Goal: Task Accomplishment & Management: Complete application form

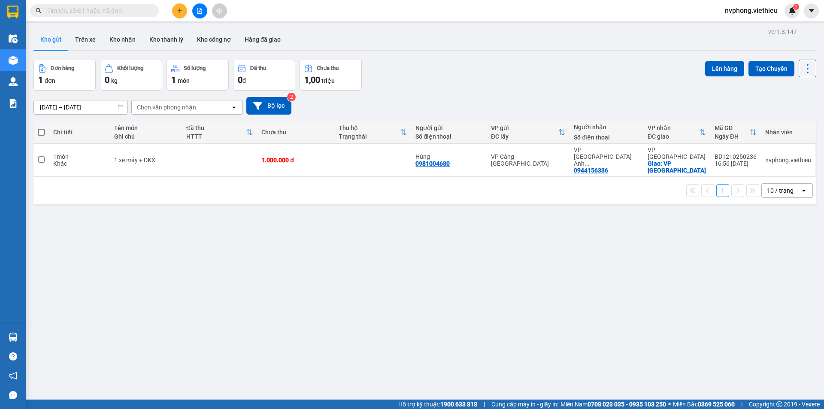
click at [131, 11] on input "text" at bounding box center [97, 10] width 101 height 9
type input "0"
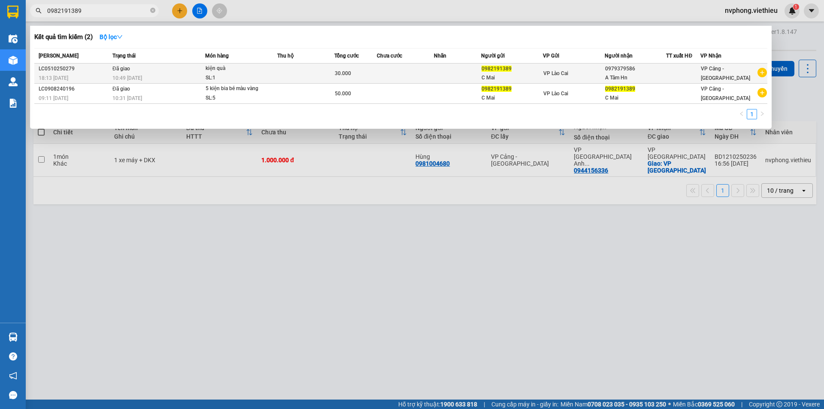
type input "0982191389"
click at [520, 70] on div "0982191389" at bounding box center [511, 68] width 61 height 9
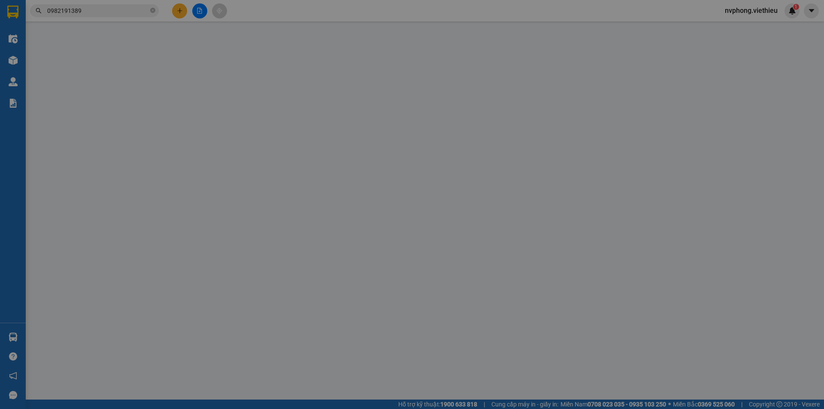
type input "0982191389"
type input "C Mai"
type input "0979379586"
type input "A Tâm Hn"
type input "0"
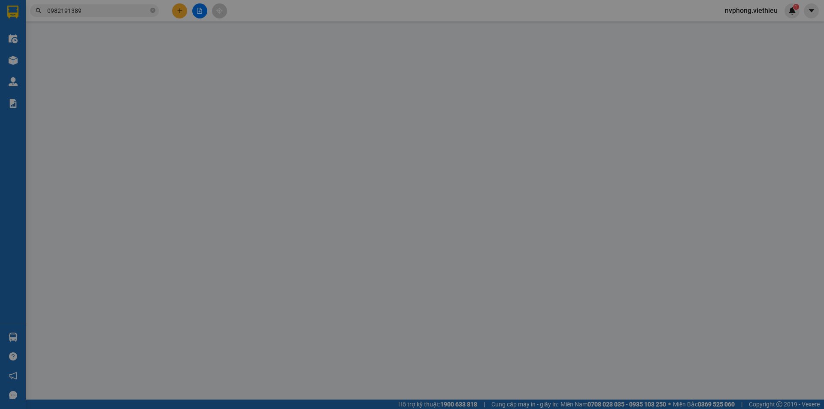
type input "30.000"
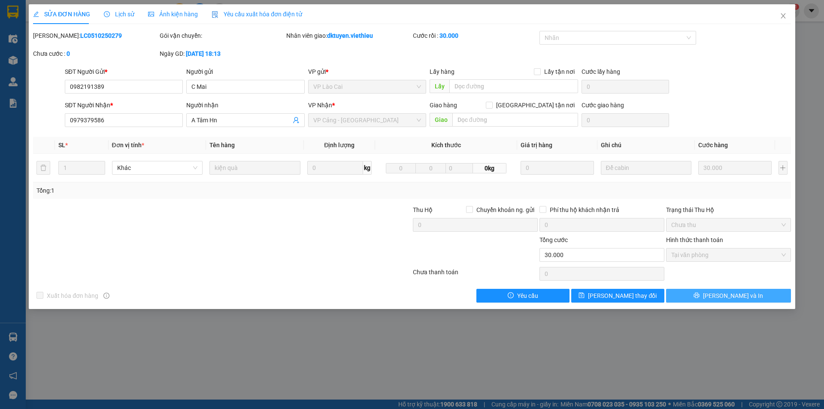
drag, startPoint x: 718, startPoint y: 305, endPoint x: 719, endPoint y: 298, distance: 6.5
click at [717, 304] on div "SỬA ĐƠN HÀNG Lịch sử Ảnh kiện hàng Yêu cầu xuất hóa đơn điện tử Total Paid Fee …" at bounding box center [412, 156] width 766 height 305
click at [719, 297] on button "[PERSON_NAME] và In" at bounding box center [728, 296] width 125 height 14
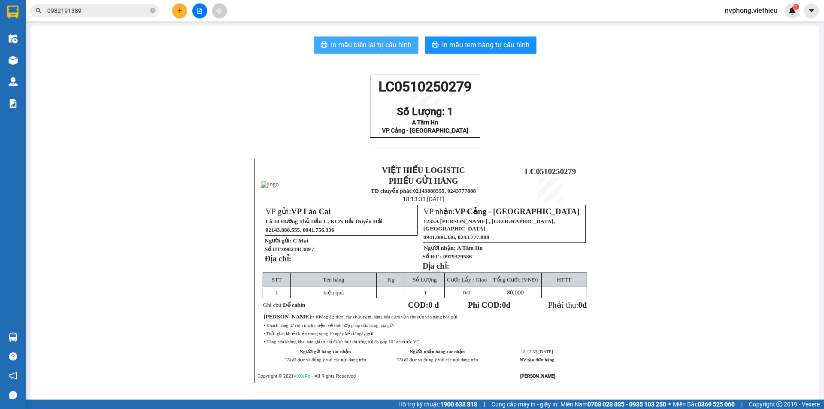
click at [340, 40] on span "In mẫu biên lai tự cấu hình" at bounding box center [371, 44] width 81 height 11
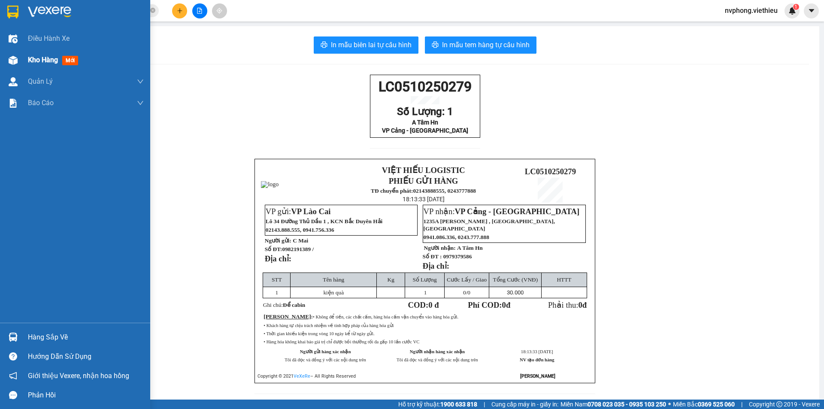
click at [28, 60] on span "Kho hàng" at bounding box center [43, 60] width 30 height 8
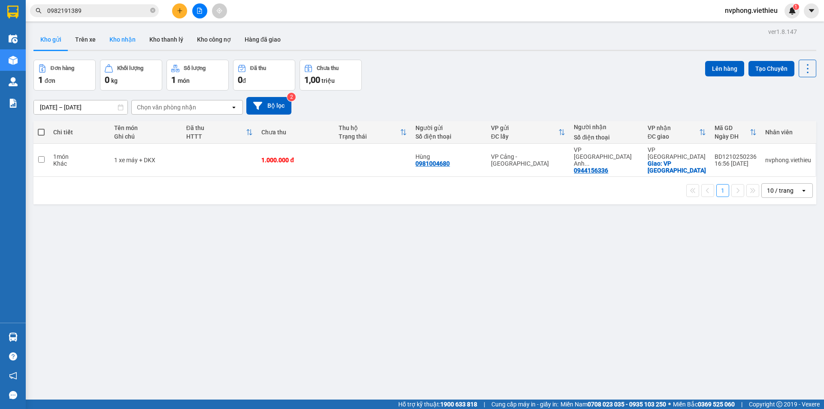
click at [114, 39] on button "Kho nhận" at bounding box center [123, 39] width 40 height 21
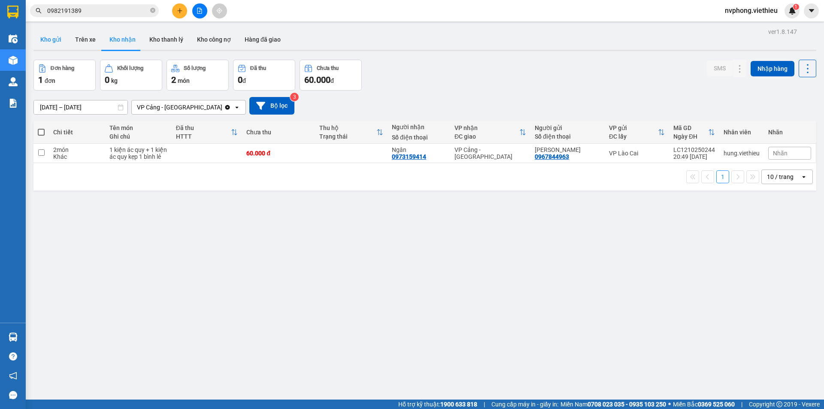
click at [58, 42] on button "Kho gửi" at bounding box center [50, 39] width 35 height 21
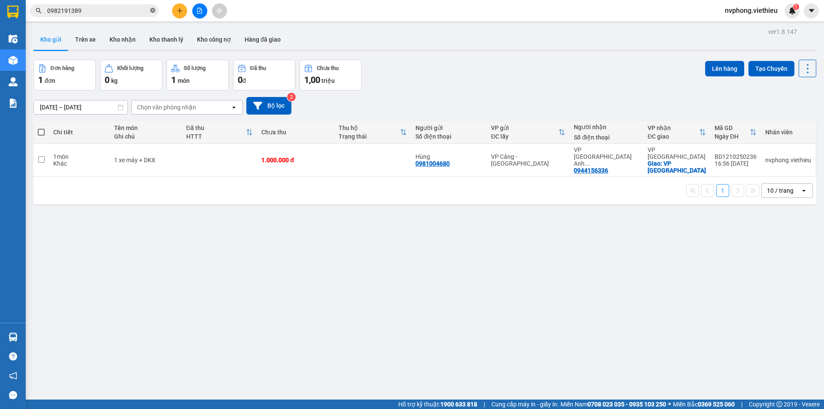
click at [151, 12] on icon "close-circle" at bounding box center [152, 10] width 5 height 5
click at [181, 12] on icon "plus" at bounding box center [180, 11] width 6 height 6
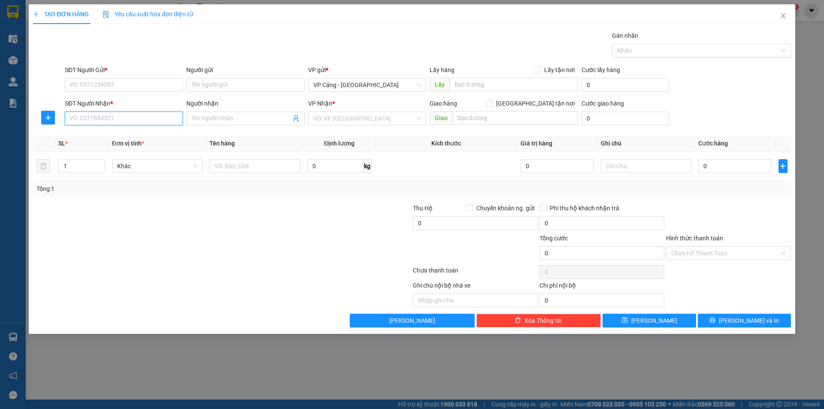
click at [82, 118] on input "SĐT Người Nhận *" at bounding box center [124, 119] width 118 height 14
click at [78, 134] on div "0985710287 - chị Hiền" at bounding box center [124, 135] width 108 height 9
type input "0985710287"
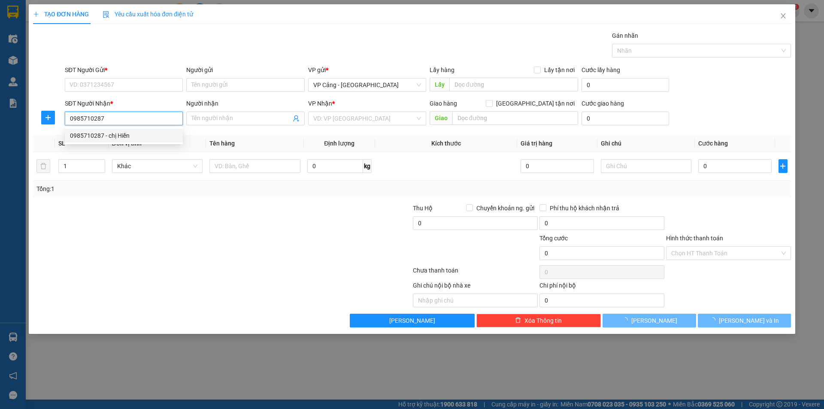
type input "chị Hiền"
checkbox input "true"
type input "398 nhạc sơn - cốc lếu - lào cai"
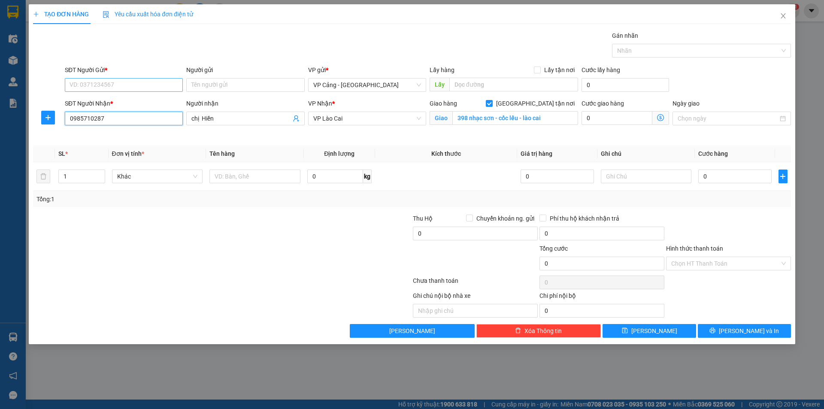
type input "0985710287"
click at [90, 79] on input "SĐT Người Gửi *" at bounding box center [124, 85] width 118 height 14
click at [128, 99] on div "02293762678 - Công ty Enimac" at bounding box center [124, 101] width 108 height 9
type input "02293762678"
type input "Công ty Enimac"
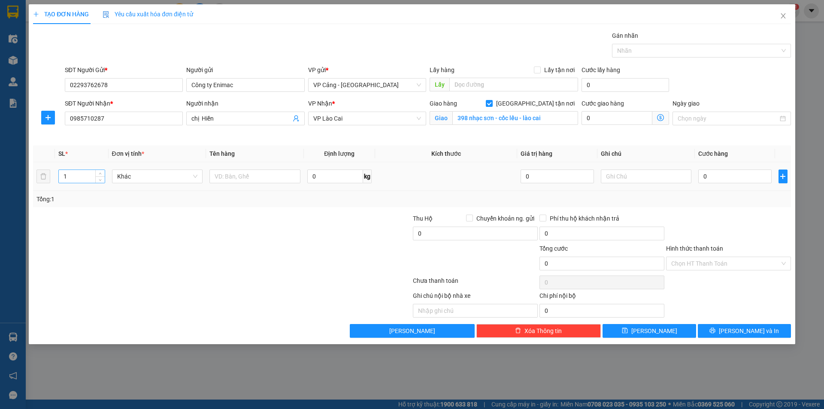
click at [79, 178] on input "1" at bounding box center [81, 176] width 45 height 13
type input "35"
click at [254, 180] on input "text" at bounding box center [254, 177] width 91 height 14
type input "35 kiện ắc quy + 1 p bì"
click at [736, 180] on input "0" at bounding box center [734, 177] width 73 height 14
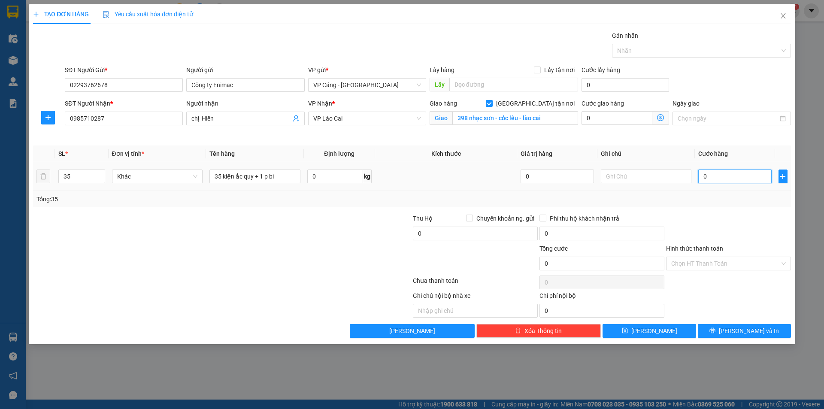
type input "1"
type input "1.000"
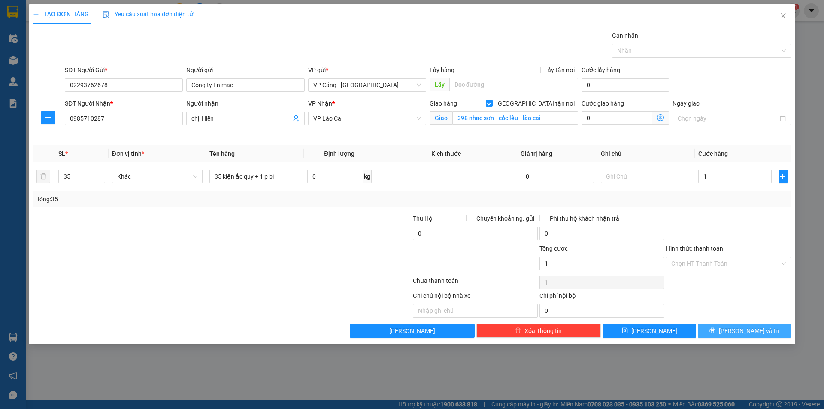
type input "1.000"
click at [763, 328] on button "[PERSON_NAME] và In" at bounding box center [744, 331] width 93 height 14
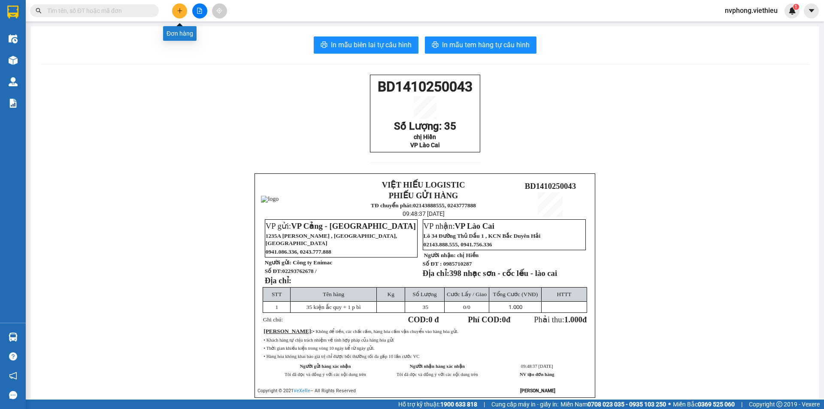
click at [178, 12] on icon "plus" at bounding box center [180, 11] width 6 height 6
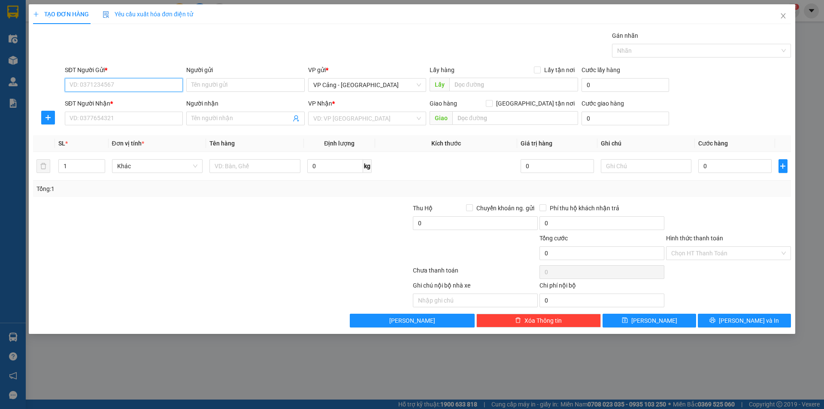
click at [97, 85] on input "SĐT Người Gửi *" at bounding box center [124, 85] width 118 height 14
click at [75, 119] on input "SĐT Người Nhận *" at bounding box center [124, 119] width 118 height 14
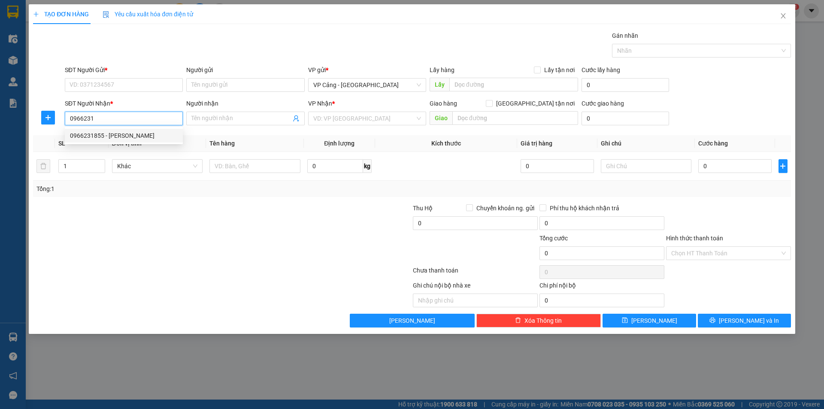
click at [85, 136] on div "0966231855 - Huy Hùng" at bounding box center [124, 135] width 108 height 9
type input "0966231855"
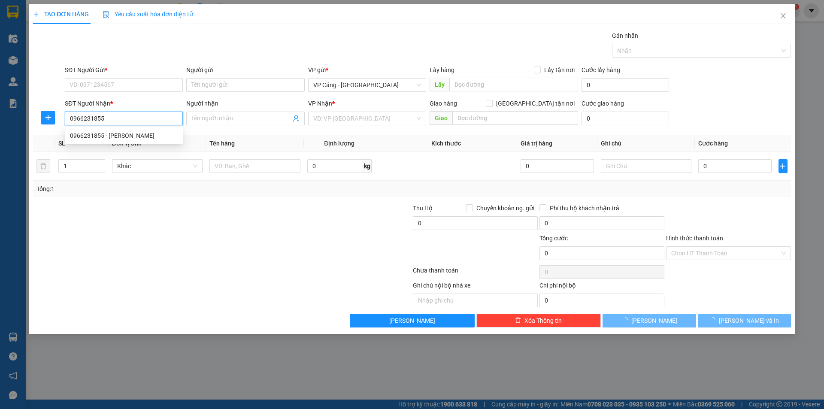
type input "[PERSON_NAME]"
checkbox input "true"
type input "[GEOGRAPHIC_DATA][PERSON_NAME], [GEOGRAPHIC_DATA], [GEOGRAPHIC_DATA]"
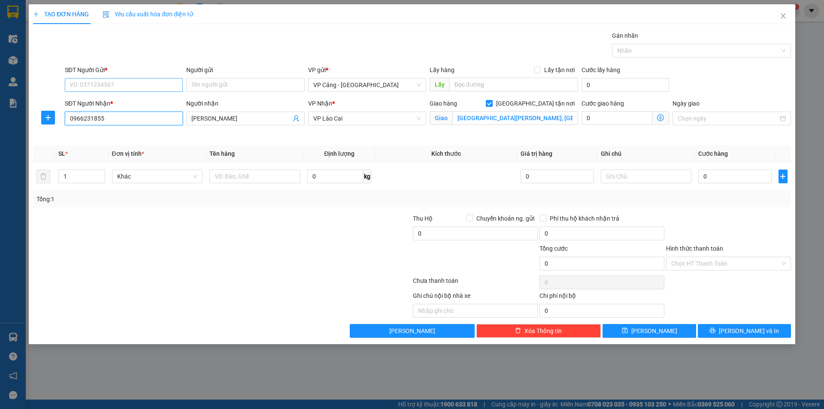
type input "0966231855"
click at [91, 87] on input "SĐT Người Gửi *" at bounding box center [124, 85] width 118 height 14
click at [84, 102] on div "02293762678 - Công ty Enimac" at bounding box center [124, 101] width 108 height 9
type input "02293762678"
type input "Công ty Enimac"
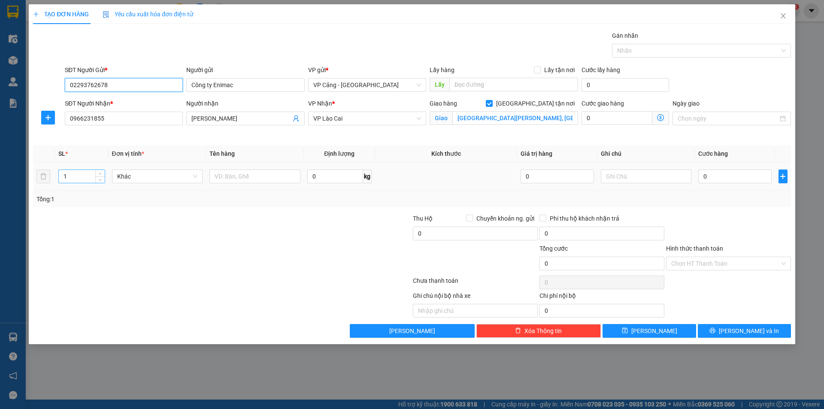
type input "02293762678"
click at [80, 176] on input "1" at bounding box center [81, 176] width 45 height 13
type input "51"
click at [250, 179] on input "text" at bounding box center [254, 177] width 91 height 14
type input "51 kiện ắc quy + 1 p bì"
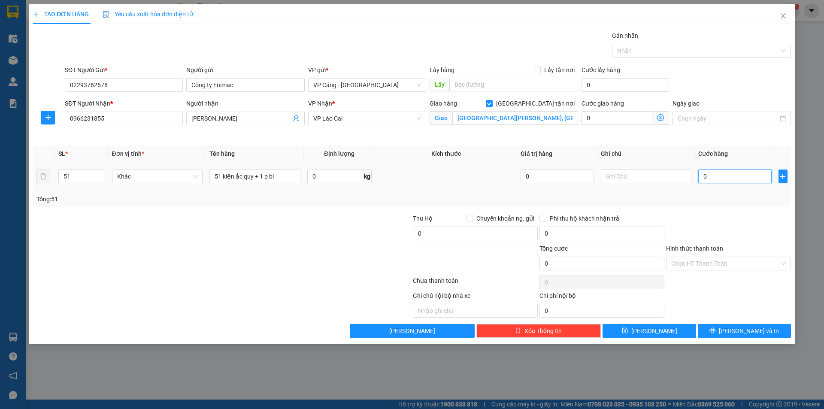
click at [706, 176] on input "0" at bounding box center [734, 177] width 73 height 14
type input "1"
type input "1.000"
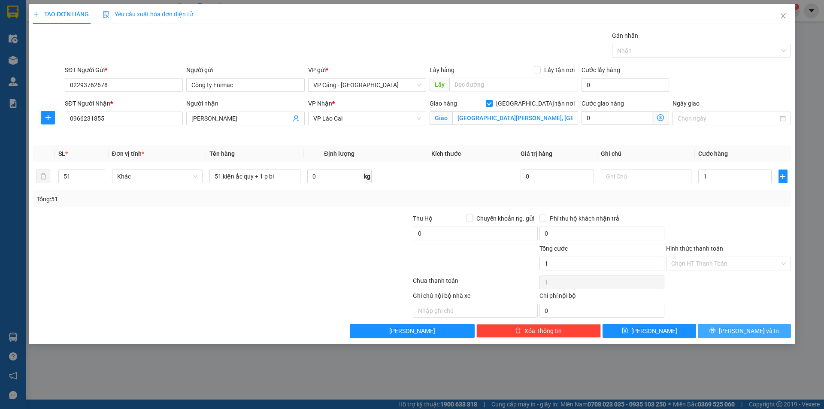
type input "1.000"
click at [743, 330] on span "[PERSON_NAME] và In" at bounding box center [749, 330] width 60 height 9
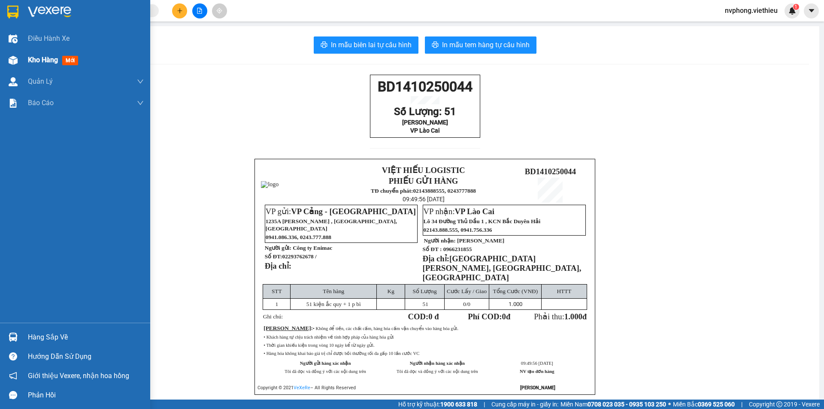
click at [42, 65] on div "Kho hàng mới" at bounding box center [55, 59] width 54 height 11
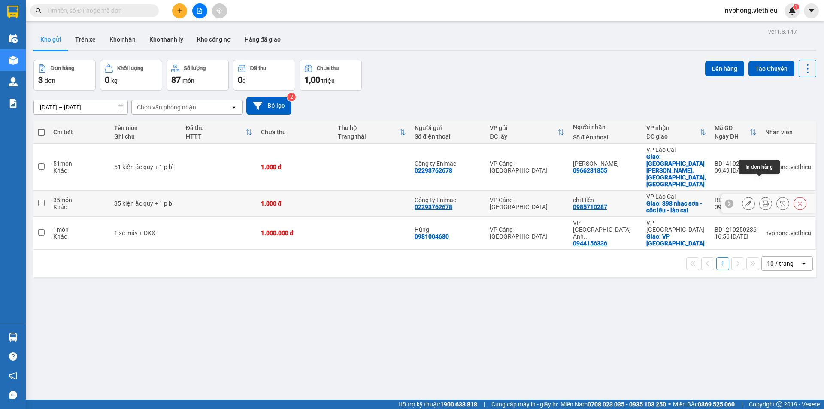
click at [760, 196] on button at bounding box center [766, 203] width 12 height 15
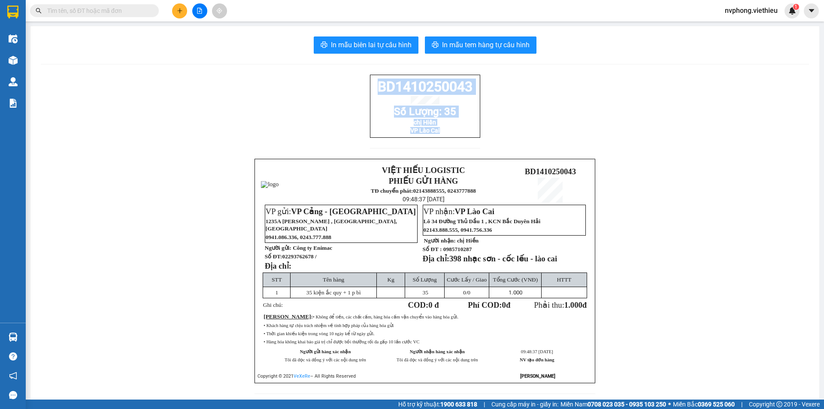
drag, startPoint x: 481, startPoint y: 140, endPoint x: 351, endPoint y: 92, distance: 138.2
click at [351, 92] on div "BD1410250043 Số Lượng: 35 chị Hiền VP Lào Cai VIỆT HIẾU LOGISTIC PHIẾU GỬI HÀNG…" at bounding box center [425, 240] width 768 height 330
copy div "BD1410250043 Số Lượng: 35 chị Hiền VP Lào Cai"
click at [183, 12] on button at bounding box center [179, 10] width 15 height 15
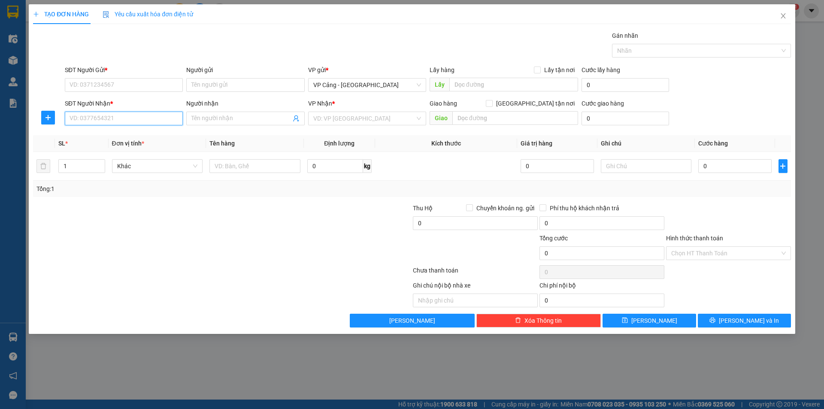
click at [124, 124] on input "SĐT Người Nhận *" at bounding box center [124, 119] width 118 height 14
click at [197, 120] on input "Người nhận" at bounding box center [240, 118] width 99 height 9
type input "liên khanh"
click at [219, 150] on div "Liên Khanh - 0919665538" at bounding box center [245, 149] width 108 height 9
type input "0919665538"
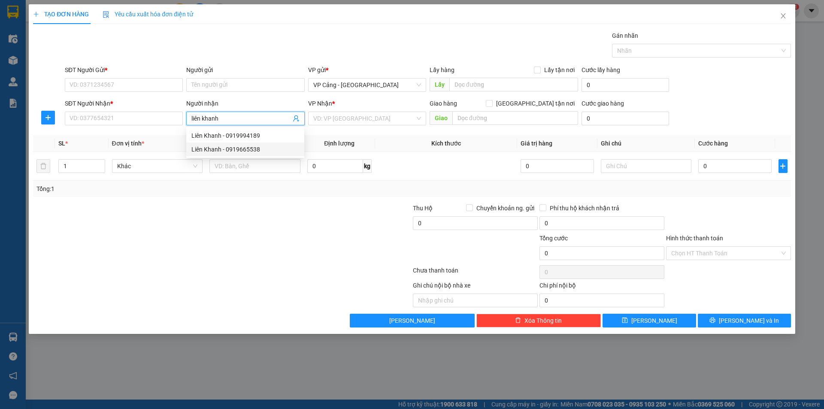
type input "Liên Khanh"
checkbox input "true"
type input "76 cốc lếu ,lào cai"
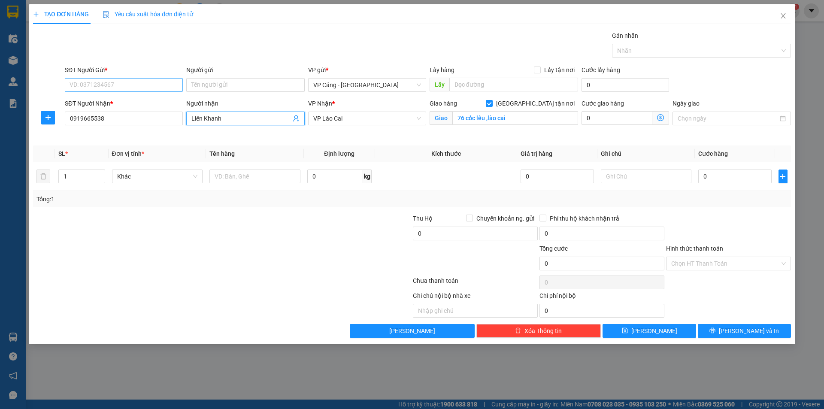
type input "Liên Khanh"
click at [107, 82] on input "SĐT Người Gửi *" at bounding box center [124, 85] width 118 height 14
click at [111, 113] on input "0919665538" at bounding box center [124, 119] width 118 height 14
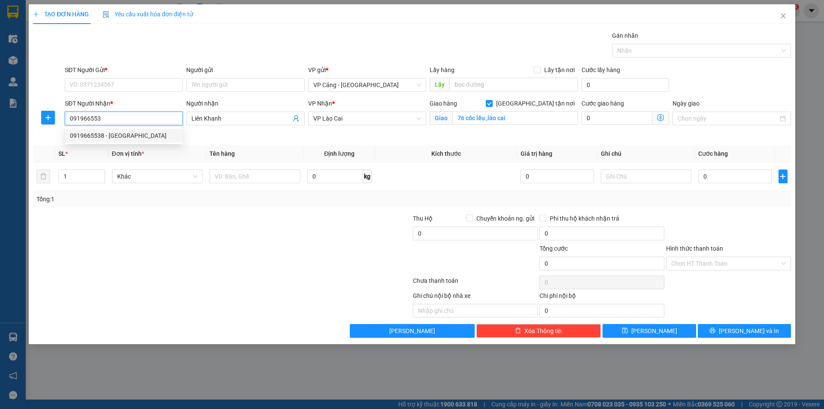
click at [101, 139] on div "0919665538 - [GEOGRAPHIC_DATA]" at bounding box center [124, 135] width 108 height 9
type input "0919665538"
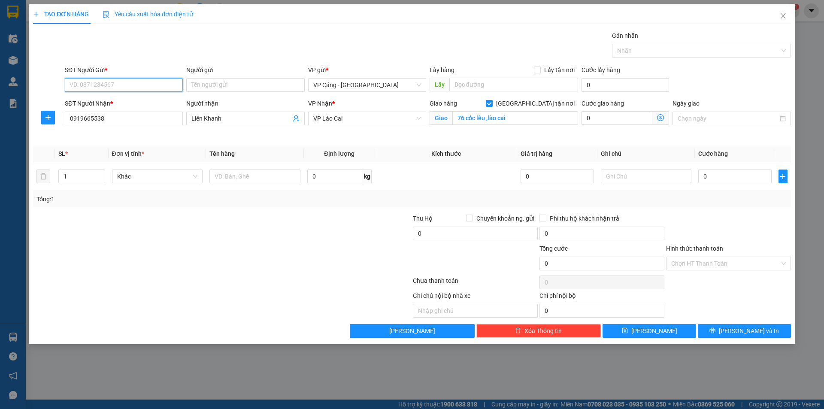
click at [98, 78] on input "SĐT Người Gửi *" at bounding box center [124, 85] width 118 height 14
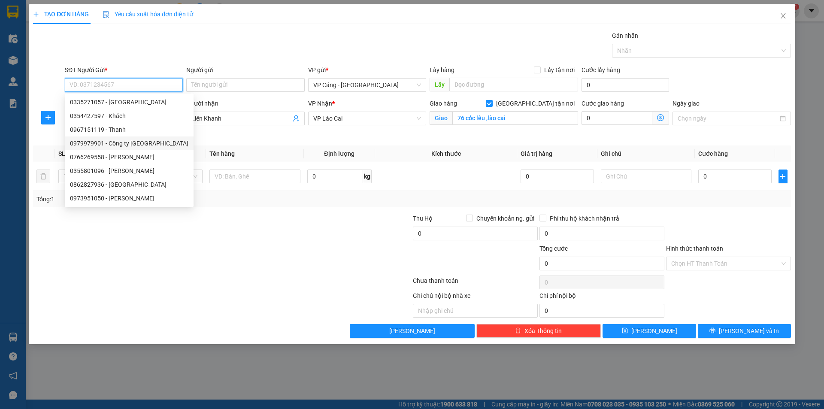
click at [122, 147] on div "0979979901 - Công ty Đông Nam Á" at bounding box center [129, 143] width 118 height 9
type input "0979979901"
type input "Công ty Đông Nam Á"
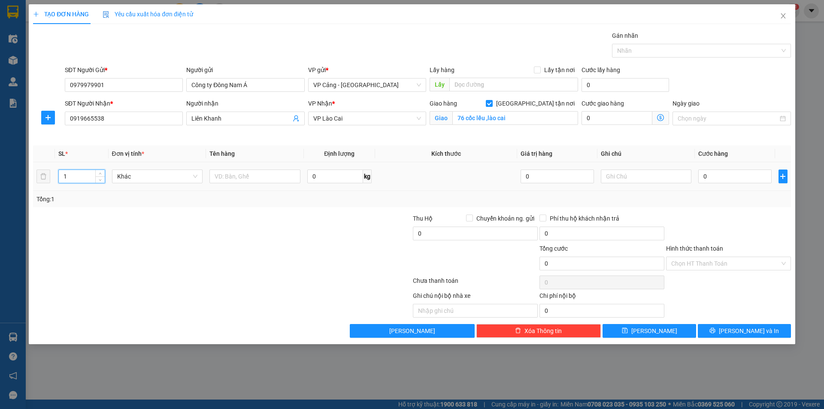
click at [74, 178] on input "1" at bounding box center [81, 176] width 45 height 13
type input "6"
click at [228, 179] on input "text" at bounding box center [254, 177] width 91 height 14
type input "6 kiện"
click at [719, 173] on input "0" at bounding box center [734, 177] width 73 height 14
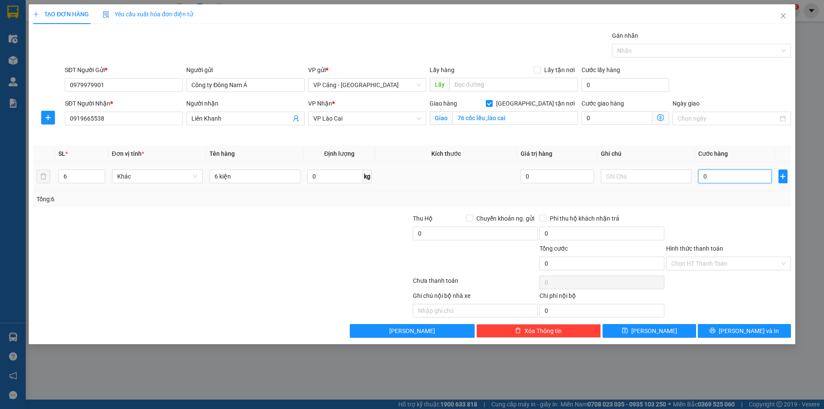
type input "1"
type input "12"
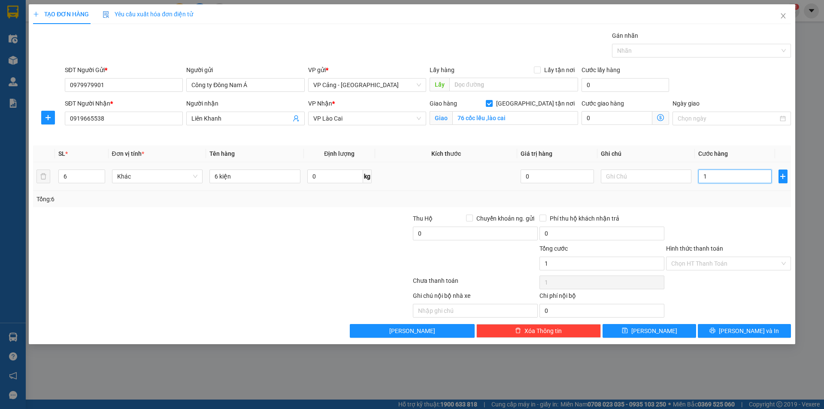
type input "12"
type input "120"
type input "120.000"
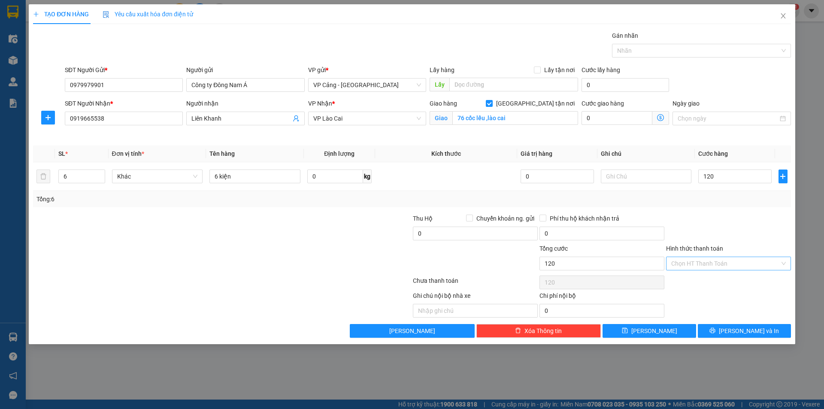
type input "120.000"
click at [716, 264] on input "Hình thức thanh toán" at bounding box center [725, 263] width 109 height 13
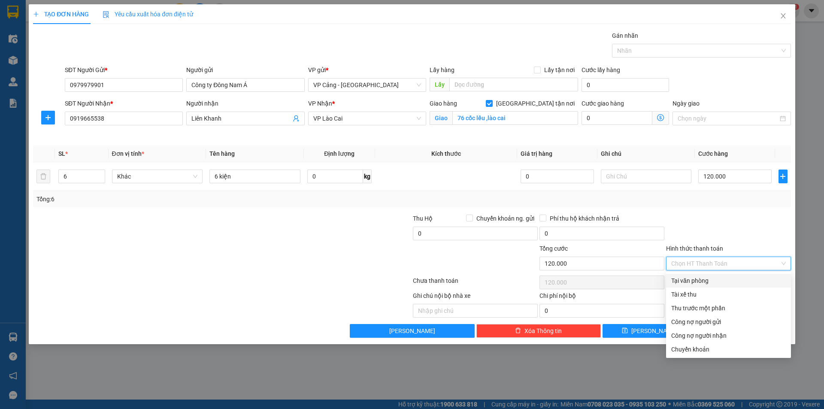
click at [698, 278] on div "Tại văn phòng" at bounding box center [728, 280] width 115 height 9
type input "0"
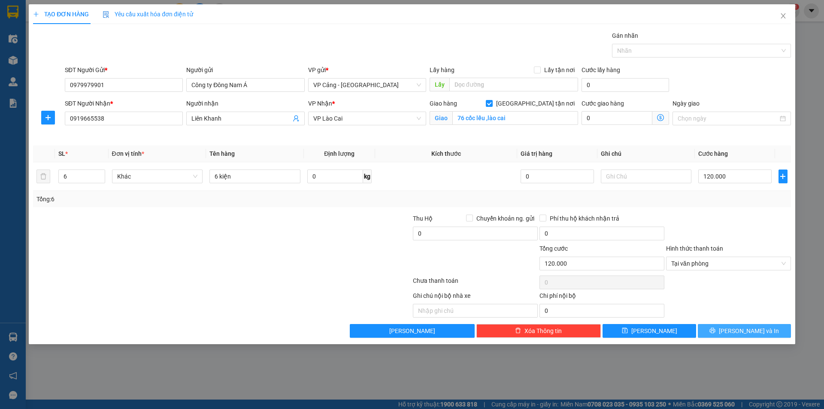
click at [739, 327] on span "[PERSON_NAME] và In" at bounding box center [749, 330] width 60 height 9
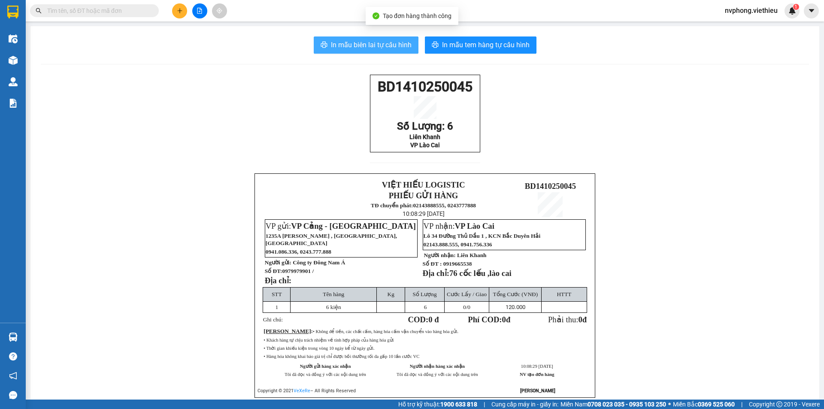
click at [389, 46] on span "In mẫu biên lai tự cấu hình" at bounding box center [371, 44] width 81 height 11
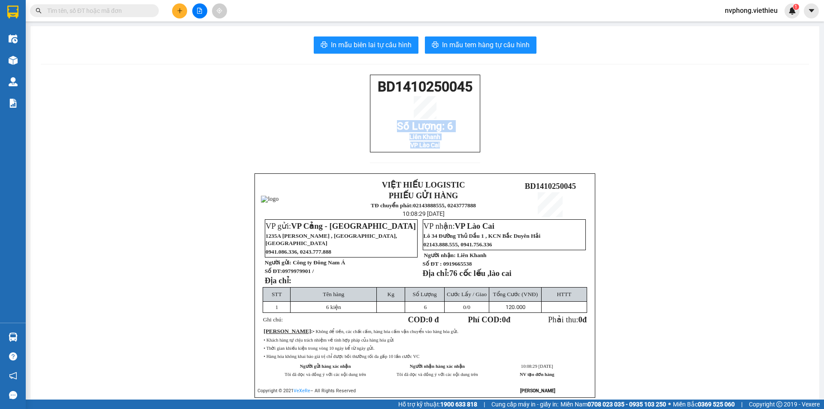
drag, startPoint x: 481, startPoint y: 159, endPoint x: 365, endPoint y: 119, distance: 122.7
click at [365, 119] on div "BD1410250045 Số Lượng: 6 Liên Khanh VP Lào Cai VIỆT HIẾU LOGISTIC PHIẾU GỬI HÀN…" at bounding box center [425, 247] width 768 height 344
click at [538, 139] on div "BD1410250045 Số Lượng: 6 Liên Khanh VP Lào Cai VIỆT HIẾU LOGISTIC PHIẾU GỬI HÀN…" at bounding box center [425, 247] width 768 height 344
drag, startPoint x: 476, startPoint y: 154, endPoint x: 353, endPoint y: 82, distance: 142.3
click at [354, 86] on div "BD1410250045 Số Lượng: 6 Liên Khanh VP Lào Cai VIỆT HIẾU LOGISTIC PHIẾU GỬI HÀN…" at bounding box center [425, 247] width 768 height 344
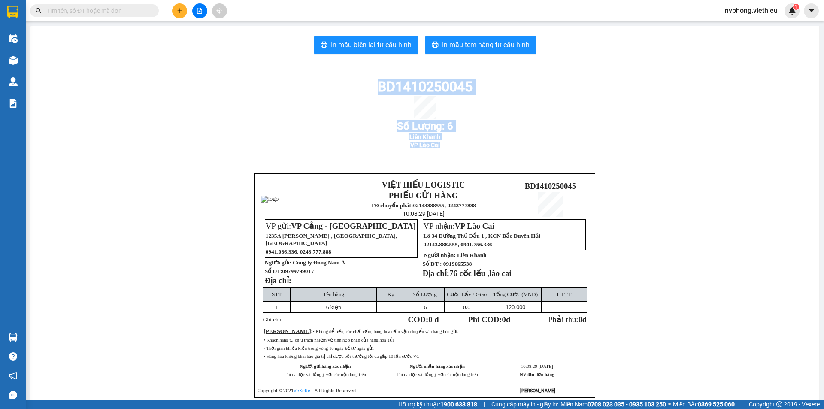
copy div "BD1410250045 Số Lượng: 6 Liên Khanh VP Lào Cai"
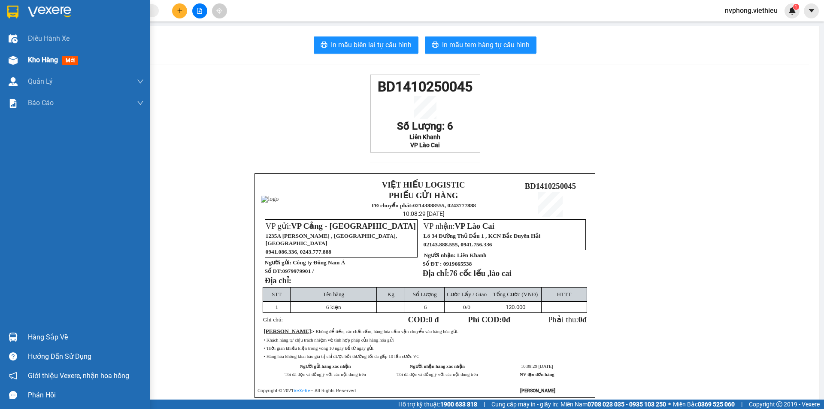
click at [24, 66] on div "Kho hàng mới" at bounding box center [75, 59] width 150 height 21
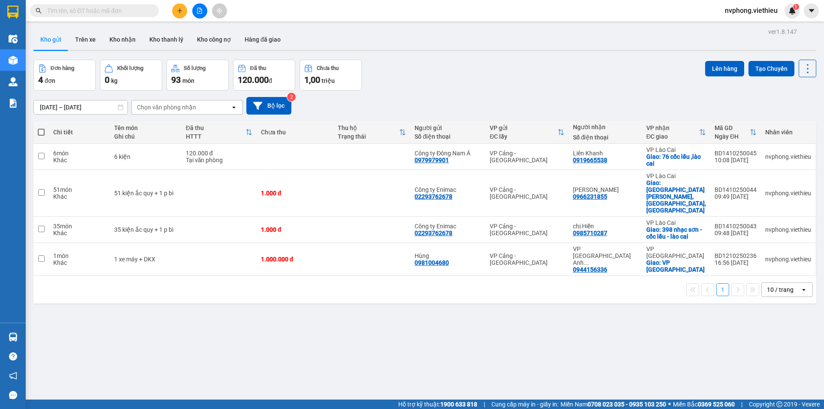
click at [178, 12] on icon "plus" at bounding box center [180, 11] width 6 height 6
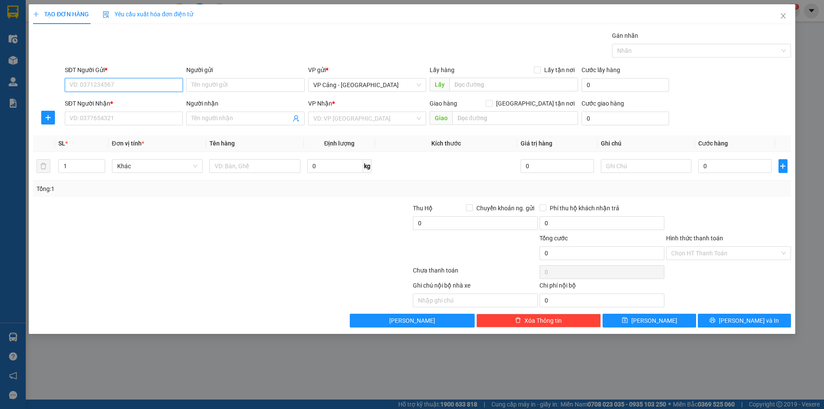
click at [107, 87] on input "SĐT Người Gửi *" at bounding box center [124, 85] width 118 height 14
click at [100, 100] on div "0906434392 - Đạt" at bounding box center [124, 101] width 108 height 9
type input "0906434392"
type input "Đạt"
type input "0906434392"
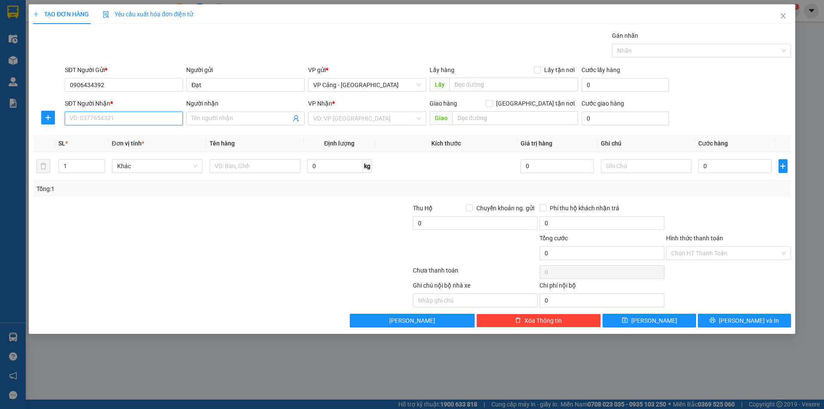
click at [97, 120] on input "SĐT Người Nhận *" at bounding box center [124, 119] width 118 height 14
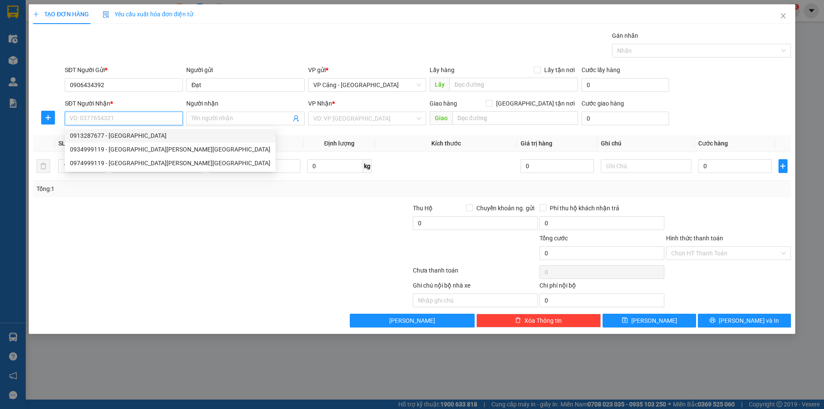
click at [91, 136] on div "0913287677 - [GEOGRAPHIC_DATA]" at bounding box center [170, 135] width 200 height 9
type input "0913287677"
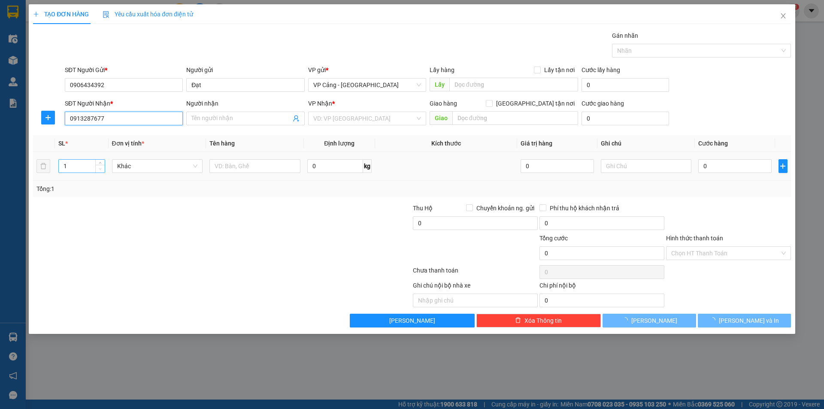
type input "Chiến Hà"
checkbox input "true"
type input "131 Hoàng Liên"
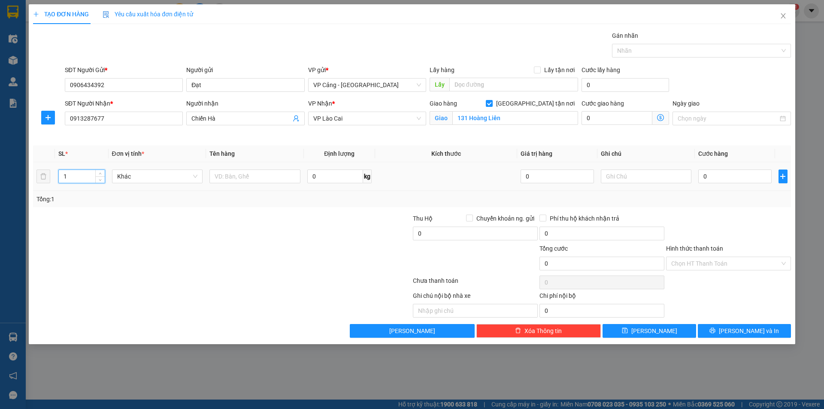
click at [75, 177] on input "1" at bounding box center [81, 176] width 45 height 13
click at [240, 179] on input "text" at bounding box center [254, 177] width 91 height 14
type input "1 kiên"
click at [706, 176] on input "0" at bounding box center [734, 177] width 73 height 14
type input "3"
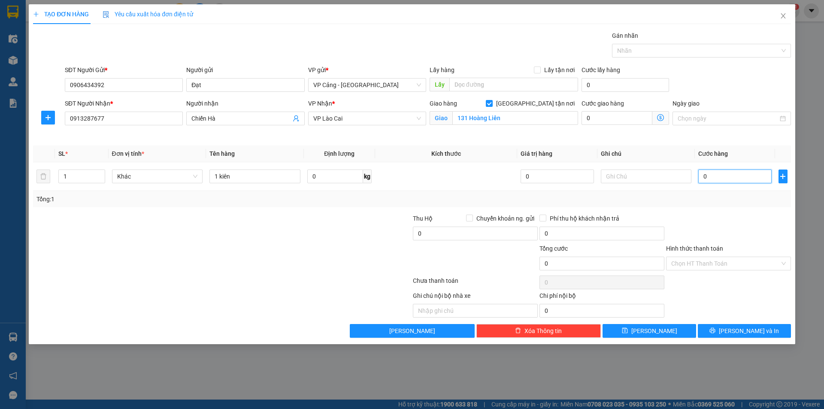
type input "3"
type input "30"
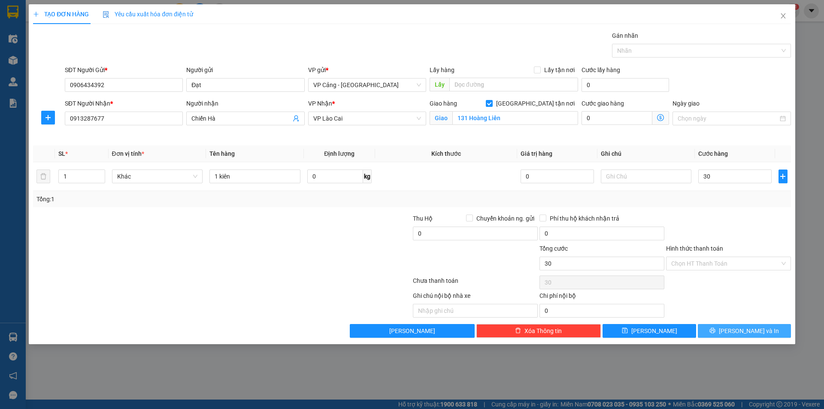
type input "30.000"
click at [738, 332] on span "[PERSON_NAME] và In" at bounding box center [749, 330] width 60 height 9
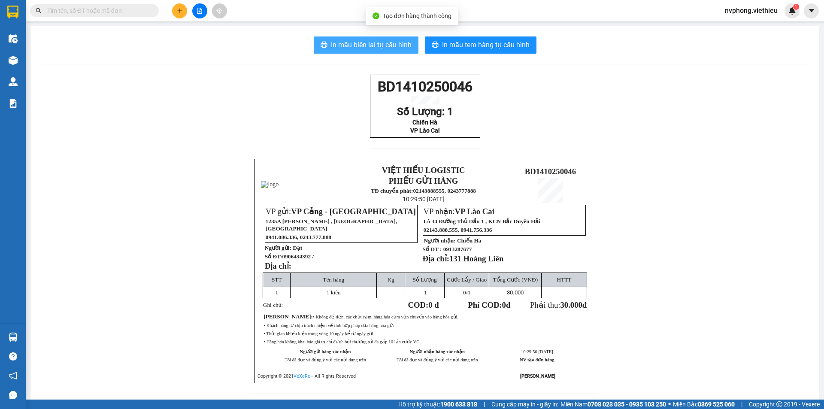
click at [351, 41] on span "In mẫu biên lai tự cấu hình" at bounding box center [371, 44] width 81 height 11
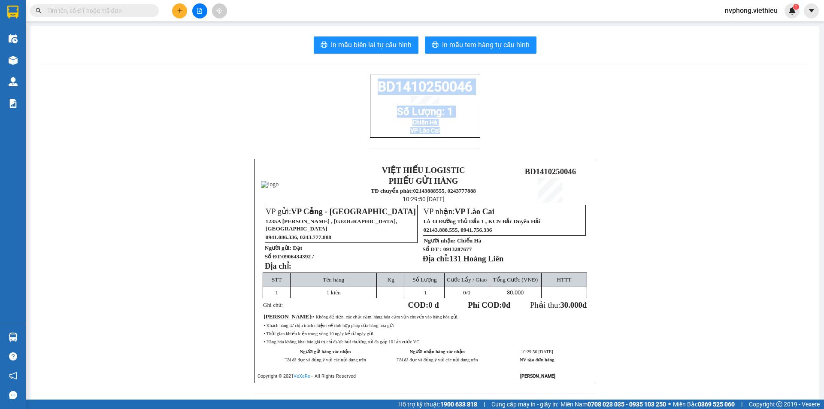
drag, startPoint x: 457, startPoint y: 141, endPoint x: 356, endPoint y: 85, distance: 115.6
click at [356, 85] on div "BD1410250046 Số Lượng: 1 Chiến Hà VP Lào Cai VIỆT HIẾU LOGISTIC PHIẾU GỬI HÀNG …" at bounding box center [425, 240] width 768 height 330
copy div "BD1410250046 Số Lượng: 1 Chiến Hà VP Lào Cai"
click at [177, 10] on icon "plus" at bounding box center [180, 11] width 6 height 6
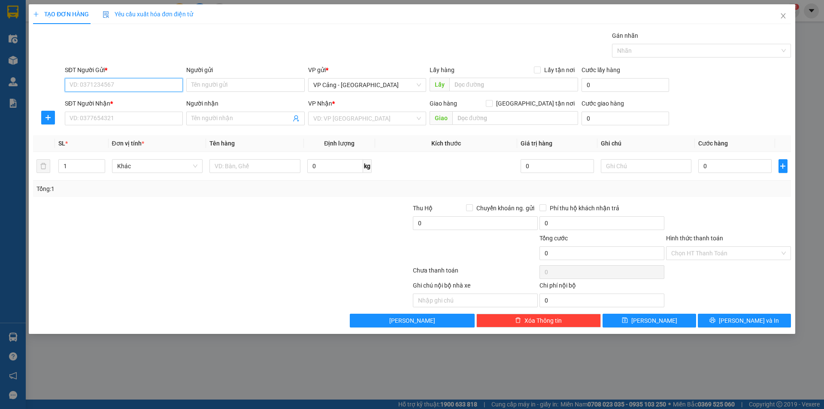
click at [90, 81] on input "SĐT Người Gửi *" at bounding box center [124, 85] width 118 height 14
click at [88, 121] on input "SĐT Người Nhận *" at bounding box center [124, 119] width 118 height 14
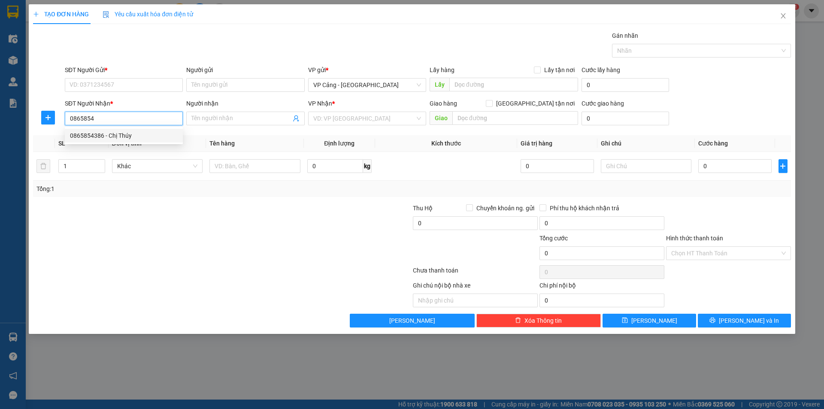
click at [103, 134] on div "0865854386 - Chị Thúy" at bounding box center [124, 135] width 108 height 9
type input "0865854386"
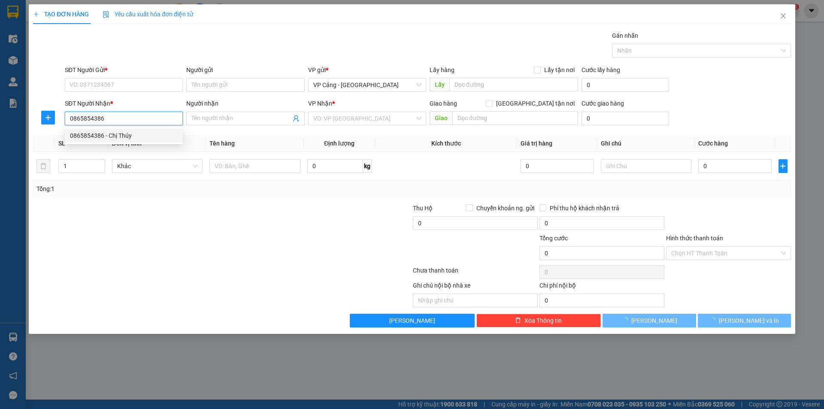
type input "Chị Thúy"
checkbox input "true"
type input "TP Lào Cai"
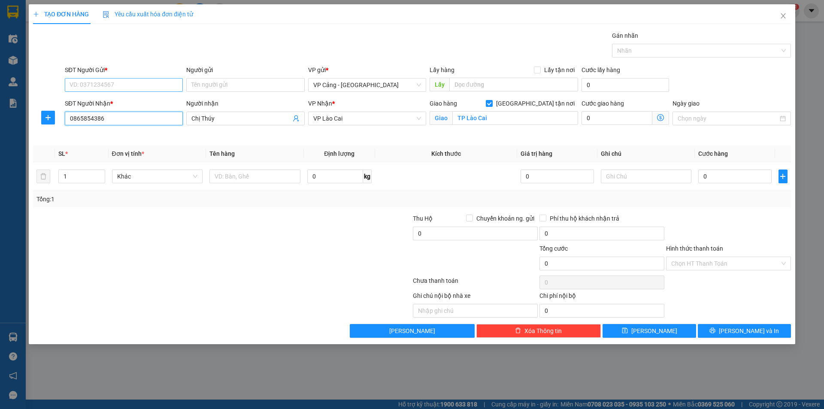
type input "0865854386"
click at [103, 87] on input "SĐT Người Gửi *" at bounding box center [124, 85] width 118 height 14
click at [113, 103] on div "02462909555 - Công ty Búa Tùng Linh" at bounding box center [131, 101] width 122 height 9
type input "02462909555"
type input "Công ty Búa [PERSON_NAME]"
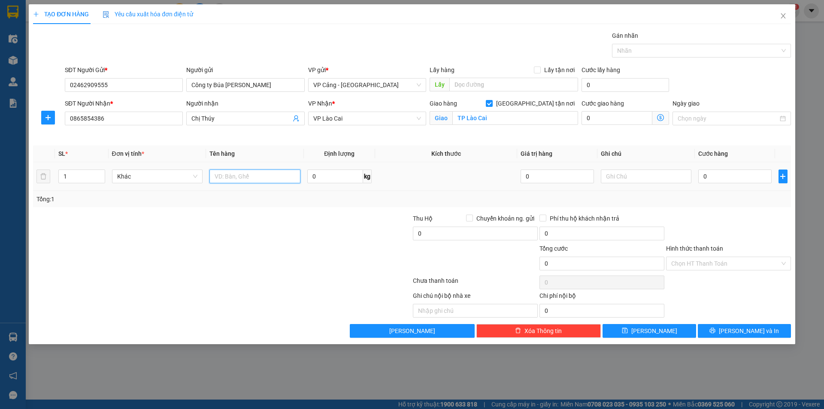
click at [252, 174] on input "text" at bounding box center [254, 177] width 91 height 14
click at [71, 180] on input "1" at bounding box center [81, 176] width 45 height 13
type input "5"
click at [243, 176] on input "text" at bounding box center [254, 177] width 91 height 14
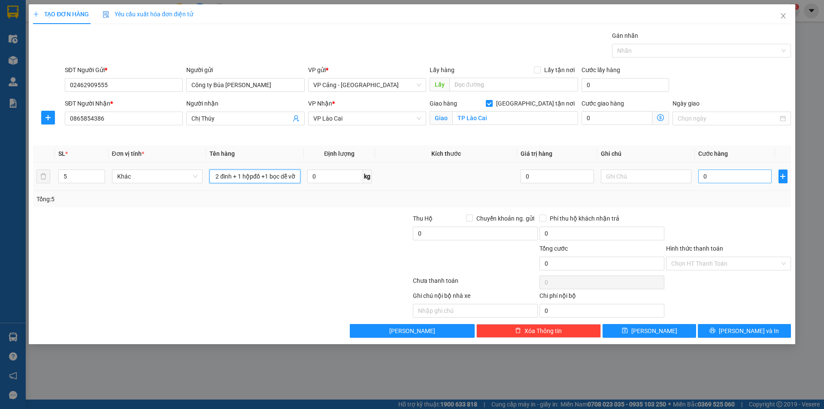
type input "1 búa + 2 đinh + 1 hộpđồ +1 bọc dễ vỡ"
click at [725, 183] on input "0" at bounding box center [734, 177] width 73 height 14
type input "1"
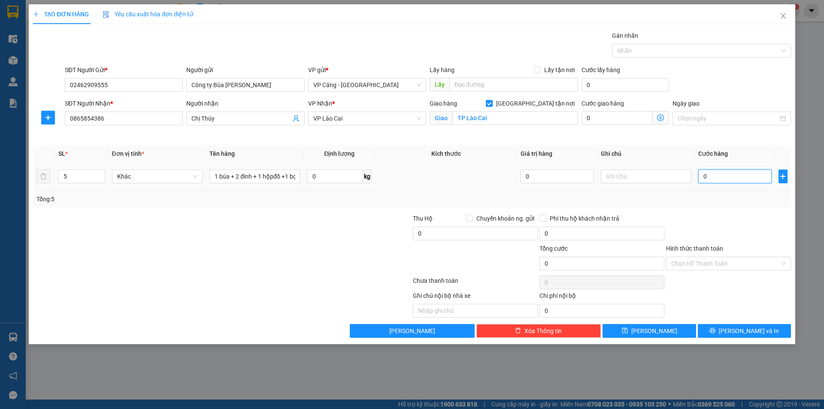
type input "1"
type input "1.000"
drag, startPoint x: 746, startPoint y: 330, endPoint x: 690, endPoint y: 319, distance: 56.9
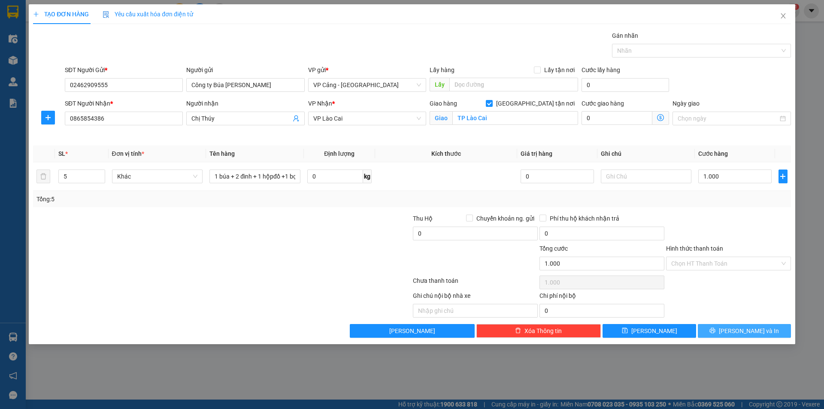
click at [746, 331] on span "[PERSON_NAME] và In" at bounding box center [749, 330] width 60 height 9
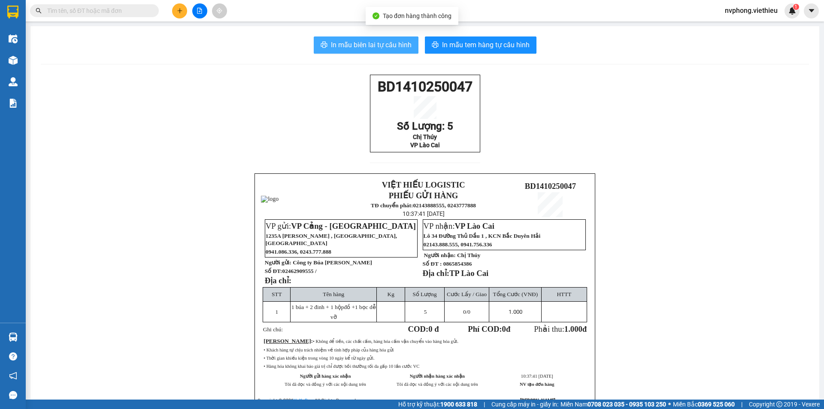
click at [379, 51] on button "In mẫu biên lai tự cấu hình" at bounding box center [366, 44] width 105 height 17
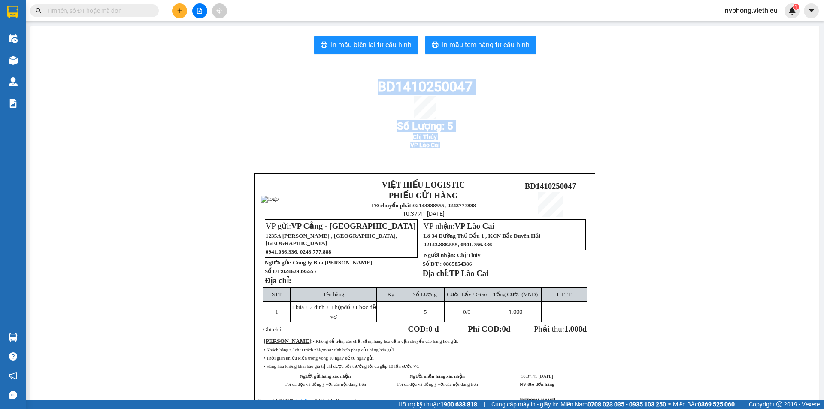
drag, startPoint x: 485, startPoint y: 161, endPoint x: 353, endPoint y: 88, distance: 151.5
click at [353, 88] on div "BD1410250047 Số Lượng: 5 Chị Thúy VP Lào Cai VIỆT HIẾU LOGISTIC PHIẾU GỬI HÀNG …" at bounding box center [425, 252] width 768 height 354
copy div "BD1410250047 Số Lượng: 5 Chị Thúy VP Lào Cai"
click at [179, 12] on icon "plus" at bounding box center [180, 11] width 6 height 6
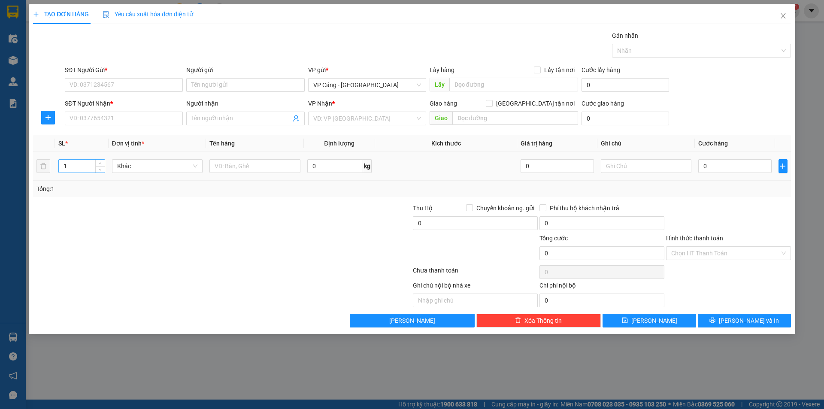
click at [76, 166] on input "1" at bounding box center [81, 166] width 45 height 13
type input "15"
click at [265, 174] on div at bounding box center [254, 165] width 91 height 17
click at [262, 169] on input "text" at bounding box center [254, 166] width 91 height 14
type input "15 kiện lọc nước"
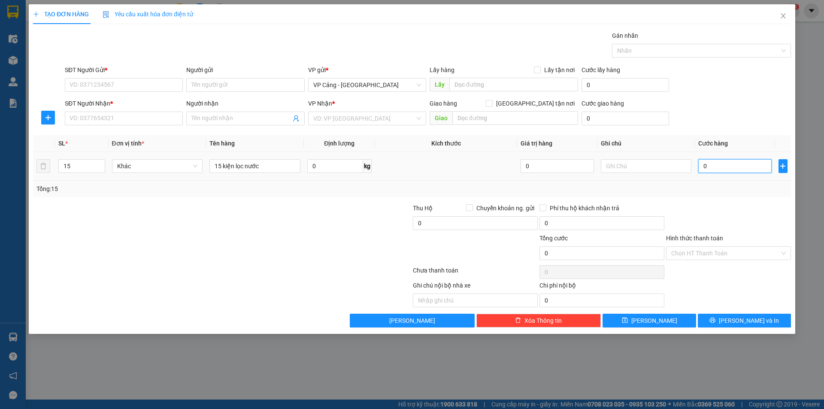
click at [732, 172] on input "0" at bounding box center [734, 166] width 73 height 14
type input "1"
type input "1.000"
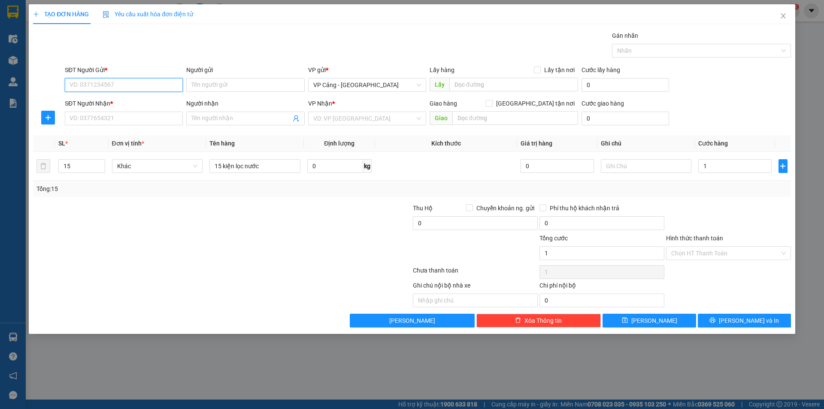
type input "1.000"
click at [115, 82] on input "SĐT Người Gửi *" at bounding box center [124, 85] width 118 height 14
click at [109, 113] on div "0963421441 - thành thắng" at bounding box center [124, 115] width 108 height 9
type input "0963421441"
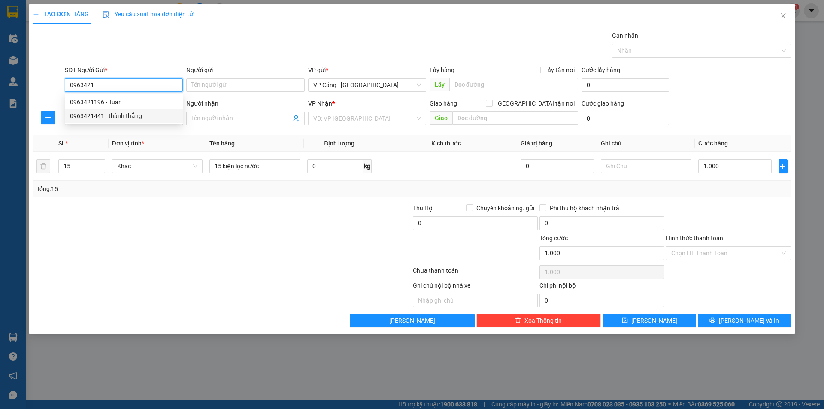
type input "thành thắng"
type input "0963421441"
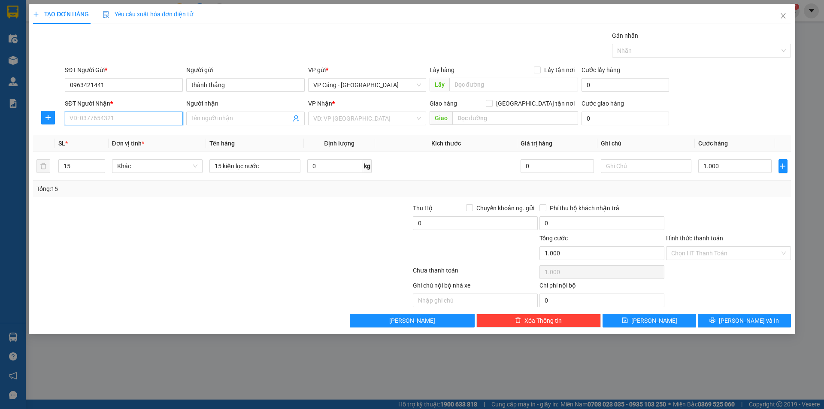
click at [92, 117] on input "SĐT Người Nhận *" at bounding box center [124, 119] width 118 height 14
click at [94, 150] on div "0982432721 - [PERSON_NAME]" at bounding box center [124, 149] width 108 height 9
type input "0982432721"
click at [100, 119] on input "SĐT Người Nhận *" at bounding box center [124, 119] width 118 height 14
click at [98, 140] on div "0982432721 - [PERSON_NAME]" at bounding box center [124, 135] width 108 height 9
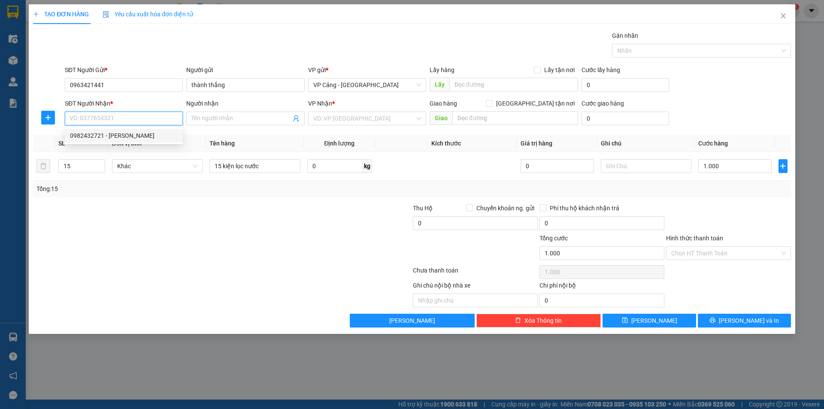
type input "0982432721"
click at [115, 115] on input "SĐT Người Nhận *" at bounding box center [124, 119] width 118 height 14
click at [96, 137] on div "0982432721 - [PERSON_NAME]" at bounding box center [124, 135] width 108 height 9
type input "0982432721"
click at [118, 117] on input "SĐT Người Nhận *" at bounding box center [124, 119] width 118 height 14
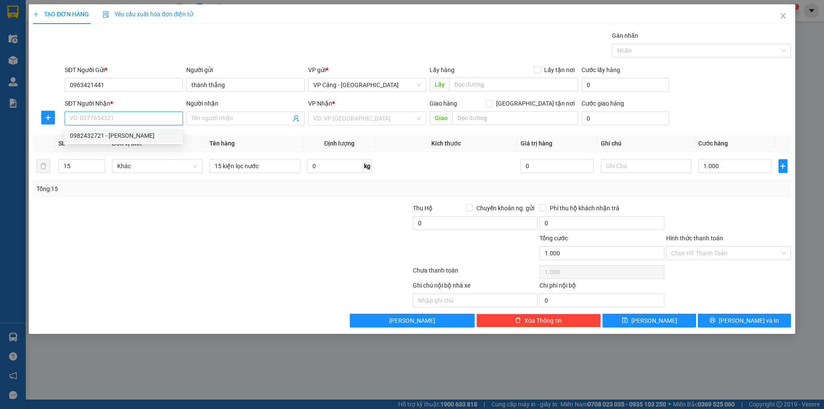
click at [114, 136] on div "0982432721 - [PERSON_NAME]" at bounding box center [124, 135] width 108 height 9
type input "0982432721"
click at [115, 119] on input "SĐT Người Nhận *" at bounding box center [124, 119] width 118 height 14
click at [109, 136] on div "0982432721 - [PERSON_NAME]" at bounding box center [124, 135] width 108 height 9
type input "0982432721"
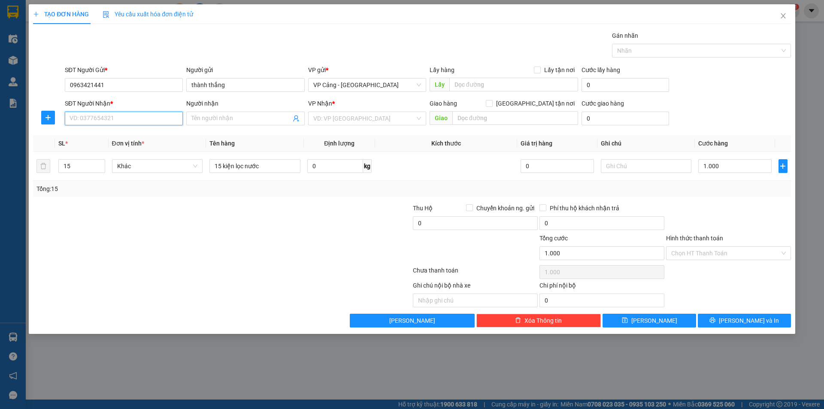
click at [118, 115] on input "SĐT Người Nhận *" at bounding box center [124, 119] width 118 height 14
click at [102, 133] on div "0982432721 - [PERSON_NAME]" at bounding box center [124, 135] width 108 height 9
type input "0982432721"
click at [117, 120] on input "SĐT Người Nhận *" at bounding box center [124, 119] width 118 height 14
click at [107, 134] on div "0982432721 - [PERSON_NAME]" at bounding box center [124, 135] width 108 height 9
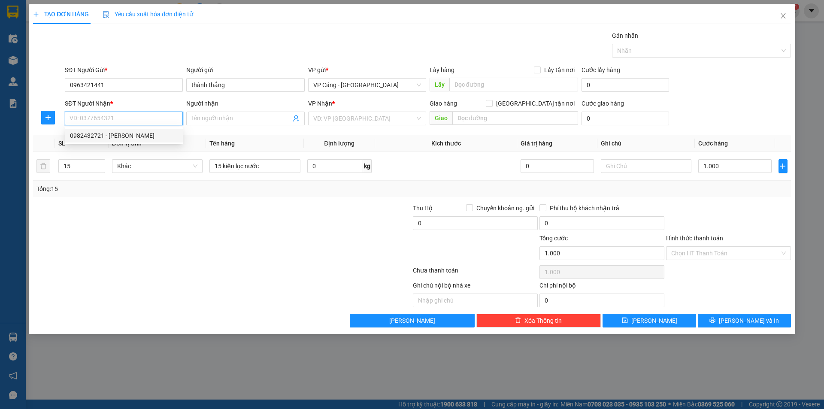
type input "0982432721"
click at [91, 118] on input "SĐT Người Nhận *" at bounding box center [124, 119] width 118 height 14
click at [93, 136] on div "0982432721 - [PERSON_NAME]" at bounding box center [124, 135] width 108 height 9
type input "0982432721"
click at [116, 117] on input "SĐT Người Nhận *" at bounding box center [124, 119] width 118 height 14
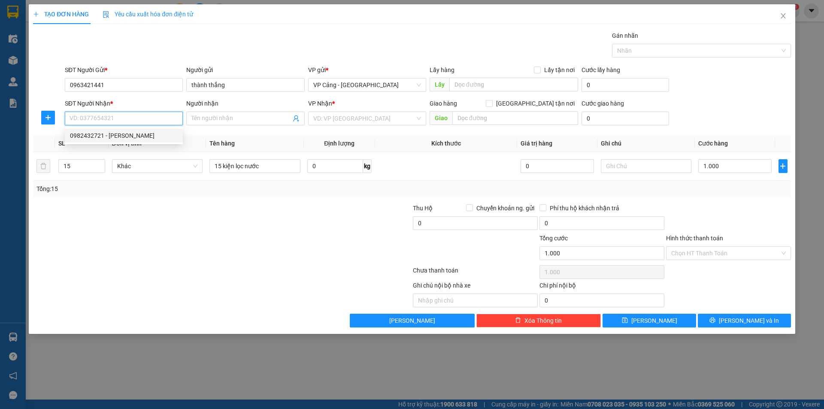
click at [100, 137] on div "0982432721 - [PERSON_NAME]" at bounding box center [124, 135] width 108 height 9
type input "0982432721"
click at [118, 114] on input "SĐT Người Nhận *" at bounding box center [124, 119] width 118 height 14
click at [107, 136] on div "0982432721 - [PERSON_NAME]" at bounding box center [124, 135] width 108 height 9
type input "0982432721"
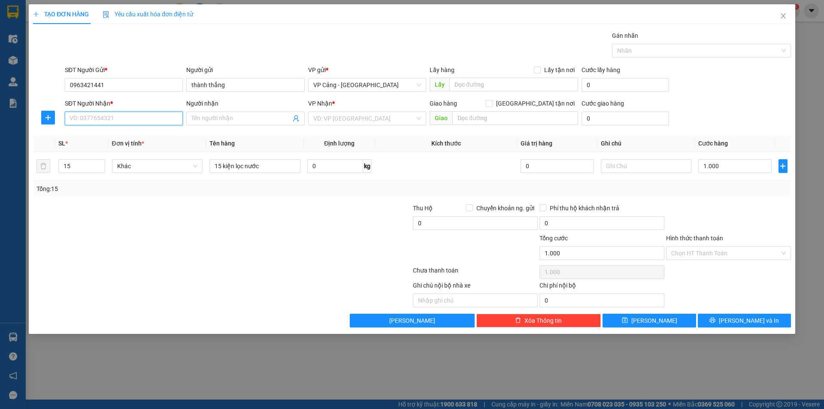
click at [92, 119] on input "SĐT Người Nhận *" at bounding box center [124, 119] width 118 height 14
click at [91, 130] on div "0982432721 - [PERSON_NAME]" at bounding box center [124, 136] width 118 height 14
type input "0982432721"
click at [78, 116] on input "SĐT Người Nhận *" at bounding box center [124, 119] width 118 height 14
click at [85, 137] on div "0982432721 - [PERSON_NAME]" at bounding box center [124, 135] width 108 height 9
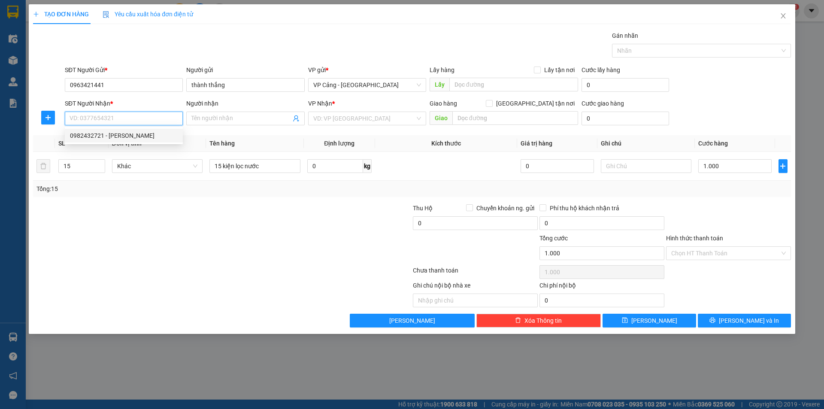
type input "0982432721"
click at [44, 115] on span "plus" at bounding box center [48, 117] width 13 height 7
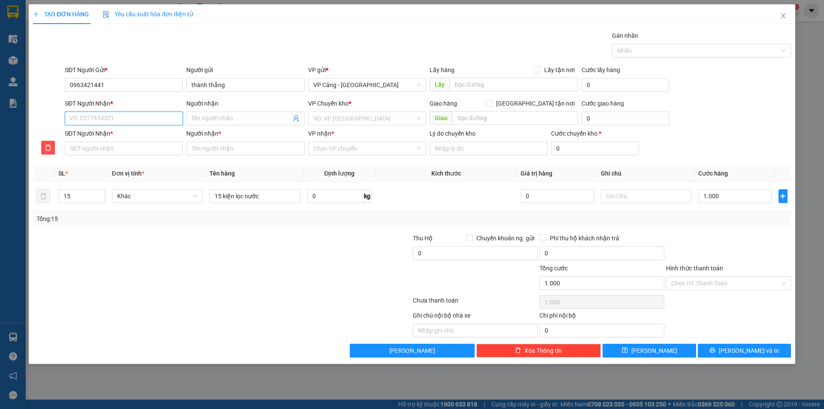
click at [115, 116] on input "SĐT Người Nhận *" at bounding box center [124, 119] width 118 height 14
click at [103, 134] on div "0982432721 - [PERSON_NAME]" at bounding box center [124, 135] width 108 height 9
type input "0982432721"
click at [79, 116] on input "SĐT Người Nhận *" at bounding box center [124, 119] width 118 height 14
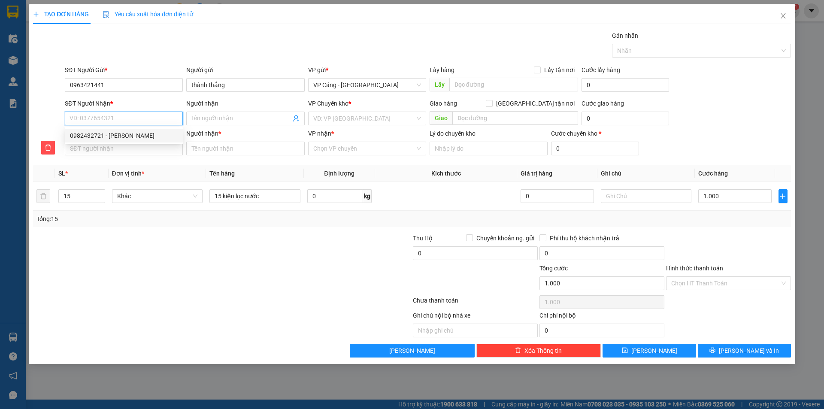
click at [92, 135] on div "0982432721 - [PERSON_NAME]" at bounding box center [124, 135] width 108 height 9
type input "0982432721"
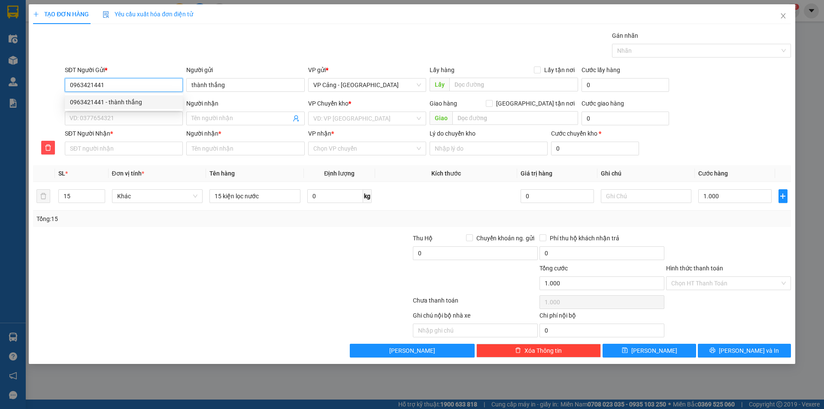
drag, startPoint x: 131, startPoint y: 80, endPoint x: 62, endPoint y: 85, distance: 69.3
click at [62, 85] on div "SĐT Người Gửi * 0963421441 Người gửi thành thắng VP gửi * VP Cảng - Hà Nội Lấy …" at bounding box center [412, 80] width 760 height 30
click at [788, 15] on span "Close" at bounding box center [783, 16] width 24 height 24
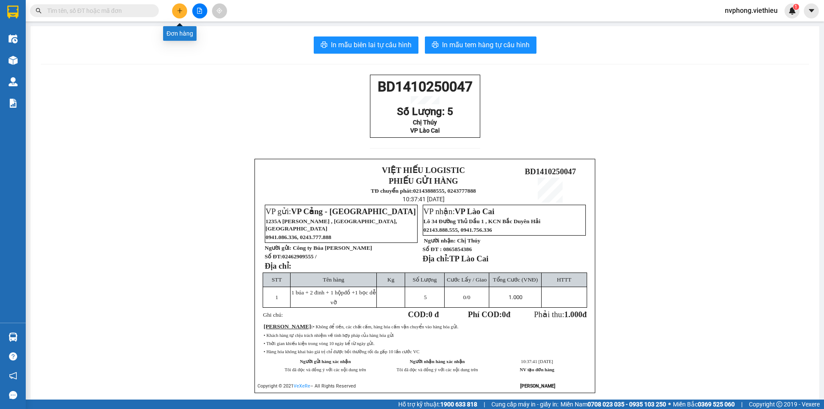
click at [182, 9] on icon "plus" at bounding box center [180, 11] width 6 height 6
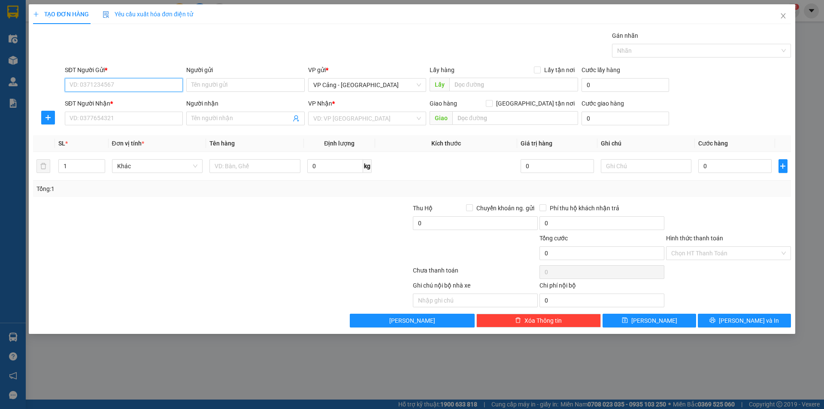
click at [101, 84] on input "SĐT Người Gửi *" at bounding box center [124, 85] width 118 height 14
paste input "0963421441"
type input "0963421441"
click at [100, 99] on div "0963421441 - thành thắng" at bounding box center [124, 101] width 108 height 9
type input "thành thắng"
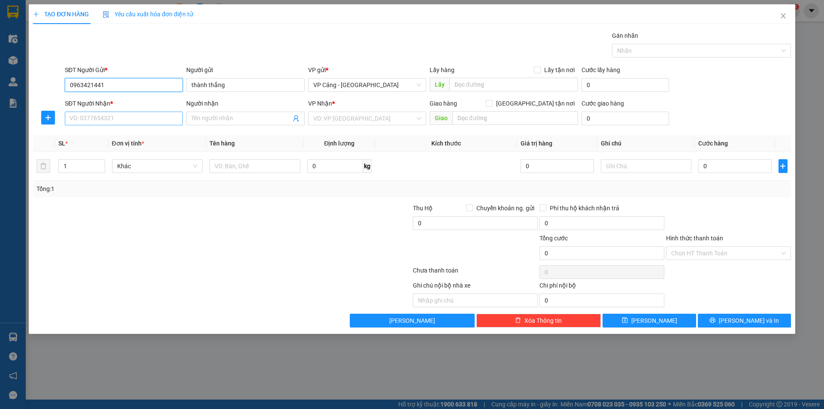
type input "0963421441"
click at [100, 121] on input "SĐT Người Nhận *" at bounding box center [124, 119] width 118 height 14
click at [96, 133] on div "0982432721 - [PERSON_NAME]" at bounding box center [124, 135] width 108 height 9
type input "0982432721"
click at [119, 116] on input "SĐT Người Nhận *" at bounding box center [124, 119] width 118 height 14
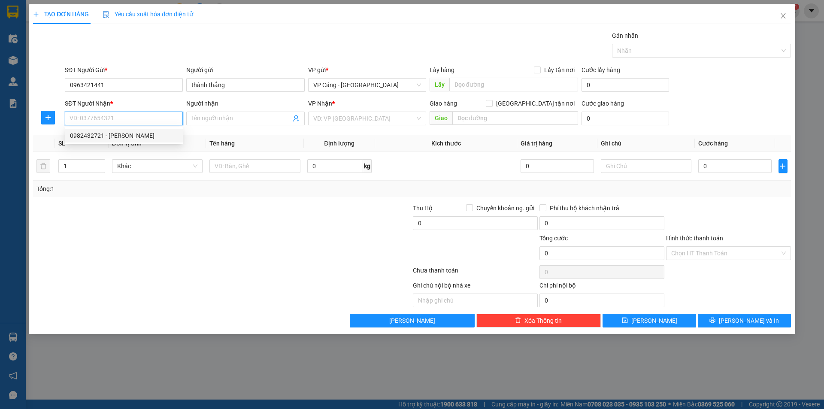
click at [82, 133] on div "0982432721 - [PERSON_NAME]" at bounding box center [124, 135] width 108 height 9
type input "0982432721"
click at [124, 121] on input "SĐT Người Nhận *" at bounding box center [124, 119] width 118 height 14
click at [91, 136] on div "0982432721 - [PERSON_NAME]" at bounding box center [124, 135] width 108 height 9
type input "0982432721"
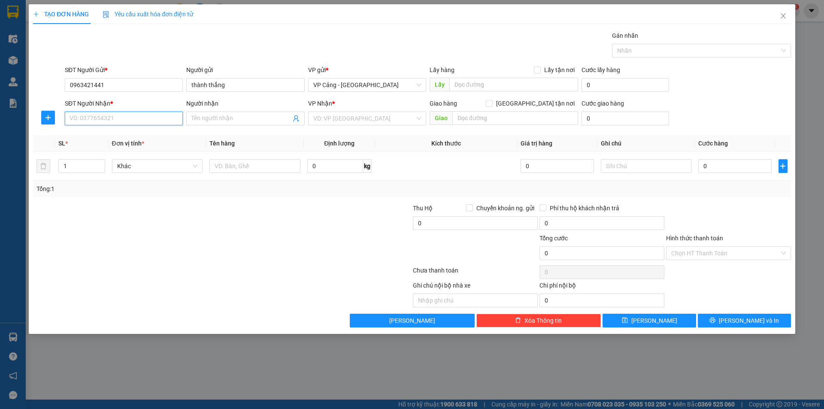
click at [121, 121] on input "SĐT Người Nhận *" at bounding box center [124, 119] width 118 height 14
click at [90, 138] on div "0982432721 - [PERSON_NAME]" at bounding box center [124, 135] width 108 height 9
type input "0982432721"
drag, startPoint x: 110, startPoint y: 79, endPoint x: 55, endPoint y: 79, distance: 54.9
click at [55, 79] on div "SĐT Người Gửi * 0963421441 Người gửi thành thắng VP gửi * VP Cảng - Hà Nội Lấy …" at bounding box center [412, 80] width 760 height 30
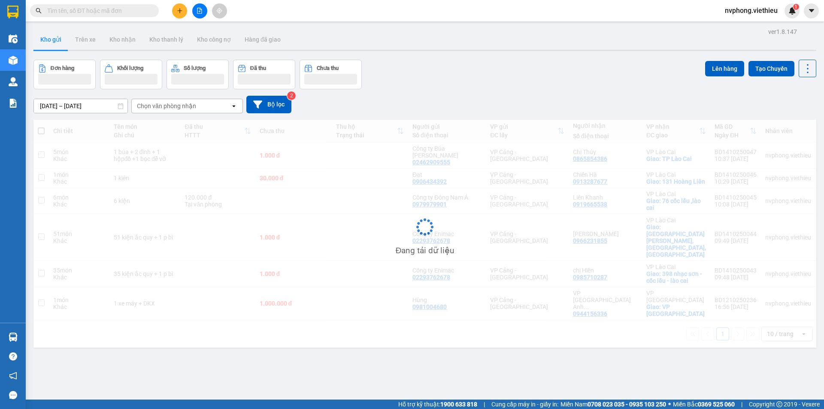
click at [179, 9] on icon "plus" at bounding box center [180, 11] width 6 height 6
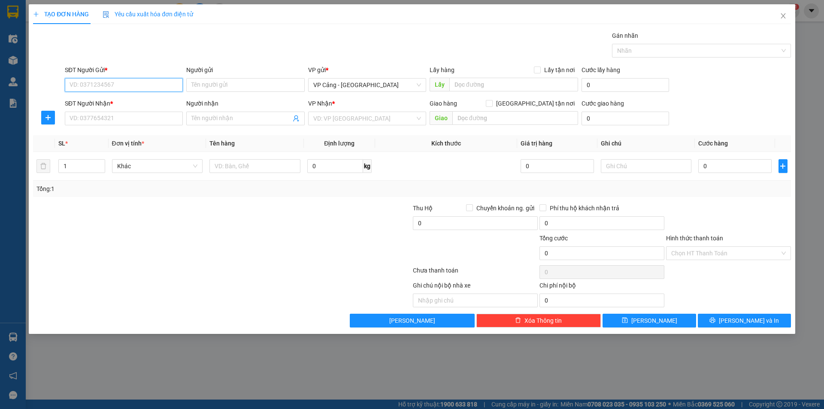
click at [110, 82] on input "SĐT Người Gửi *" at bounding box center [124, 85] width 118 height 14
paste input "0963421441"
type input "0963421441"
click at [104, 103] on div "0963421441 - thành thắng" at bounding box center [124, 101] width 108 height 9
type input "thành thắng"
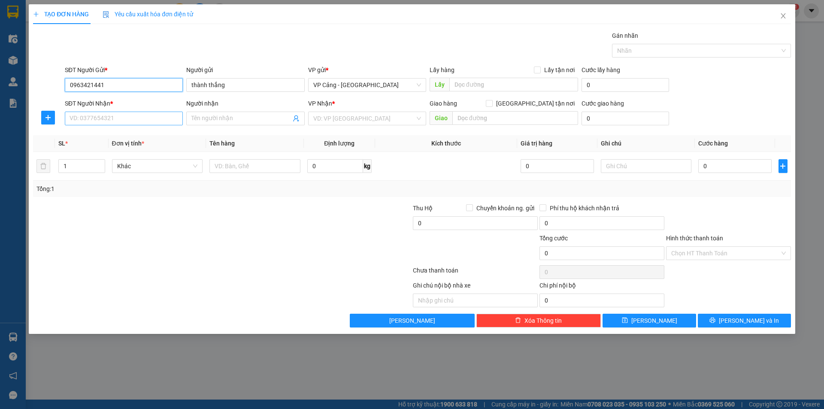
type input "0963421441"
click at [99, 114] on input "SĐT Người Nhận *" at bounding box center [124, 119] width 118 height 14
click at [93, 135] on div "0982432721 - [PERSON_NAME]" at bounding box center [124, 135] width 108 height 9
type input "0982432721"
click at [84, 170] on input "1" at bounding box center [81, 166] width 45 height 13
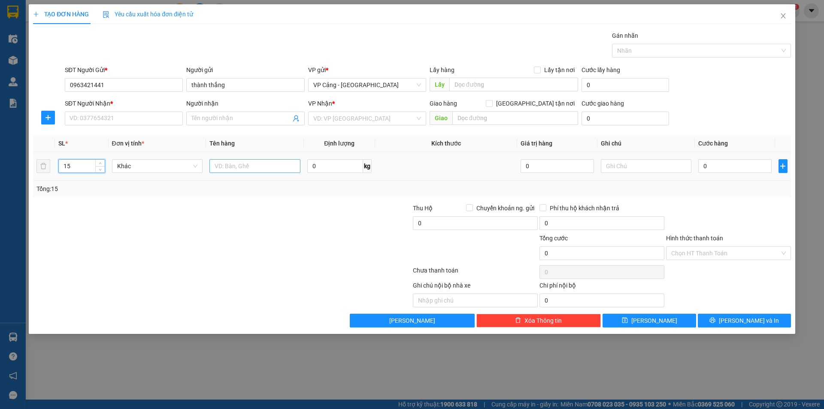
type input "15"
click at [224, 166] on input "text" at bounding box center [254, 166] width 91 height 14
type input "15 kiện lọc nước"
click at [733, 167] on input "0" at bounding box center [734, 166] width 73 height 14
type input "1"
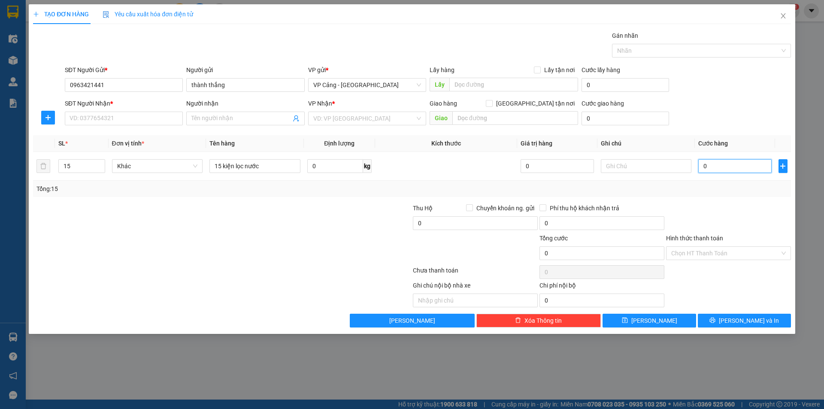
type input "1"
click at [739, 323] on span "[PERSON_NAME] và In" at bounding box center [749, 320] width 60 height 9
type input "1.000"
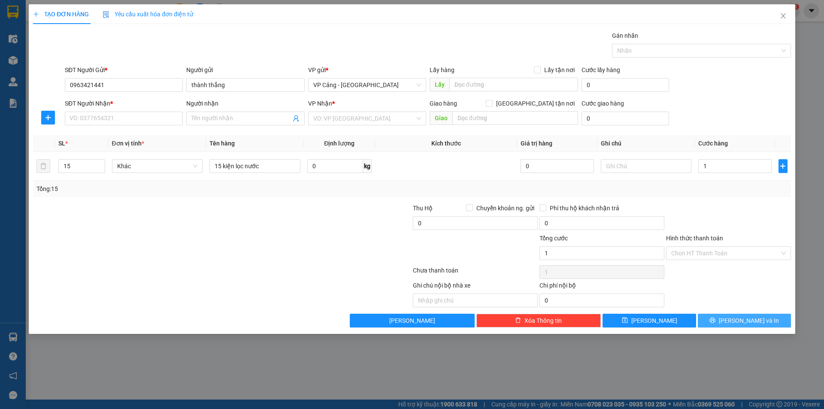
type input "1.000"
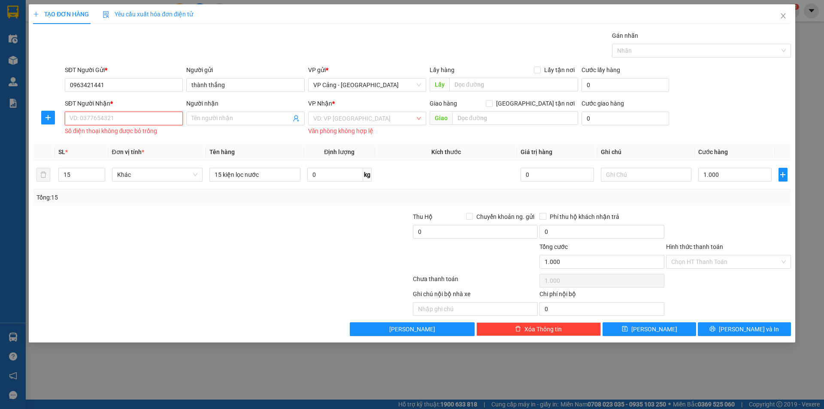
click at [127, 123] on input "SĐT Người Nhận *" at bounding box center [124, 119] width 118 height 14
click at [91, 134] on div "0982432721 - [PERSON_NAME]" at bounding box center [124, 135] width 108 height 9
type input "0982432721"
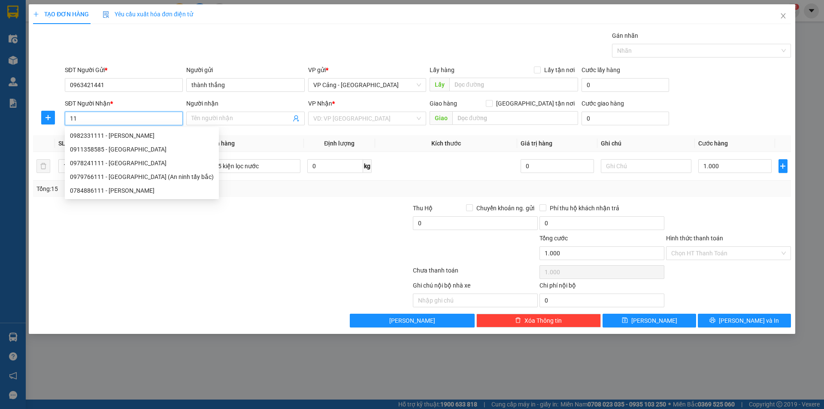
type input "1"
click at [127, 119] on input "SĐT Người Nhận *" at bounding box center [124, 119] width 118 height 14
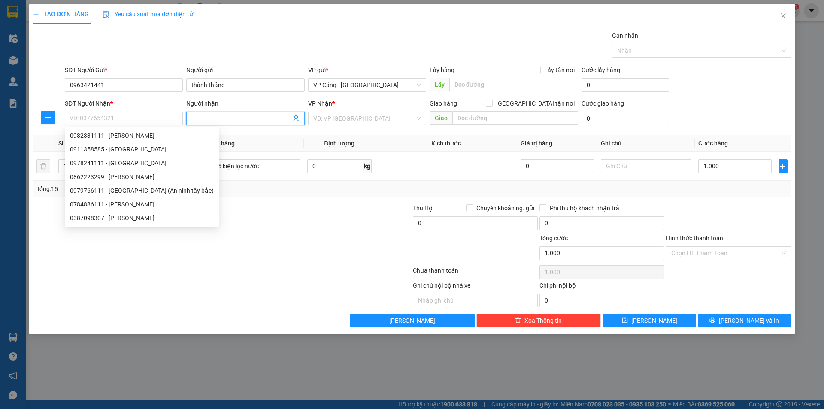
click at [192, 116] on input "Người nhận" at bounding box center [240, 118] width 99 height 9
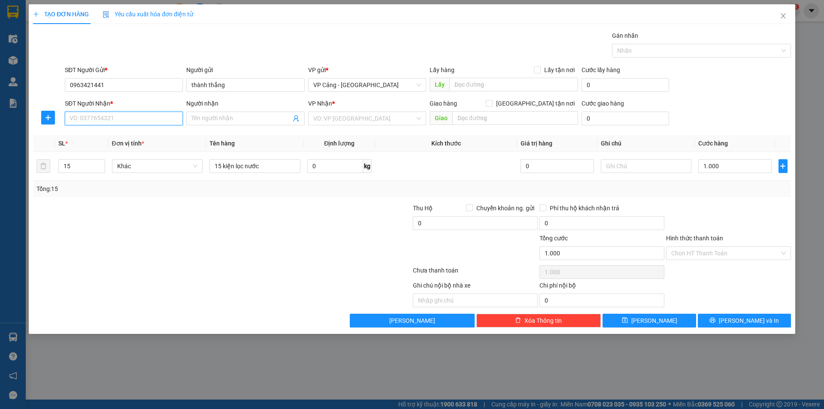
click at [154, 118] on input "SĐT Người Nhận *" at bounding box center [124, 119] width 118 height 14
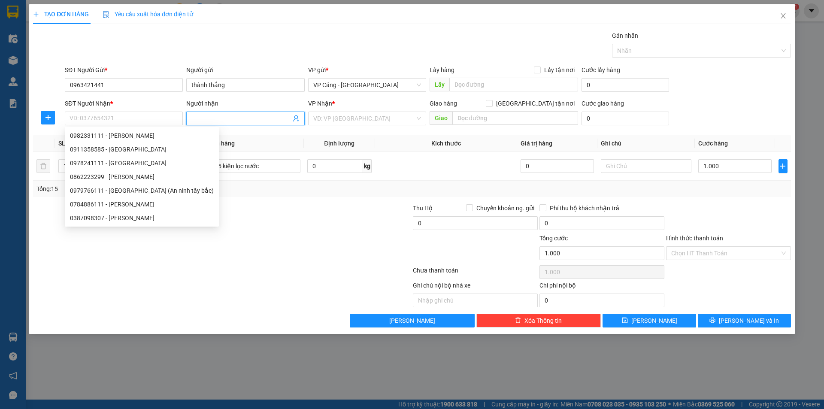
click at [186, 118] on span at bounding box center [245, 119] width 118 height 14
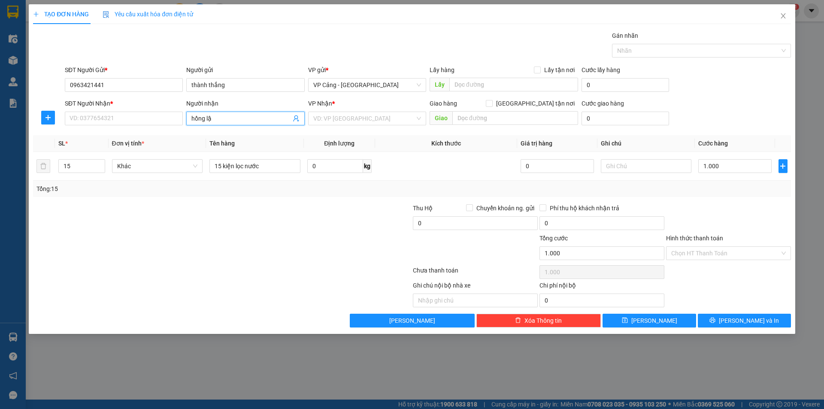
type input "hồng lập"
click at [252, 138] on div "Hồng Lập - 0982432721" at bounding box center [245, 135] width 108 height 9
type input "0982432721"
type input "[PERSON_NAME]"
checkbox input "true"
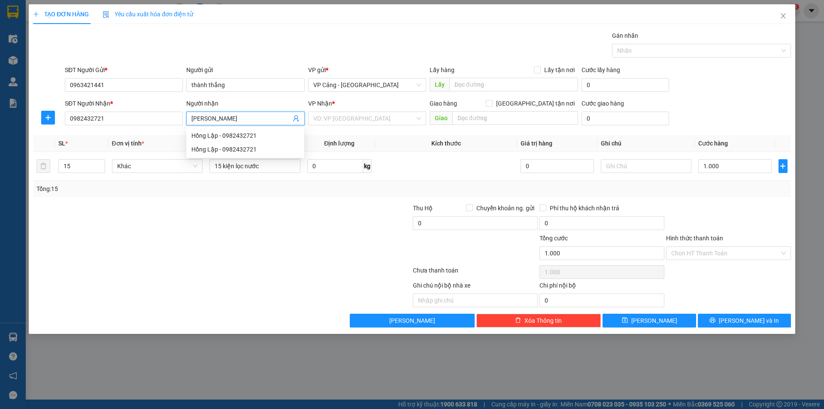
type input "080-082 [PERSON_NAME], [PERSON_NAME]"
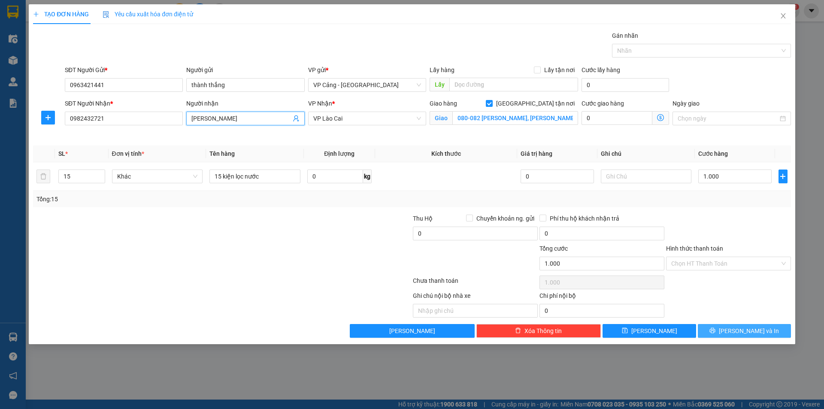
type input "[PERSON_NAME]"
click at [755, 329] on span "[PERSON_NAME] và In" at bounding box center [749, 330] width 60 height 9
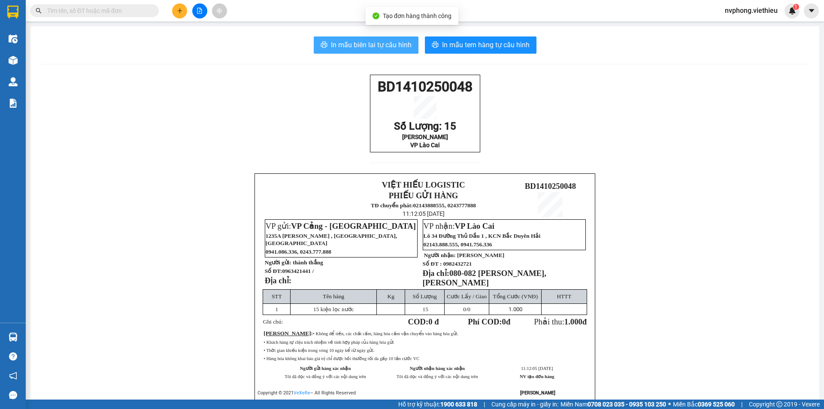
click at [351, 43] on span "In mẫu biên lai tự cấu hình" at bounding box center [371, 44] width 81 height 11
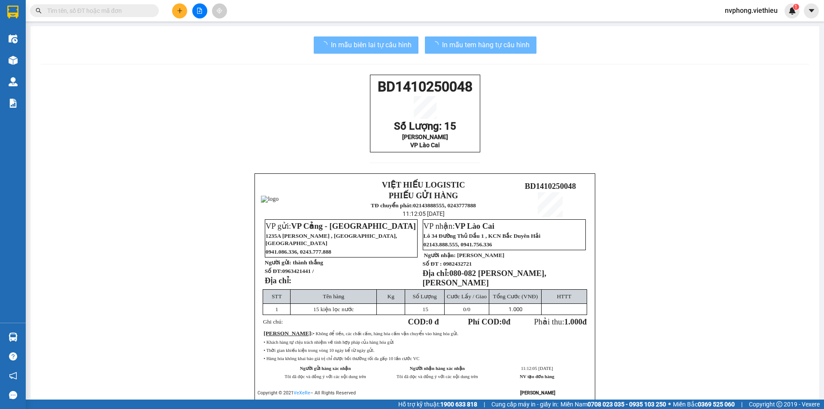
click at [466, 146] on div "BD1410250048 Số Lượng: 15 Hồng Lập VP Lào Cai" at bounding box center [425, 114] width 110 height 78
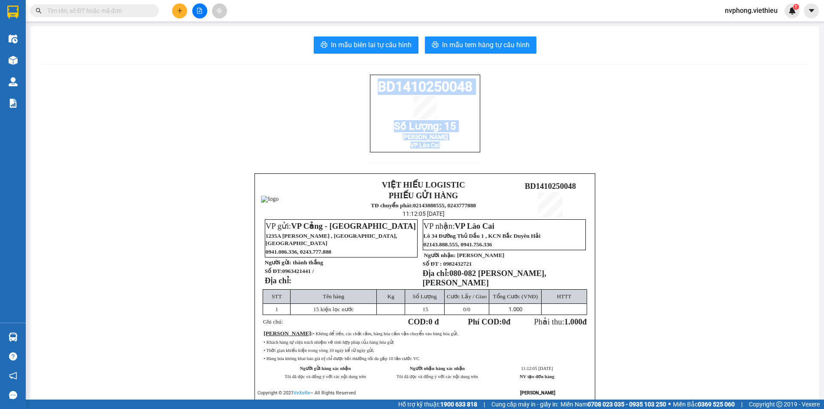
drag, startPoint x: 480, startPoint y: 157, endPoint x: 365, endPoint y: 88, distance: 134.5
click at [365, 88] on div "BD1410250048 Số Lượng: 15 Hồng Lập VP Lào Cai VIỆT HIẾU LOGISTIC PHIẾU GỬI HÀNG…" at bounding box center [425, 248] width 768 height 346
copy div "BD1410250048 Số Lượng: 15 Hồng Lập VP Lào Cai"
click at [179, 12] on icon "plus" at bounding box center [180, 11] width 6 height 6
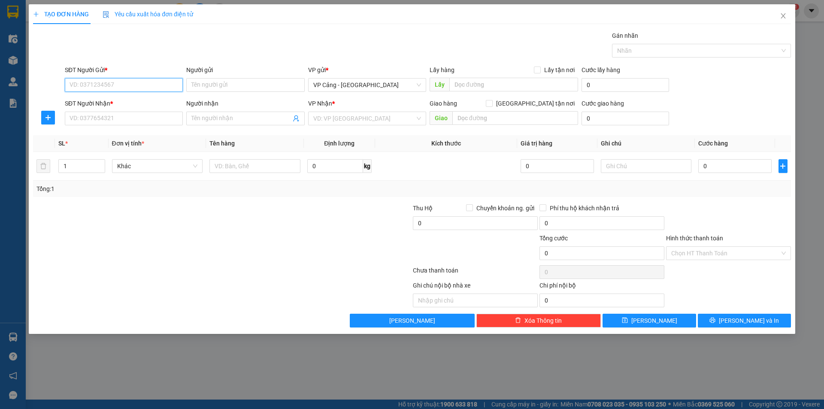
click at [98, 83] on input "SĐT Người Gửi *" at bounding box center [124, 85] width 118 height 14
type input "0975259"
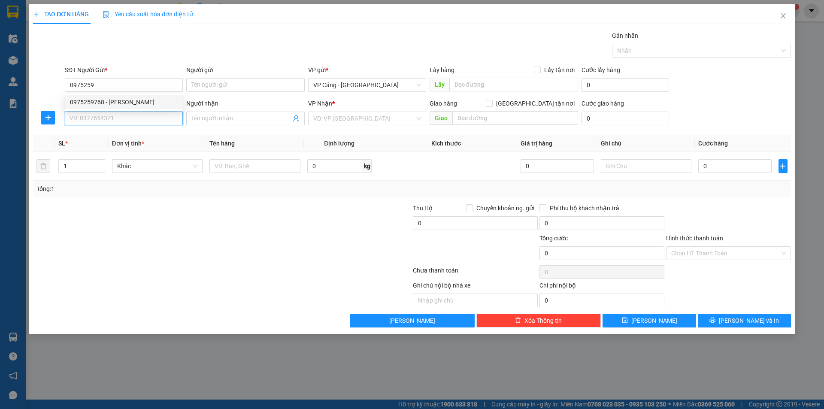
click at [114, 122] on input "SĐT Người Nhận *" at bounding box center [124, 119] width 118 height 14
click at [109, 134] on div "0975259768 - [PERSON_NAME]" at bounding box center [124, 135] width 108 height 9
type input "0975259768"
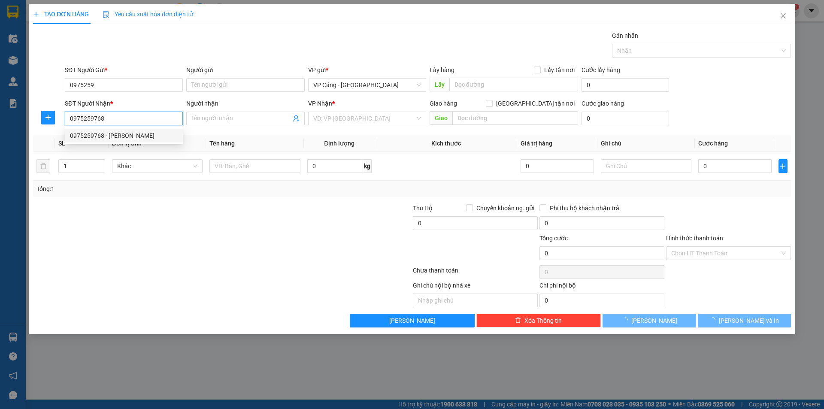
type input "[PERSON_NAME]"
checkbox input "true"
type input "K 30"
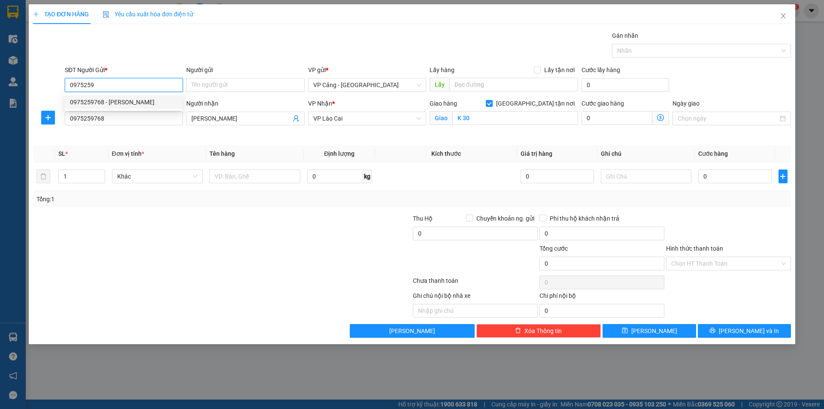
drag, startPoint x: 112, startPoint y: 87, endPoint x: 68, endPoint y: 80, distance: 44.7
click at [68, 80] on input "0975259" at bounding box center [124, 85] width 118 height 14
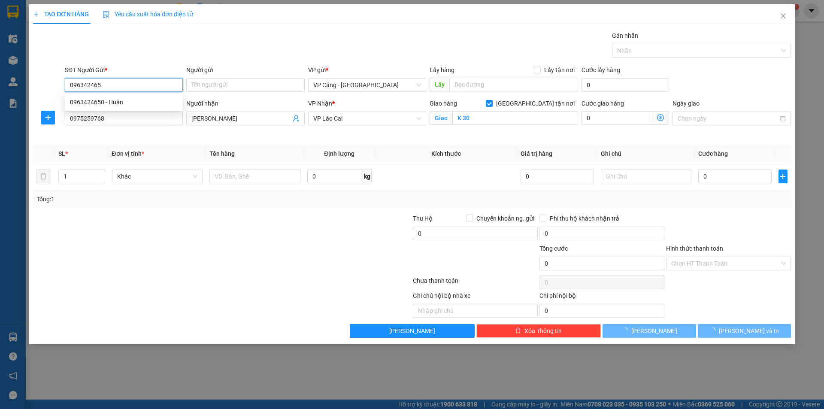
type input "0963424650"
click at [108, 106] on div "0963424650 - Huân" at bounding box center [124, 101] width 108 height 9
type input "Huân"
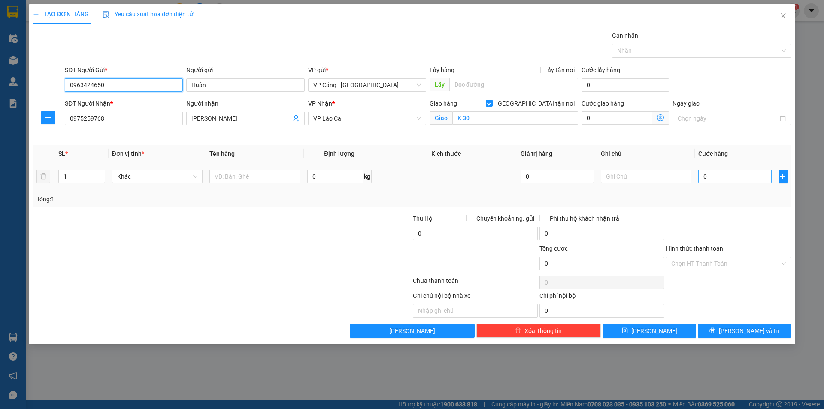
type input "0963424650"
click at [725, 179] on input "0" at bounding box center [734, 177] width 73 height 14
type input "1"
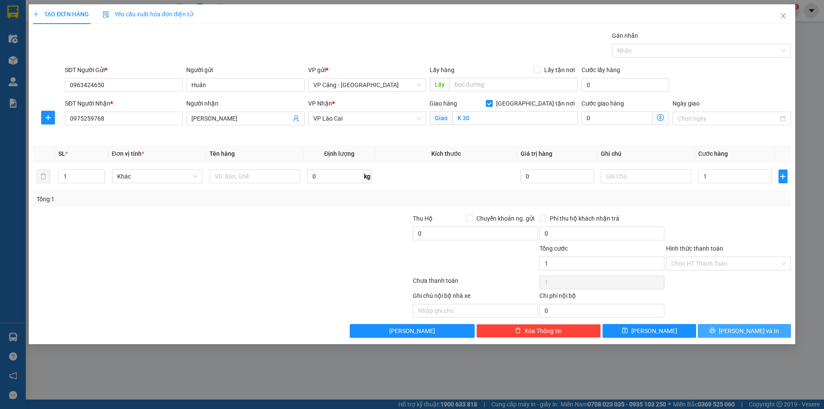
type input "1.000"
click at [749, 330] on span "[PERSON_NAME] và In" at bounding box center [749, 330] width 60 height 9
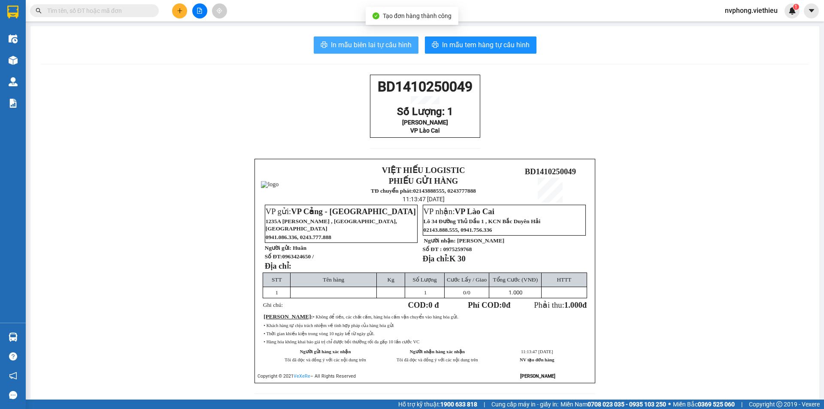
click at [371, 39] on button "In mẫu biên lai tự cấu hình" at bounding box center [366, 44] width 105 height 17
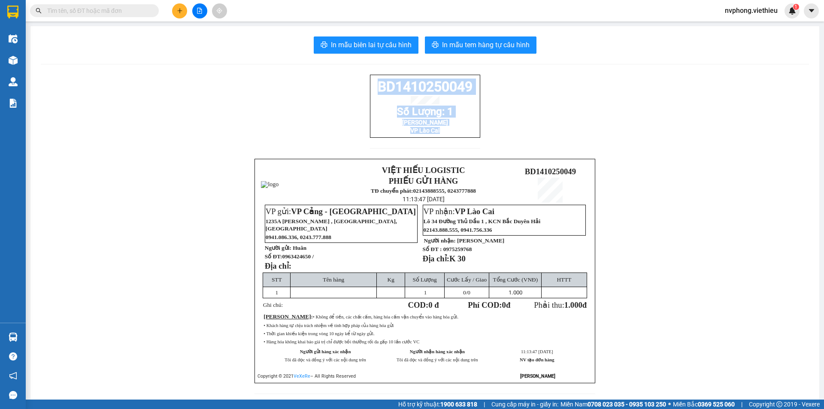
drag, startPoint x: 472, startPoint y: 143, endPoint x: 373, endPoint y: 92, distance: 111.1
click at [373, 92] on div "BD1410250049 Số Lượng: 1 Bác Phúc Thái VP Lào Cai" at bounding box center [425, 106] width 110 height 63
copy div "BD1410250049 Số Lượng: 1 Bác Phúc Thái VP Lào Cai"
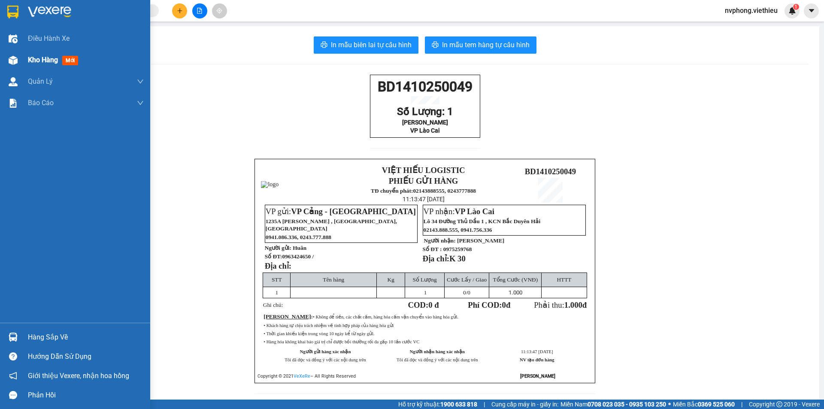
click at [24, 66] on div "Kho hàng mới" at bounding box center [75, 59] width 150 height 21
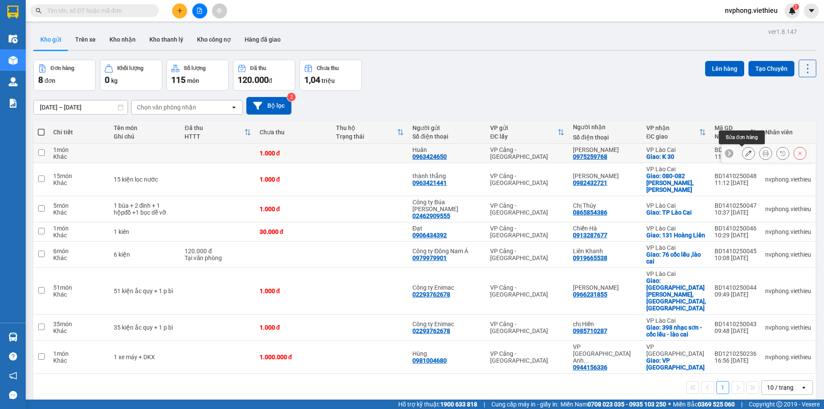
click at [745, 156] on icon at bounding box center [748, 153] width 6 height 6
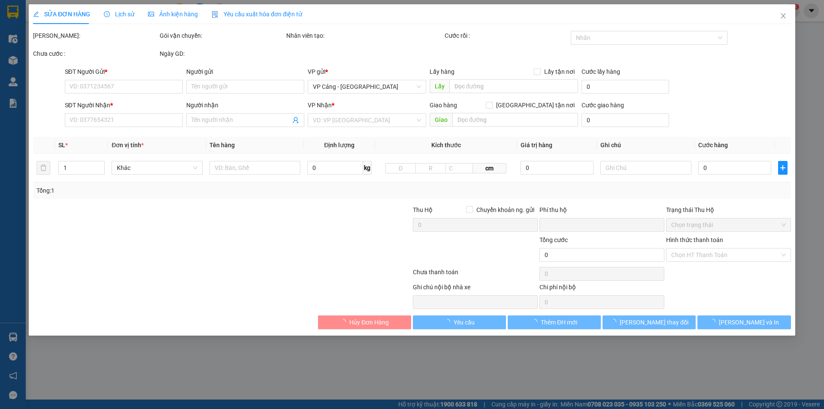
type input "0963424650"
type input "Huân"
type input "0975259768"
type input "[PERSON_NAME]"
checkbox input "true"
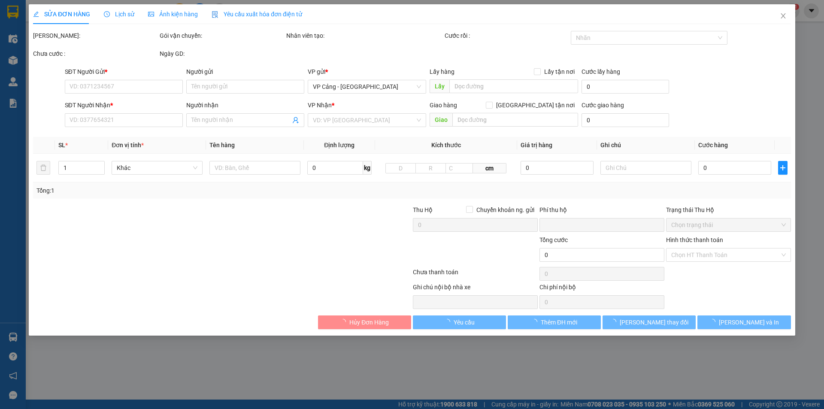
type input "K 30"
type input "0"
type input "1.000"
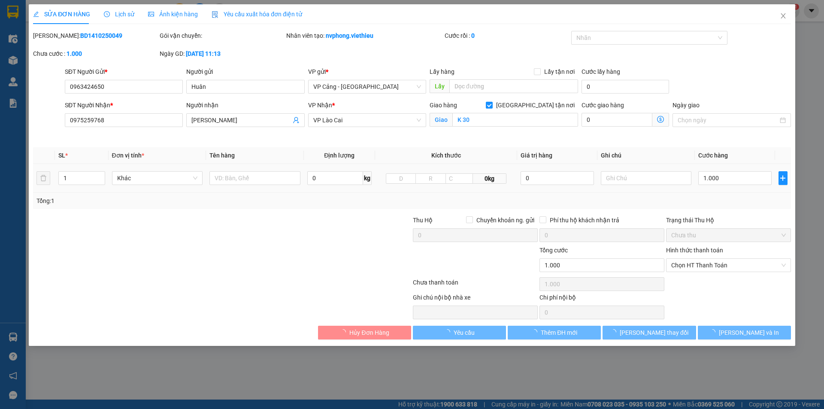
click at [236, 168] on td at bounding box center [255, 178] width 98 height 29
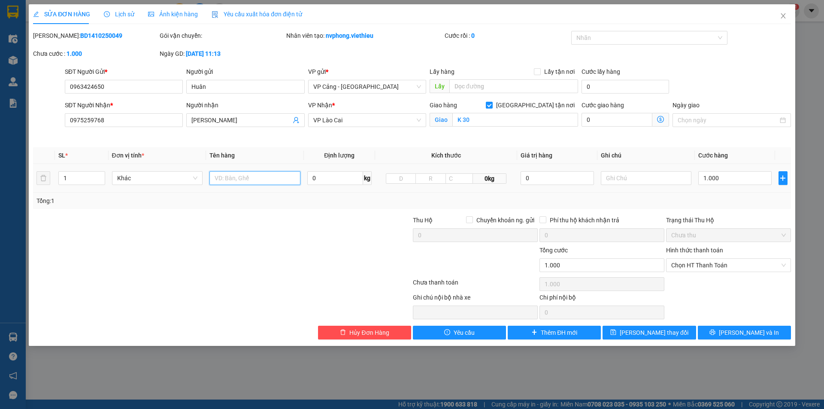
click at [224, 183] on input "text" at bounding box center [254, 178] width 91 height 14
type input "1 kiện"
drag, startPoint x: 648, startPoint y: 336, endPoint x: 615, endPoint y: 331, distance: 33.4
click at [648, 336] on span "[PERSON_NAME] thay đổi" at bounding box center [654, 332] width 69 height 9
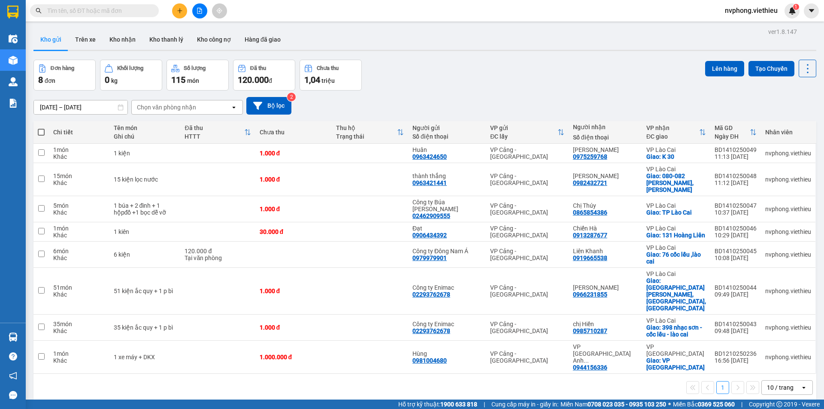
click at [182, 9] on icon "plus" at bounding box center [180, 11] width 6 height 6
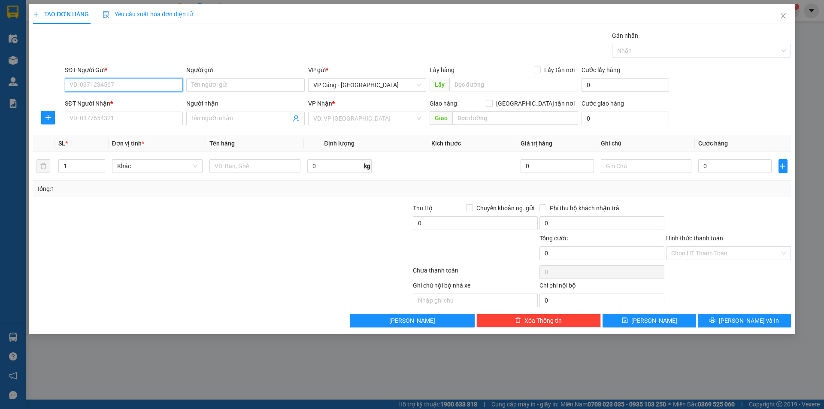
click at [148, 87] on input "SĐT Người Gửi *" at bounding box center [124, 85] width 118 height 14
click at [136, 112] on input "SĐT Người Nhận *" at bounding box center [124, 119] width 118 height 14
type input "0985573966"
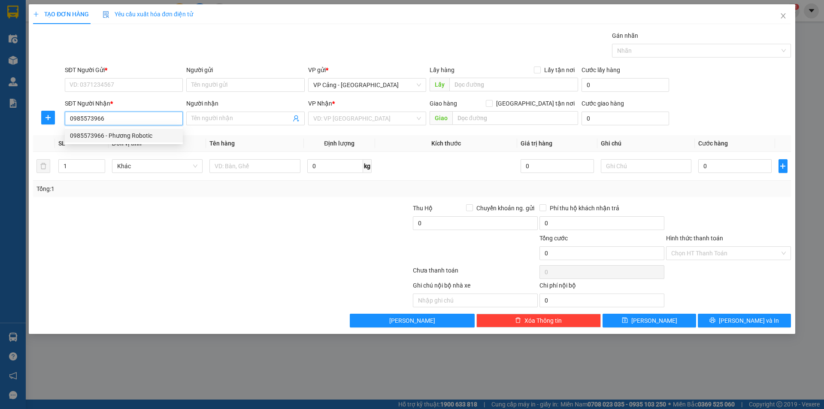
click at [133, 133] on div "0985573966 - Phương Robotic" at bounding box center [124, 135] width 108 height 9
type input "Phương Robotic"
checkbox input "true"
type input "76 Quy hoá, [PERSON_NAME], lc"
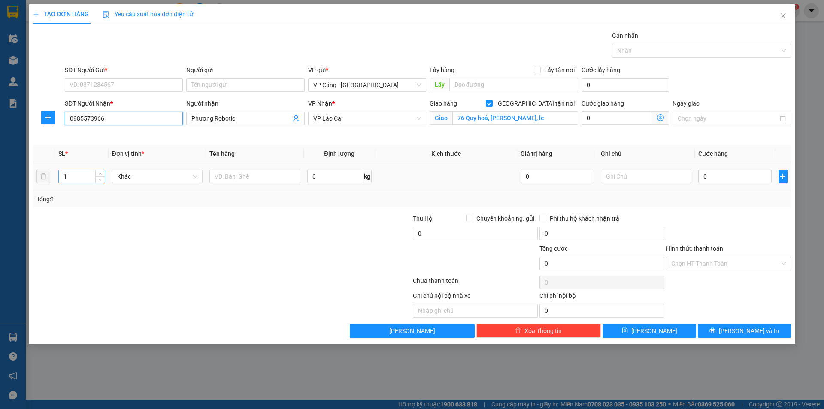
type input "0985573966"
click at [94, 177] on input "1" at bounding box center [81, 176] width 45 height 13
type input "4"
click at [248, 176] on input "text" at bounding box center [254, 177] width 91 height 14
type input "4 kiện"
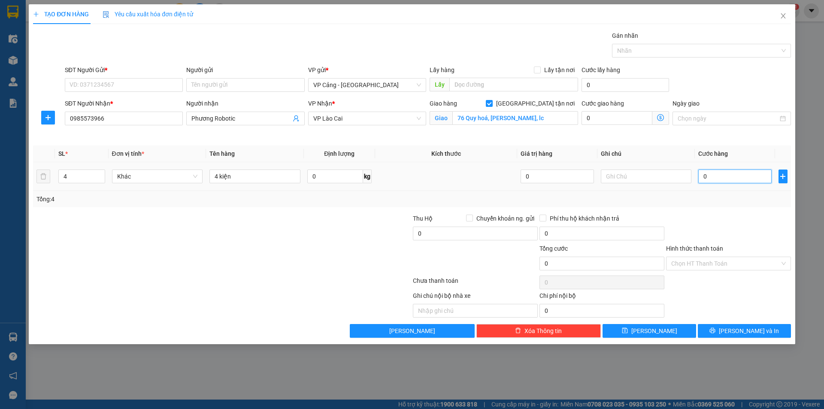
click at [726, 176] on input "0" at bounding box center [734, 177] width 73 height 14
type input "1"
type input "1.000"
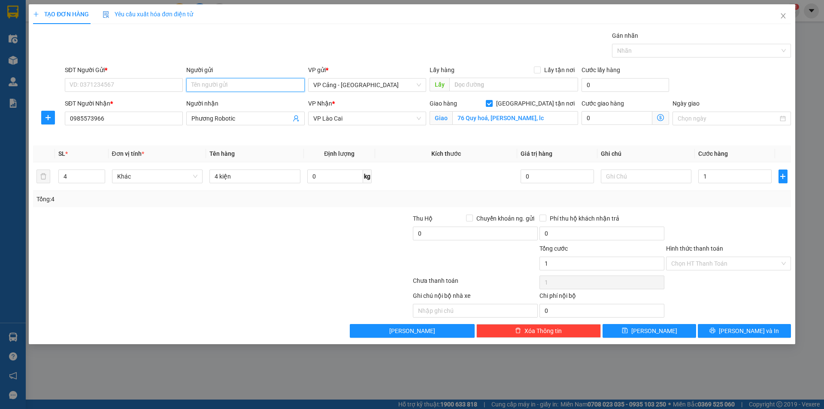
type input "1.000"
click at [276, 88] on input "Người gửi" at bounding box center [245, 85] width 118 height 14
type input "rửa bát"
click at [275, 101] on div "Công ty viên Rửa bát - Hà đông - 0343797808" at bounding box center [251, 101] width 121 height 9
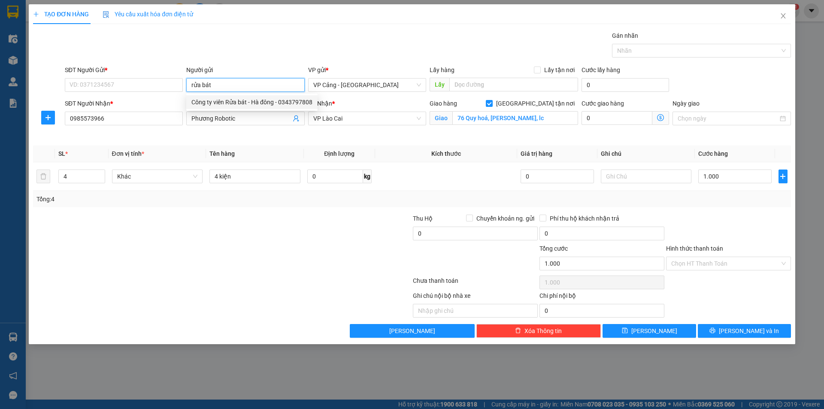
type input "0343797808"
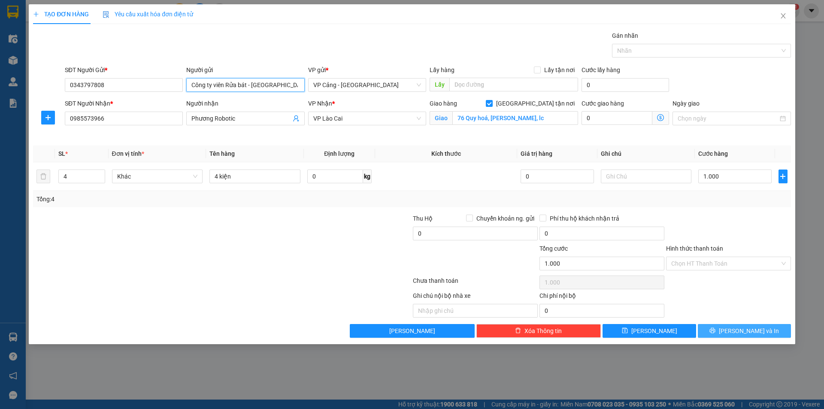
type input "Công ty viên Rửa bát - [GEOGRAPHIC_DATA]"
click at [715, 329] on icon "printer" at bounding box center [712, 330] width 6 height 6
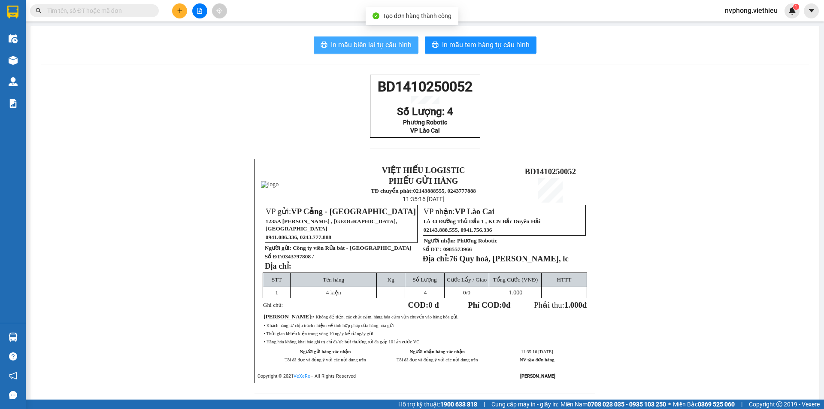
click at [387, 40] on span "In mẫu biên lai tự cấu hình" at bounding box center [371, 44] width 81 height 11
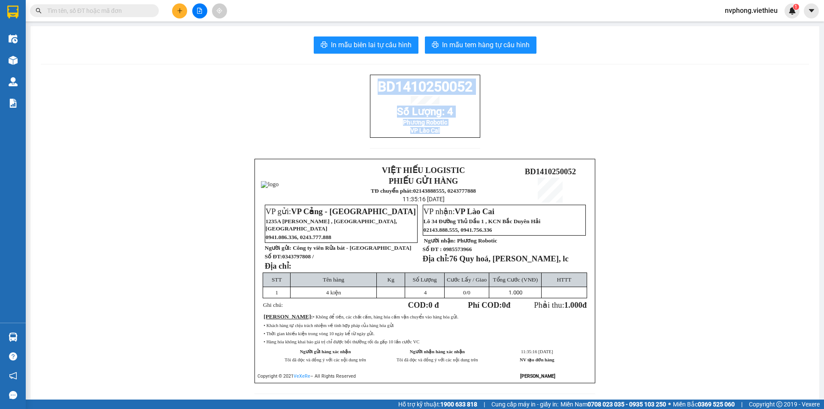
drag, startPoint x: 442, startPoint y: 140, endPoint x: 361, endPoint y: 87, distance: 96.4
click at [361, 87] on div "BD1410250052 Số Lượng: 4 Phương Robotic VP Lào Cai VIỆT HIẾU LOGISTIC PHIẾU GỬI…" at bounding box center [425, 240] width 768 height 330
copy div "BD1410250052 Số Lượng: 4 Phương Robotic VP Lào Cai"
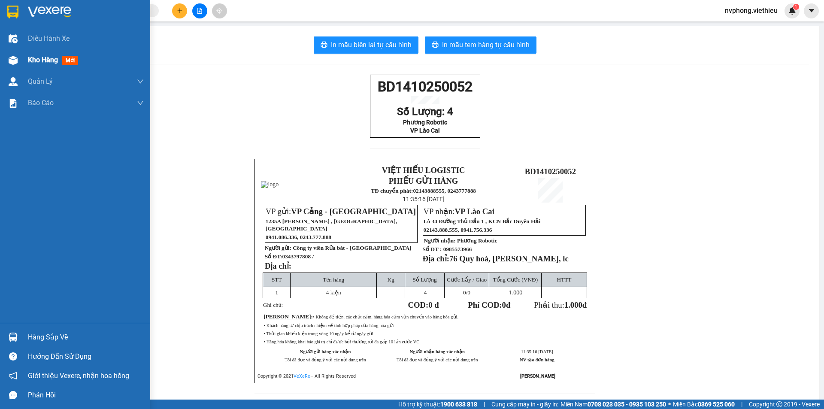
click at [23, 64] on div "Kho hàng mới" at bounding box center [75, 59] width 150 height 21
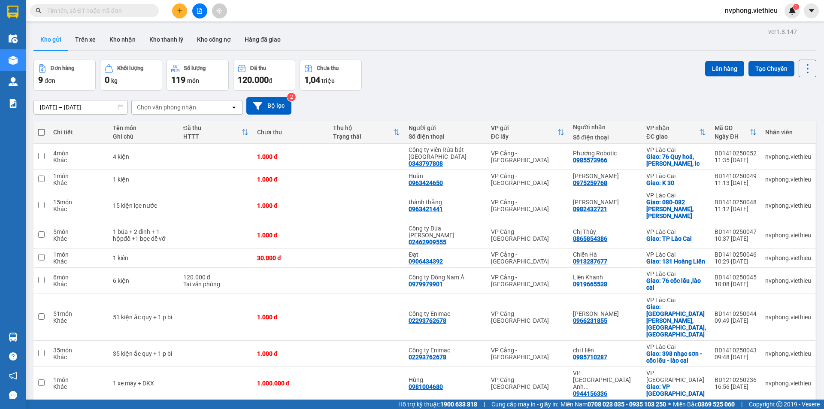
click at [172, 99] on div "[DATE] – [DATE] Press the down arrow key to interact with the calendar and sele…" at bounding box center [424, 106] width 783 height 18
click at [156, 110] on div "Chọn văn phòng nhận" at bounding box center [166, 107] width 59 height 9
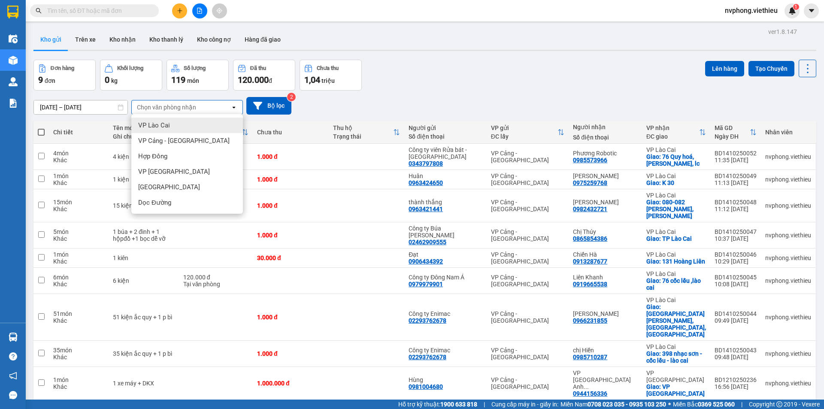
click at [152, 125] on span "VP Lào Cai" at bounding box center [154, 125] width 32 height 9
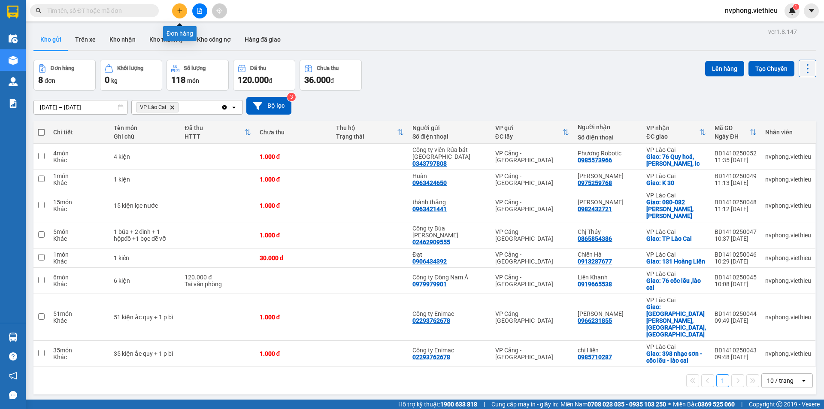
click at [181, 11] on icon "plus" at bounding box center [180, 11] width 6 height 6
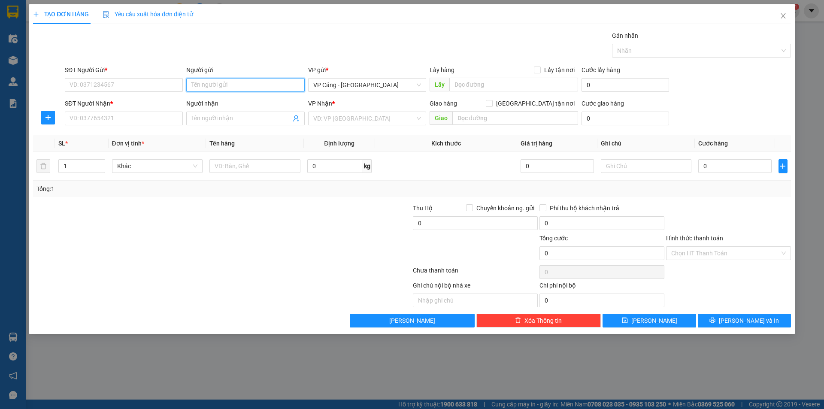
click at [200, 82] on input "Người gửi" at bounding box center [245, 85] width 118 height 14
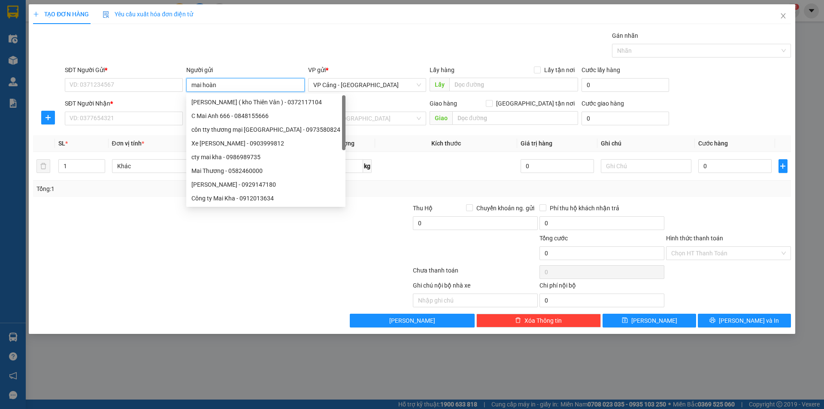
type input "mai hoàng"
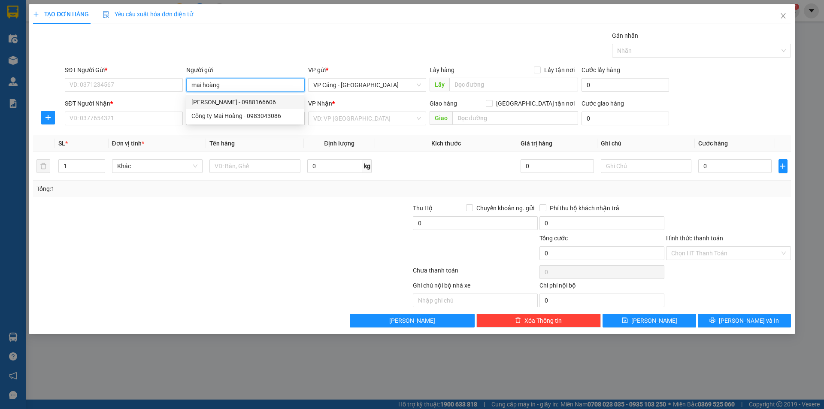
click at [238, 100] on div "[PERSON_NAME] - 0988166606" at bounding box center [245, 101] width 108 height 9
type input "0988166606"
type input "[PERSON_NAME]"
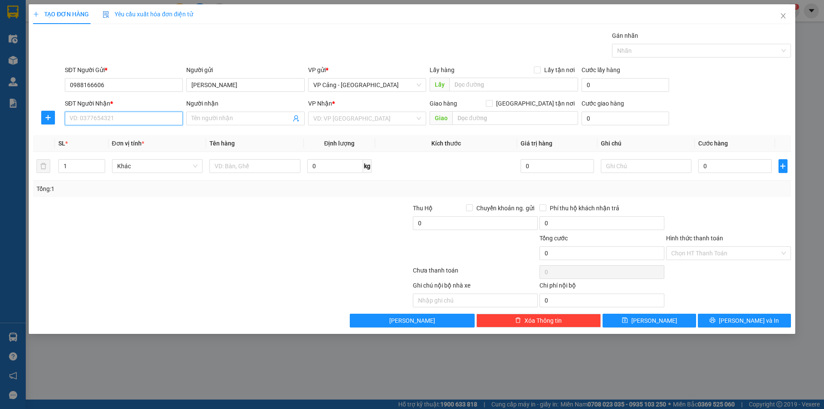
click at [117, 122] on input "SĐT Người Nhận *" at bounding box center [124, 119] width 118 height 14
click at [115, 88] on input "0988166606" at bounding box center [124, 85] width 118 height 14
click at [106, 101] on div "0988166606 - [PERSON_NAME]" at bounding box center [124, 101] width 108 height 9
type input "0988166606"
click at [97, 127] on div "SĐT Người Nhận * VD: 0377654321" at bounding box center [124, 114] width 118 height 30
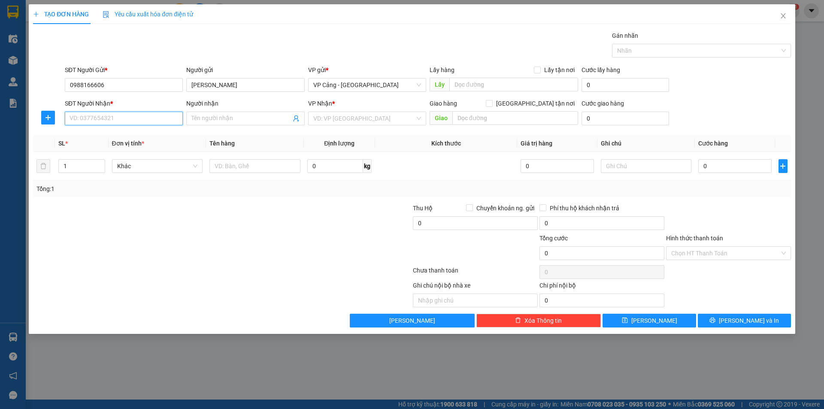
click at [92, 121] on input "SĐT Người Nhận *" at bounding box center [124, 119] width 118 height 14
click at [105, 136] on div "0975669145 - CTY TNHH TM & CN Bình Phương" at bounding box center [134, 135] width 128 height 9
type input "0975669145"
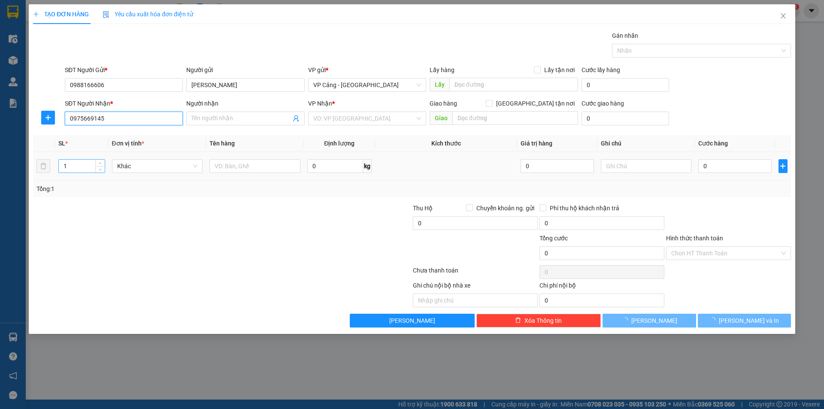
type input "CTY TNHH TM & CN Bình Phương"
checkbox input "true"
type input "085 Hoàng Liên, LC"
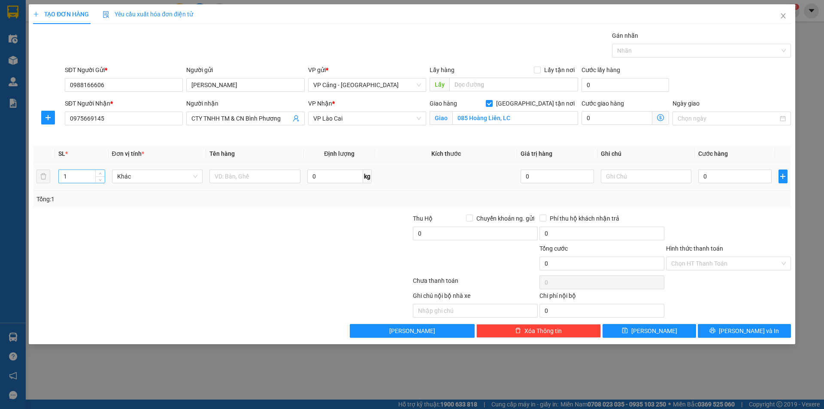
click at [73, 170] on input "1" at bounding box center [81, 176] width 45 height 13
type input "2"
click at [237, 182] on input "text" at bounding box center [254, 177] width 91 height 14
type input "2 kiện"
click at [706, 179] on input "0" at bounding box center [734, 177] width 73 height 14
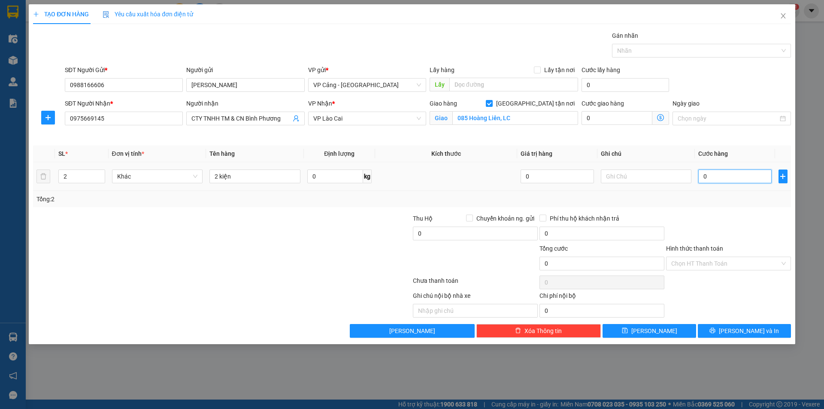
type input "8"
type input "80"
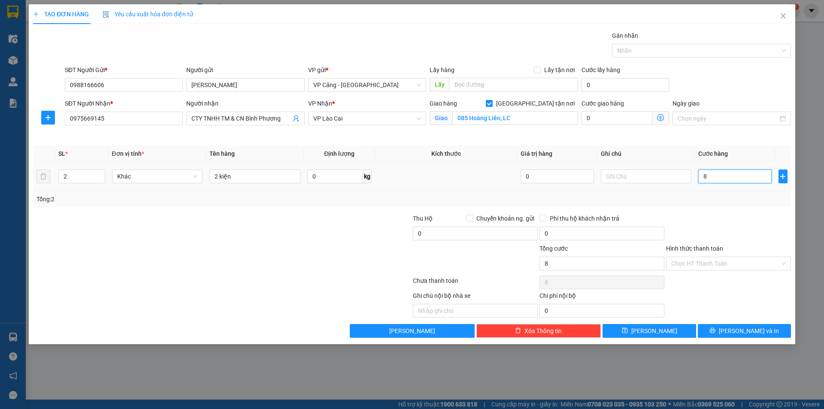
type input "80"
type input "80.000"
click at [738, 333] on span "[PERSON_NAME] và In" at bounding box center [749, 330] width 60 height 9
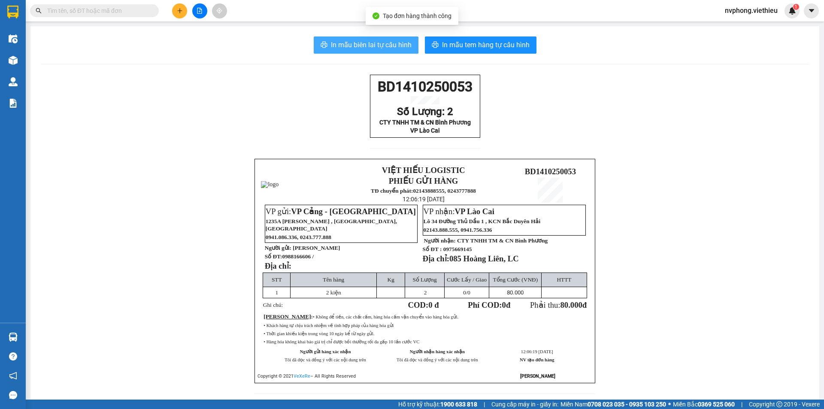
click at [362, 42] on span "In mẫu biên lai tự cấu hình" at bounding box center [371, 44] width 81 height 11
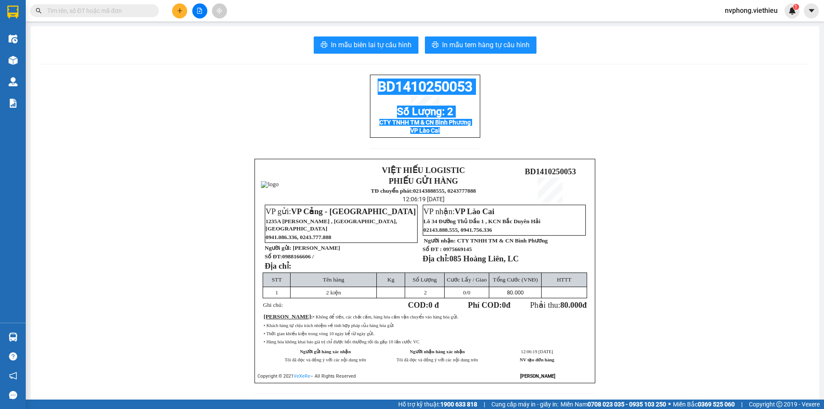
click at [359, 91] on div "BD1410250053 Số Lượng: 2 CTY TNHH TM & CN Bình Phương VP Lào Cai VIỆT HIẾU LOGI…" at bounding box center [425, 240] width 768 height 330
copy div "BD1410250053 Số Lượng: 2 CTY TNHH TM & CN Bình Phương VP Lào Cai"
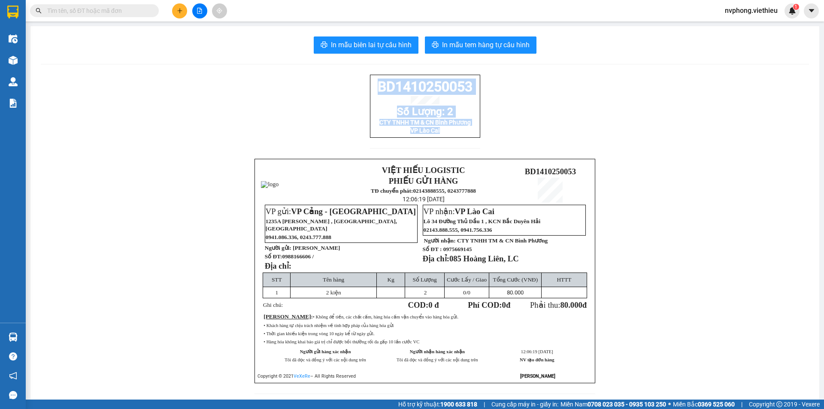
click at [179, 12] on icon "plus" at bounding box center [180, 11] width 6 height 6
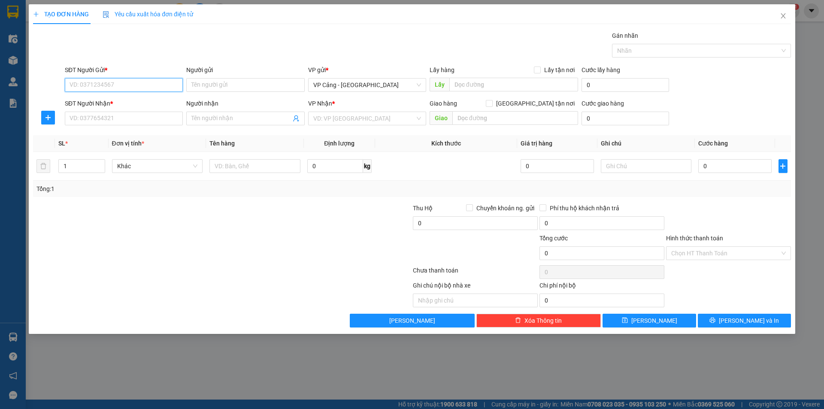
click at [76, 88] on input "SĐT Người Gửi *" at bounding box center [124, 85] width 118 height 14
click at [88, 102] on div "0976003178 - HẠ" at bounding box center [124, 101] width 108 height 9
type input "0976003178"
type input "HẠ"
type input "0976003178"
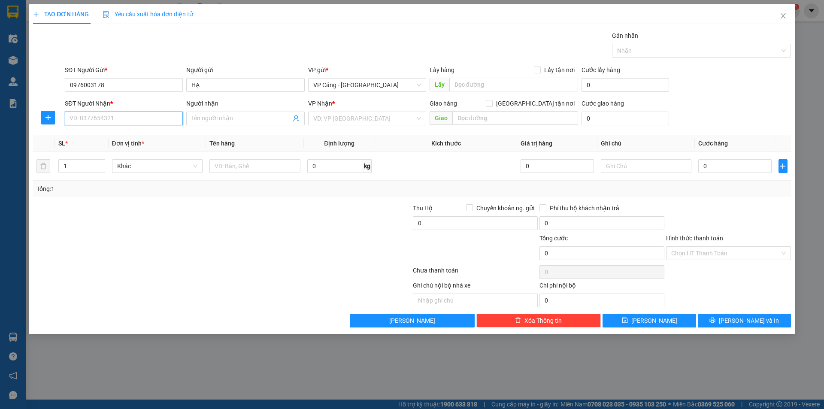
click at [98, 123] on input "SĐT Người Nhận *" at bounding box center [124, 119] width 118 height 14
click at [114, 136] on div "0829735678 - [PERSON_NAME]" at bounding box center [124, 135] width 108 height 9
type input "0829735678"
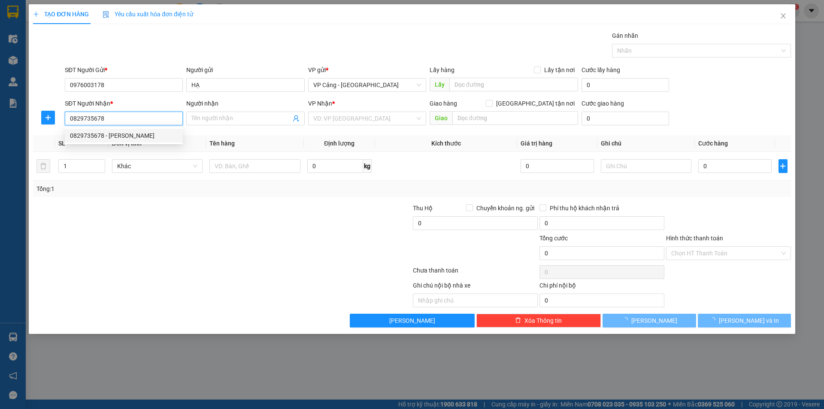
type input "[PERSON_NAME]"
checkbox input "true"
type input "qua kho lấy"
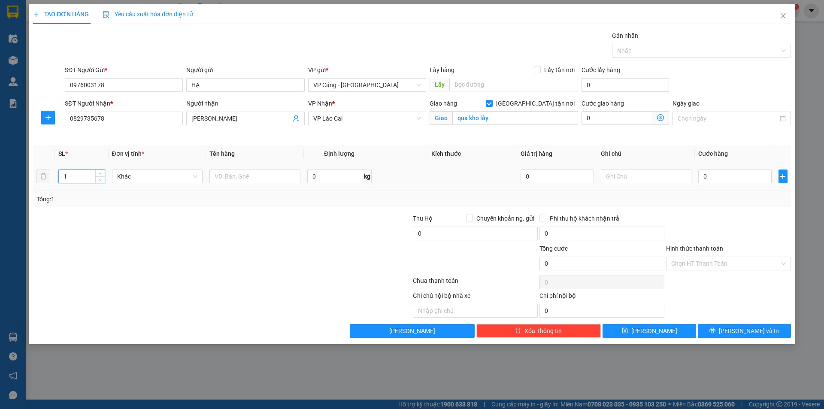
click at [73, 171] on input "1" at bounding box center [81, 176] width 45 height 13
type input "35"
click at [240, 174] on input "text" at bounding box center [254, 177] width 91 height 14
type input "35 [PERSON_NAME]"
click at [729, 175] on input "0" at bounding box center [734, 177] width 73 height 14
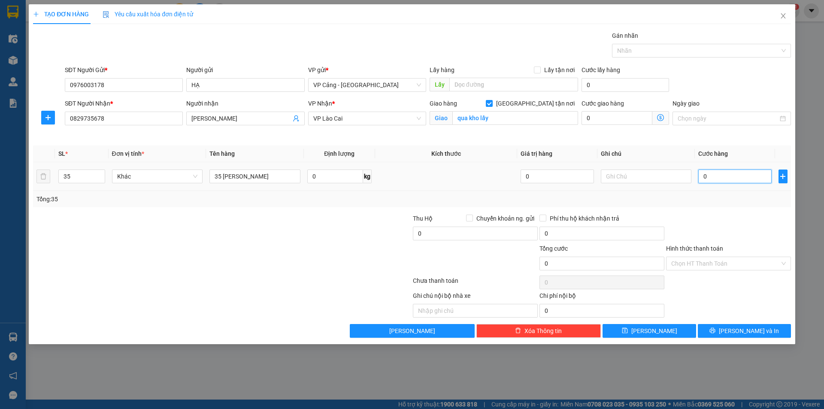
type input "5"
type input "52"
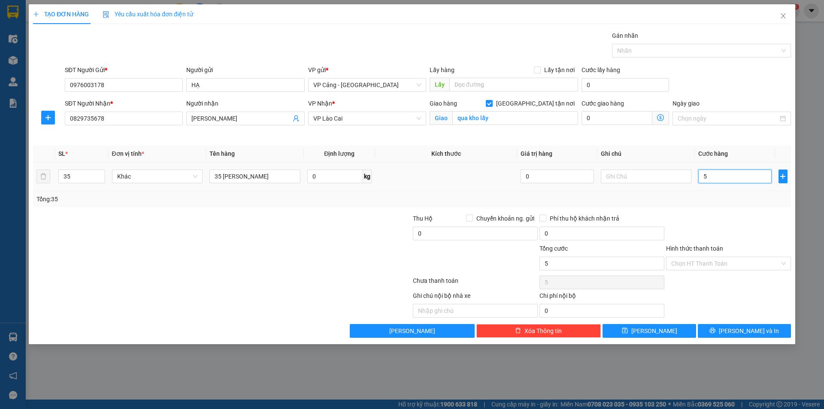
type input "52"
type input "525"
type input "525.000"
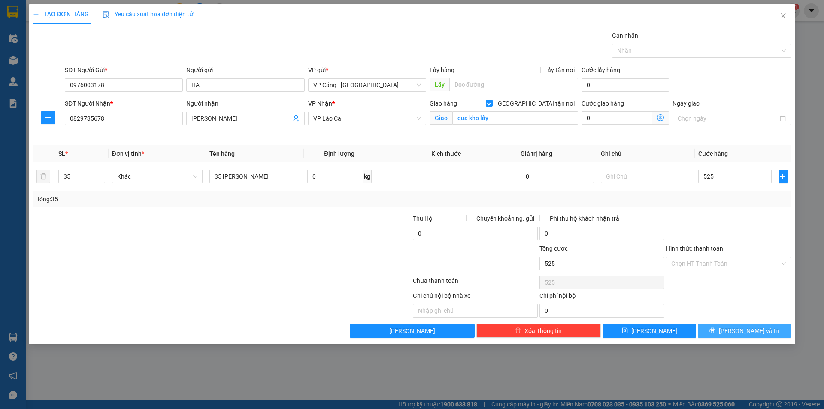
type input "525.000"
click at [741, 332] on span "[PERSON_NAME] và In" at bounding box center [749, 330] width 60 height 9
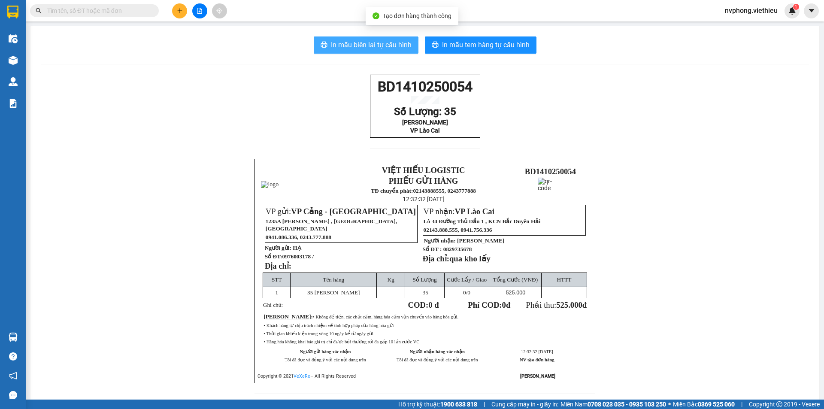
click at [393, 44] on span "In mẫu biên lai tự cấu hình" at bounding box center [371, 44] width 81 height 11
click at [371, 47] on span "In mẫu biên lai tự cấu hình" at bounding box center [371, 44] width 81 height 11
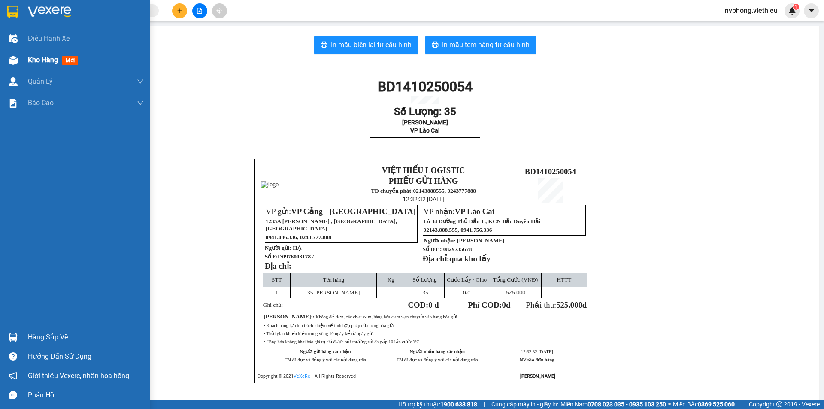
click at [22, 64] on div "Kho hàng mới" at bounding box center [75, 59] width 150 height 21
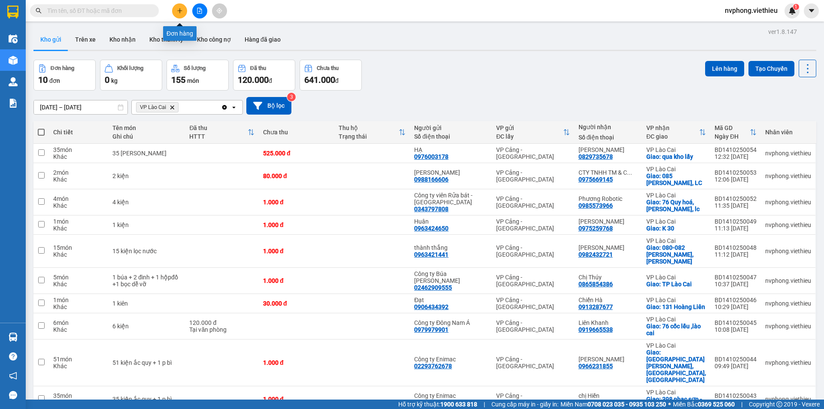
click at [179, 8] on icon "plus" at bounding box center [180, 11] width 6 height 6
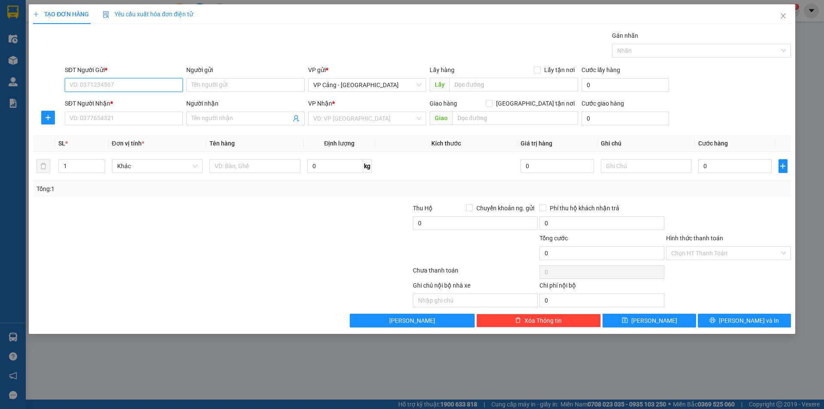
click at [138, 87] on input "SĐT Người Gửi *" at bounding box center [124, 85] width 118 height 14
click at [215, 121] on input "Người nhận" at bounding box center [240, 118] width 99 height 9
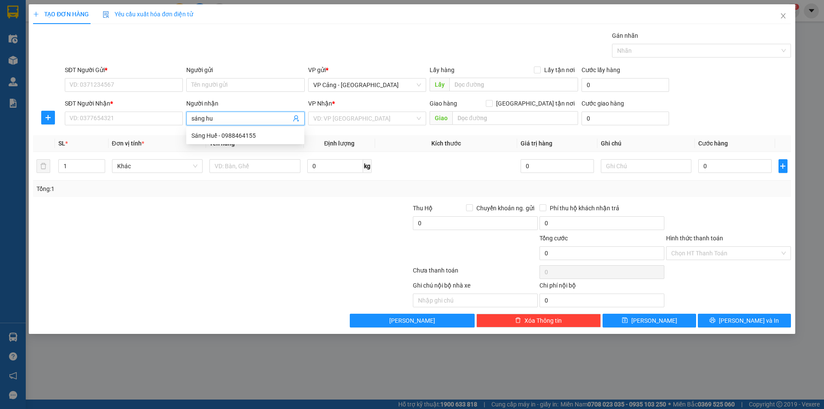
type input "sáng huế"
click at [215, 138] on div "Sáng Huế - 0988464155" at bounding box center [245, 135] width 108 height 9
type input "0988464155"
type input "Sáng Huế"
checkbox input "true"
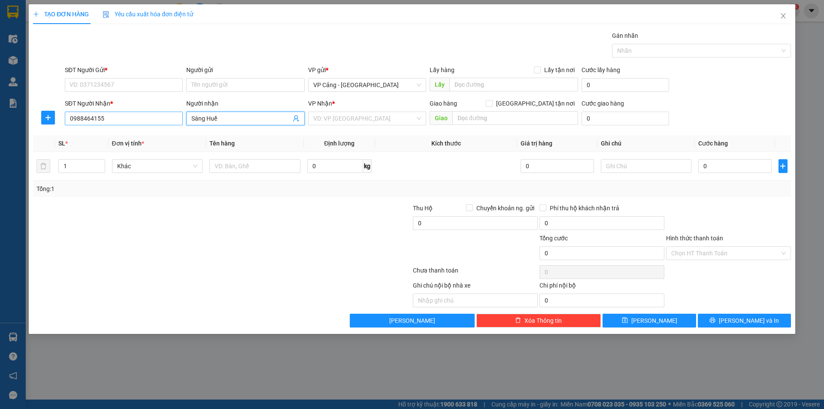
type input "139 [PERSON_NAME], [PERSON_NAME], LC"
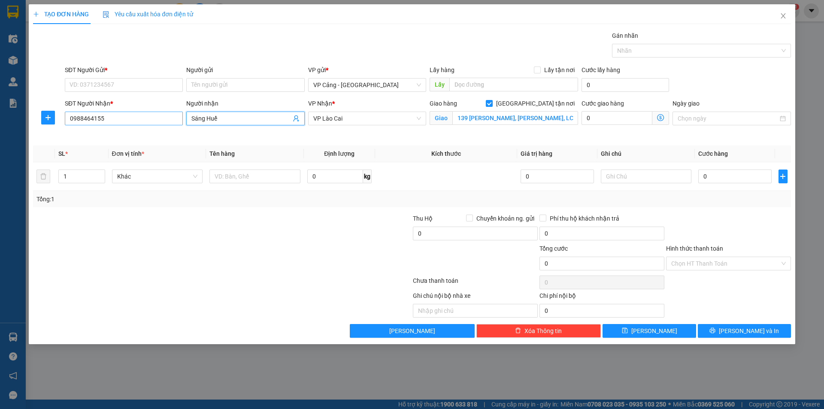
type input "Sáng Huế"
click at [127, 122] on input "0988464155" at bounding box center [124, 119] width 118 height 14
click at [88, 137] on div "0988464155 - [GEOGRAPHIC_DATA]" at bounding box center [124, 135] width 108 height 9
type input "0988464155"
click at [113, 88] on input "SĐT Người Gửi *" at bounding box center [124, 85] width 118 height 14
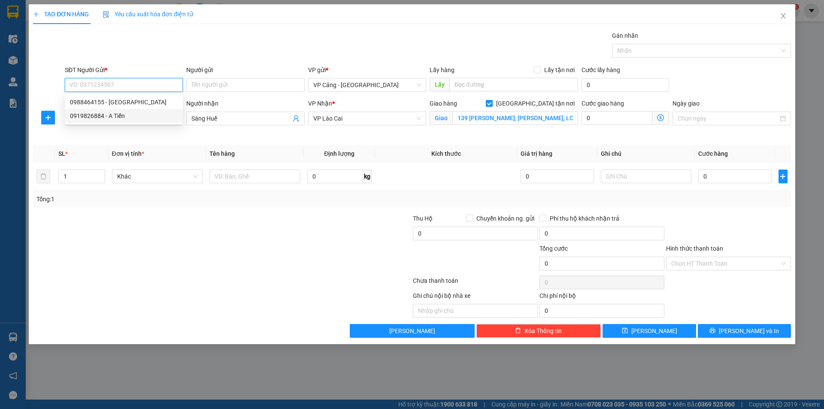
click at [104, 117] on div "0919826884 - A Tiến" at bounding box center [124, 115] width 108 height 9
type input "0919826884"
type input "A Tiến"
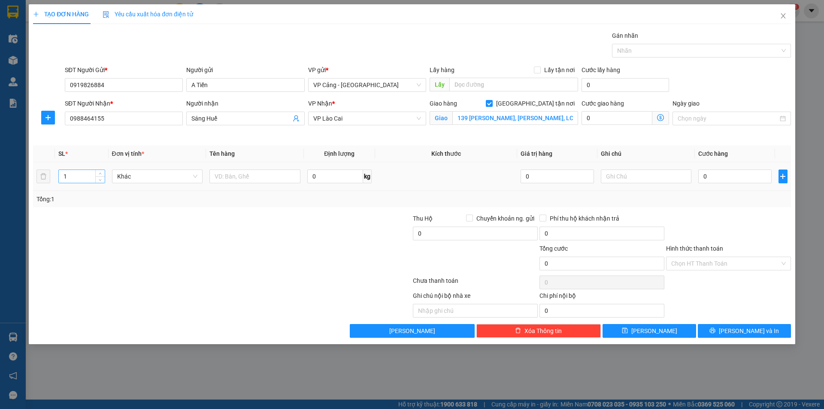
click at [73, 180] on input "1" at bounding box center [81, 176] width 45 height 13
type input "2"
click at [231, 179] on input "text" at bounding box center [254, 177] width 91 height 14
type input "2 kiện"
click at [717, 180] on input "0" at bounding box center [734, 177] width 73 height 14
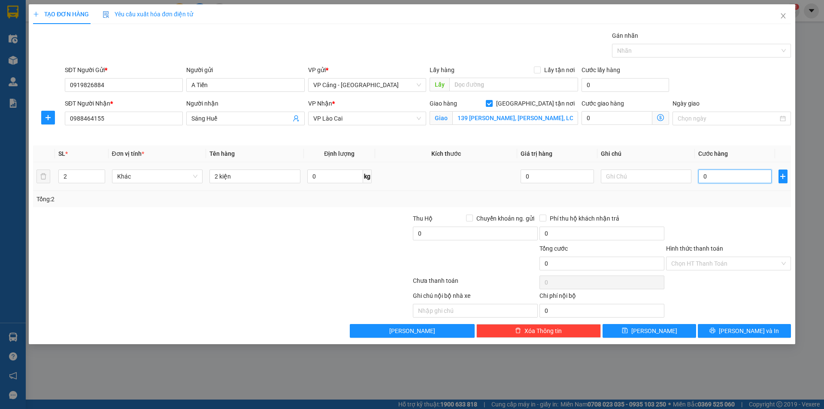
type input "1"
type input "1.000"
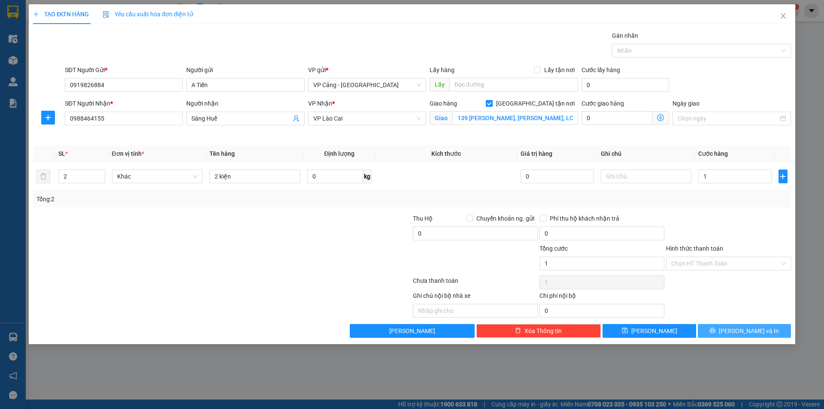
type input "1.000"
click at [763, 334] on button "[PERSON_NAME] và In" at bounding box center [744, 331] width 93 height 14
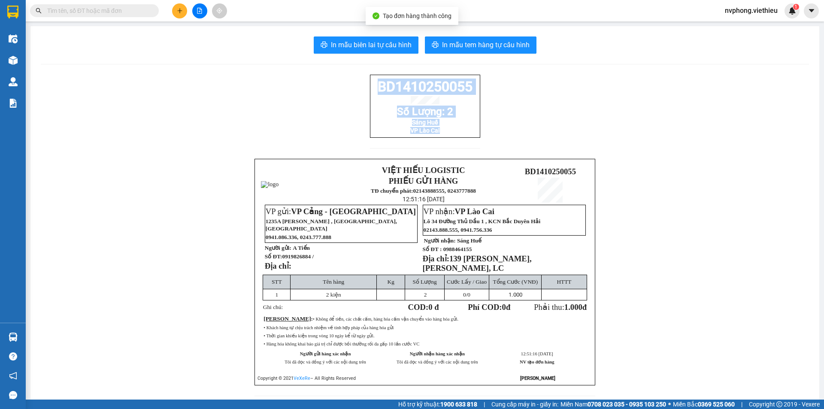
drag, startPoint x: 473, startPoint y: 139, endPoint x: 367, endPoint y: 82, distance: 120.2
click at [370, 82] on div "BD1410250055 Số Lượng: 2 Sáng Huế VP Lào Cai" at bounding box center [425, 106] width 110 height 63
copy div "BD1410250055 Số Lượng: 2 Sáng Huế VP Lào Cai"
drag, startPoint x: 369, startPoint y: 48, endPoint x: 451, endPoint y: 97, distance: 95.1
click at [369, 48] on span "In mẫu biên lai tự cấu hình" at bounding box center [371, 44] width 81 height 11
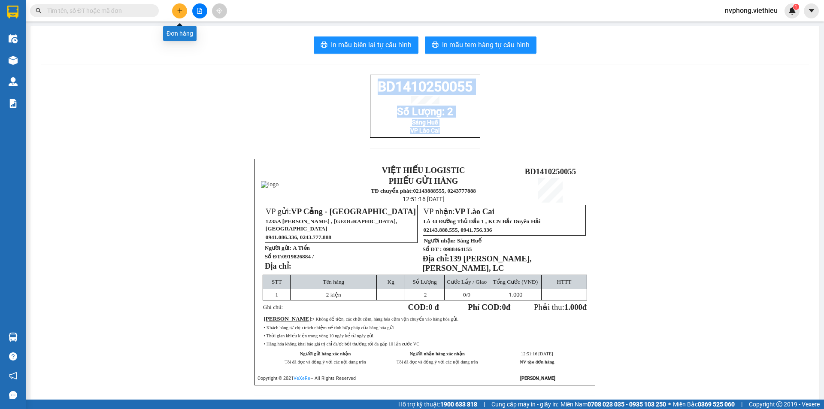
click at [177, 11] on icon "plus" at bounding box center [180, 11] width 6 height 6
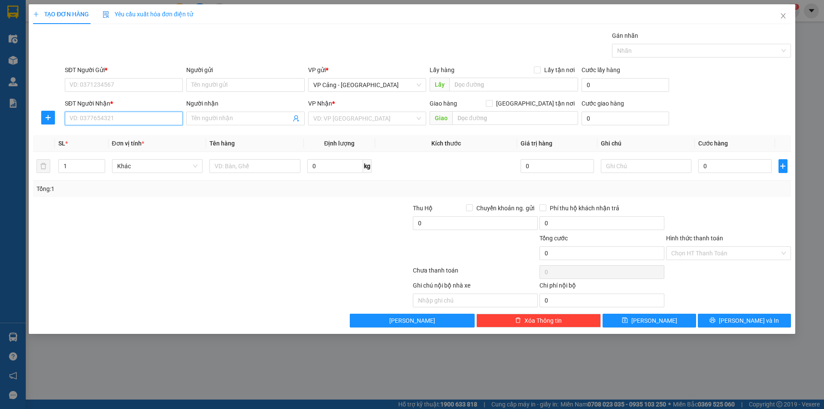
click at [136, 114] on input "SĐT Người Nhận *" at bounding box center [124, 119] width 118 height 14
click at [217, 119] on input "Người nhận" at bounding box center [240, 118] width 99 height 9
click at [141, 117] on input "SĐT Người Nhận *" at bounding box center [124, 119] width 118 height 14
click at [203, 115] on input "Người nhận" at bounding box center [240, 118] width 99 height 9
click at [115, 114] on input "SĐT Người Nhận *" at bounding box center [124, 119] width 118 height 14
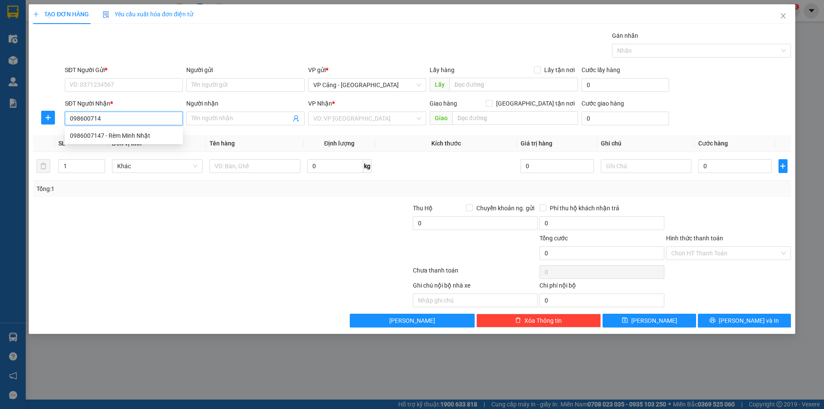
type input "0986007147"
click at [84, 137] on div "0986007147 - Rèm Minh Nhật" at bounding box center [124, 135] width 108 height 9
type input "Rèm Minh Nhật"
checkbox input "true"
type input "TP Lào Cai"
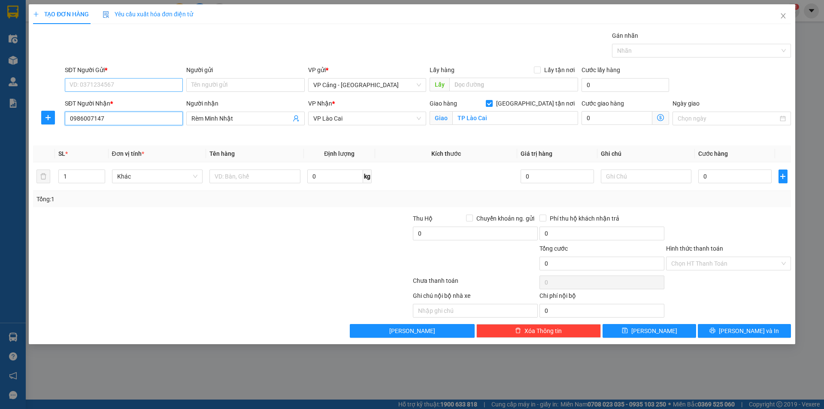
type input "0986007147"
click at [115, 83] on input "SĐT Người Gửi *" at bounding box center [124, 85] width 118 height 14
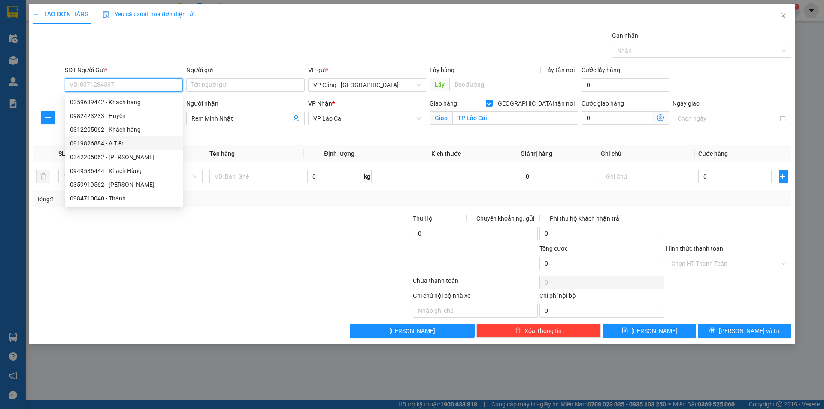
click at [121, 143] on div "0919826884 - A Tiến" at bounding box center [124, 143] width 108 height 9
type input "0919826884"
type input "A Tiến"
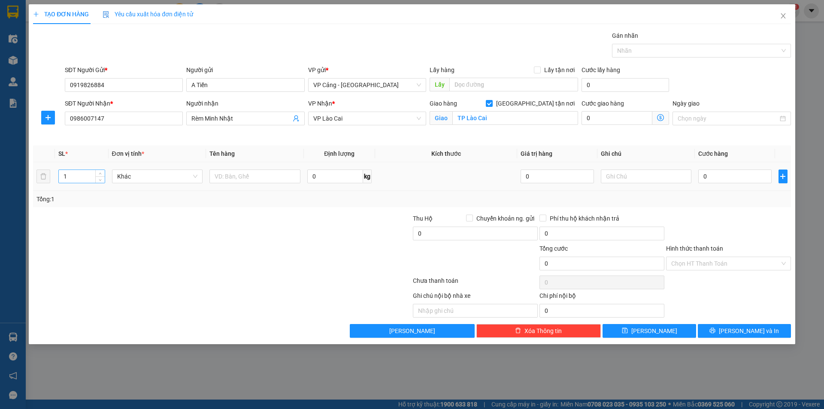
click at [69, 173] on input "1" at bounding box center [81, 176] width 45 height 13
type input "2"
click at [252, 179] on input "text" at bounding box center [254, 177] width 91 height 14
type input "2 kiện rèm"
click at [722, 179] on input "0" at bounding box center [734, 177] width 73 height 14
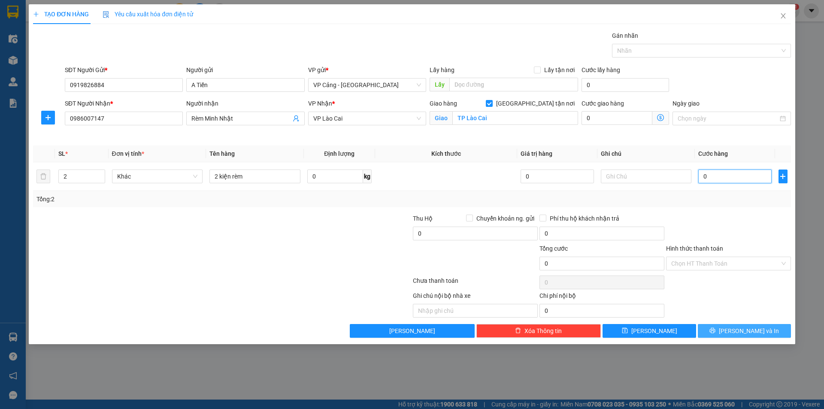
type input "1"
type input "1.000"
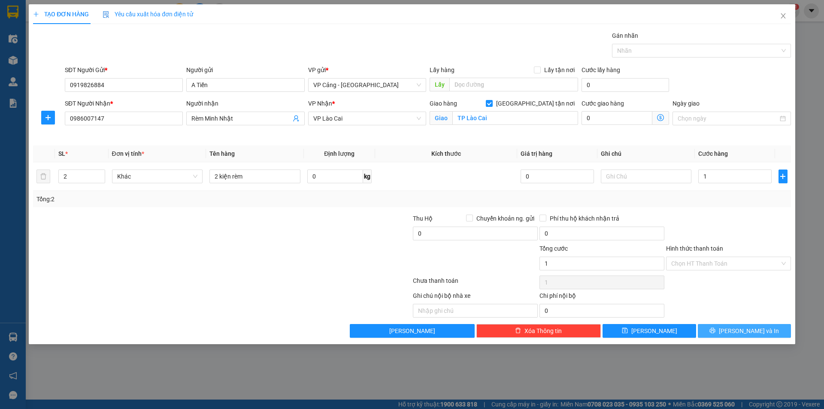
type input "1.000"
click at [743, 330] on span "[PERSON_NAME] và In" at bounding box center [749, 330] width 60 height 9
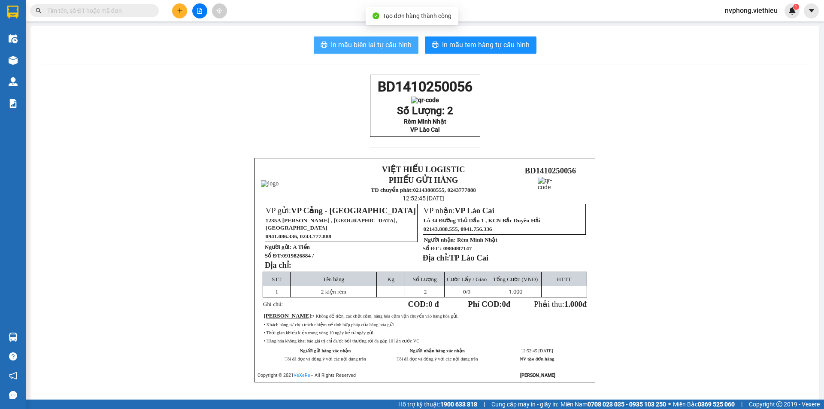
click at [364, 39] on button "In mẫu biên lai tự cấu hình" at bounding box center [366, 44] width 105 height 17
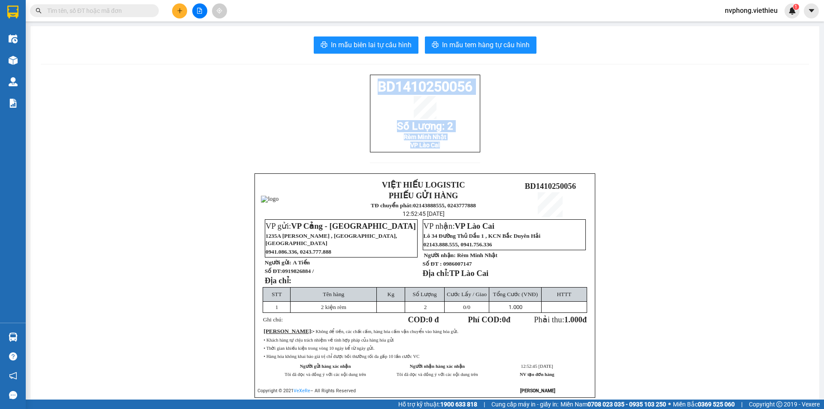
drag, startPoint x: 456, startPoint y: 160, endPoint x: 357, endPoint y: 78, distance: 128.9
click at [357, 78] on div "BD1410250056 Số Lượng: 2 Rèm Minh Nhật VP Lào Cai VIỆT HIẾU LOGISTIC PHIẾU GỬI …" at bounding box center [425, 247] width 768 height 344
copy div "BD1410250056 Số Lượng: 2 Rèm Minh Nhật VP Lào Cai"
click at [179, 10] on icon "plus" at bounding box center [180, 11] width 6 height 6
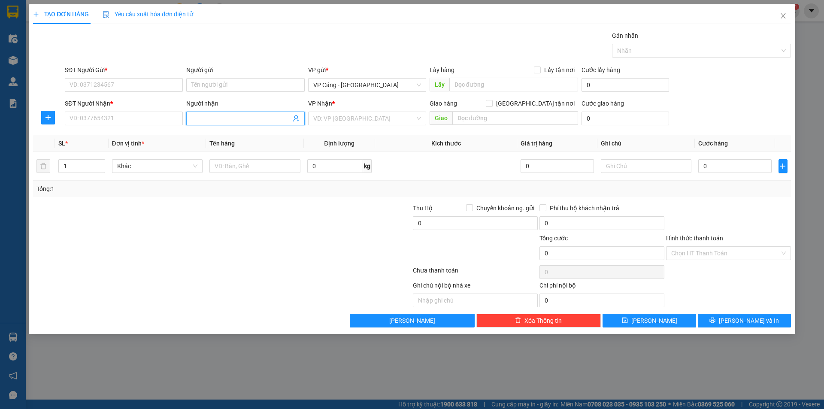
click at [202, 121] on input "Người nhận" at bounding box center [240, 118] width 99 height 9
type input "thắng ngọc"
click at [215, 134] on div "Thắng Ngọc - 0966957333" at bounding box center [245, 135] width 108 height 9
type input "0966957333"
type input "[PERSON_NAME]"
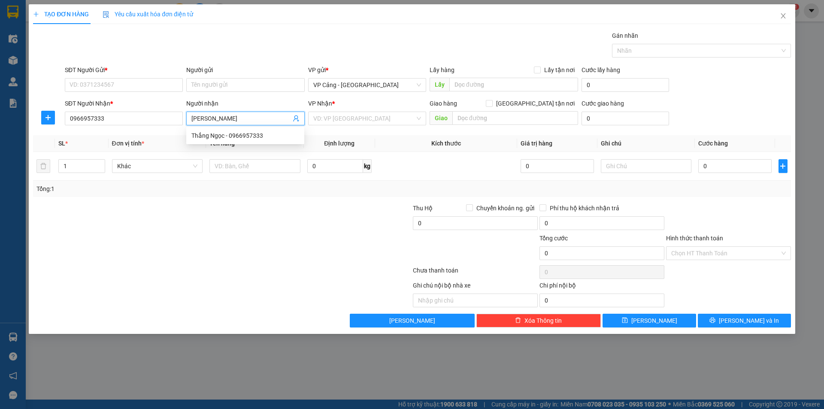
checkbox input "true"
type input "96 [PERSON_NAME], [GEOGRAPHIC_DATA],LC"
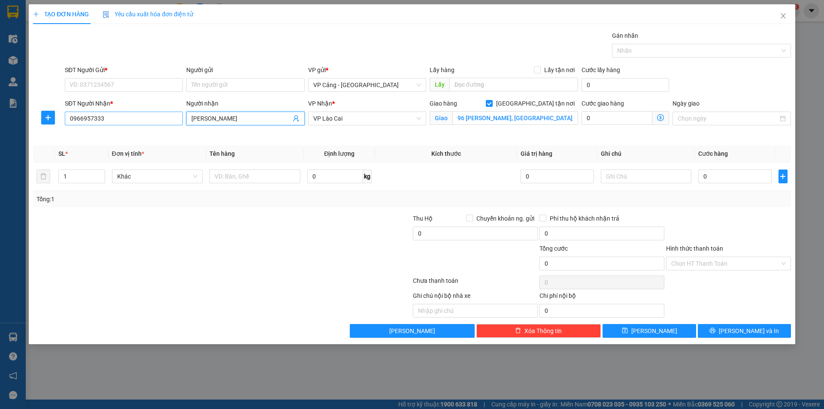
type input "[PERSON_NAME]"
click at [114, 117] on input "0966957333" at bounding box center [124, 119] width 118 height 14
click at [117, 134] on div "0966957333 - [PERSON_NAME]" at bounding box center [124, 135] width 108 height 9
type input "0966957333"
click at [110, 81] on input "SĐT Người Gửi *" at bounding box center [124, 85] width 118 height 14
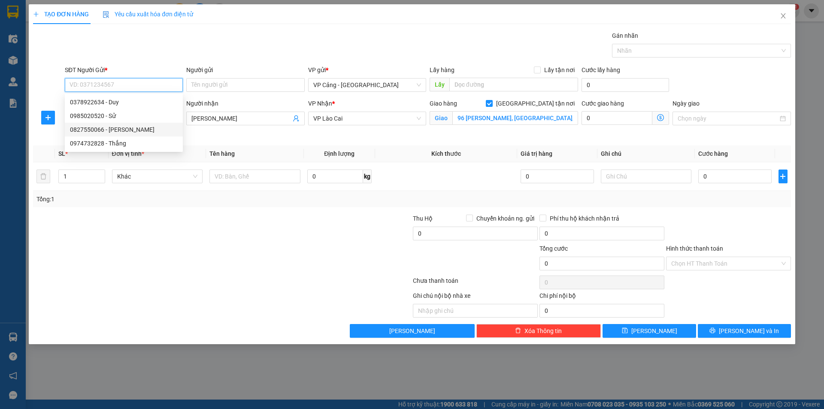
click at [123, 130] on div "0827550066 - [PERSON_NAME]" at bounding box center [124, 129] width 108 height 9
type input "0827550066"
type input "[PERSON_NAME]"
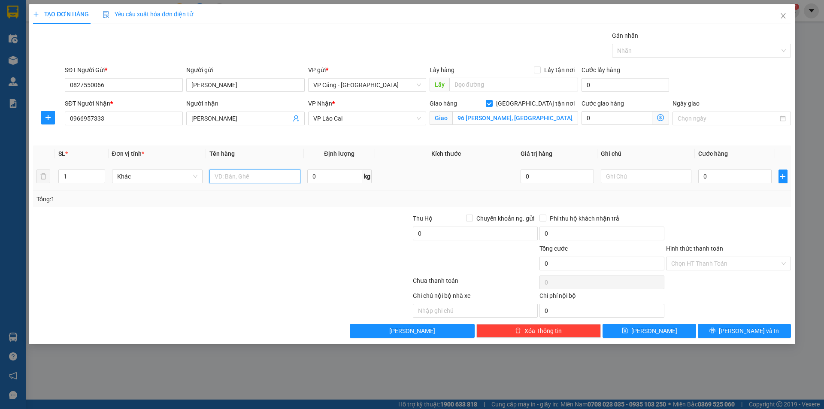
click at [260, 176] on input "text" at bounding box center [254, 177] width 91 height 14
type input "1 kiện rèm"
click at [719, 173] on input "0" at bounding box center [734, 177] width 73 height 14
type input "1"
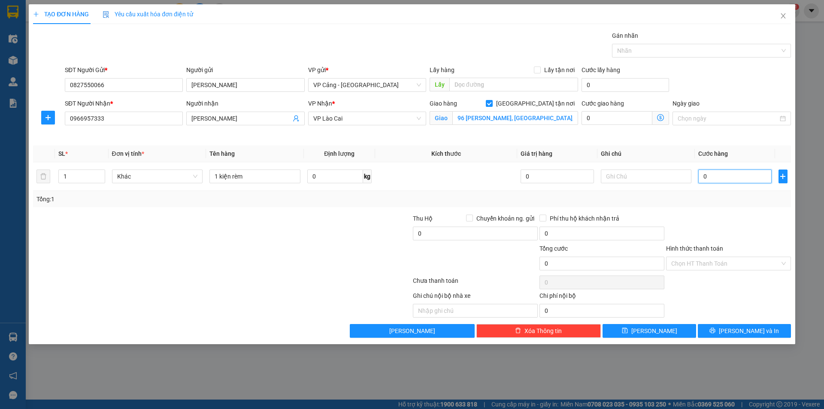
type input "1"
type input "1.000"
click at [758, 331] on span "[PERSON_NAME] và In" at bounding box center [749, 330] width 60 height 9
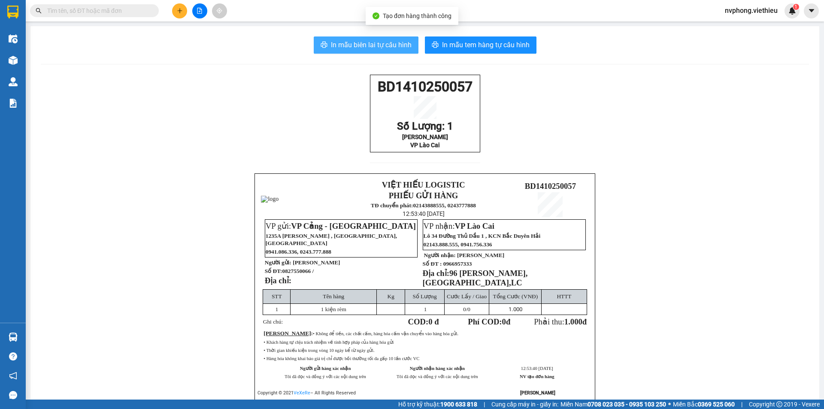
click at [354, 39] on span "In mẫu biên lai tự cấu hình" at bounding box center [371, 44] width 81 height 11
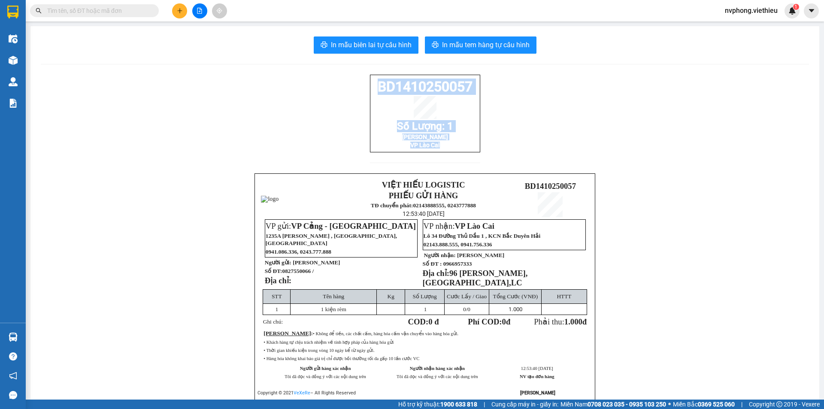
drag, startPoint x: 464, startPoint y: 160, endPoint x: 352, endPoint y: 83, distance: 135.8
click at [352, 83] on div "BD1410250057 Số Lượng: 1 Thắng Ngọc VP Lào Cai VIỆT HIẾU LOGISTIC PHIẾU GỬI HÀN…" at bounding box center [425, 248] width 768 height 346
copy div "BD1410250057 Số Lượng: 1 Thắng Ngọc VP Lào Cai"
click at [175, 10] on button at bounding box center [179, 10] width 15 height 15
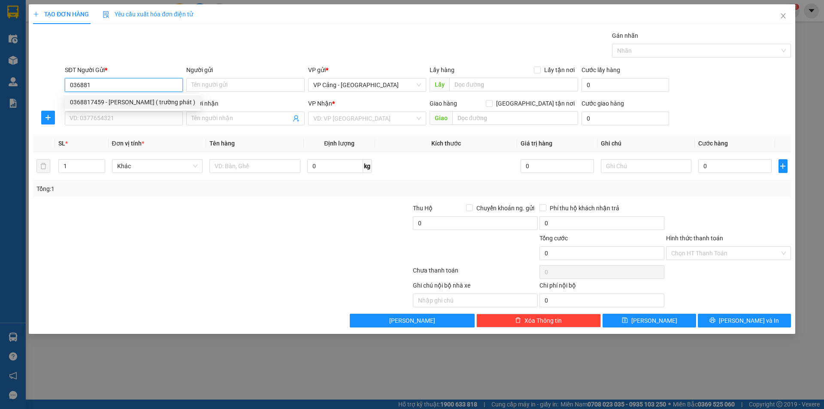
click at [86, 100] on div "0368817459 - [PERSON_NAME] ( trường phát )" at bounding box center [132, 101] width 125 height 9
type input "0368817459"
type input "[PERSON_NAME] ( trường phát )"
type input "0368817459"
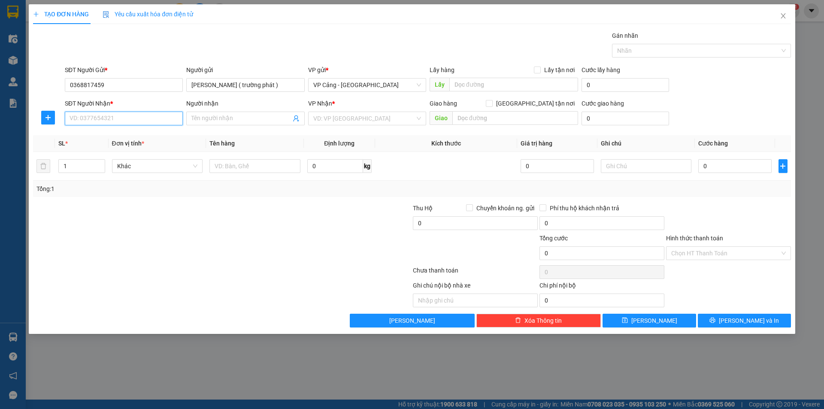
click at [79, 118] on input "SĐT Người Nhận *" at bounding box center [124, 119] width 118 height 14
click at [86, 133] on div "0972746636 - [PERSON_NAME]" at bounding box center [124, 135] width 108 height 9
type input "0972746636"
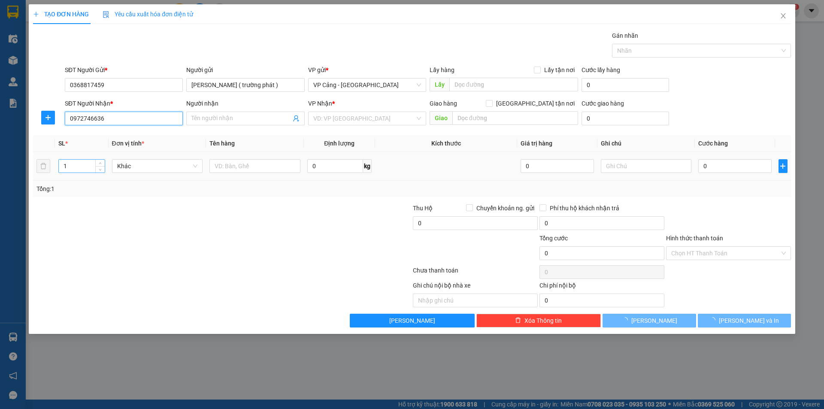
type input "[PERSON_NAME]"
checkbox input "true"
type input "TP Lào cai"
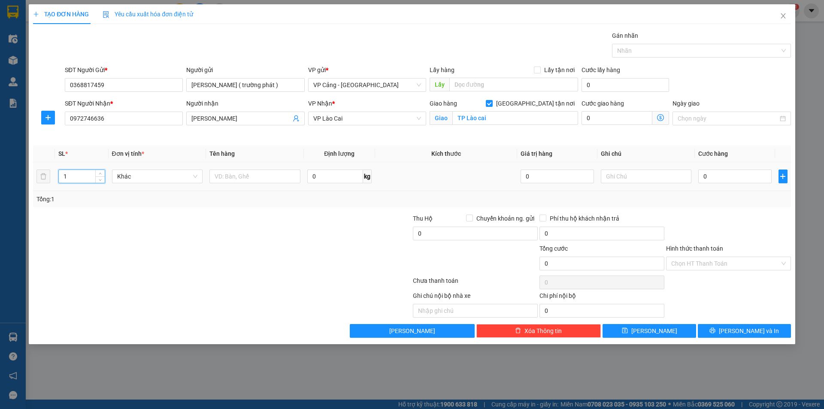
click at [82, 176] on input "1" at bounding box center [81, 176] width 45 height 13
type input "9"
click at [234, 176] on input "text" at bounding box center [254, 177] width 91 height 14
click at [729, 176] on input "0" at bounding box center [734, 177] width 73 height 14
click at [218, 176] on input "9 kiện cửa" at bounding box center [254, 177] width 91 height 14
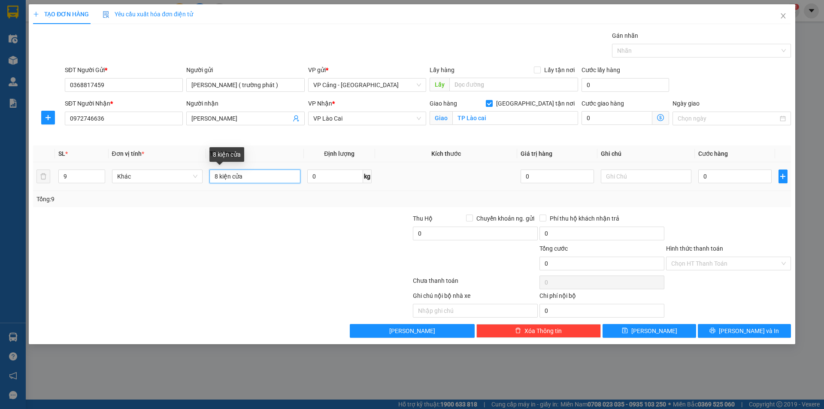
click at [255, 175] on input "8 kiện cửa" at bounding box center [254, 177] width 91 height 14
type input "8 kiện cửa + 1 túi phụ kiện"
click at [702, 176] on input "0" at bounding box center [734, 177] width 73 height 14
type input "1"
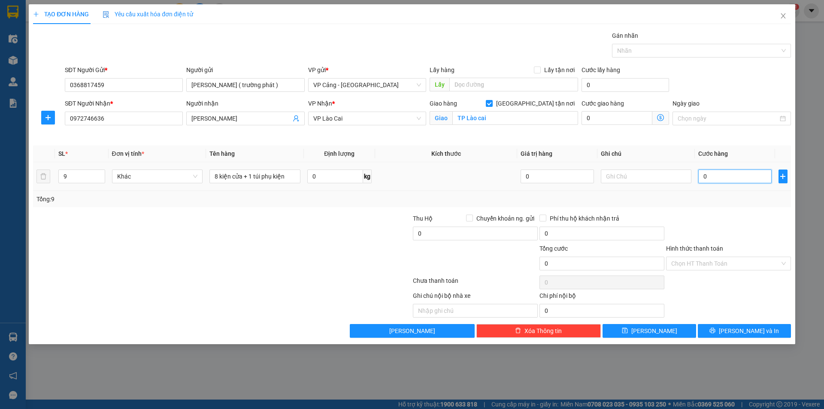
type input "1"
type input "1.000"
click at [289, 177] on input "8 kiện cửa + 1 túi phụ kiện" at bounding box center [254, 177] width 91 height 14
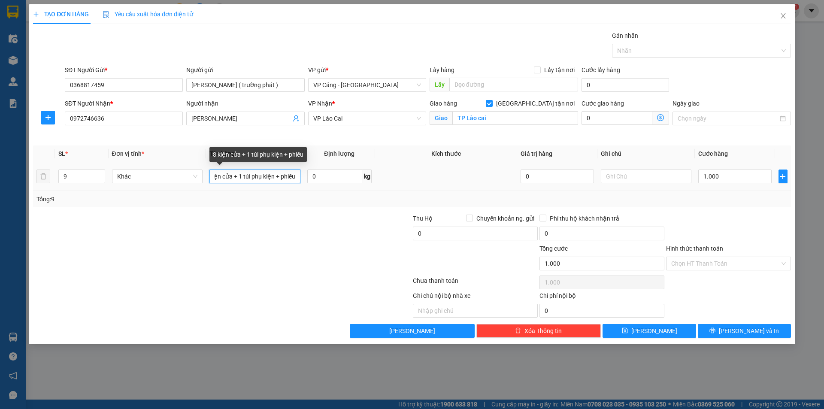
scroll to position [0, 14]
type input "8 kiện cửa + 1 túi phụ kiện + phiếu"
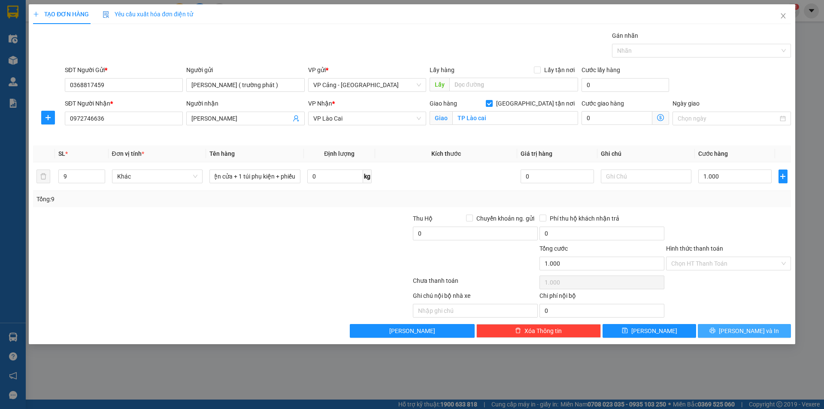
click at [742, 329] on span "[PERSON_NAME] và In" at bounding box center [749, 330] width 60 height 9
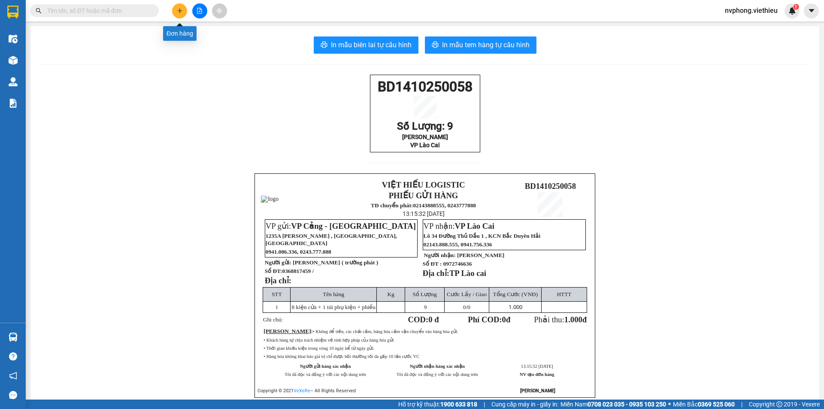
click at [178, 8] on icon "plus" at bounding box center [180, 11] width 6 height 6
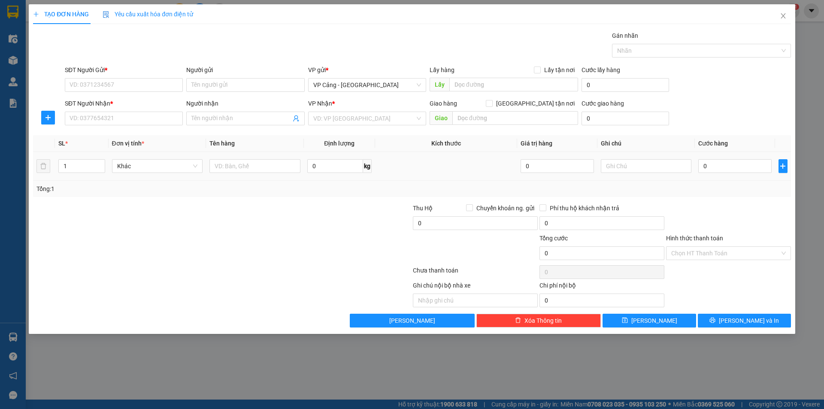
drag, startPoint x: 208, startPoint y: 167, endPoint x: 215, endPoint y: 167, distance: 7.7
click at [210, 167] on td at bounding box center [255, 166] width 98 height 29
click at [216, 167] on input "text" at bounding box center [254, 166] width 91 height 14
type input "1 bao"
click at [743, 168] on input "0" at bounding box center [734, 166] width 73 height 14
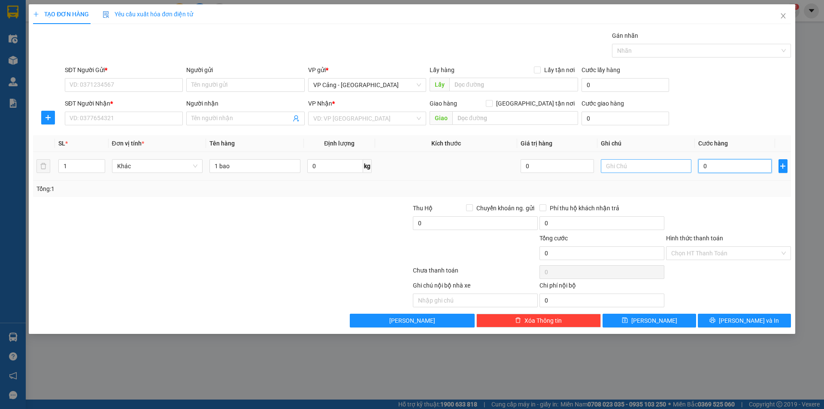
type input "1"
type input "1.000"
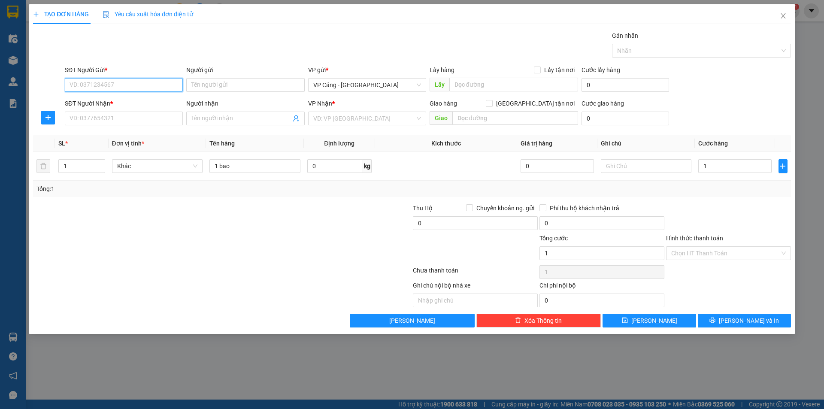
type input "1.000"
click at [127, 87] on input "SĐT Người Gửi *" at bounding box center [124, 85] width 118 height 14
click at [75, 82] on input "SĐT Người Gửi *" at bounding box center [124, 85] width 118 height 14
click at [95, 100] on div "0886869991 - Hiền" at bounding box center [124, 101] width 108 height 9
type input "0886869991"
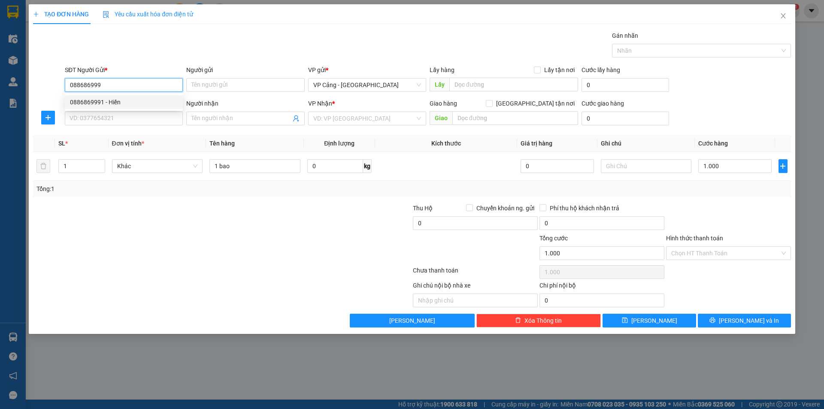
type input "Hiền"
type input "0886869991"
click at [105, 117] on input "SĐT Người Nhận *" at bounding box center [124, 119] width 118 height 14
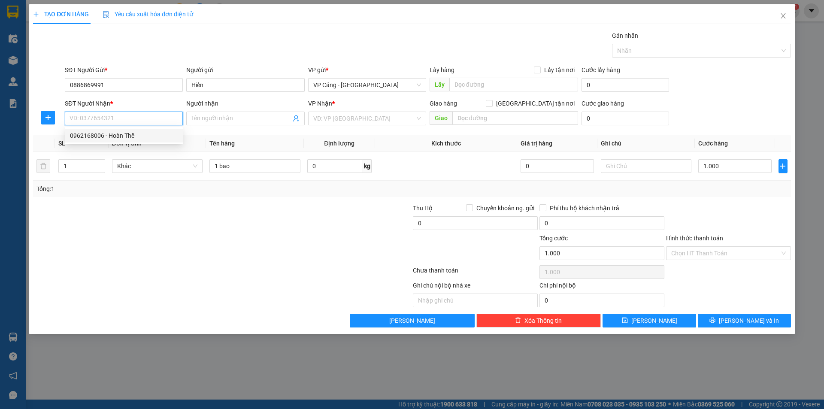
click at [129, 139] on div "0962168006 - Hoàn Thể" at bounding box center [124, 135] width 108 height 9
type input "0962168006"
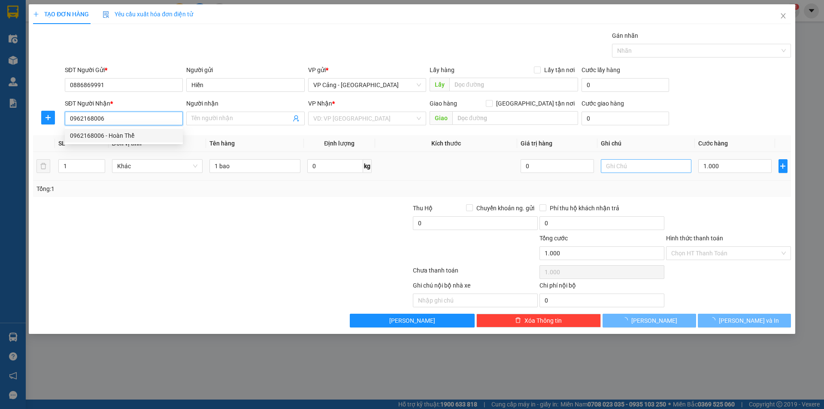
type input "Hoàn Thể"
checkbox input "true"
type input "016 Hòa An"
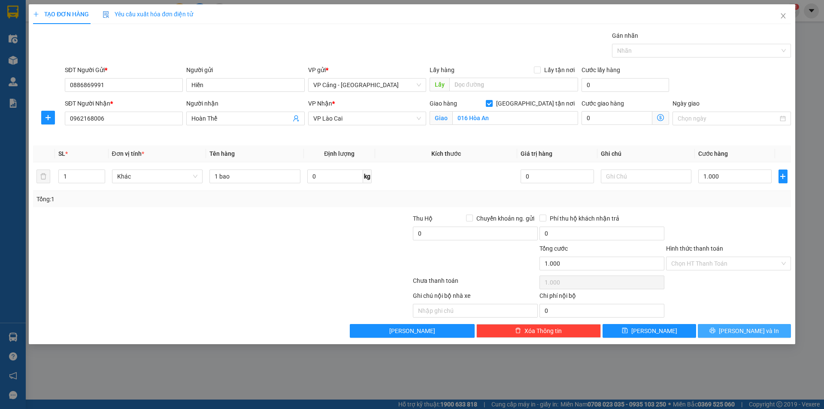
click at [749, 327] on span "[PERSON_NAME] và In" at bounding box center [749, 330] width 60 height 9
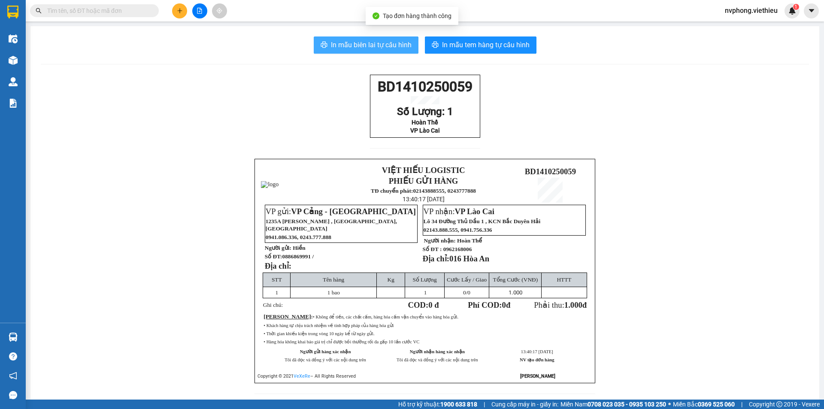
click at [357, 42] on span "In mẫu biên lai tự cấu hình" at bounding box center [371, 44] width 81 height 11
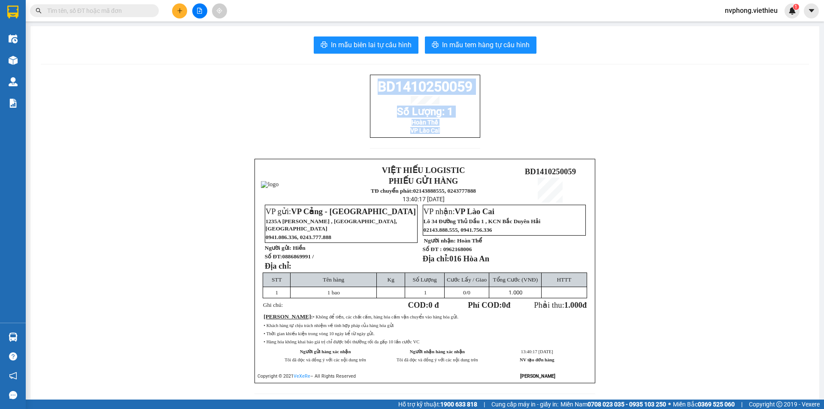
drag, startPoint x: 476, startPoint y: 142, endPoint x: 366, endPoint y: 90, distance: 121.1
click at [366, 90] on div "BD1410250059 Số Lượng: 1 Hoàn Thể VP Lào Cai VIỆT HIẾU LOGISTIC PHIẾU GỬI HÀNG …" at bounding box center [425, 240] width 768 height 330
copy div "BD1410250059 Số Lượng: 1 Hoàn Thể VP Lào Cai"
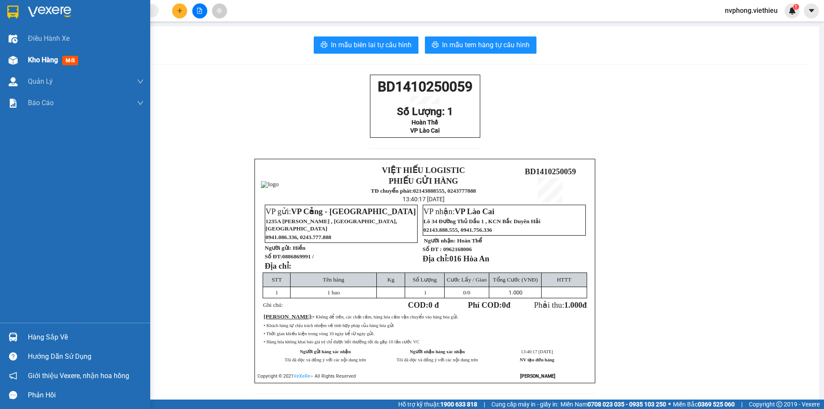
click at [6, 64] on div at bounding box center [13, 60] width 15 height 15
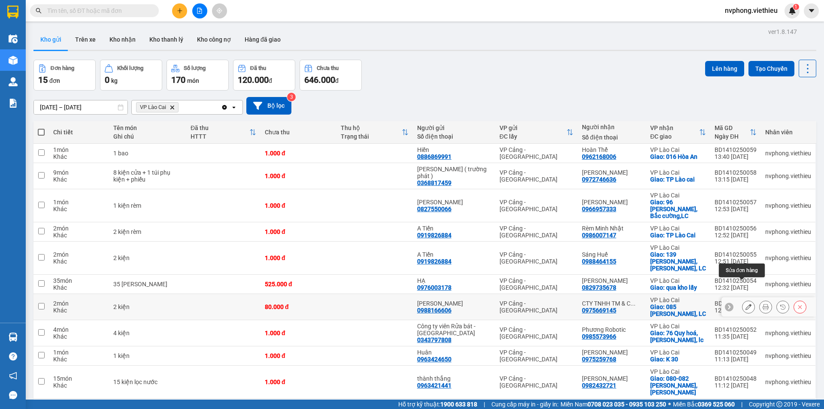
click at [745, 304] on icon at bounding box center [748, 307] width 6 height 6
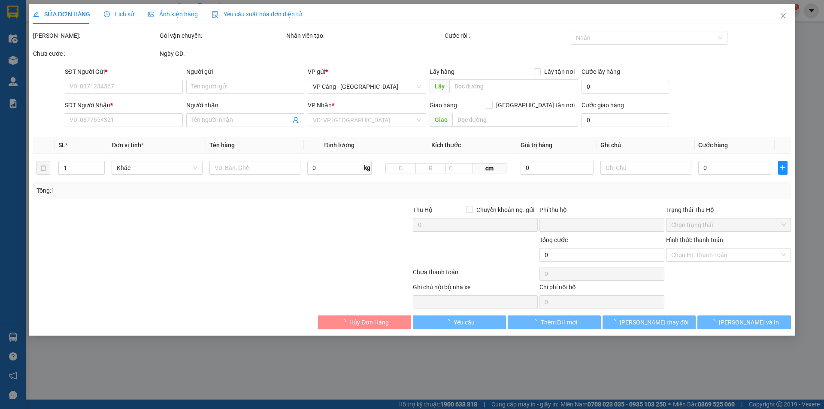
type input "0988166606"
type input "[PERSON_NAME]"
type input "0975669145"
type input "CTY TNHH TM & CN Bình Phương"
checkbox input "true"
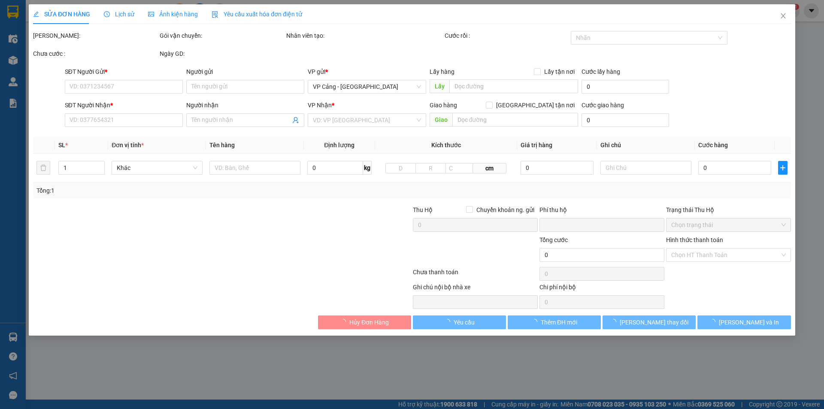
type input "085 Hoàng Liên, LC"
type input "0"
type input "80.000"
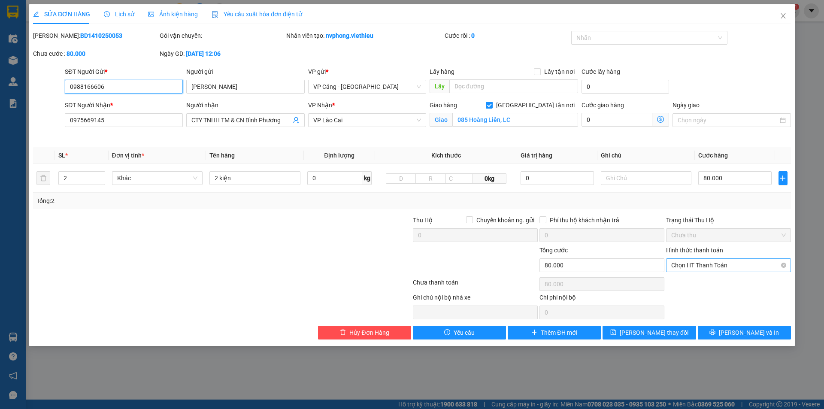
click at [708, 266] on span "Chọn HT Thanh Toán" at bounding box center [728, 265] width 115 height 13
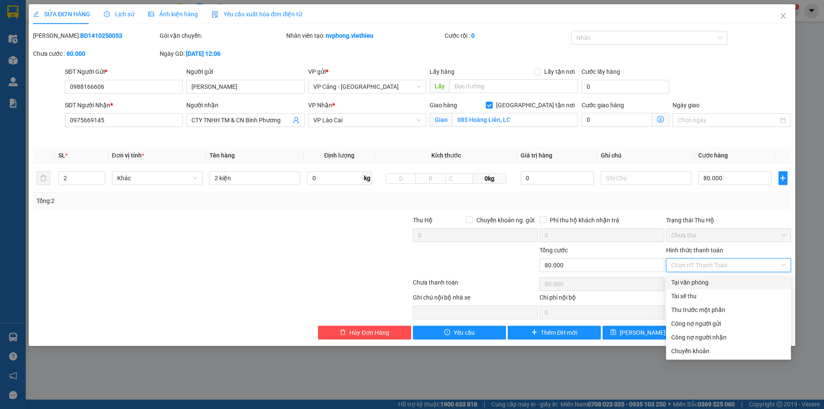
click at [692, 278] on div "Tại văn phòng" at bounding box center [728, 282] width 115 height 9
type input "0"
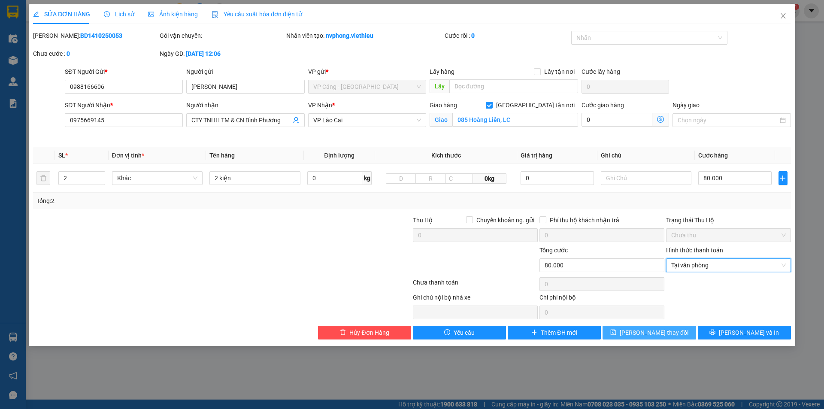
drag, startPoint x: 649, startPoint y: 330, endPoint x: 615, endPoint y: 325, distance: 34.3
click at [649, 330] on span "[PERSON_NAME] thay đổi" at bounding box center [654, 332] width 69 height 9
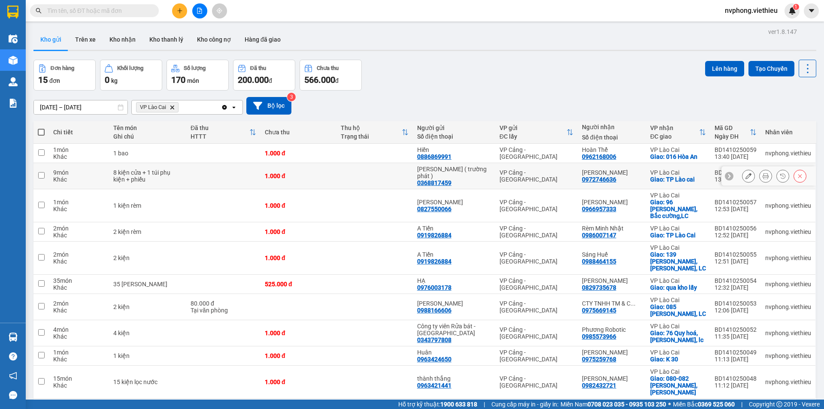
click at [763, 173] on icon at bounding box center [766, 176] width 6 height 6
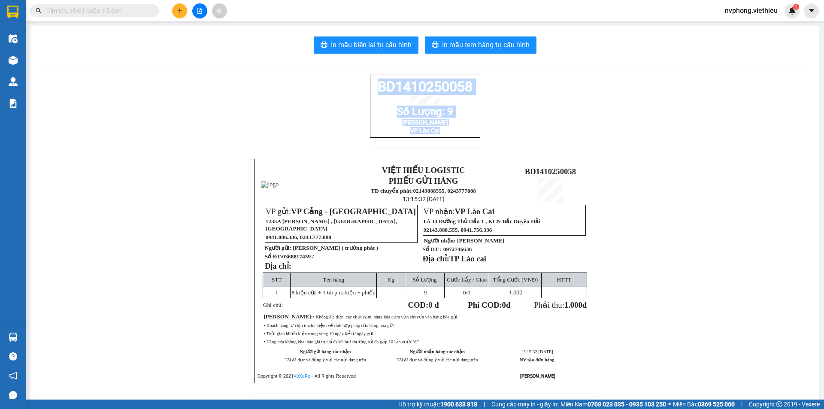
drag, startPoint x: 470, startPoint y: 145, endPoint x: 359, endPoint y: 85, distance: 126.3
click at [360, 85] on div "BD1410250058 Số Lượng: 9 Tuấn Anh VP Lào Cai VIỆT HIẾU LOGISTIC PHIẾU GỬI HÀNG …" at bounding box center [425, 240] width 768 height 330
copy div "BD1410250058 Số Lượng: 9 Tuấn Anh VP Lào Cai"
click at [178, 10] on icon "plus" at bounding box center [180, 11] width 6 height 6
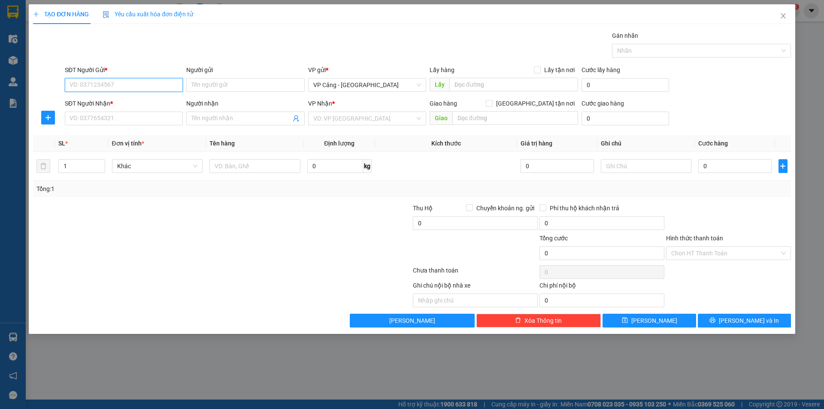
click at [123, 88] on input "SĐT Người Gửi *" at bounding box center [124, 85] width 118 height 14
type input "3"
click at [131, 105] on div "0355801096 - [PERSON_NAME]" at bounding box center [124, 101] width 108 height 9
type input "0355801096"
type input "[PERSON_NAME]"
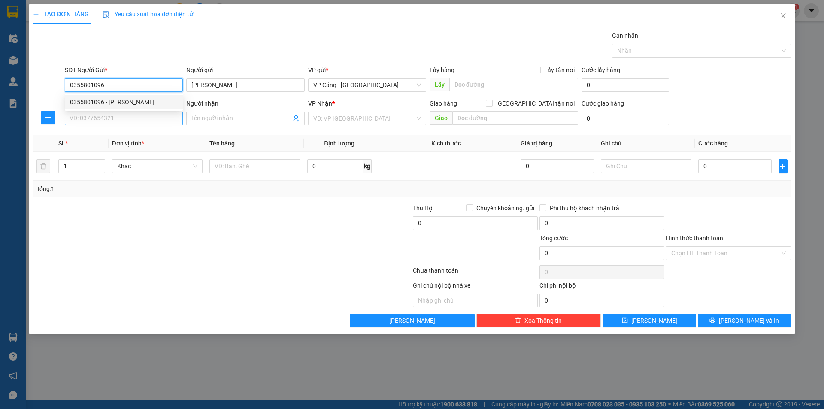
type input "0355801096"
click at [122, 118] on input "SĐT Người Nhận *" at bounding box center [124, 119] width 118 height 14
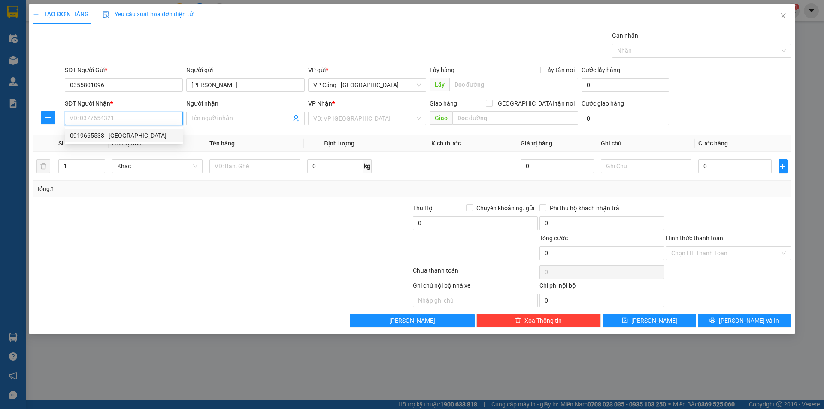
click at [123, 140] on div "0919665538 - [GEOGRAPHIC_DATA]" at bounding box center [124, 136] width 118 height 14
type input "0919665538"
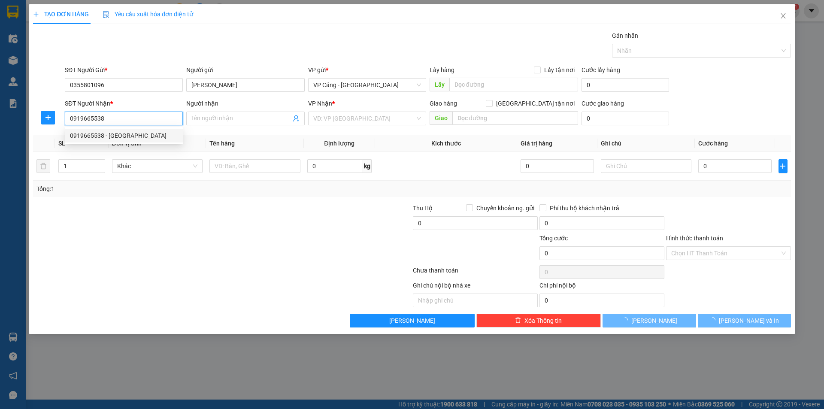
type input "Liên Khanh"
checkbox input "true"
type input "76 cốc lếu ,lào cai"
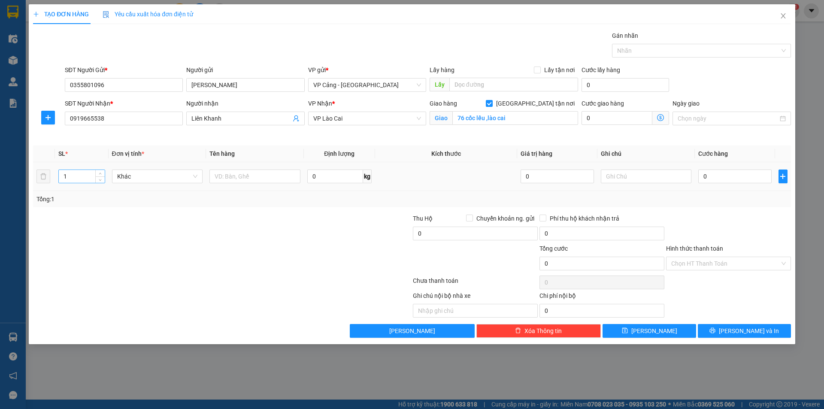
click at [83, 179] on input "1" at bounding box center [81, 176] width 45 height 13
type input "3"
click at [222, 176] on input "text" at bounding box center [254, 177] width 91 height 14
type input "3 kiện sữa"
click at [717, 170] on input "0" at bounding box center [734, 177] width 73 height 14
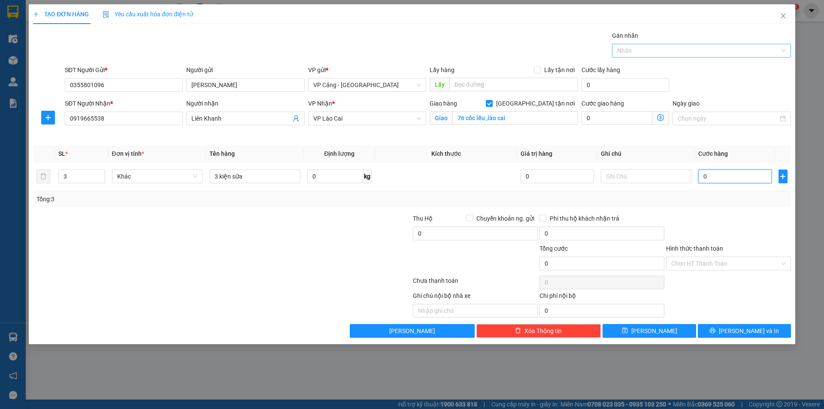
type input "1"
click at [752, 332] on span "[PERSON_NAME] và In" at bounding box center [749, 330] width 60 height 9
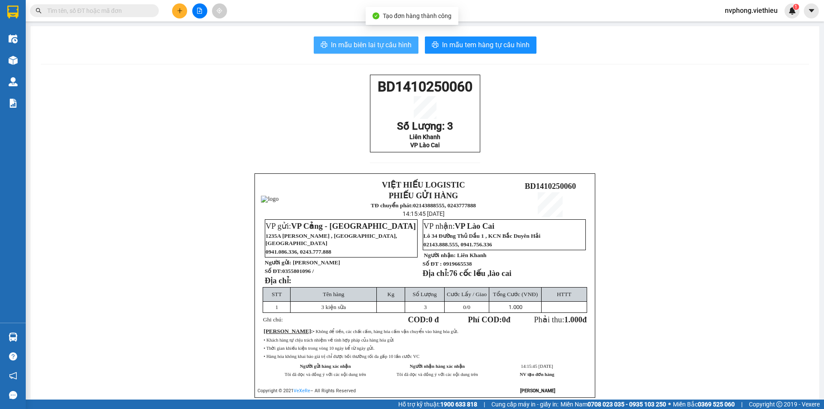
click at [390, 42] on span "In mẫu biên lai tự cấu hình" at bounding box center [371, 44] width 81 height 11
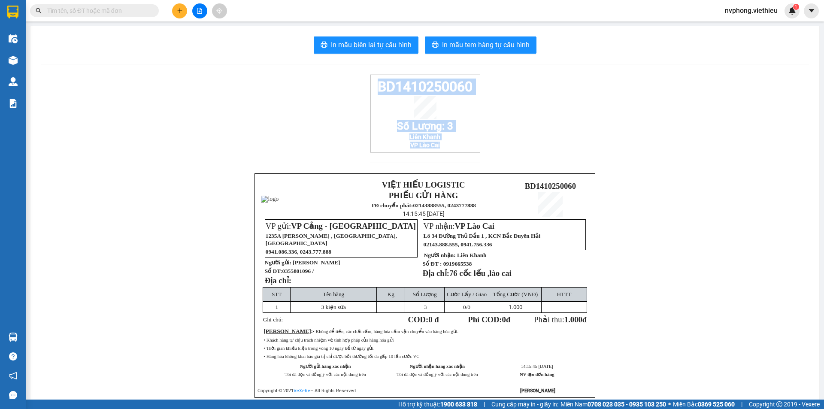
drag, startPoint x: 437, startPoint y: 153, endPoint x: 364, endPoint y: 79, distance: 103.8
click at [364, 79] on div "BD1410250060 Số Lượng: 3 Liên Khanh VP Lào Cai VIỆT HIẾU LOGISTIC PHIẾU GỬI HÀN…" at bounding box center [425, 247] width 768 height 344
click at [186, 7] on button at bounding box center [179, 10] width 15 height 15
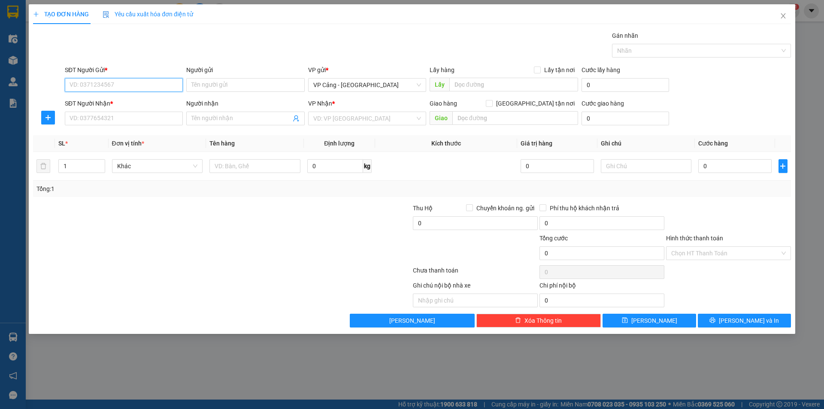
click at [156, 87] on input "SĐT Người Gửi *" at bounding box center [124, 85] width 118 height 14
click at [201, 85] on input "Người gửi" at bounding box center [245, 85] width 118 height 14
click at [121, 118] on input "SĐT Người Nhận *" at bounding box center [124, 119] width 118 height 14
click at [205, 118] on input "Người nhận" at bounding box center [240, 118] width 99 height 9
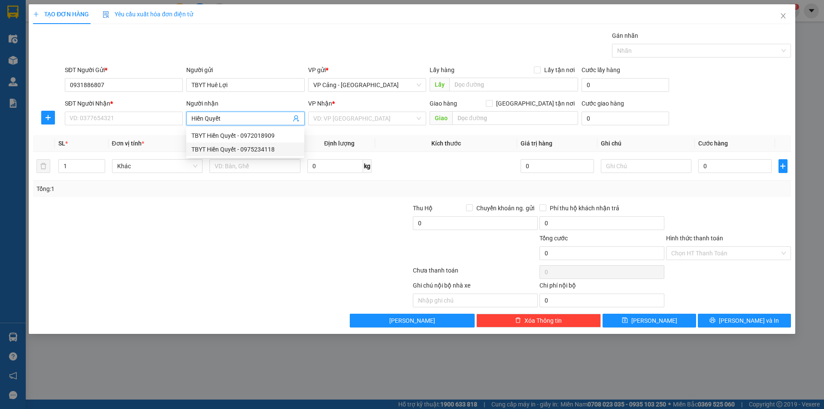
click at [236, 149] on div "TBYT Hiền Quyết - 0975234118" at bounding box center [245, 149] width 108 height 9
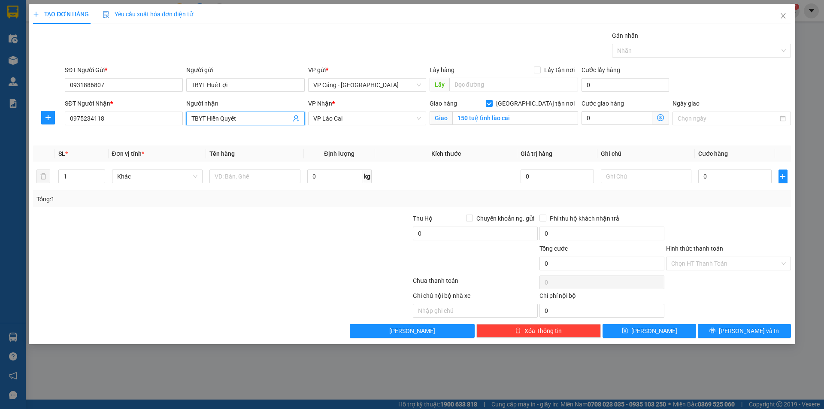
click at [247, 115] on input "TBYT Hiền Quyết" at bounding box center [240, 118] width 99 height 9
click at [250, 139] on div "TBYT Hiền Quyết - 0972018909" at bounding box center [245, 135] width 108 height 9
click at [260, 179] on input "text" at bounding box center [254, 177] width 91 height 14
click at [726, 175] on input "0" at bounding box center [734, 177] width 73 height 14
click at [714, 330] on button "[PERSON_NAME] và In" at bounding box center [744, 331] width 93 height 14
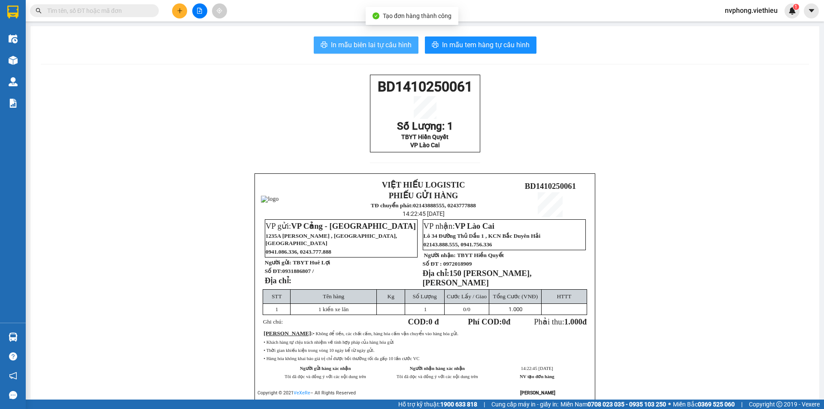
click at [395, 42] on span "In mẫu biên lai tự cấu hình" at bounding box center [371, 44] width 81 height 11
drag, startPoint x: 437, startPoint y: 159, endPoint x: 439, endPoint y: 152, distance: 7.2
click at [439, 152] on div "BD1410250061 Số Lượng: 1 TBYT Hiền Quyết VP Lào Cai" at bounding box center [425, 124] width 110 height 99
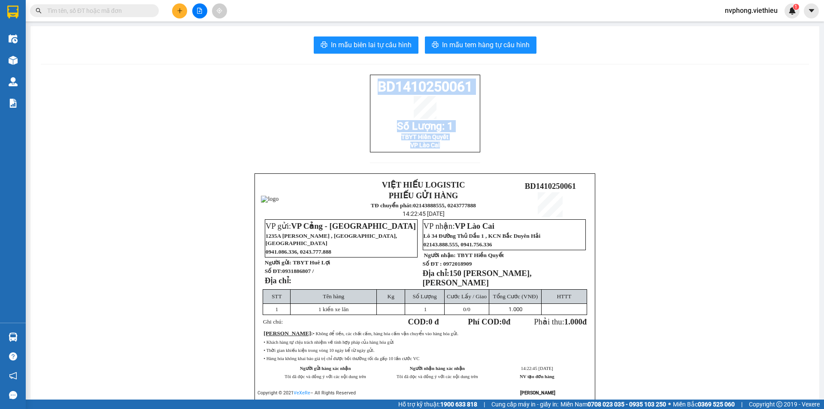
drag, startPoint x: 376, startPoint y: 87, endPoint x: 442, endPoint y: 154, distance: 93.8
click at [442, 152] on div "BD1410250061 Số Lượng: 1 TBYT Hiền Quyết VP Lào Cai" at bounding box center [425, 114] width 110 height 78
copy div "BD1410250061 Số Lượng: 1 TBYT Hiền Quyết VP Lào Cai"
click at [174, 6] on button at bounding box center [179, 10] width 15 height 15
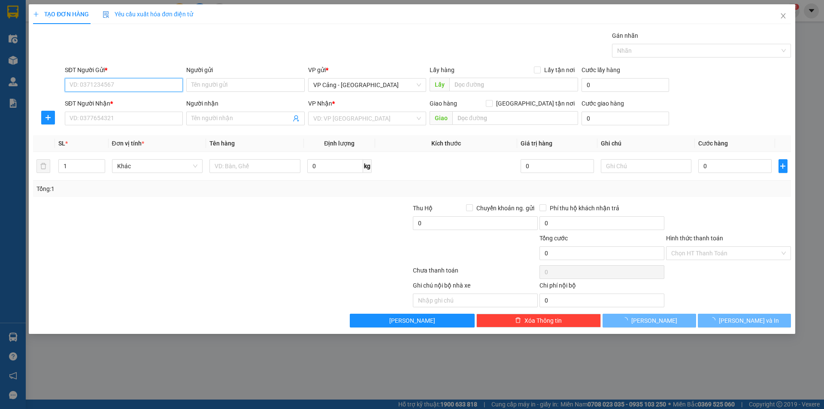
click at [130, 86] on input "SĐT Người Gửi *" at bounding box center [124, 85] width 118 height 14
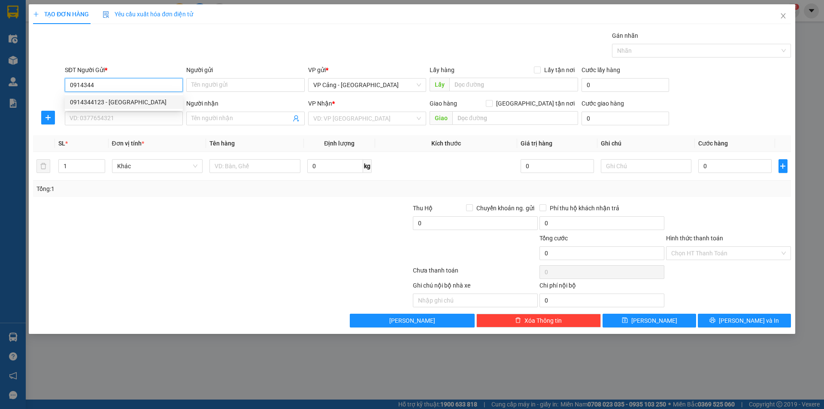
click at [119, 97] on div "0914344123 - [GEOGRAPHIC_DATA]" at bounding box center [124, 101] width 108 height 9
click at [115, 123] on input "SĐT Người Nhận *" at bounding box center [124, 119] width 118 height 14
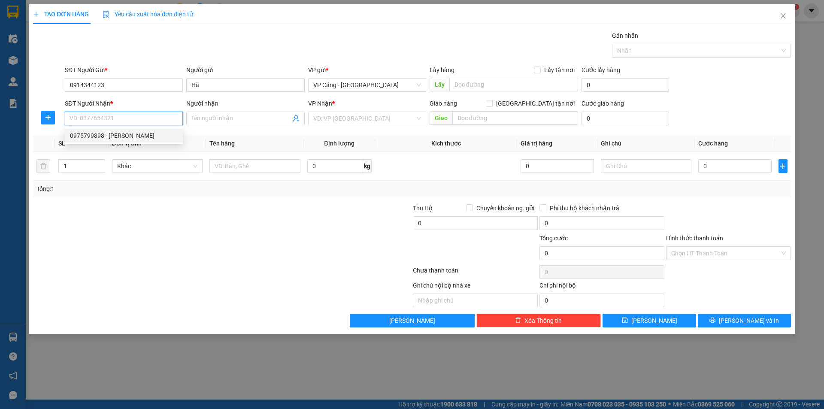
click at [115, 131] on div "0975799898 - [PERSON_NAME]" at bounding box center [124, 135] width 108 height 9
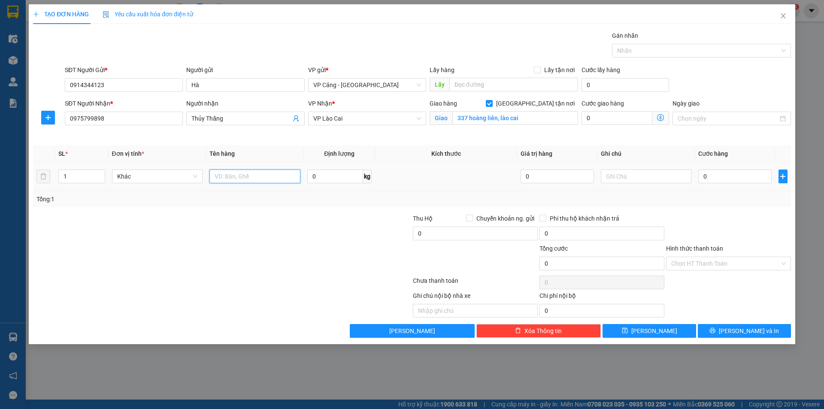
drag, startPoint x: 281, startPoint y: 176, endPoint x: 294, endPoint y: 131, distance: 46.4
click at [281, 176] on input "text" at bounding box center [254, 177] width 91 height 14
click at [708, 173] on input "0" at bounding box center [734, 177] width 73 height 14
click at [742, 331] on span "[PERSON_NAME] và In" at bounding box center [749, 330] width 60 height 9
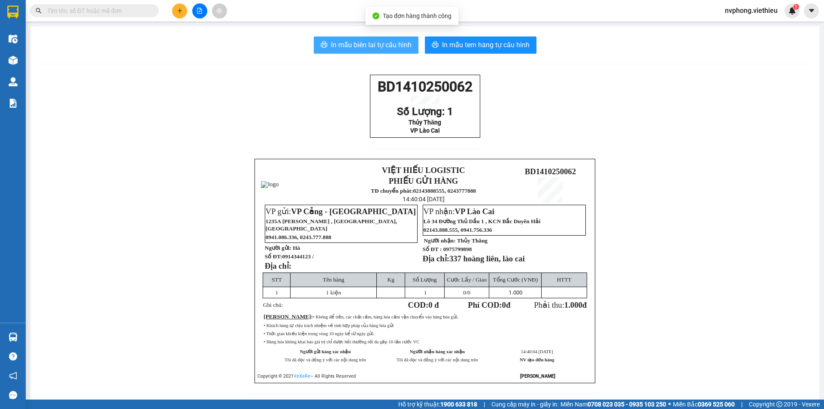
click at [372, 40] on span "In mẫu biên lai tự cấu hình" at bounding box center [371, 44] width 81 height 11
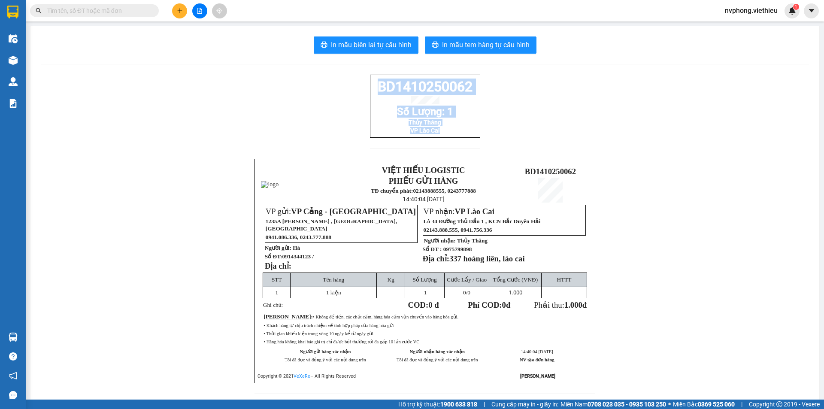
drag, startPoint x: 442, startPoint y: 141, endPoint x: 368, endPoint y: 81, distance: 95.4
click at [370, 81] on div "BD1410250062 Số Lượng: 1 Thủy Thăng VP [GEOGRAPHIC_DATA]" at bounding box center [425, 106] width 110 height 63
click at [176, 15] on button at bounding box center [179, 10] width 15 height 15
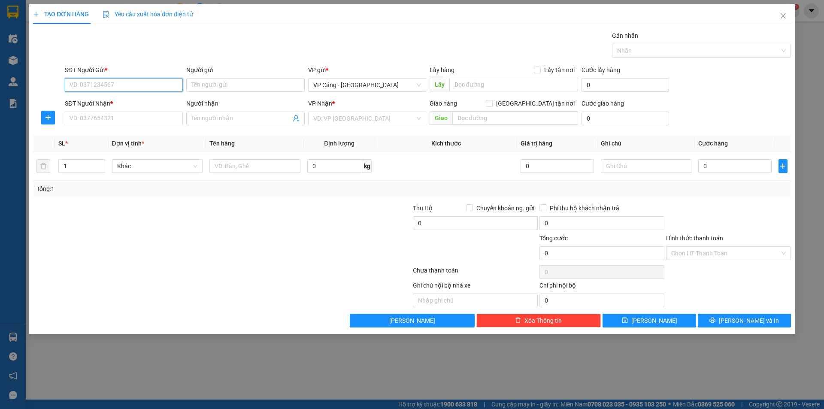
click at [90, 88] on input "SĐT Người Gửi *" at bounding box center [124, 85] width 118 height 14
click at [78, 115] on input "SĐT Người Nhận *" at bounding box center [124, 119] width 118 height 14
click at [88, 85] on input "09" at bounding box center [124, 85] width 118 height 14
click at [109, 102] on div "0976811235 - [PERSON_NAME]" at bounding box center [124, 101] width 108 height 9
click at [130, 123] on input "0862228808" at bounding box center [124, 119] width 118 height 14
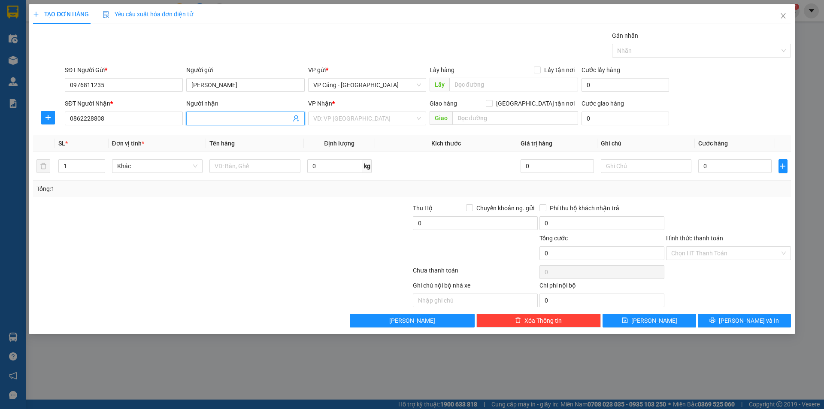
click at [231, 118] on input "Người nhận" at bounding box center [240, 118] width 99 height 9
click at [343, 118] on input "search" at bounding box center [364, 118] width 102 height 13
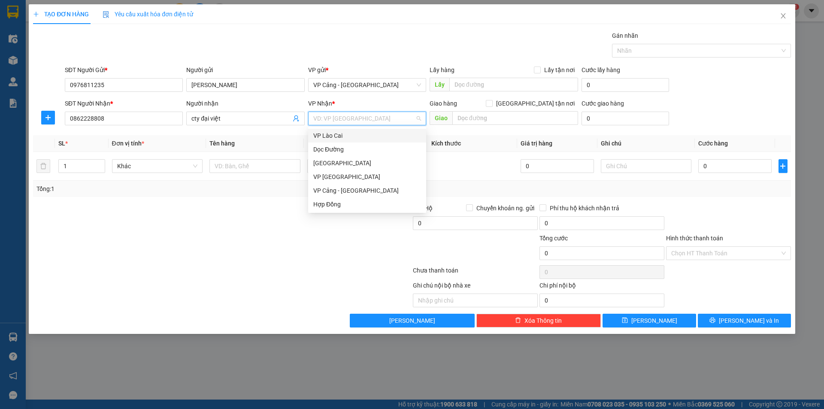
click at [333, 133] on div "VP Lào Cai" at bounding box center [367, 135] width 108 height 9
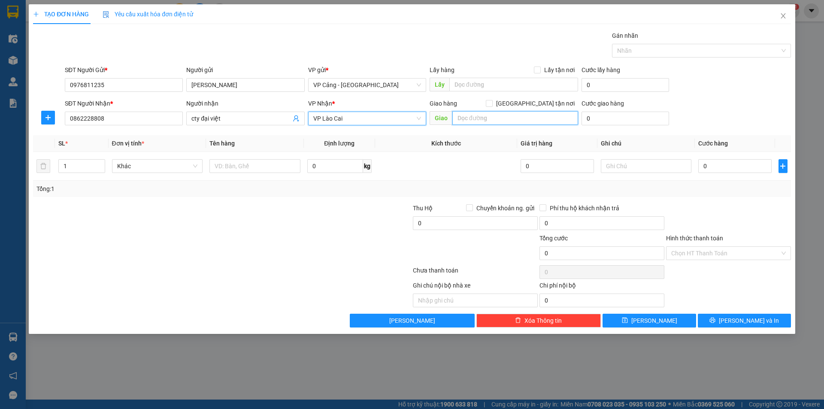
click at [475, 123] on input "text" at bounding box center [515, 118] width 126 height 14
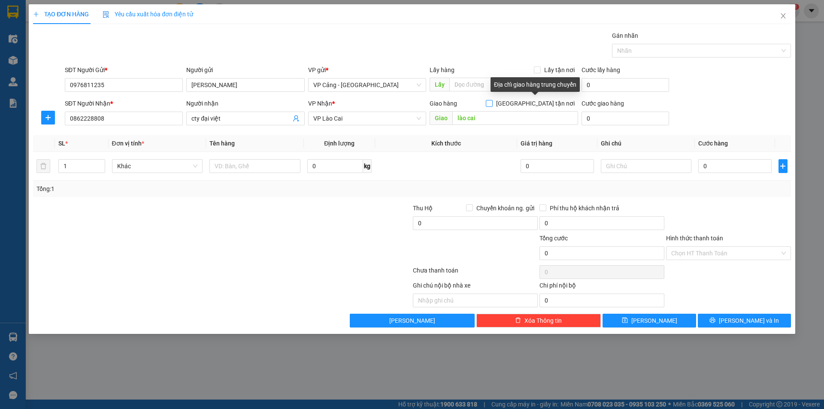
click at [492, 102] on input "[GEOGRAPHIC_DATA] tận nơi" at bounding box center [489, 103] width 6 height 6
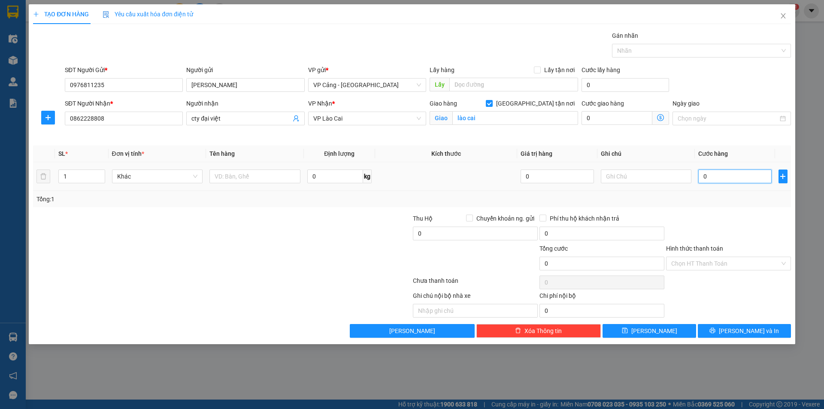
click at [722, 173] on input "0" at bounding box center [734, 177] width 73 height 14
click at [77, 178] on input "1" at bounding box center [81, 176] width 45 height 13
click at [251, 182] on input "text" at bounding box center [254, 177] width 91 height 14
click at [724, 177] on input "0" at bounding box center [734, 177] width 73 height 14
click at [740, 328] on span "[PERSON_NAME] và In" at bounding box center [749, 330] width 60 height 9
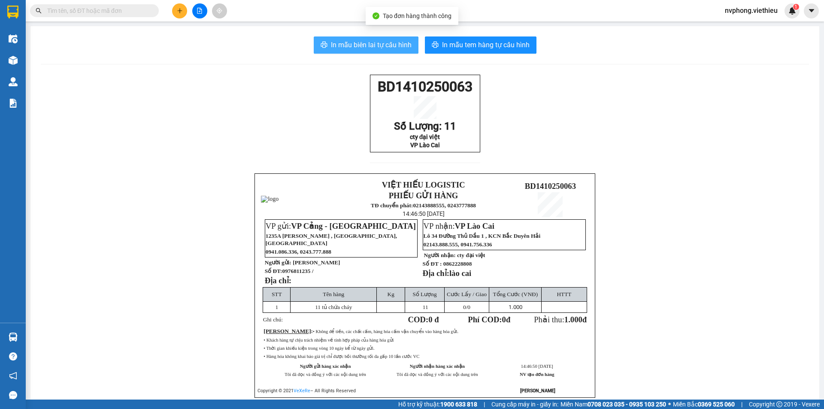
click at [370, 50] on span "In mẫu biên lai tự cấu hình" at bounding box center [371, 44] width 81 height 11
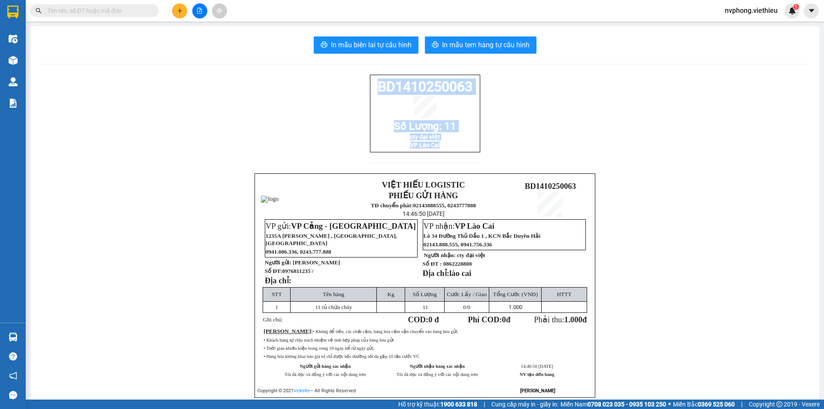
drag, startPoint x: 468, startPoint y: 154, endPoint x: 360, endPoint y: 84, distance: 128.8
click at [360, 84] on div "BD1410250063 Số Lượng: 11 cty đại việt VP Lào Cai VIỆT HIẾU LOGISTIC PHIẾU GỬI …" at bounding box center [425, 247] width 768 height 344
click at [179, 6] on button at bounding box center [179, 10] width 15 height 15
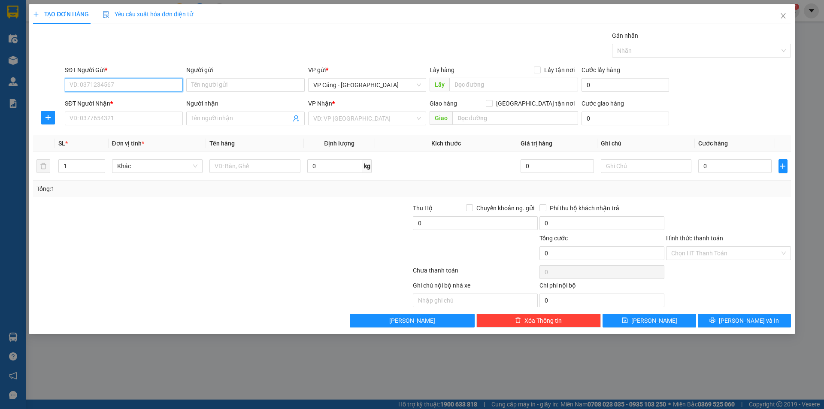
click at [72, 83] on input "SĐT Người Gửi *" at bounding box center [124, 85] width 118 height 14
click at [107, 101] on div "0979547986 - Dũng" at bounding box center [124, 101] width 108 height 9
click at [100, 119] on input "SĐT Người Nhận *" at bounding box center [124, 119] width 118 height 14
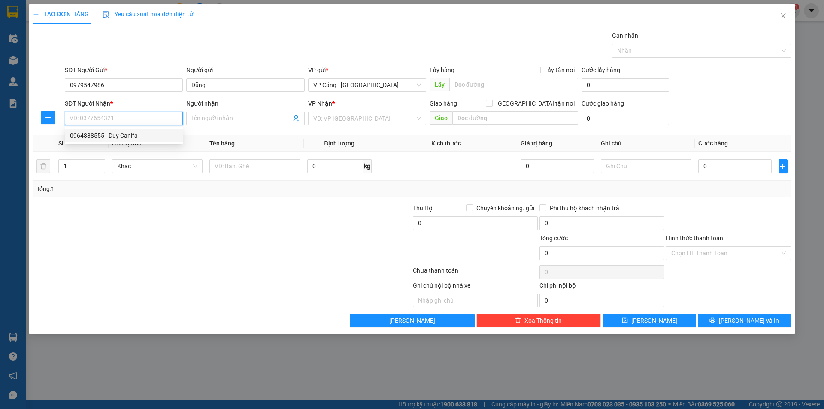
click at [105, 138] on div "0964888555 - Duy Canifa" at bounding box center [124, 135] width 108 height 9
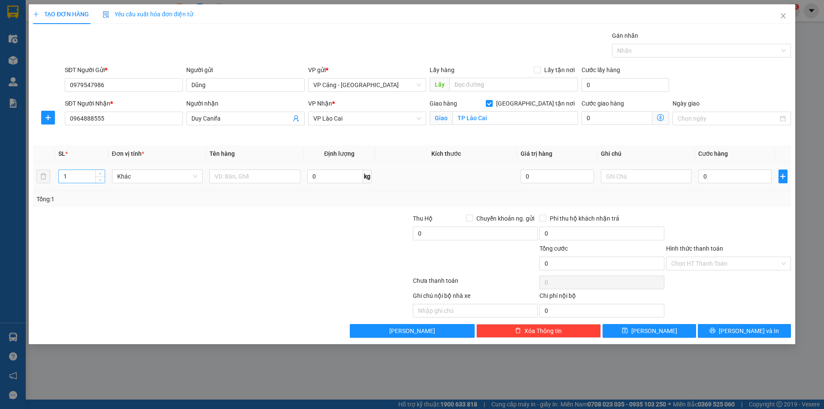
click at [80, 178] on input "1" at bounding box center [81, 176] width 45 height 13
click at [245, 180] on input "text" at bounding box center [254, 177] width 91 height 14
click at [716, 177] on input "0" at bounding box center [734, 177] width 73 height 14
click at [748, 329] on span "[PERSON_NAME] và In" at bounding box center [749, 330] width 60 height 9
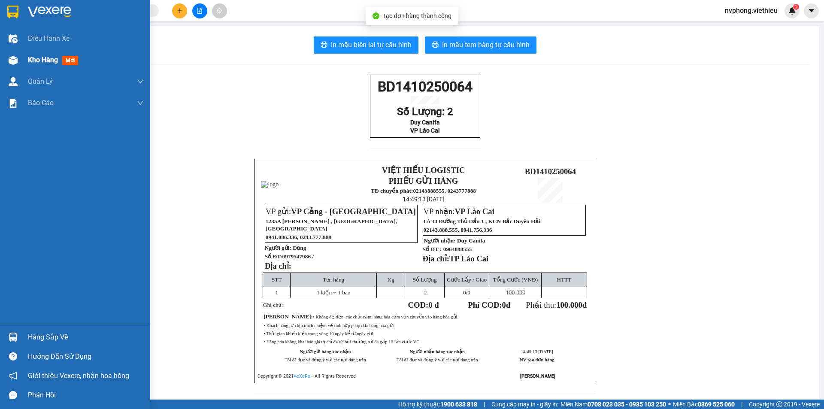
click at [40, 60] on span "Kho hàng" at bounding box center [43, 60] width 30 height 8
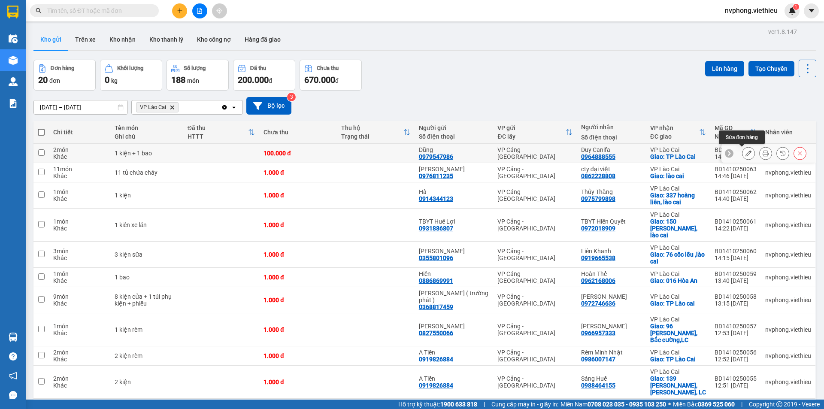
click at [745, 155] on button at bounding box center [748, 153] width 12 height 15
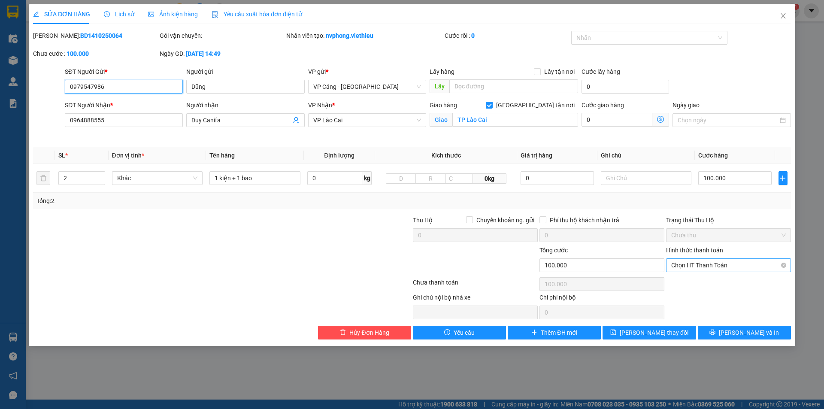
click at [707, 264] on span "Chọn HT Thanh Toán" at bounding box center [728, 265] width 115 height 13
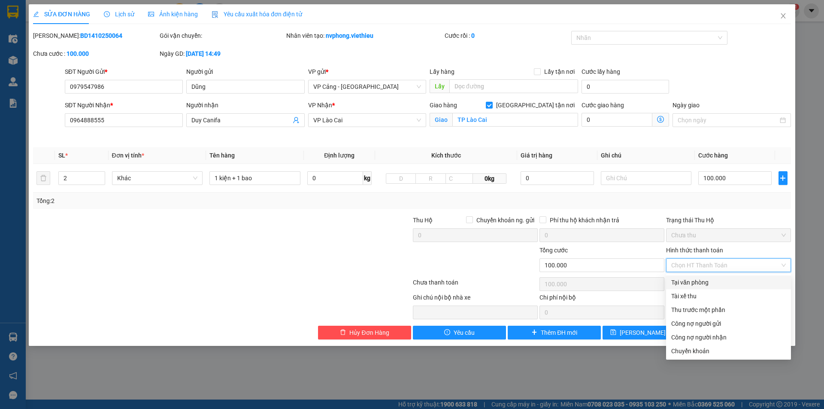
click at [697, 279] on div "Tại văn phòng" at bounding box center [728, 282] width 115 height 9
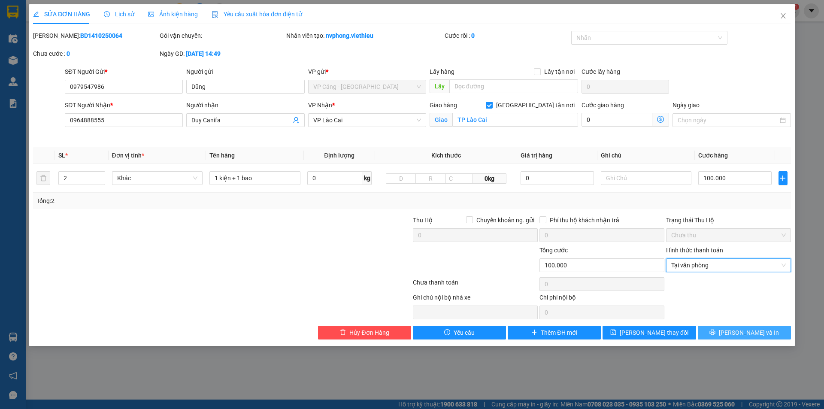
click at [757, 332] on span "[PERSON_NAME] và In" at bounding box center [749, 332] width 60 height 9
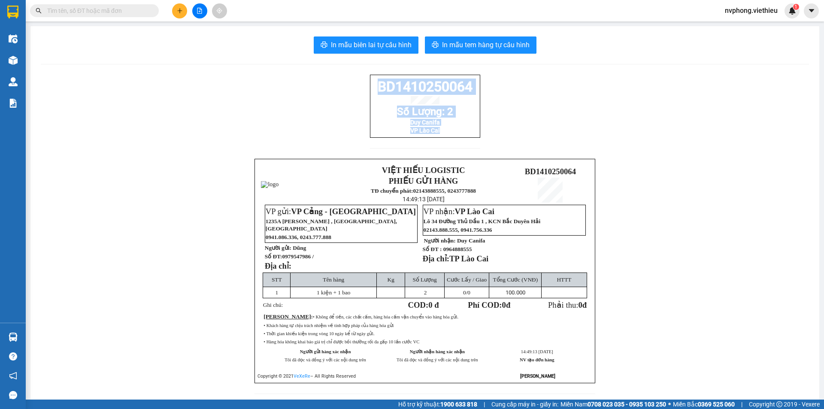
drag, startPoint x: 472, startPoint y: 135, endPoint x: 354, endPoint y: 95, distance: 124.7
click at [354, 95] on div "BD1410250064 Số Lượng: 2 Duy Canifa VP Lào Cai VIỆT HIẾU LOGISTIC PHIẾU GỬI HÀN…" at bounding box center [425, 240] width 768 height 330
click at [177, 6] on button at bounding box center [179, 10] width 15 height 15
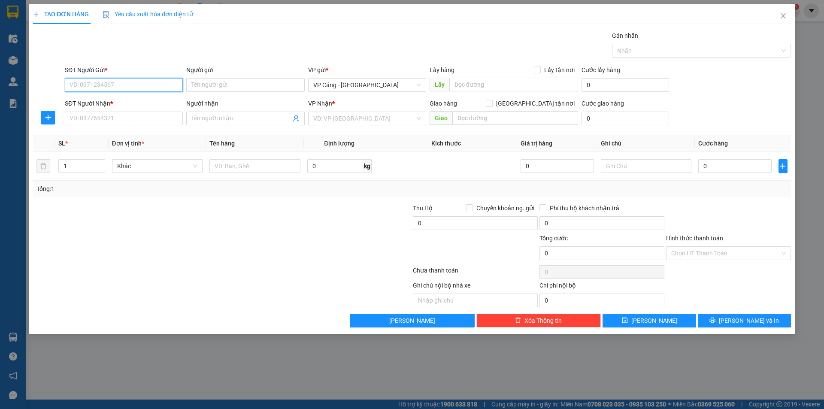
click at [120, 82] on input "SĐT Người Gửi *" at bounding box center [124, 85] width 118 height 14
click at [101, 103] on div "0369796399 - [PERSON_NAME]" at bounding box center [124, 101] width 108 height 9
click at [98, 121] on input "SĐT Người Nhận *" at bounding box center [124, 119] width 118 height 14
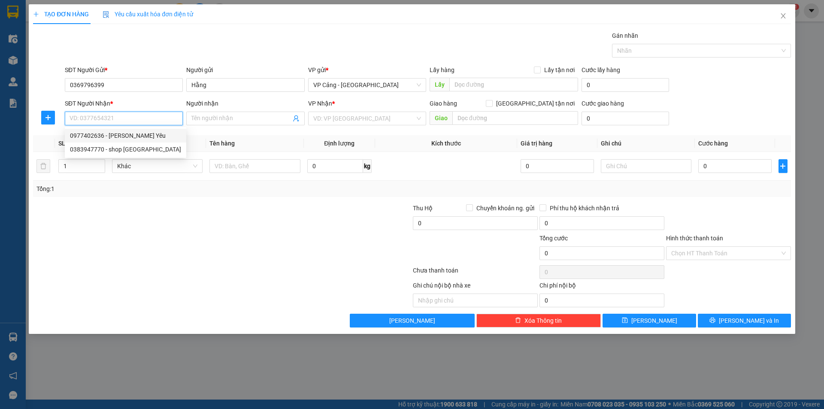
click at [97, 136] on div "0977402636 - [PERSON_NAME] Yêu" at bounding box center [125, 135] width 111 height 9
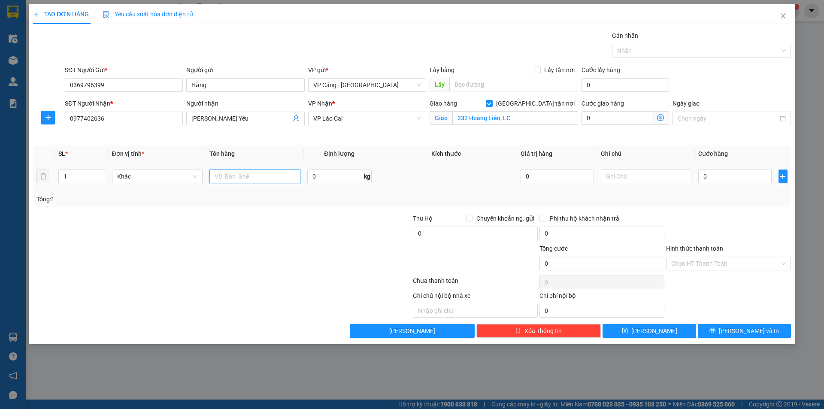
click at [238, 179] on input "text" at bounding box center [254, 177] width 91 height 14
click at [727, 176] on input "0" at bounding box center [734, 177] width 73 height 14
click at [746, 327] on span "[PERSON_NAME] và In" at bounding box center [749, 330] width 60 height 9
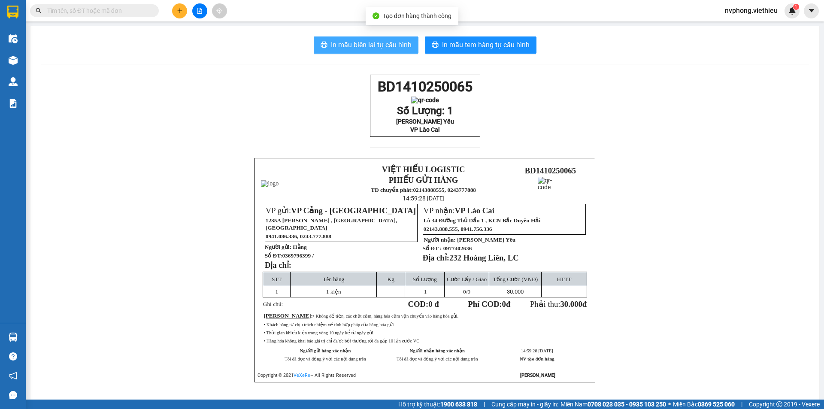
drag, startPoint x: 349, startPoint y: 40, endPoint x: 363, endPoint y: 39, distance: 13.8
click at [350, 39] on span "In mẫu biên lai tự cấu hình" at bounding box center [371, 44] width 81 height 11
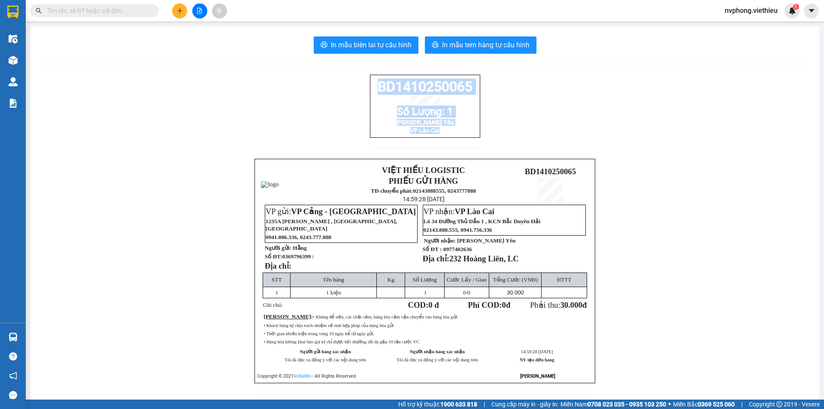
drag, startPoint x: 475, startPoint y: 143, endPoint x: 332, endPoint y: 77, distance: 157.0
click at [332, 77] on div "BD1410250065 Số Lượng: 1 [PERSON_NAME] Yêu VP Lào Cai VIỆT HIẾU LOGISTIC PHIẾU …" at bounding box center [425, 240] width 768 height 330
click at [177, 12] on icon "plus" at bounding box center [180, 11] width 6 height 6
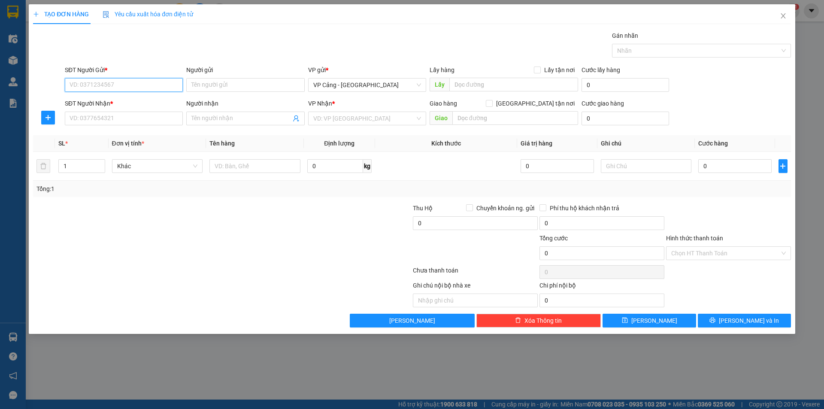
click at [131, 84] on input "SĐT Người Gửi *" at bounding box center [124, 85] width 118 height 14
click at [124, 98] on div "0334055157 - [GEOGRAPHIC_DATA]" at bounding box center [124, 101] width 108 height 9
click at [114, 115] on input "SĐT Người Nhận *" at bounding box center [124, 119] width 118 height 14
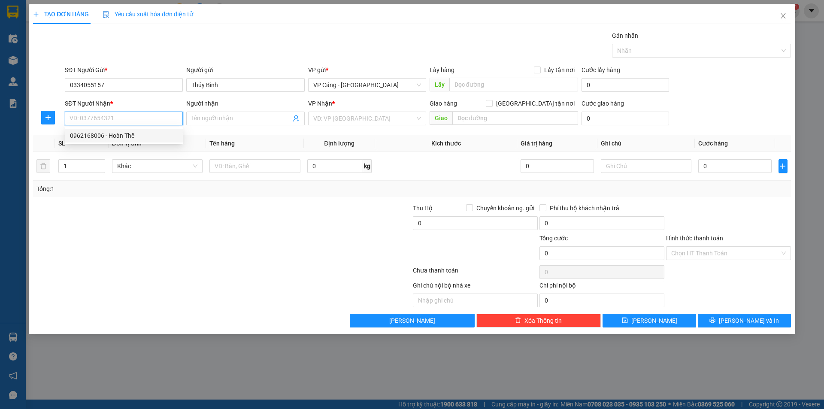
click at [99, 136] on div "0962168006 - Hoàn Thể" at bounding box center [124, 135] width 108 height 9
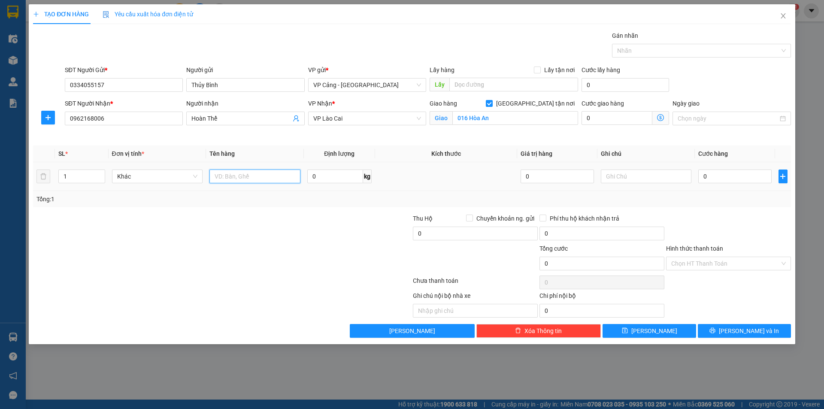
click at [226, 173] on input "text" at bounding box center [254, 177] width 91 height 14
click at [755, 178] on input "0" at bounding box center [734, 177] width 73 height 14
click at [739, 332] on span "[PERSON_NAME] và In" at bounding box center [749, 330] width 60 height 9
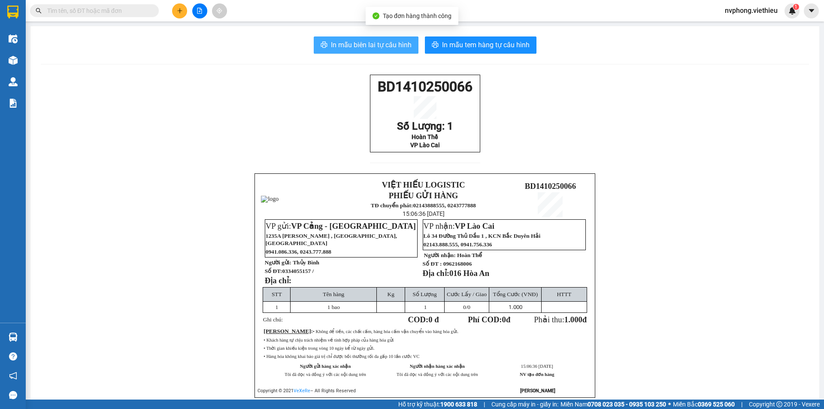
click at [350, 45] on span "In mẫu biên lai tự cấu hình" at bounding box center [371, 44] width 81 height 11
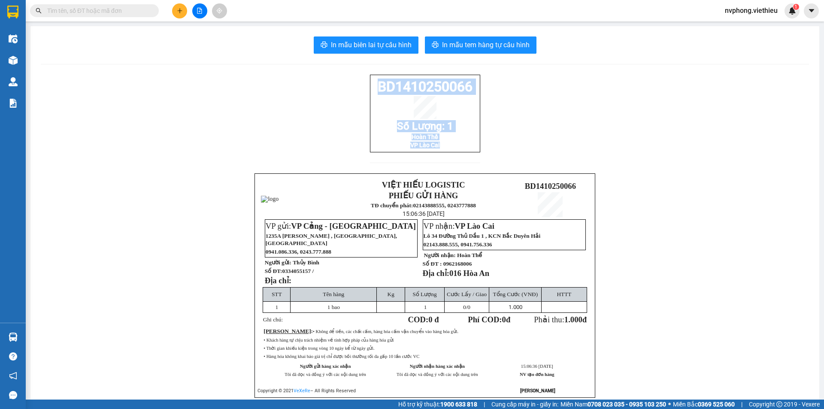
drag, startPoint x: 470, startPoint y: 162, endPoint x: 376, endPoint y: 90, distance: 118.2
click at [376, 90] on div "BD1410250066 Số Lượng: 1 Hoàn Thể VP Lào Cai" at bounding box center [425, 124] width 110 height 99
click at [172, 12] on div at bounding box center [199, 10] width 64 height 15
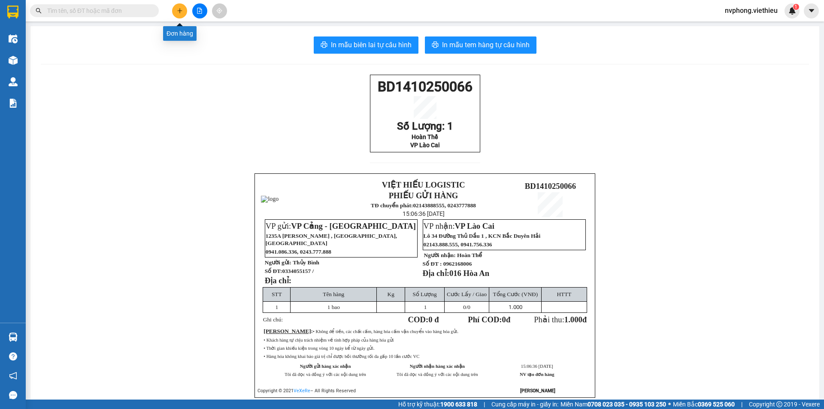
click at [178, 11] on icon "plus" at bounding box center [180, 11] width 6 height 6
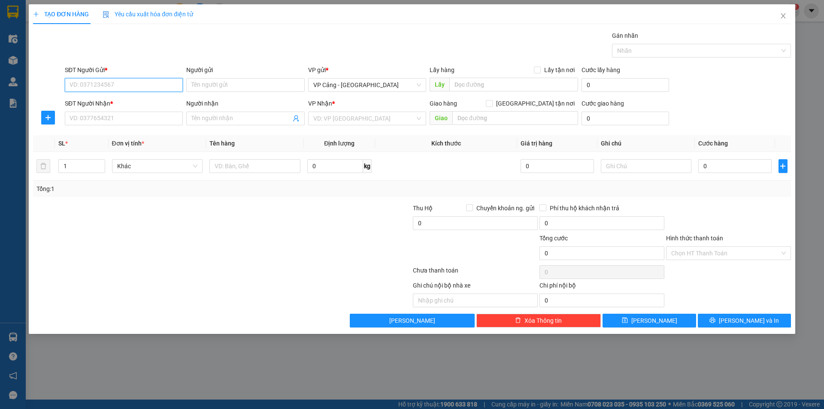
click at [154, 87] on input "SĐT Người Gửi *" at bounding box center [124, 85] width 118 height 14
click at [117, 87] on input "SĐT Người Gửi *" at bounding box center [124, 85] width 118 height 14
click at [79, 77] on div "SĐT Người Gửi *" at bounding box center [124, 71] width 118 height 13
click at [82, 85] on input "SĐT Người Gửi *" at bounding box center [124, 85] width 118 height 14
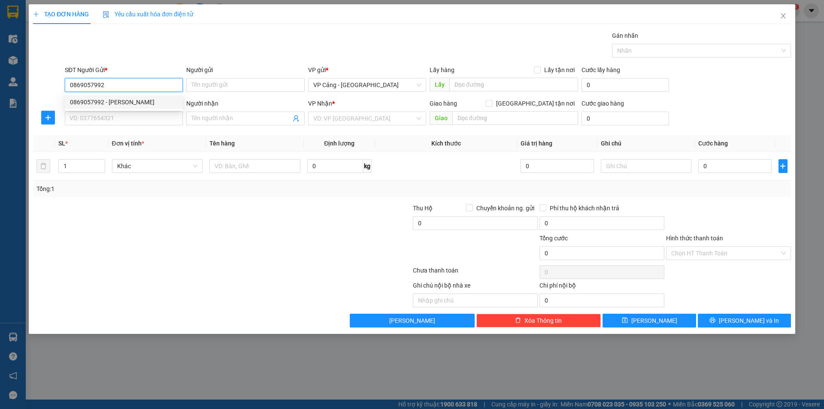
click at [115, 105] on div "0869057992 - [PERSON_NAME]" at bounding box center [124, 101] width 108 height 9
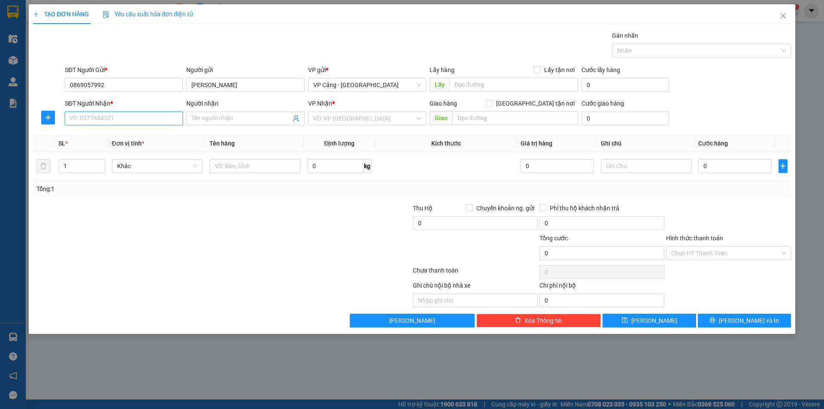
click at [105, 118] on input "SĐT Người Nhận *" at bounding box center [124, 119] width 118 height 14
click at [88, 134] on div "0966499393 - Ngọc Mai LC" at bounding box center [124, 135] width 108 height 9
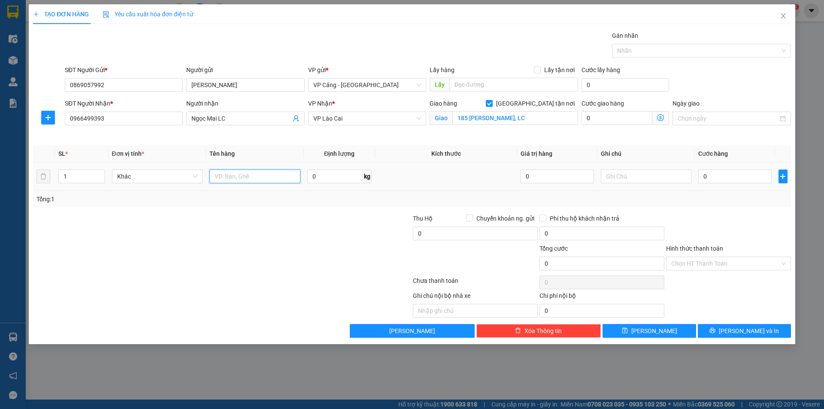
click at [242, 179] on input "text" at bounding box center [254, 177] width 91 height 14
click at [708, 172] on input "0" at bounding box center [734, 177] width 73 height 14
click at [739, 333] on span "[PERSON_NAME] và In" at bounding box center [749, 330] width 60 height 9
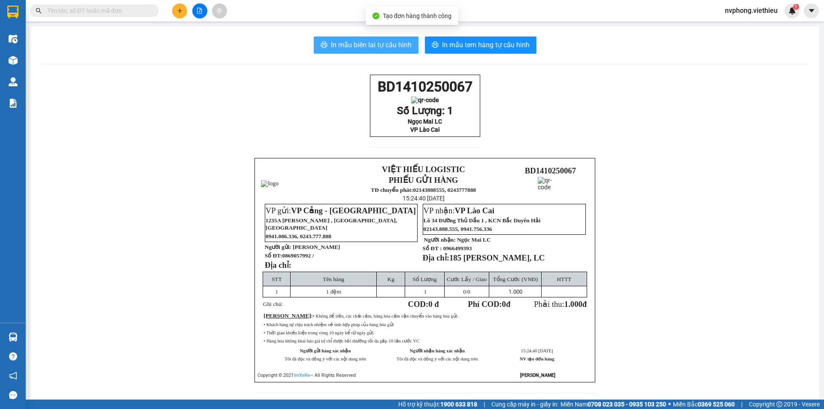
click at [390, 43] on span "In mẫu biên lai tự cấu hình" at bounding box center [371, 44] width 81 height 11
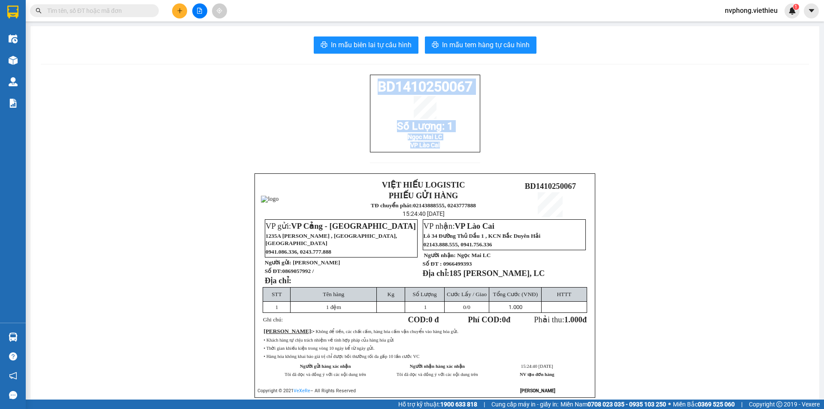
drag, startPoint x: 471, startPoint y: 151, endPoint x: 374, endPoint y: 91, distance: 114.9
click at [374, 91] on div "BD1410250067 Số Lượng: 1 Ngọc Mai LC VP Lào Cai" at bounding box center [425, 114] width 110 height 78
click at [175, 13] on button at bounding box center [179, 10] width 15 height 15
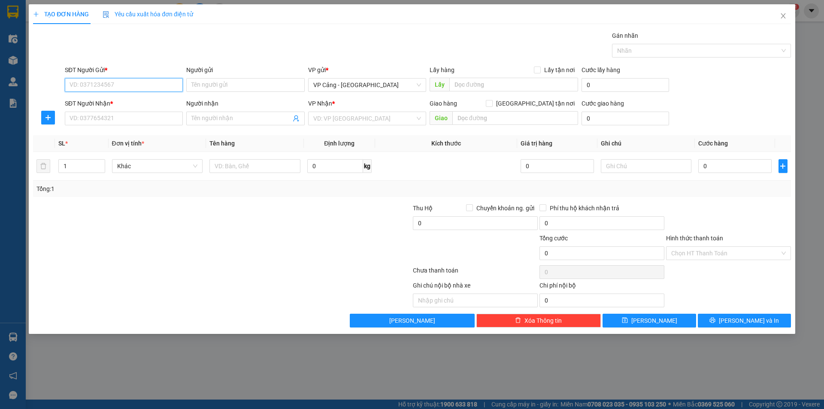
click at [100, 91] on input "SĐT Người Gửi *" at bounding box center [124, 85] width 118 height 14
click at [87, 86] on input "SĐT Người Gửi *" at bounding box center [124, 85] width 118 height 14
click at [215, 88] on input "Người gửi" at bounding box center [245, 85] width 118 height 14
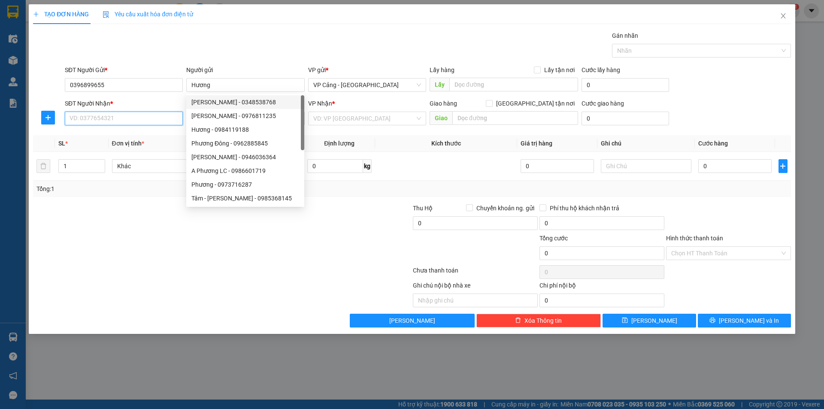
click at [135, 118] on input "SĐT Người Nhận *" at bounding box center [124, 119] width 118 height 14
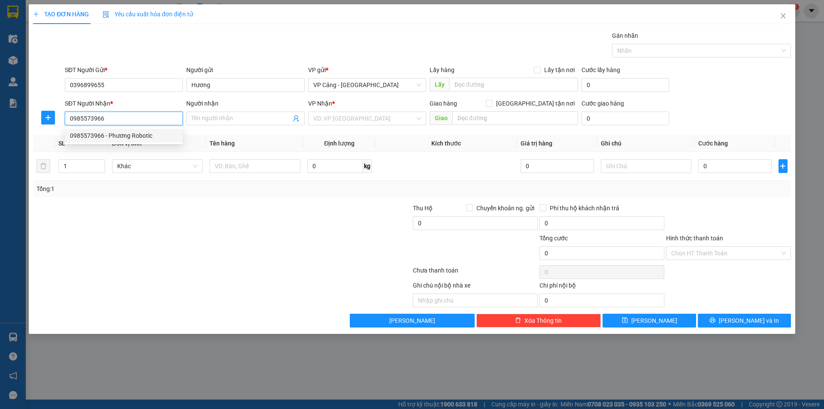
click at [124, 132] on div "0985573966 - Phương Robotic" at bounding box center [124, 135] width 108 height 9
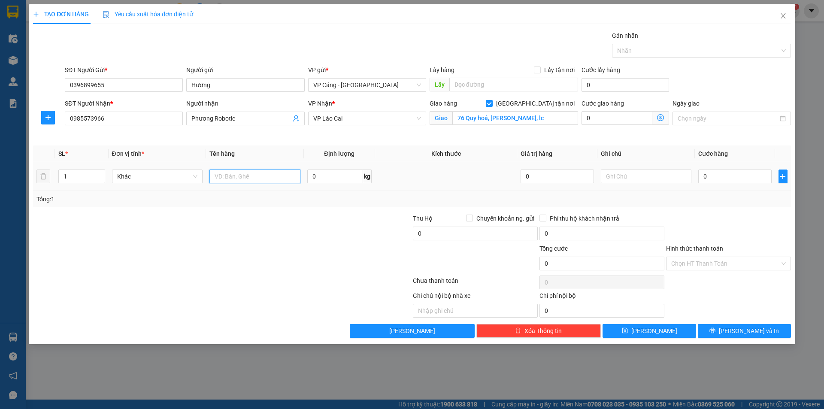
click at [223, 178] on input "text" at bounding box center [254, 177] width 91 height 14
click at [710, 178] on input "0" at bounding box center [734, 177] width 73 height 14
click at [754, 332] on span "[PERSON_NAME] và In" at bounding box center [749, 330] width 60 height 9
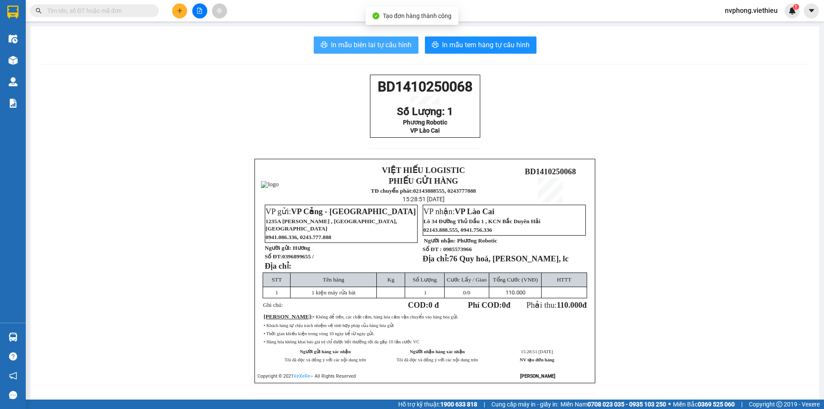
click at [369, 40] on span "In mẫu biên lai tự cấu hình" at bounding box center [371, 44] width 81 height 11
drag, startPoint x: 475, startPoint y: 143, endPoint x: 357, endPoint y: 91, distance: 129.5
click at [357, 91] on div "BD1410250068 Số Lượng: 1 Phương Robotic VP Lào Cai VIỆT HIẾU LOGISTIC PHIẾU GỬI…" at bounding box center [425, 240] width 768 height 330
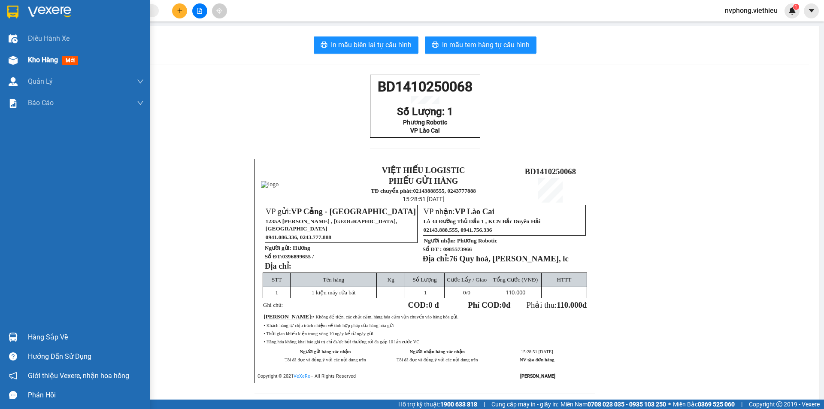
click at [16, 65] on div at bounding box center [13, 60] width 15 height 15
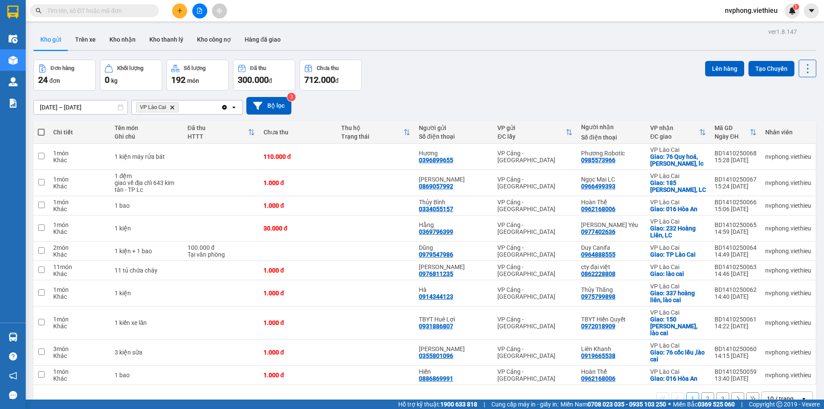
click at [179, 15] on button at bounding box center [179, 10] width 15 height 15
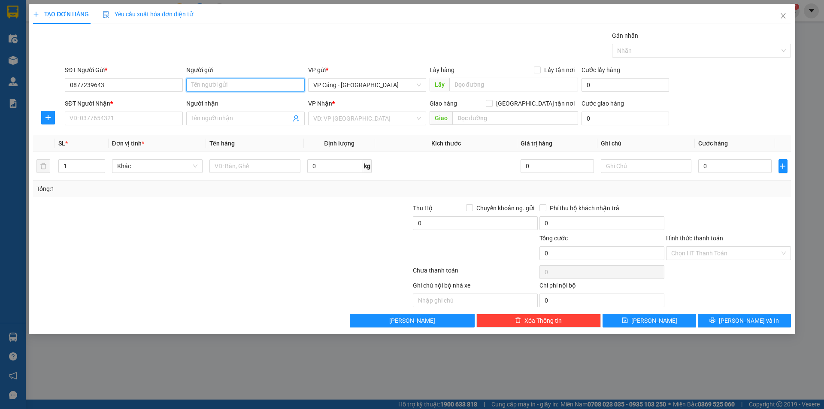
click at [228, 82] on input "Người gửi" at bounding box center [245, 85] width 118 height 14
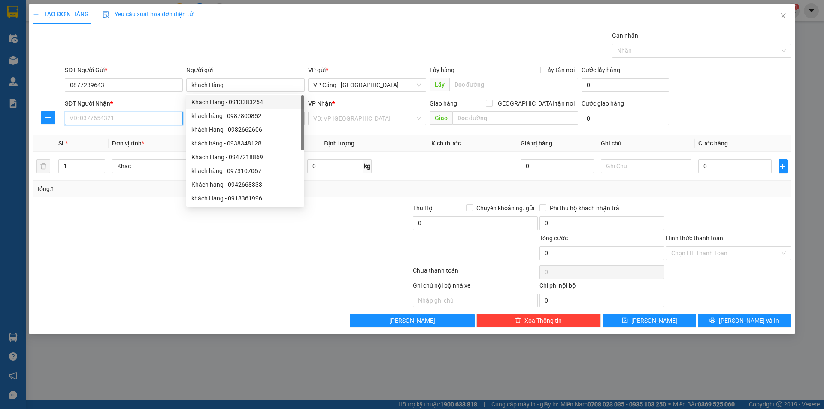
click at [96, 122] on input "SĐT Người Nhận *" at bounding box center [124, 119] width 118 height 14
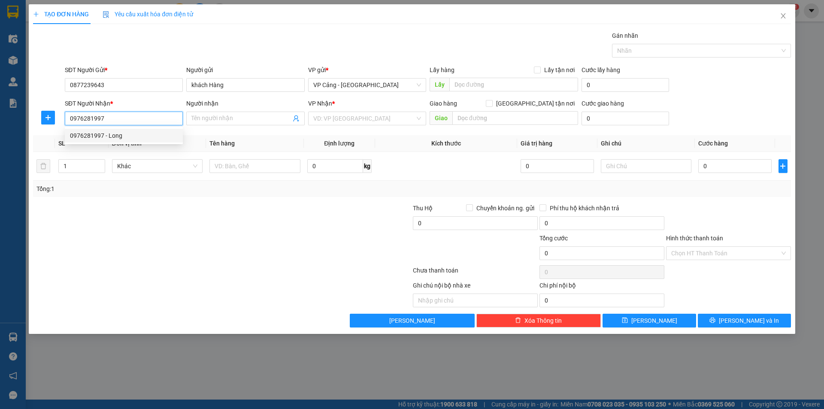
click at [93, 137] on div "0976281997 - Long" at bounding box center [124, 135] width 108 height 9
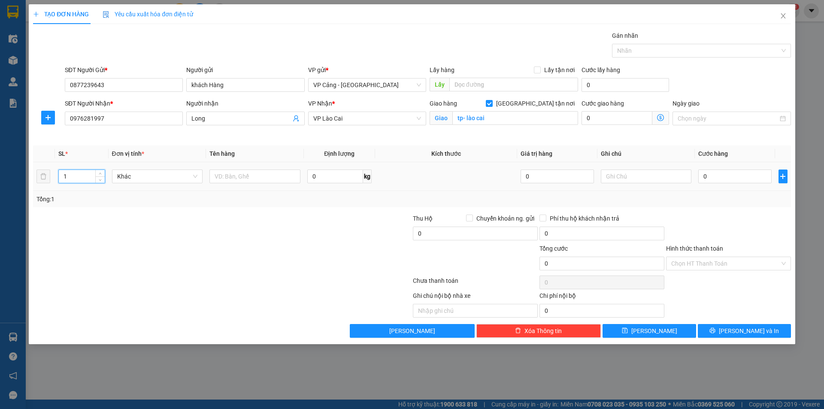
click at [86, 179] on input "1" at bounding box center [81, 176] width 45 height 13
click at [246, 179] on input "text" at bounding box center [254, 177] width 91 height 14
click at [72, 179] on input "1" at bounding box center [81, 176] width 45 height 13
click at [247, 176] on input "text" at bounding box center [254, 177] width 91 height 14
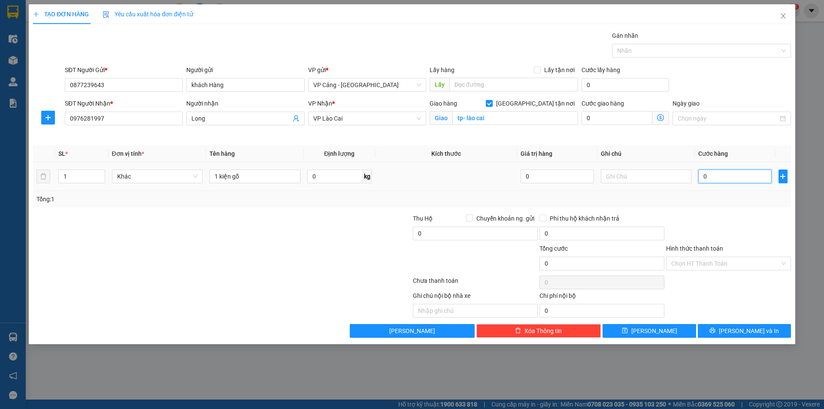
click at [714, 172] on input "0" at bounding box center [734, 177] width 73 height 14
click at [467, 88] on input "text" at bounding box center [513, 85] width 129 height 14
click at [537, 71] on input "Lấy tận nơi" at bounding box center [537, 70] width 6 height 6
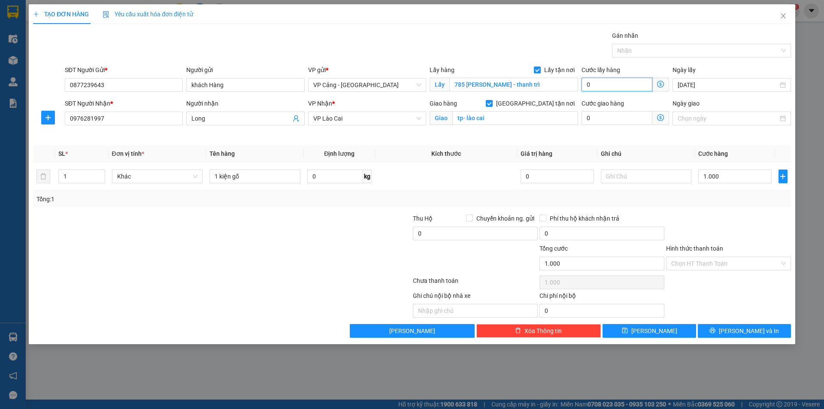
click at [613, 84] on input "0" at bounding box center [616, 85] width 71 height 14
click at [234, 270] on div at bounding box center [158, 259] width 253 height 30
click at [638, 180] on input "text" at bounding box center [646, 177] width 91 height 14
click at [256, 182] on input "1 kiện gỗ" at bounding box center [254, 177] width 91 height 14
click at [752, 331] on span "[PERSON_NAME] và In" at bounding box center [749, 330] width 60 height 9
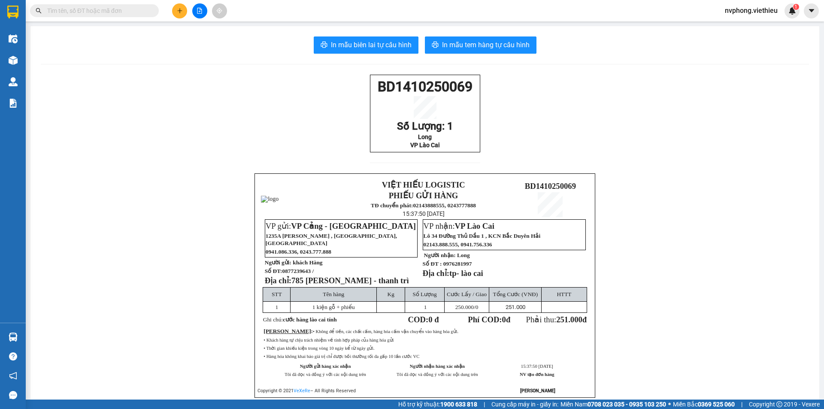
drag, startPoint x: 471, startPoint y: 152, endPoint x: 366, endPoint y: 86, distance: 124.5
click at [366, 86] on div "BD1410250069 Số Lượng: 1 Long VP Lào Cai VIỆT HIẾU LOGISTIC PHIẾU GỬI HÀNG TĐ c…" at bounding box center [425, 247] width 768 height 344
click at [178, 9] on icon "plus" at bounding box center [180, 11] width 6 height 6
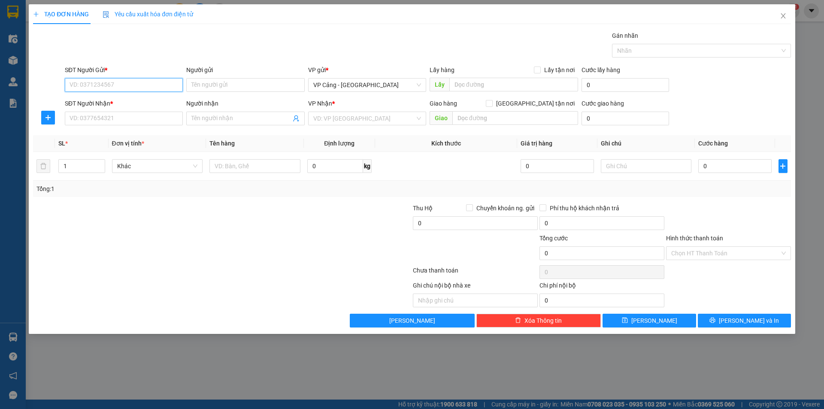
click at [118, 84] on input "SĐT Người Gửi *" at bounding box center [124, 85] width 118 height 14
click at [125, 101] on div "0878060088 - [PERSON_NAME]" at bounding box center [124, 101] width 108 height 9
click at [108, 126] on div "SĐT Người Nhận * VD: 0377654321" at bounding box center [124, 114] width 118 height 30
click at [107, 119] on input "SĐT Người Nhận *" at bounding box center [124, 119] width 118 height 14
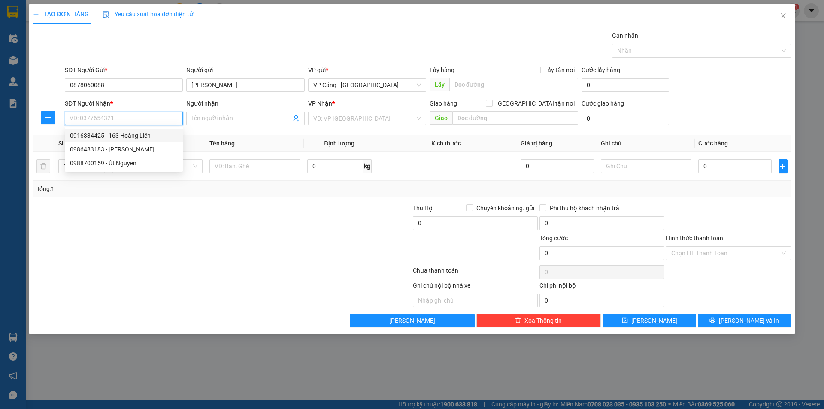
click at [131, 133] on div "0916334425 - 163 Hoàng Liên" at bounding box center [124, 135] width 108 height 9
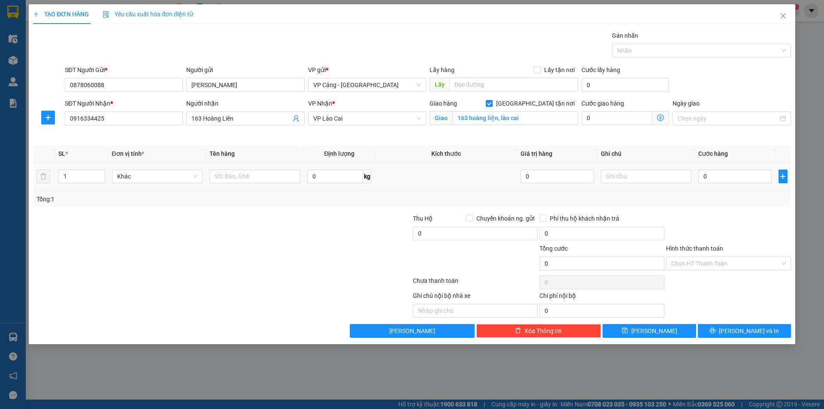
click at [255, 167] on td at bounding box center [255, 176] width 98 height 29
click at [244, 173] on input "text" at bounding box center [254, 177] width 91 height 14
click at [719, 176] on input "0" at bounding box center [734, 177] width 73 height 14
click at [751, 327] on span "[PERSON_NAME] và In" at bounding box center [749, 330] width 60 height 9
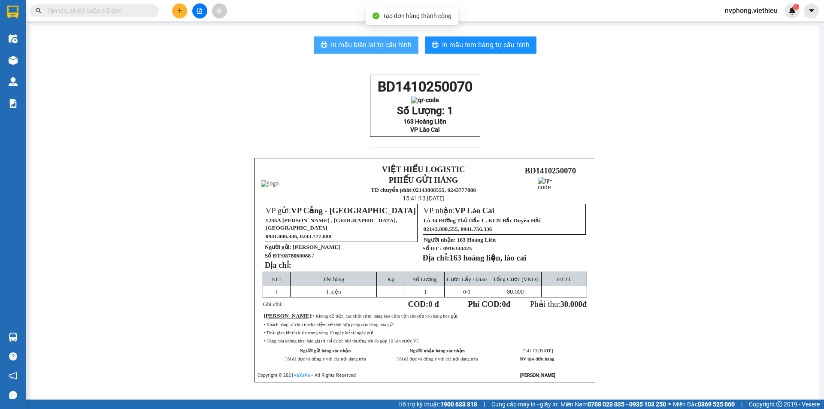
click at [370, 44] on span "In mẫu biên lai tự cấu hình" at bounding box center [371, 44] width 81 height 11
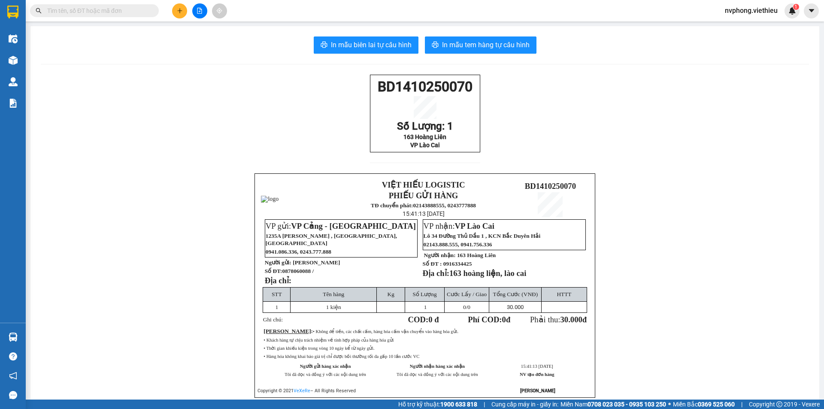
drag, startPoint x: 470, startPoint y: 156, endPoint x: 365, endPoint y: 86, distance: 126.5
click at [365, 86] on div "BD1410250070 Số Lượng: 1 163 Hoàng Liên VP Lào Cai VIỆT HIẾU LOGISTIC PHIẾU GỬI…" at bounding box center [425, 247] width 768 height 344
click at [177, 10] on icon "plus" at bounding box center [180, 11] width 6 height 6
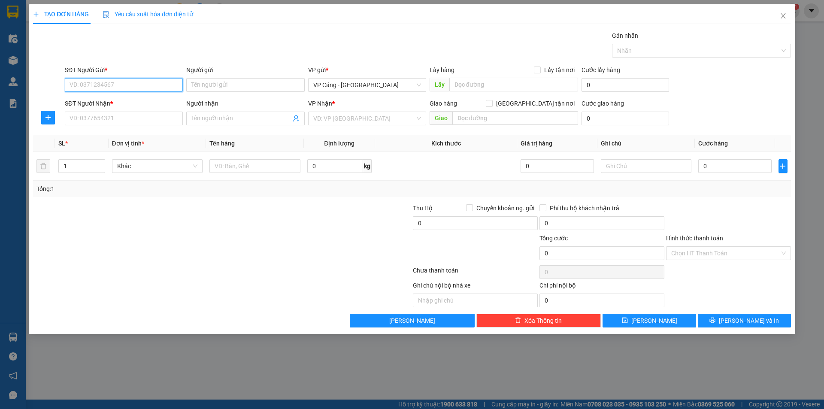
click at [111, 88] on input "SĐT Người Gửi *" at bounding box center [124, 85] width 118 height 14
click at [197, 83] on input "Người gửi" at bounding box center [245, 85] width 118 height 14
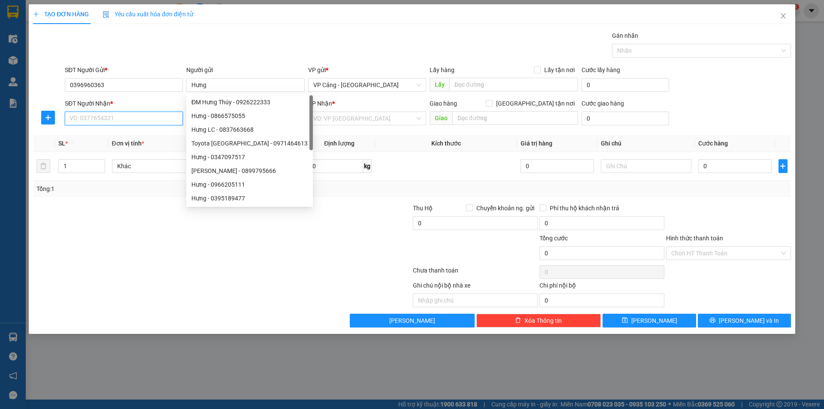
click at [106, 116] on input "SĐT Người Nhận *" at bounding box center [124, 119] width 118 height 14
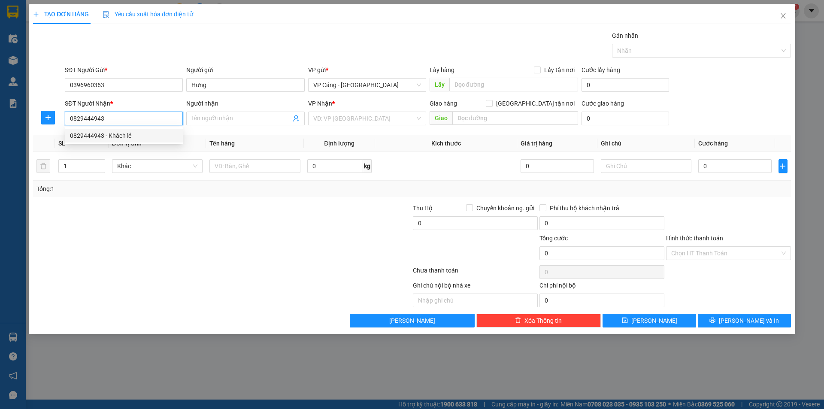
click at [121, 138] on div "0829444943 - Khách lẻ" at bounding box center [124, 135] width 108 height 9
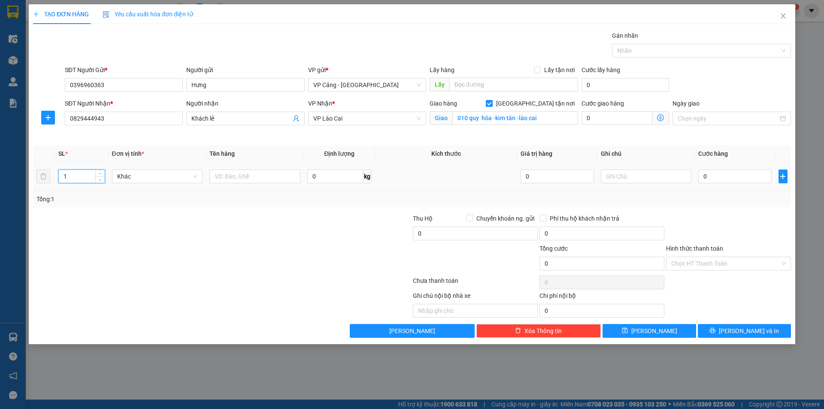
click at [81, 178] on input "1" at bounding box center [81, 176] width 45 height 13
click at [239, 176] on input "text" at bounding box center [254, 177] width 91 height 14
click at [741, 175] on input "0" at bounding box center [734, 177] width 73 height 14
click at [740, 328] on span "[PERSON_NAME] và In" at bounding box center [749, 330] width 60 height 9
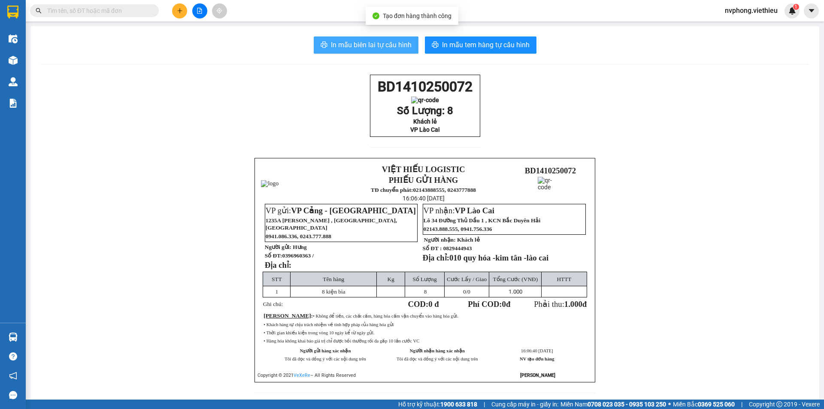
click at [343, 42] on span "In mẫu biên lai tự cấu hình" at bounding box center [371, 44] width 81 height 11
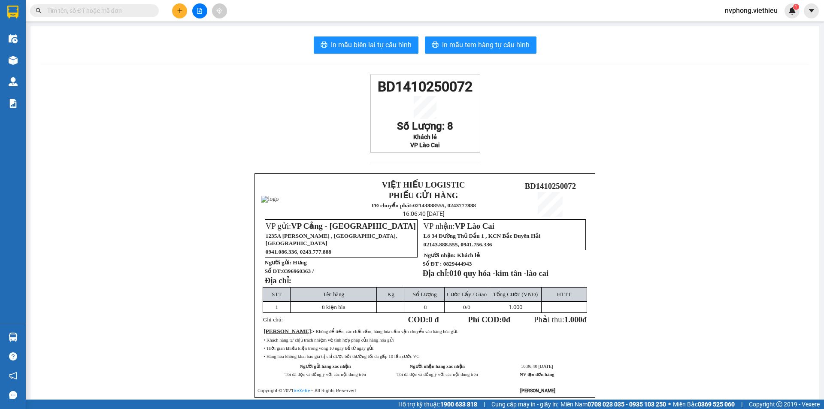
drag, startPoint x: 588, startPoint y: 280, endPoint x: 360, endPoint y: 91, distance: 295.9
click at [360, 91] on div "BD1410250072 Số Lượng: 8 Khách lẻ VP Lào Cai VIỆT HIẾU LOGISTIC PHIẾU GỬI HÀNG …" at bounding box center [425, 247] width 768 height 344
click at [181, 13] on icon "plus" at bounding box center [180, 11] width 6 height 6
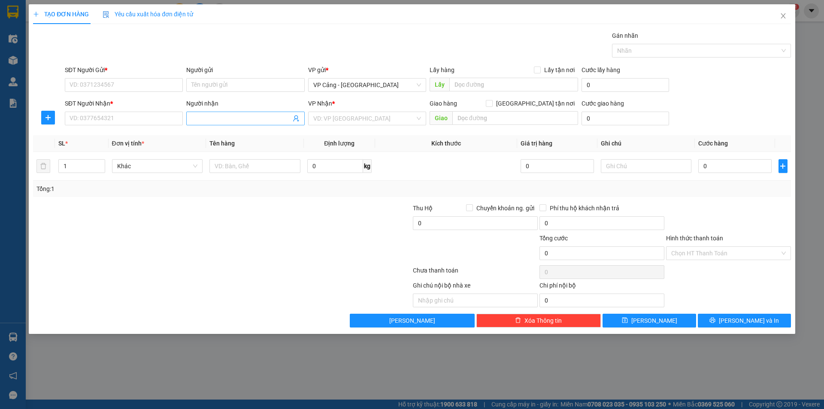
click at [195, 119] on input "Người nhận" at bounding box center [240, 118] width 99 height 9
click at [222, 133] on div "[PERSON_NAME] - 0368453886" at bounding box center [245, 135] width 108 height 9
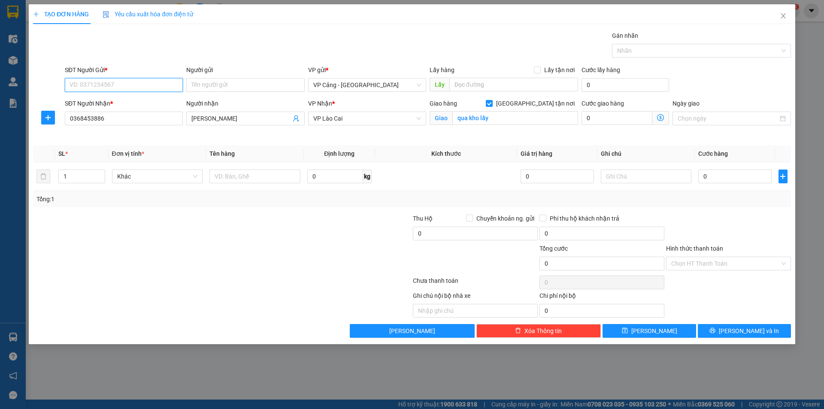
click at [142, 86] on input "SĐT Người Gửi *" at bounding box center [124, 85] width 118 height 14
click at [208, 81] on input "Người gửi" at bounding box center [245, 85] width 118 height 14
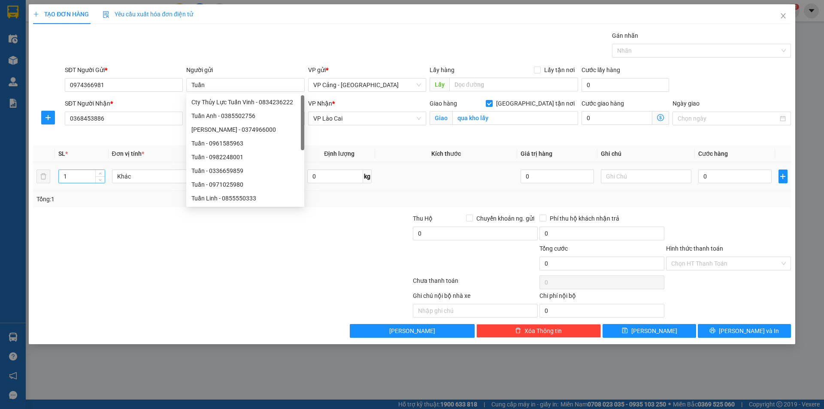
click at [76, 180] on input "1" at bounding box center [81, 176] width 45 height 13
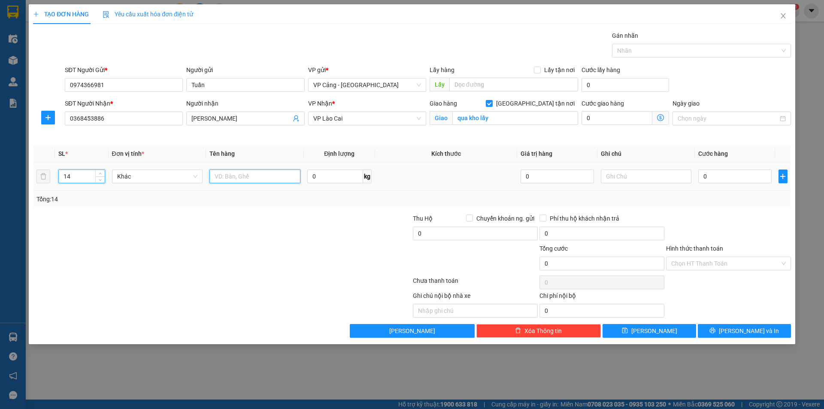
click at [260, 175] on input "text" at bounding box center [254, 177] width 91 height 14
click at [725, 178] on input "0" at bounding box center [734, 177] width 73 height 14
click at [777, 327] on button "[PERSON_NAME] và In" at bounding box center [744, 331] width 93 height 14
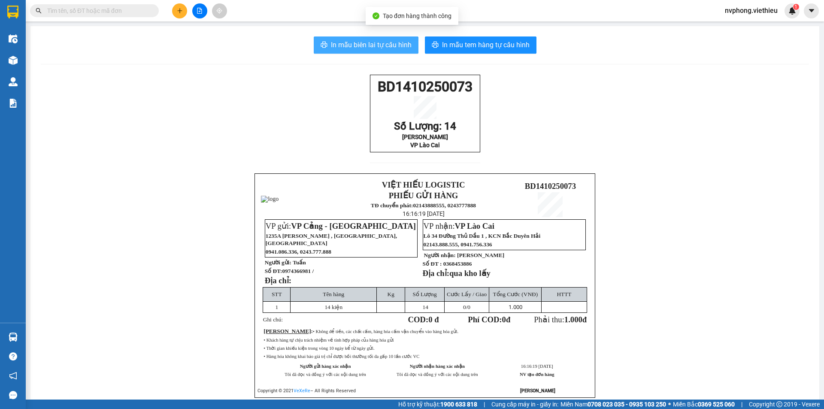
click at [361, 44] on span "In mẫu biên lai tự cấu hình" at bounding box center [371, 44] width 81 height 11
click at [359, 80] on div "BD1410250073 Số Lượng: 14 [PERSON_NAME] VP Lào Cai VIỆT HIẾU LOGISTIC PHIẾU GỬI…" at bounding box center [425, 247] width 768 height 344
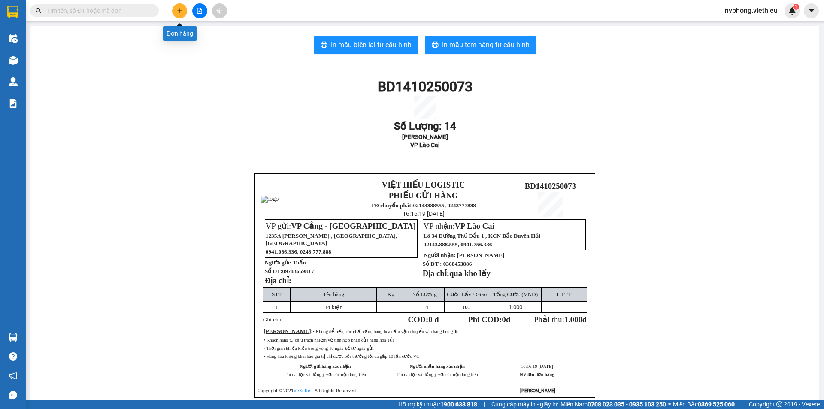
click at [176, 11] on button at bounding box center [179, 10] width 15 height 15
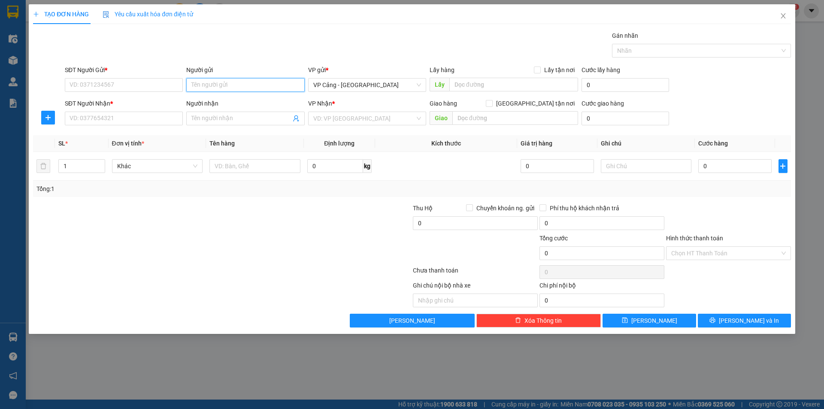
click at [216, 84] on input "Người gửi" at bounding box center [245, 85] width 118 height 14
click at [277, 117] on div "Diệu Anh (Công ty KBT) - 0932685955" at bounding box center [245, 115] width 108 height 9
click at [132, 117] on input "SĐT Người Nhận *" at bounding box center [124, 119] width 118 height 14
click at [122, 89] on input "0932685955" at bounding box center [124, 85] width 118 height 14
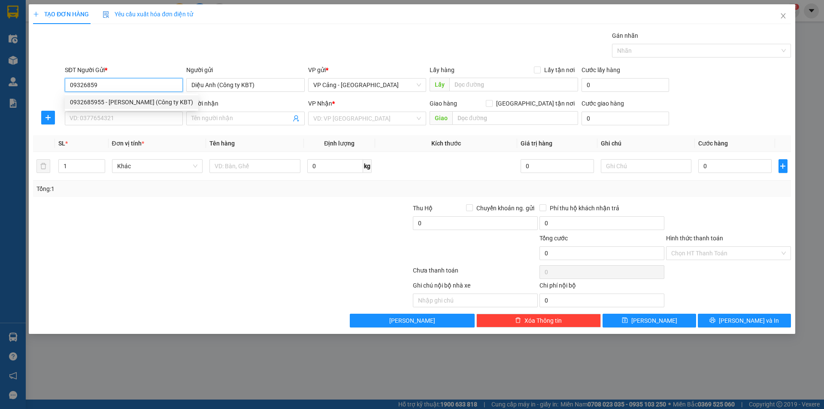
click at [122, 103] on div "0932685955 - [PERSON_NAME] (Công ty KBT)" at bounding box center [131, 101] width 123 height 9
click at [124, 119] on input "SĐT Người Nhận *" at bounding box center [124, 119] width 118 height 14
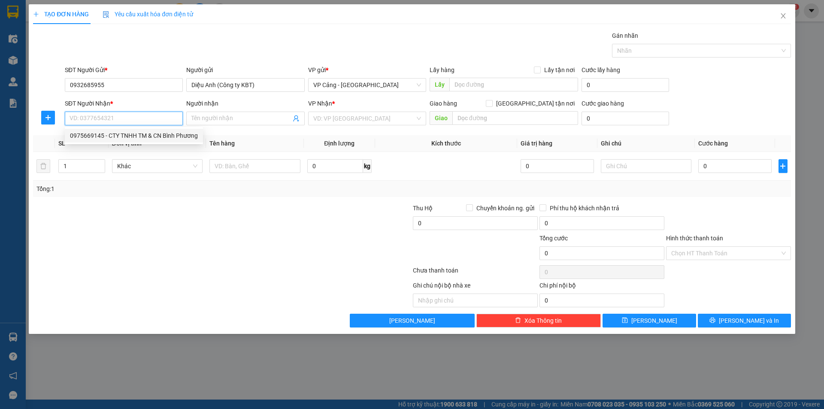
click at [129, 136] on div "0975669145 - CTY TNHH TM & CN Bình Phương" at bounding box center [134, 135] width 128 height 9
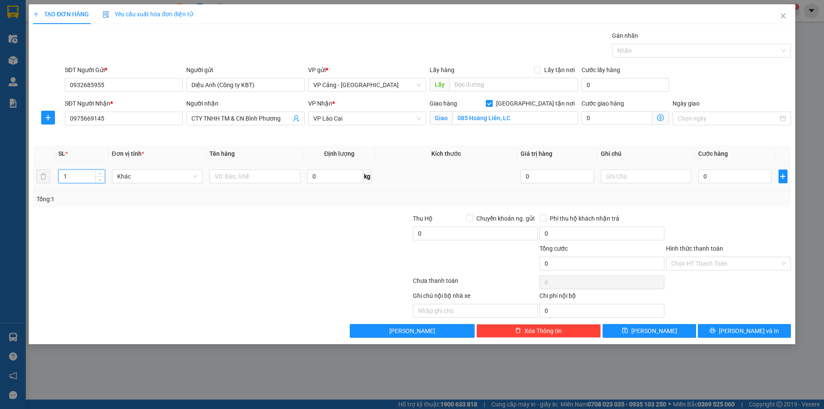
click at [76, 178] on input "1" at bounding box center [81, 176] width 45 height 13
click at [238, 178] on input "text" at bounding box center [254, 177] width 91 height 14
click at [738, 175] on input "0" at bounding box center [734, 177] width 73 height 14
click at [743, 334] on span "[PERSON_NAME] và In" at bounding box center [749, 330] width 60 height 9
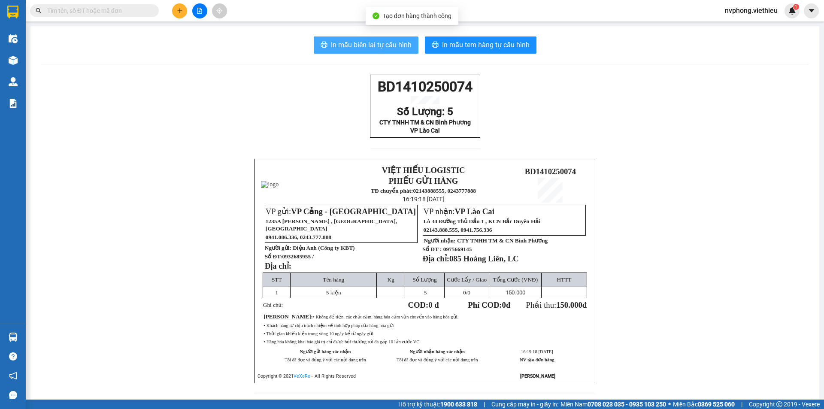
click at [386, 39] on span "In mẫu biên lai tự cấu hình" at bounding box center [371, 44] width 81 height 11
drag, startPoint x: 437, startPoint y: 150, endPoint x: 350, endPoint y: 82, distance: 110.1
click at [350, 82] on div "BD1410250074 Số Lượng: 5 CTY TNHH TM & CN Bình Phương VP Lào Cai VIỆT HIẾU LOGI…" at bounding box center [425, 240] width 768 height 330
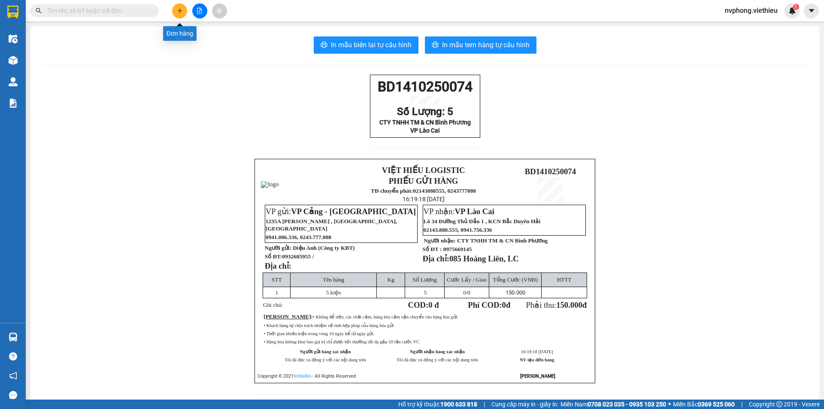
click at [182, 14] on button at bounding box center [179, 10] width 15 height 15
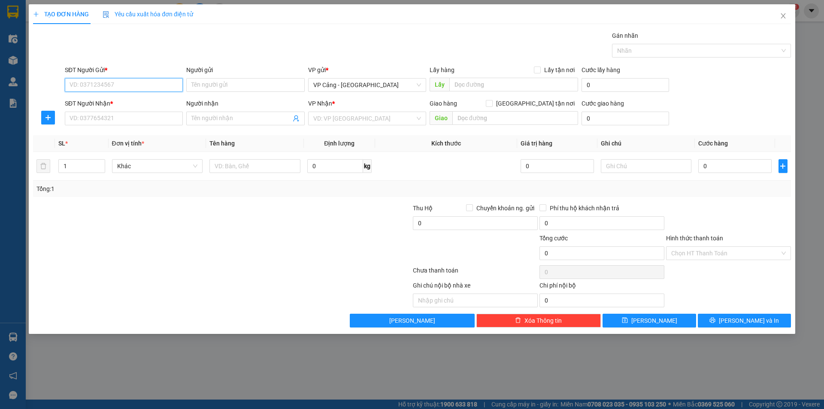
click at [97, 85] on input "SĐT Người Gửi *" at bounding box center [124, 85] width 118 height 14
click at [107, 102] on div "0862827936 - [GEOGRAPHIC_DATA]" at bounding box center [124, 101] width 108 height 9
click at [120, 122] on input "SĐT Người Nhận *" at bounding box center [124, 119] width 118 height 14
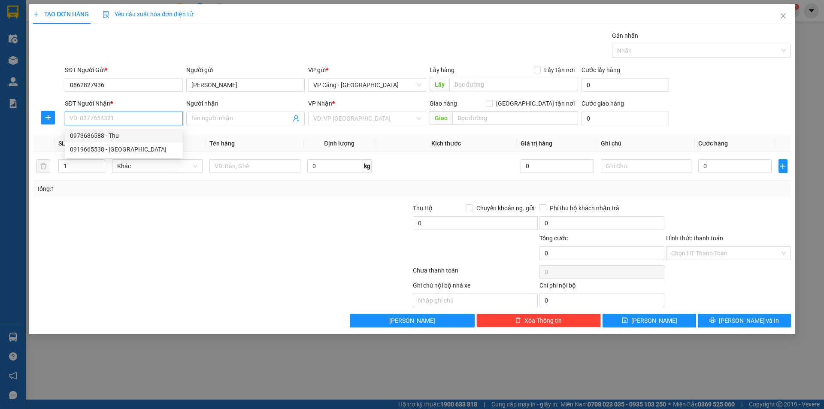
click at [102, 133] on div "0973686588 - Thu" at bounding box center [124, 135] width 108 height 9
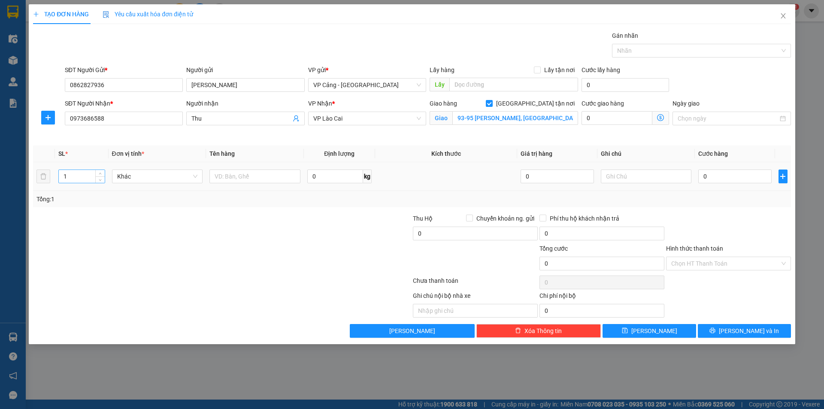
click at [83, 176] on input "1" at bounding box center [81, 176] width 45 height 13
click at [248, 177] on input "text" at bounding box center [254, 177] width 91 height 14
click at [713, 180] on input "0" at bounding box center [734, 177] width 73 height 14
click at [757, 331] on span "[PERSON_NAME] và In" at bounding box center [749, 330] width 60 height 9
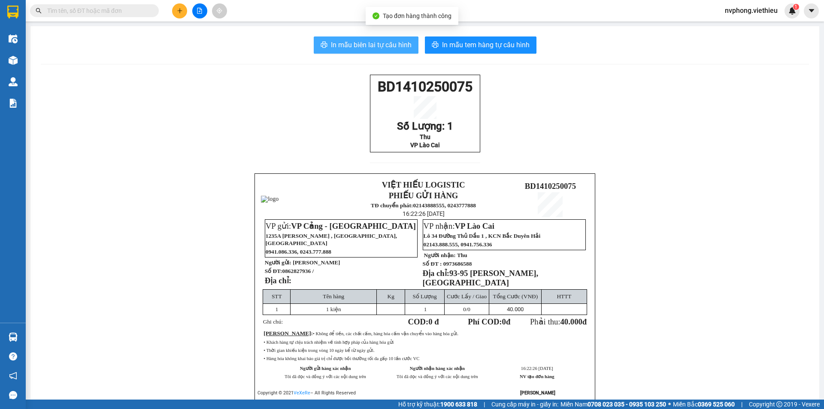
click at [378, 50] on span "In mẫu biên lai tự cấu hình" at bounding box center [371, 44] width 81 height 11
drag, startPoint x: 478, startPoint y: 158, endPoint x: 355, endPoint y: 87, distance: 142.1
click at [355, 87] on div "BD1410250075 Số Lượng: 1 Thu VP Lào Cai VIỆT HIẾU LOGISTIC PHIẾU GỬI HÀNG TĐ ch…" at bounding box center [425, 248] width 768 height 346
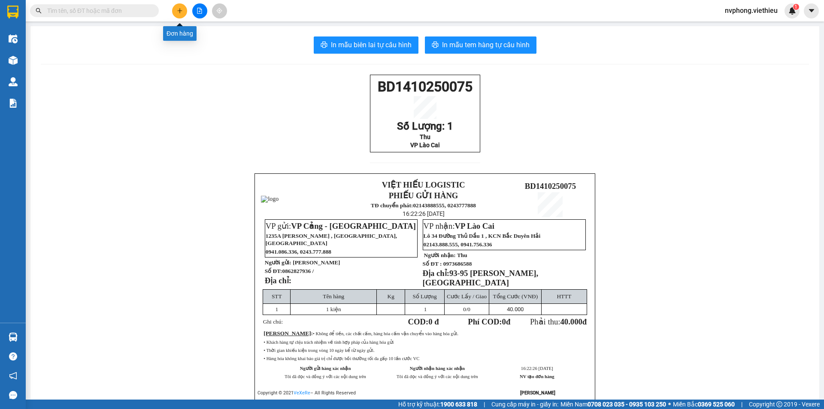
click at [175, 14] on button at bounding box center [179, 10] width 15 height 15
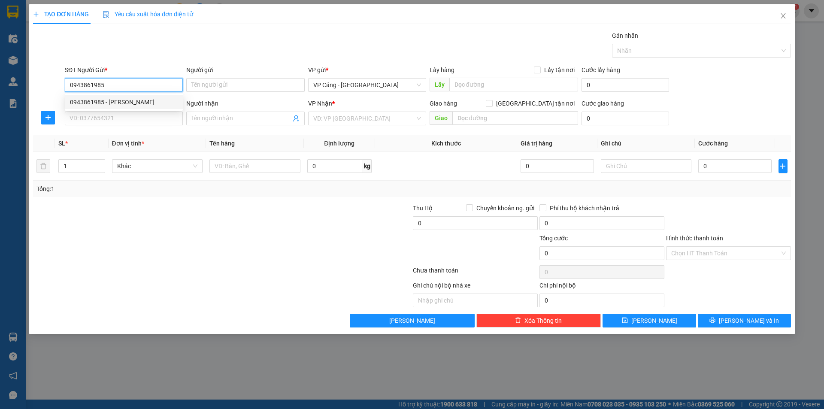
click at [103, 101] on div "0943861985 - [PERSON_NAME]" at bounding box center [124, 101] width 108 height 9
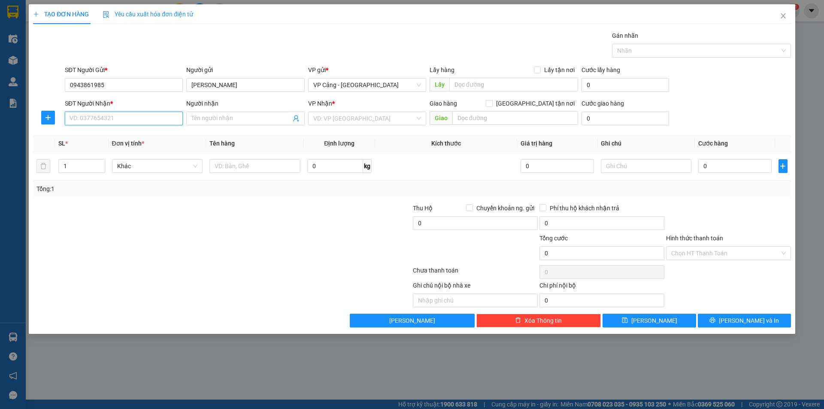
click at [104, 116] on input "SĐT Người Nhận *" at bounding box center [124, 119] width 118 height 14
click at [101, 139] on div "0977117114 - Hiền" at bounding box center [124, 135] width 108 height 9
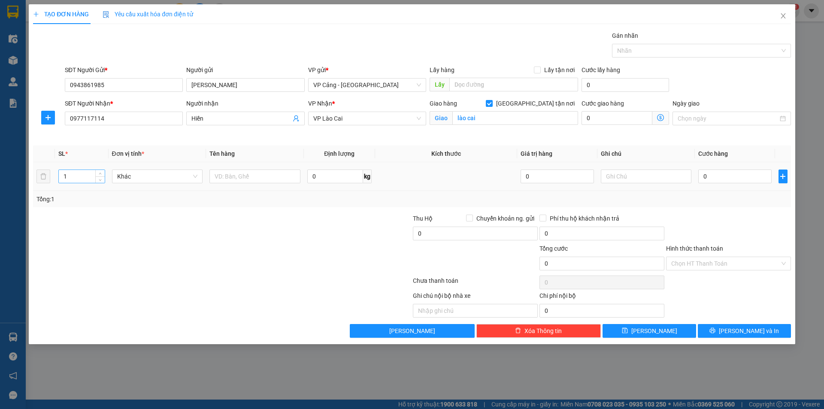
click at [72, 176] on input "1" at bounding box center [81, 176] width 45 height 13
click at [236, 176] on input "text" at bounding box center [254, 177] width 91 height 14
click at [710, 177] on input "0" at bounding box center [734, 177] width 73 height 14
click at [757, 333] on span "[PERSON_NAME] và In" at bounding box center [749, 330] width 60 height 9
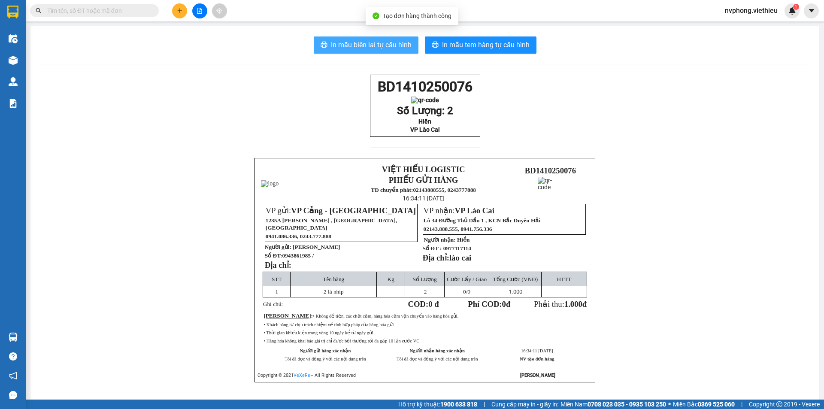
click at [372, 42] on span "In mẫu biên lai tự cấu hình" at bounding box center [371, 44] width 81 height 11
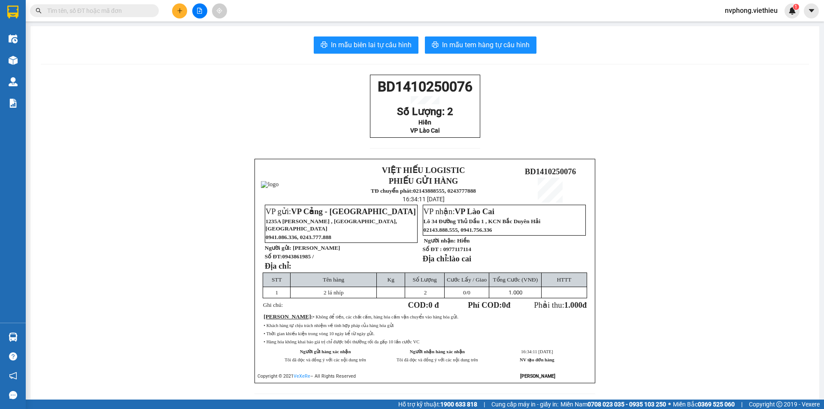
drag, startPoint x: 479, startPoint y: 139, endPoint x: 370, endPoint y: 84, distance: 121.9
click at [370, 84] on div "BD1410250076 Số Lượng: 2 Hiền VP Lào Cai VIỆT HIẾU LOGISTIC PHIẾU GỬI HÀNG TĐ c…" at bounding box center [425, 240] width 768 height 330
click at [178, 13] on icon "plus" at bounding box center [180, 11] width 6 height 6
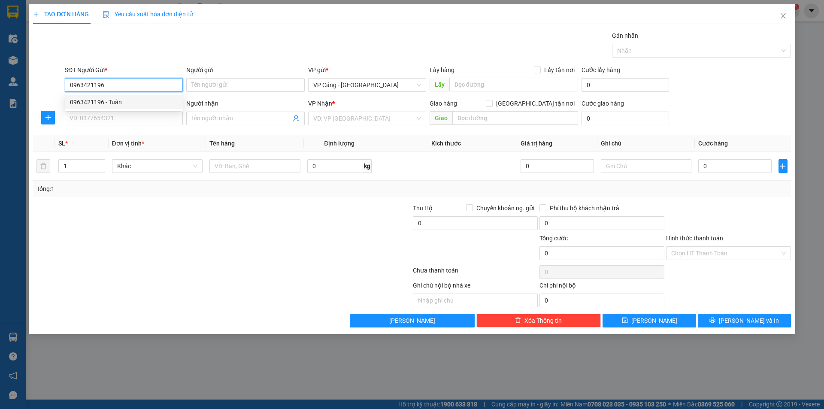
click at [100, 100] on div "0963421196 - Tuân" at bounding box center [124, 101] width 108 height 9
click at [110, 118] on input "SĐT Người Nhận *" at bounding box center [124, 119] width 118 height 14
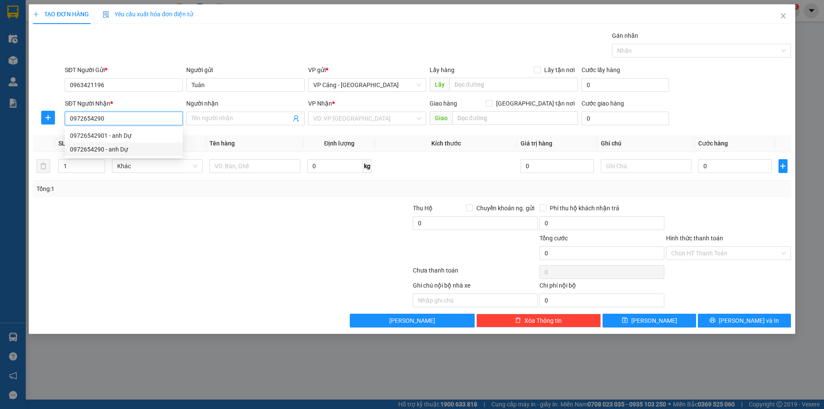
click at [112, 148] on div "0972654290 - anh Dự" at bounding box center [124, 149] width 108 height 9
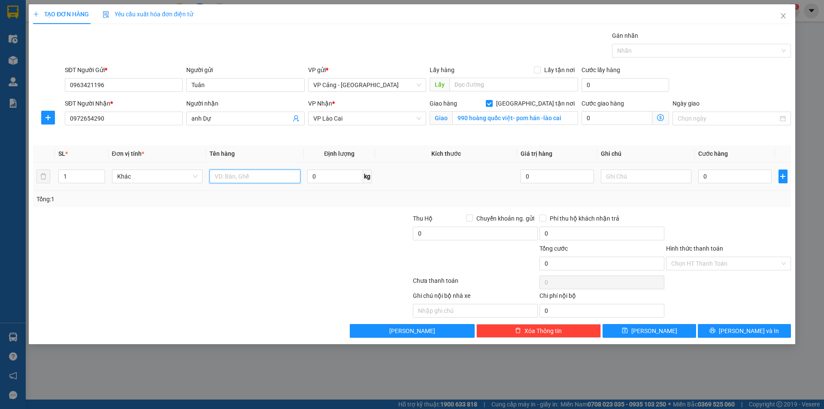
click at [234, 179] on input "text" at bounding box center [254, 177] width 91 height 14
click at [723, 179] on input "0" at bounding box center [734, 177] width 73 height 14
click at [748, 333] on span "[PERSON_NAME] và In" at bounding box center [749, 330] width 60 height 9
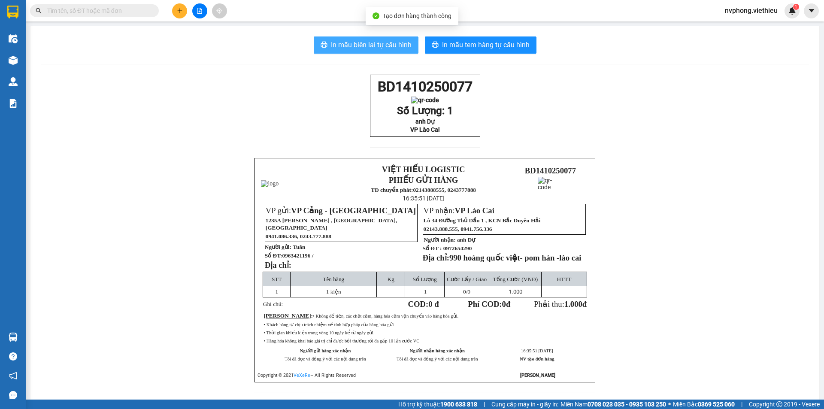
click at [379, 50] on span "In mẫu biên lai tự cấu hình" at bounding box center [371, 44] width 81 height 11
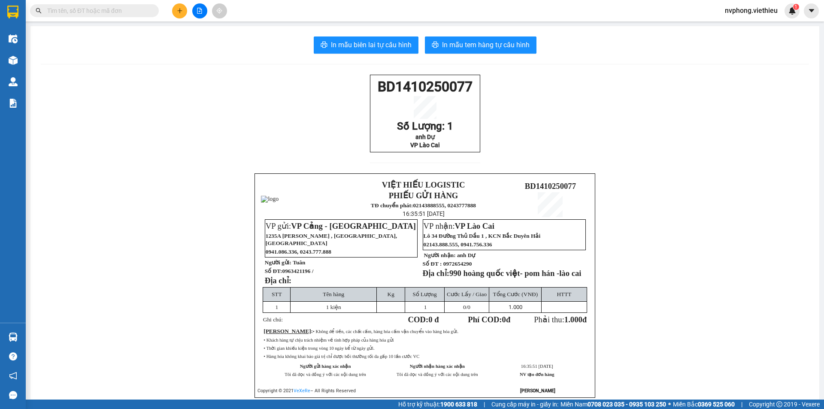
drag, startPoint x: 478, startPoint y: 152, endPoint x: 358, endPoint y: 86, distance: 136.4
click at [358, 86] on div "BD1410250077 Số Lượng: 1 anh Dự VP Lào Cai VIỆT HIẾU LOGISTIC PHIẾU GỬI HÀNG TĐ…" at bounding box center [425, 247] width 768 height 344
click at [100, 13] on input "text" at bounding box center [97, 10] width 101 height 9
click at [177, 9] on icon "plus" at bounding box center [180, 11] width 6 height 6
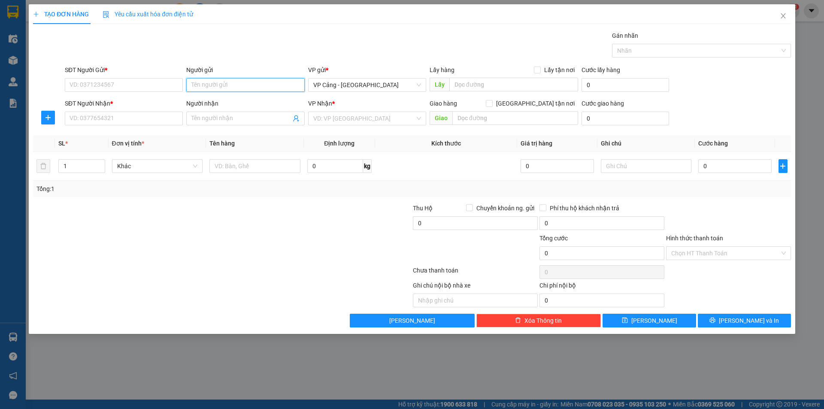
click at [202, 85] on input "Người gửi" at bounding box center [245, 85] width 118 height 14
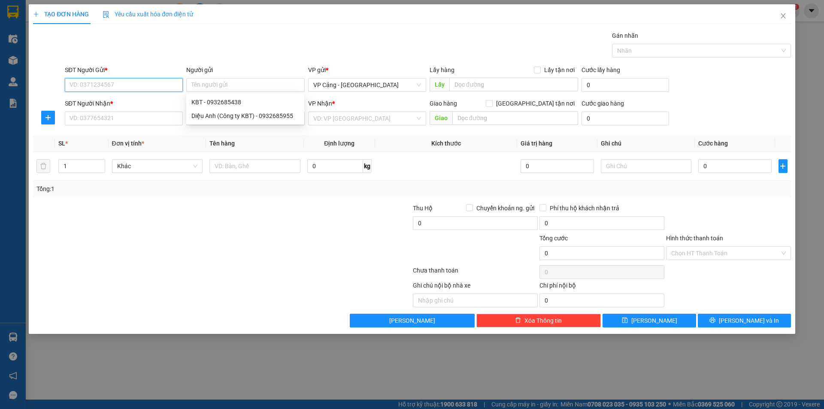
click at [115, 85] on input "SĐT Người Gửi *" at bounding box center [124, 85] width 118 height 14
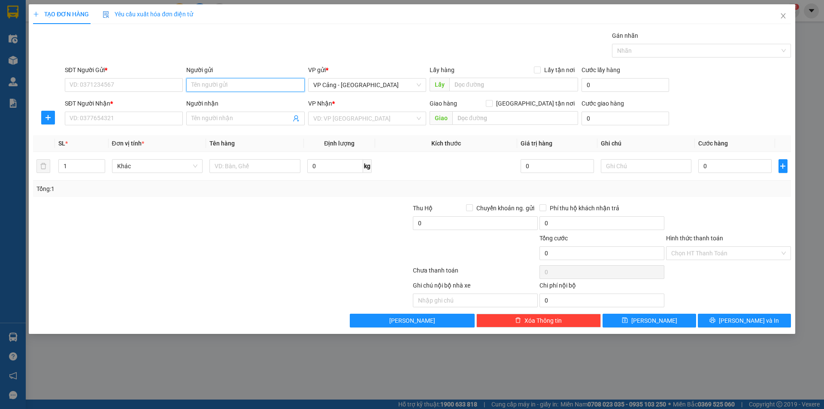
click at [223, 87] on input "Người gửi" at bounding box center [245, 85] width 118 height 14
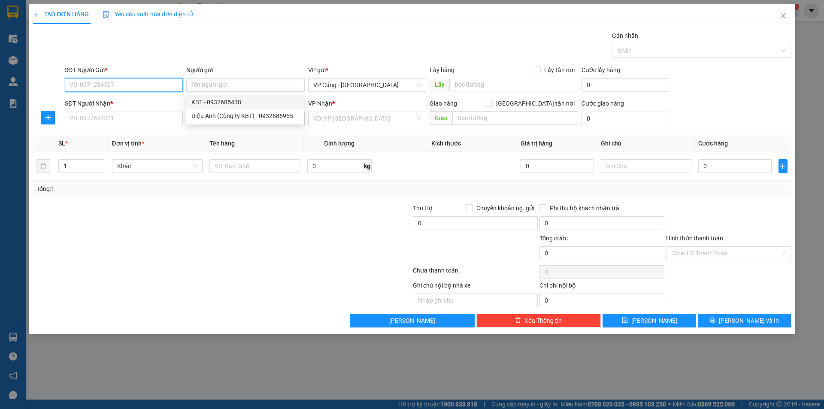
click at [146, 88] on input "SĐT Người Gửi *" at bounding box center [124, 85] width 118 height 14
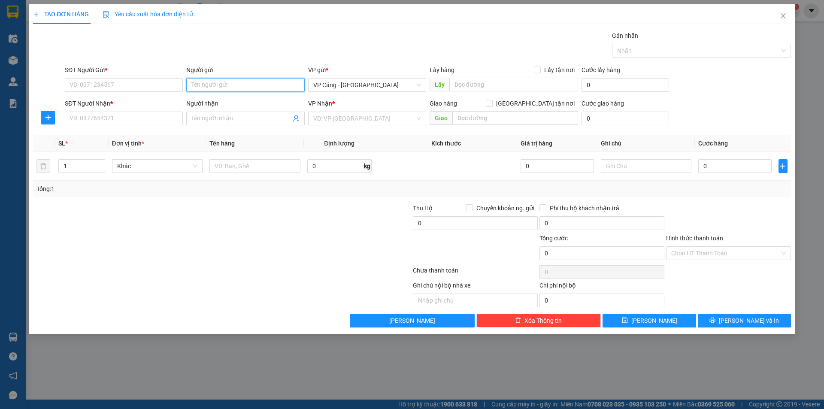
click at [233, 86] on input "Người gửi" at bounding box center [245, 85] width 118 height 14
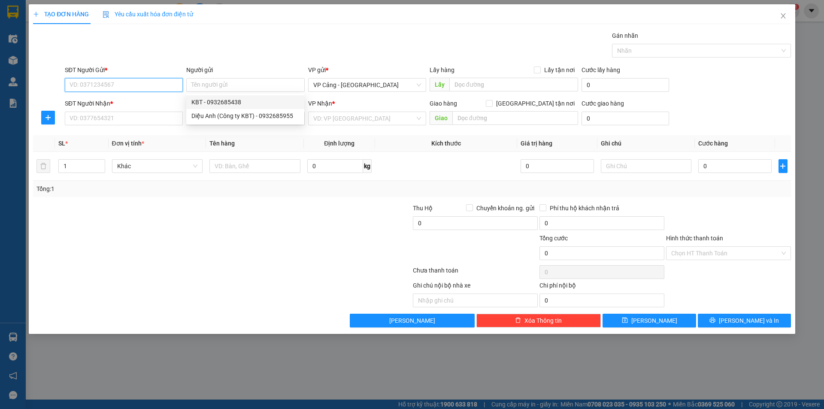
click at [133, 84] on input "SĐT Người Gửi *" at bounding box center [124, 85] width 118 height 14
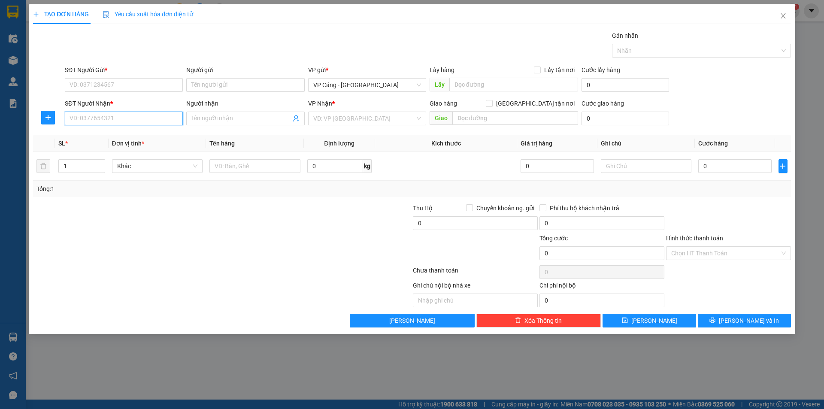
click at [111, 118] on input "SĐT Người Nhận *" at bounding box center [124, 119] width 118 height 14
click at [96, 85] on input "SĐT Người Gửi *" at bounding box center [124, 85] width 118 height 14
click at [215, 116] on input "Người nhận" at bounding box center [240, 118] width 99 height 9
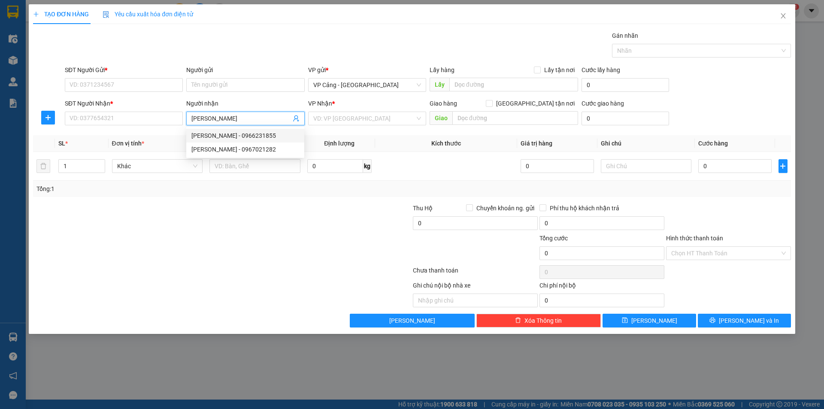
click at [253, 133] on div "[PERSON_NAME] - 0966231855" at bounding box center [245, 135] width 108 height 9
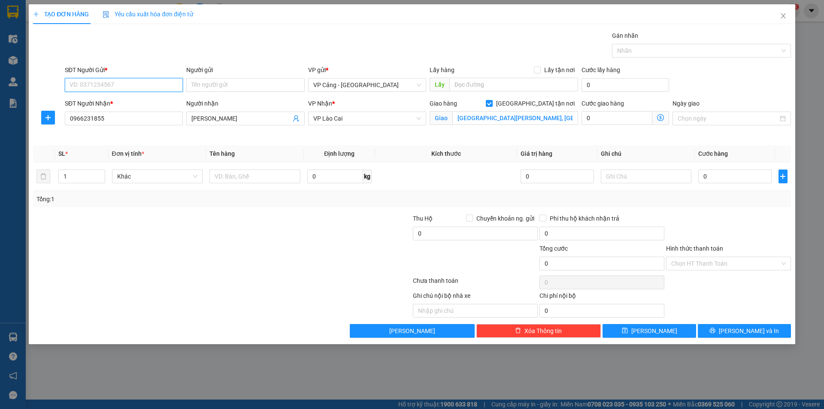
click at [135, 83] on input "SĐT Người Gửi *" at bounding box center [124, 85] width 118 height 14
click at [210, 81] on input "Người gửi" at bounding box center [245, 85] width 118 height 14
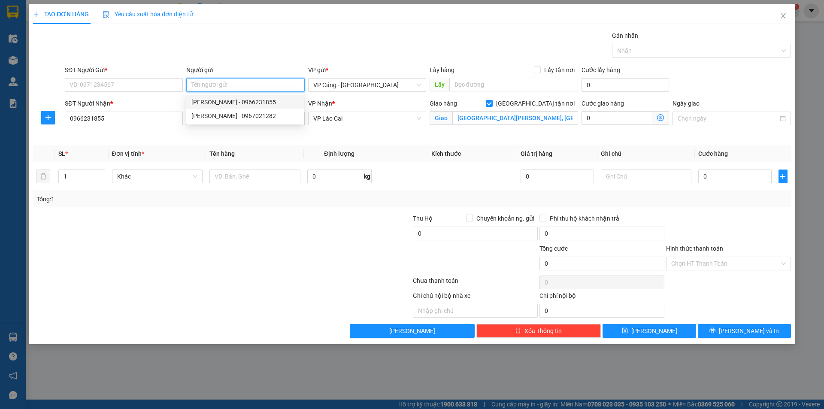
click at [236, 101] on div "[PERSON_NAME] - 0966231855" at bounding box center [245, 101] width 108 height 9
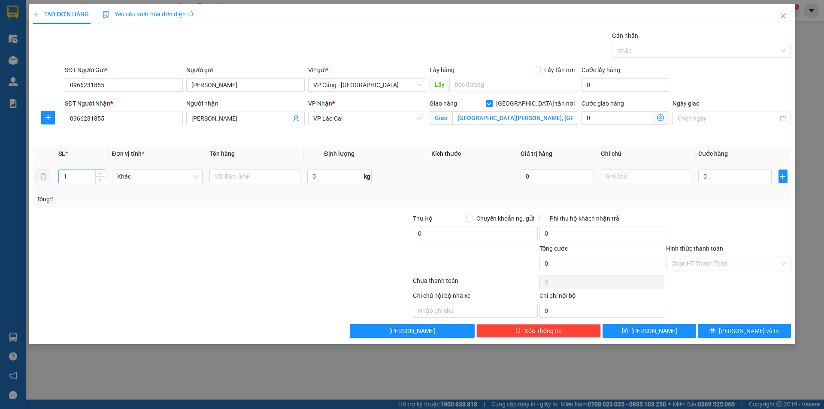
click at [83, 176] on input "1" at bounding box center [81, 176] width 45 height 13
click at [225, 178] on input "text" at bounding box center [254, 177] width 91 height 14
click at [713, 181] on input "0" at bounding box center [734, 177] width 73 height 14
click at [255, 180] on input "7 lốp" at bounding box center [254, 177] width 91 height 14
click at [729, 176] on input "0" at bounding box center [734, 177] width 73 height 14
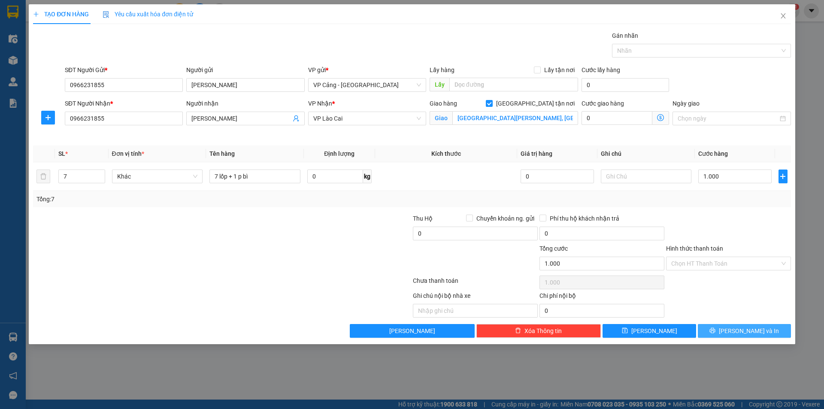
click at [736, 329] on button "[PERSON_NAME] và In" at bounding box center [744, 331] width 93 height 14
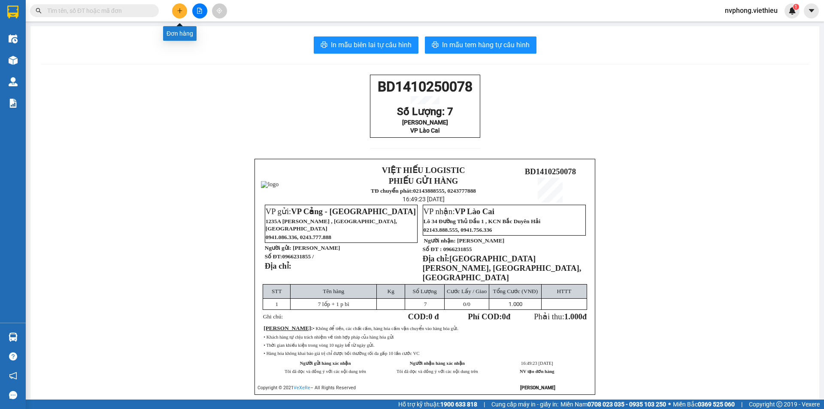
click at [176, 14] on button at bounding box center [179, 10] width 15 height 15
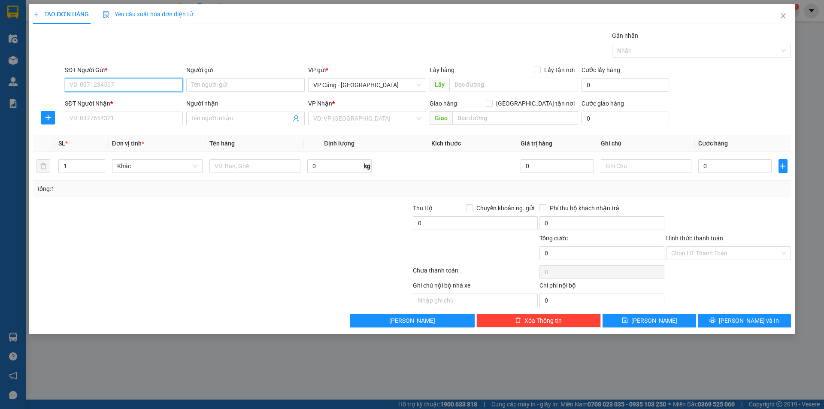
click at [110, 88] on input "SĐT Người Gửi *" at bounding box center [124, 85] width 118 height 14
click at [117, 100] on div "0866149817 - Thủy" at bounding box center [124, 101] width 108 height 9
click at [108, 116] on input "SĐT Người Nhận *" at bounding box center [124, 119] width 118 height 14
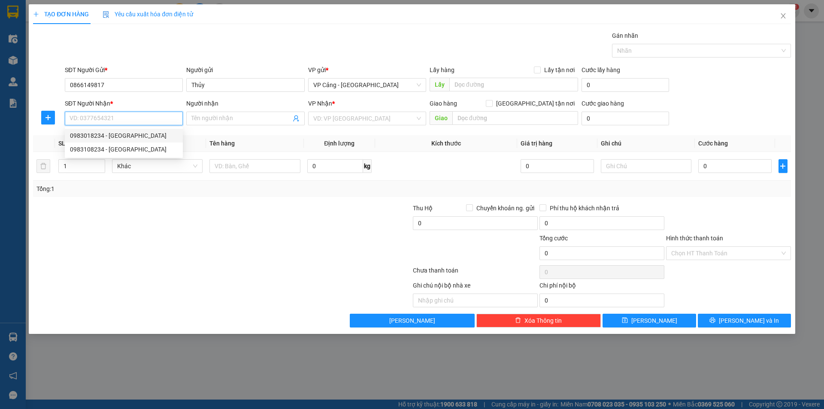
click at [106, 135] on div "0983018234 - [GEOGRAPHIC_DATA]" at bounding box center [124, 135] width 108 height 9
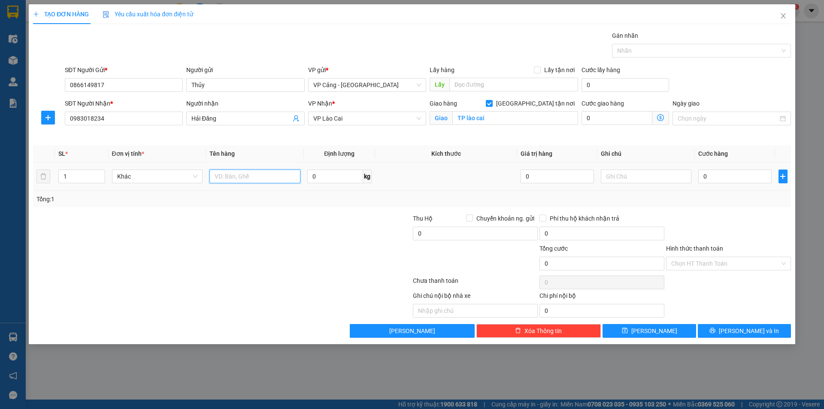
click at [228, 176] on input "text" at bounding box center [254, 177] width 91 height 14
click at [730, 184] on div "0" at bounding box center [734, 176] width 73 height 17
click at [728, 180] on input "0" at bounding box center [734, 177] width 73 height 14
click at [768, 329] on button "[PERSON_NAME] và In" at bounding box center [744, 331] width 93 height 14
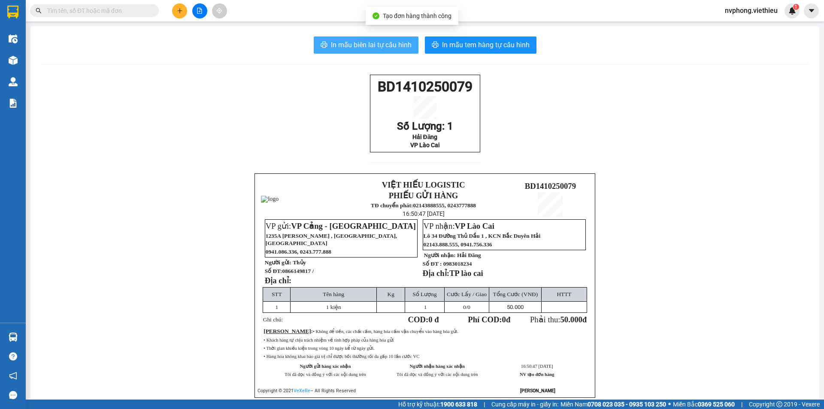
click at [359, 45] on span "In mẫu biên lai tự cấu hình" at bounding box center [371, 44] width 81 height 11
drag, startPoint x: 559, startPoint y: 267, endPoint x: 360, endPoint y: 89, distance: 267.4
click at [360, 89] on div "BD1410250079 Số Lượng: 1 Hải Đăng VP [GEOGRAPHIC_DATA] VIỆT HIẾU LOGISTIC PHIẾU…" at bounding box center [425, 247] width 768 height 344
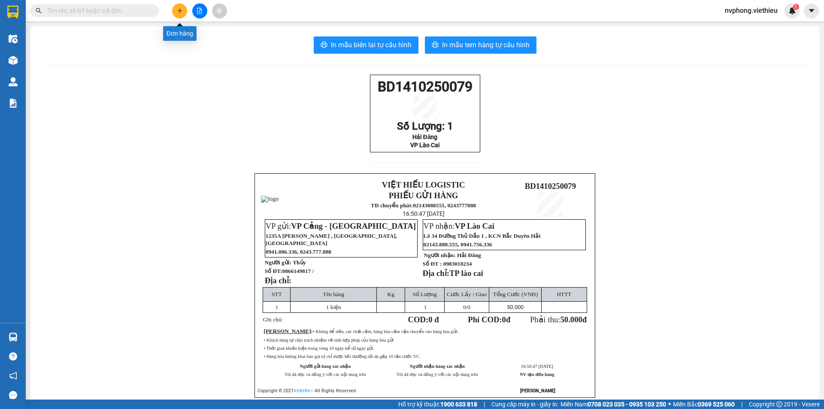
click at [179, 11] on icon "plus" at bounding box center [179, 10] width 5 height 0
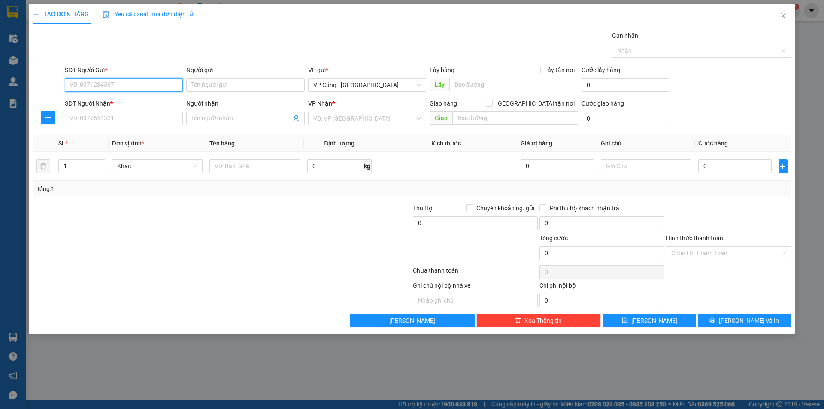
click at [140, 90] on input "SĐT Người Gửi *" at bounding box center [124, 85] width 118 height 14
click at [96, 100] on div "0971655558 - Thúy (HC)" at bounding box center [124, 101] width 108 height 9
click at [97, 122] on input "SĐT Người Nhận *" at bounding box center [124, 119] width 118 height 14
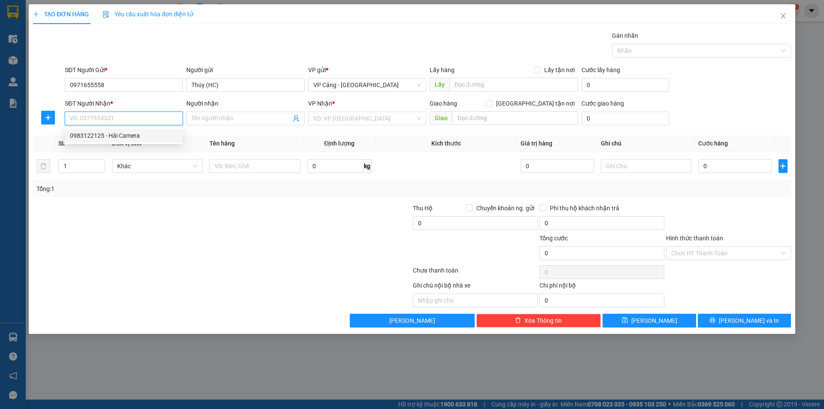
click at [97, 131] on div "0983122125 - Hải Camera" at bounding box center [124, 135] width 108 height 9
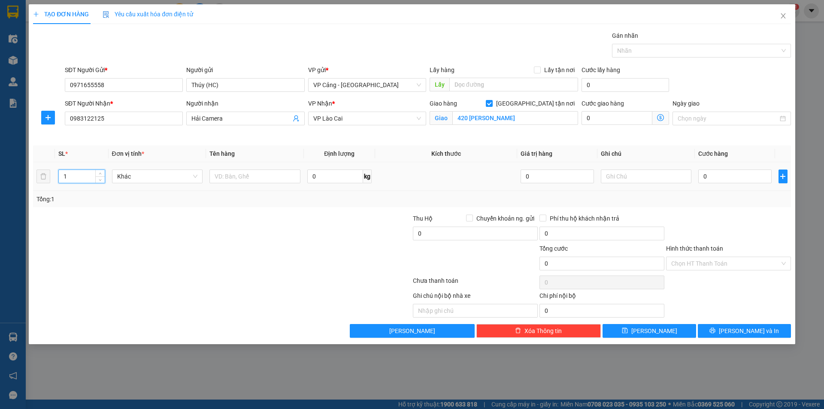
click at [78, 175] on input "1" at bounding box center [81, 176] width 45 height 13
click at [238, 177] on input "text" at bounding box center [254, 177] width 91 height 14
click at [734, 182] on input "0" at bounding box center [734, 177] width 73 height 14
click at [757, 332] on span "[PERSON_NAME] và In" at bounding box center [749, 330] width 60 height 9
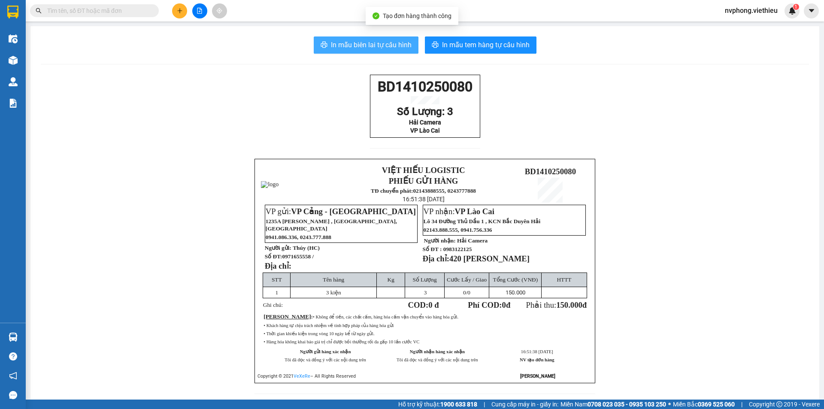
click at [354, 50] on span "In mẫu biên lai tự cấu hình" at bounding box center [371, 44] width 81 height 11
drag, startPoint x: 477, startPoint y: 147, endPoint x: 357, endPoint y: 90, distance: 132.4
click at [357, 90] on div "BD1410250080 Số Lượng: 3 Hải Camera VP Lào Cai VIỆT HIẾU LOGISTIC PHIẾU GỬI HÀN…" at bounding box center [425, 240] width 768 height 330
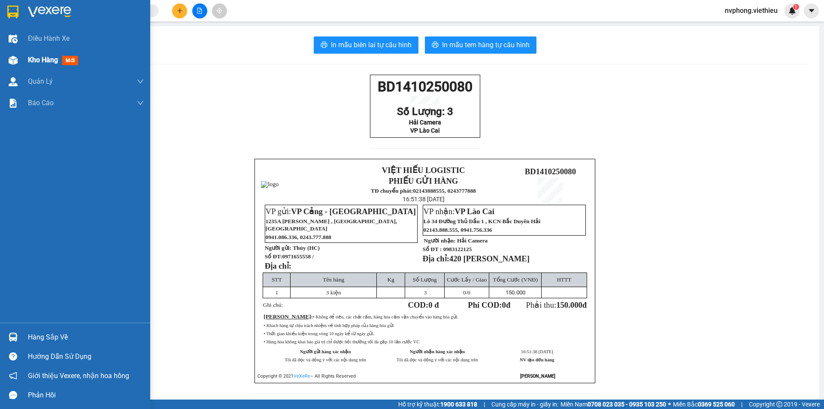
click at [39, 59] on span "Kho hàng" at bounding box center [43, 60] width 30 height 8
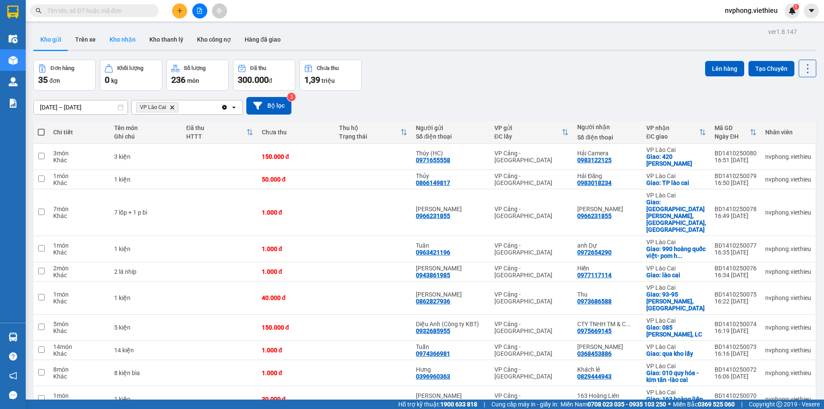
click at [121, 45] on button "Kho nhận" at bounding box center [123, 39] width 40 height 21
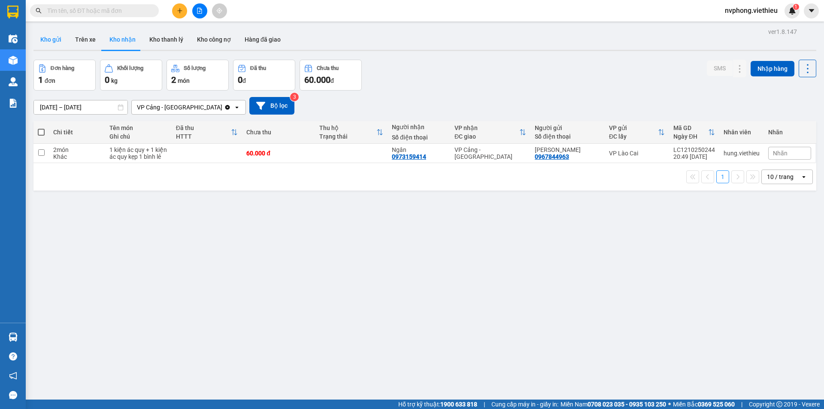
click at [45, 42] on button "Kho gửi" at bounding box center [50, 39] width 35 height 21
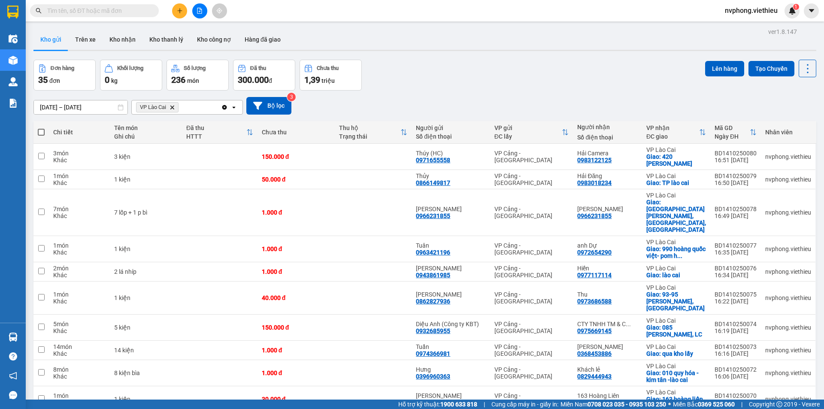
click at [778, 369] on span "100 / trang" at bounding box center [777, 373] width 31 height 9
click at [176, 7] on button at bounding box center [179, 10] width 15 height 15
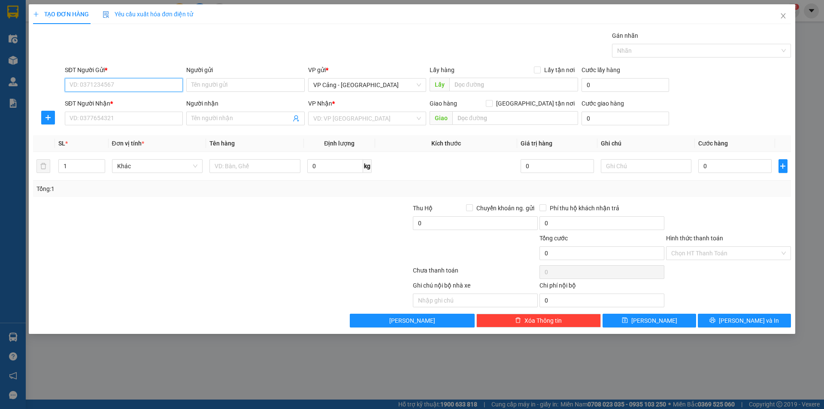
click at [102, 86] on input "SĐT Người Gửi *" at bounding box center [124, 85] width 118 height 14
click at [115, 97] on div "0346750000 - Thủy" at bounding box center [124, 101] width 108 height 9
click at [97, 117] on input "SĐT Người Nhận *" at bounding box center [124, 119] width 118 height 14
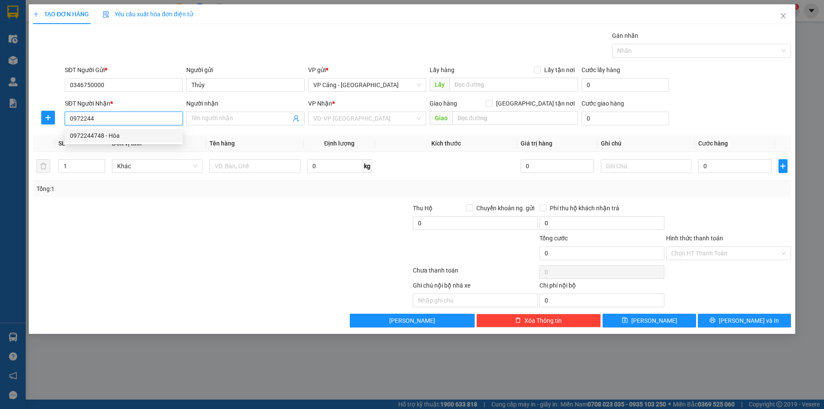
click at [116, 135] on div "0972244748 - Hòa" at bounding box center [124, 135] width 108 height 9
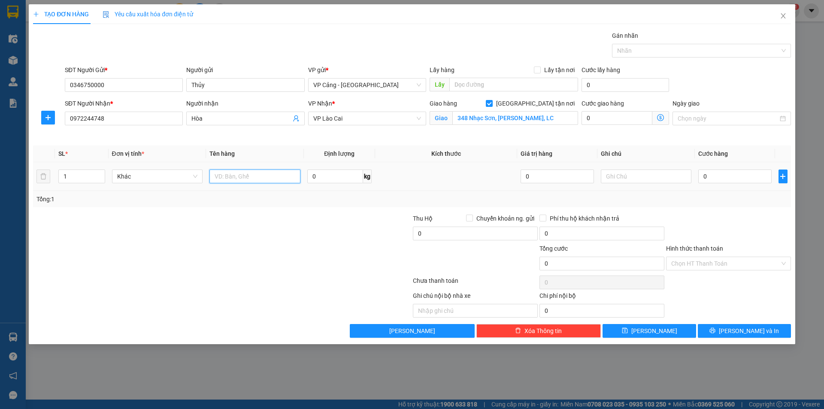
click at [260, 174] on input "text" at bounding box center [254, 177] width 91 height 14
click at [738, 173] on input "0" at bounding box center [734, 177] width 73 height 14
click at [297, 254] on div at bounding box center [348, 259] width 127 height 30
click at [701, 263] on input "Hình thức thanh toán" at bounding box center [725, 263] width 109 height 13
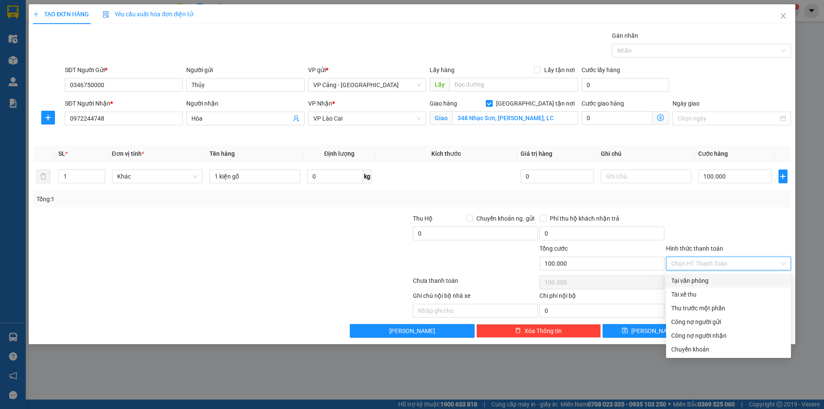
click at [704, 281] on div "Tại văn phòng" at bounding box center [728, 280] width 115 height 9
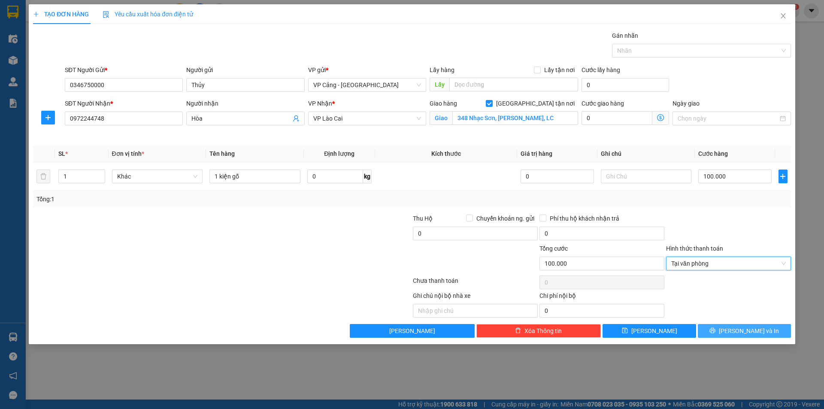
click at [734, 333] on button "[PERSON_NAME] và In" at bounding box center [744, 331] width 93 height 14
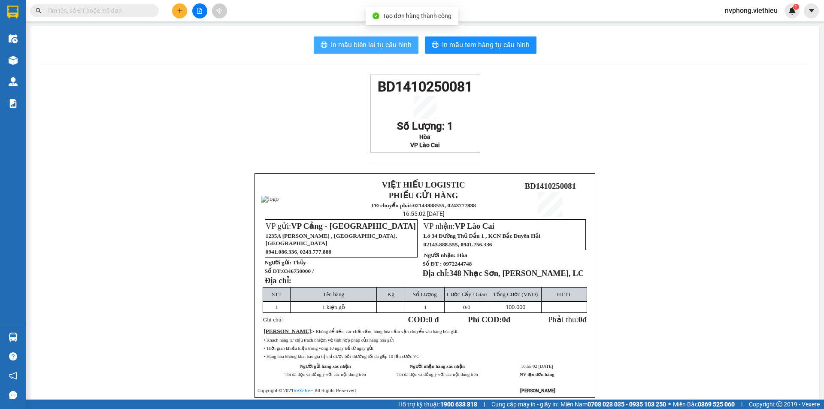
click at [369, 47] on span "In mẫu biên lai tự cấu hình" at bounding box center [371, 44] width 81 height 11
drag, startPoint x: 574, startPoint y: 323, endPoint x: 359, endPoint y: 87, distance: 319.5
click at [359, 87] on div "BD1410250081 Số Lượng: 1 Hòa VP Lào Cai VIỆT HIẾU LOGISTIC PHIẾU GỬI HÀNG TĐ ch…" at bounding box center [425, 247] width 768 height 344
click at [178, 5] on button at bounding box center [179, 10] width 15 height 15
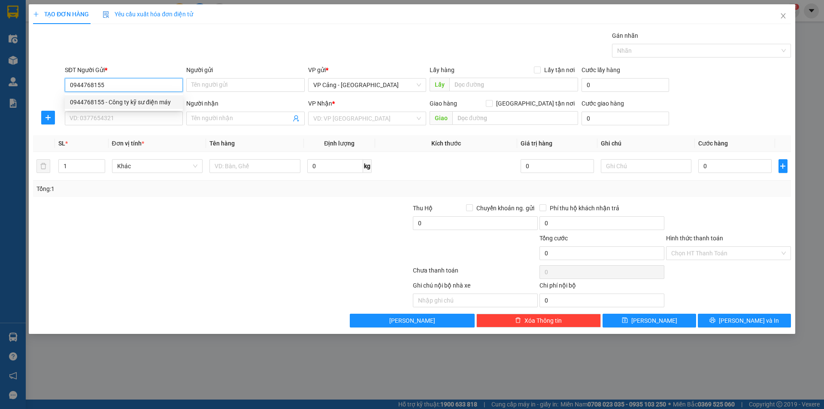
click at [119, 103] on div "0944768155 - Công ty kỹ sư điện máy" at bounding box center [124, 101] width 108 height 9
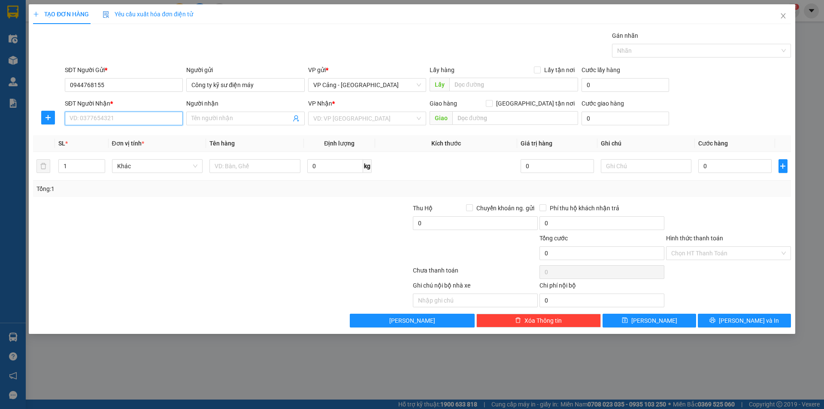
click at [125, 118] on input "SĐT Người Nhận *" at bounding box center [124, 119] width 118 height 14
drag, startPoint x: 113, startPoint y: 133, endPoint x: 123, endPoint y: 133, distance: 9.4
click at [113, 133] on div "0985573966 - Phương Robotic" at bounding box center [124, 135] width 108 height 9
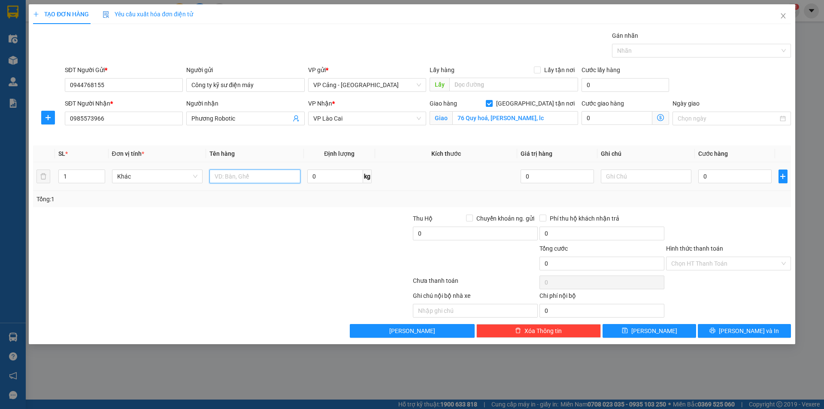
click at [249, 176] on input "text" at bounding box center [254, 177] width 91 height 14
click at [720, 180] on input "0" at bounding box center [734, 177] width 73 height 14
click at [727, 327] on button "[PERSON_NAME] và In" at bounding box center [744, 331] width 93 height 14
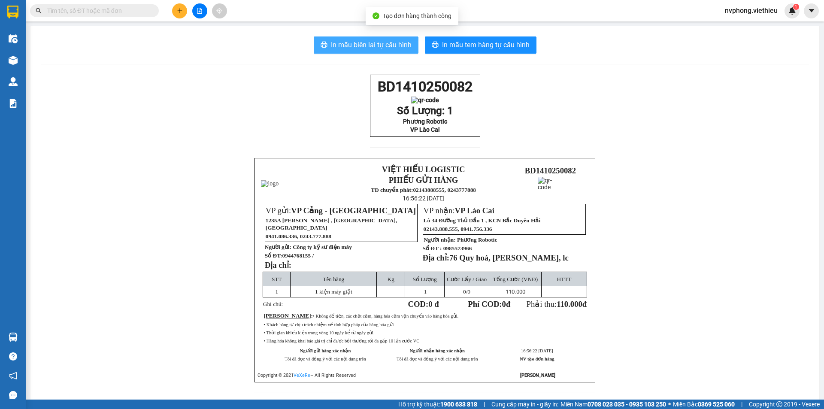
click at [351, 45] on span "In mẫu biên lai tự cấu hình" at bounding box center [371, 44] width 81 height 11
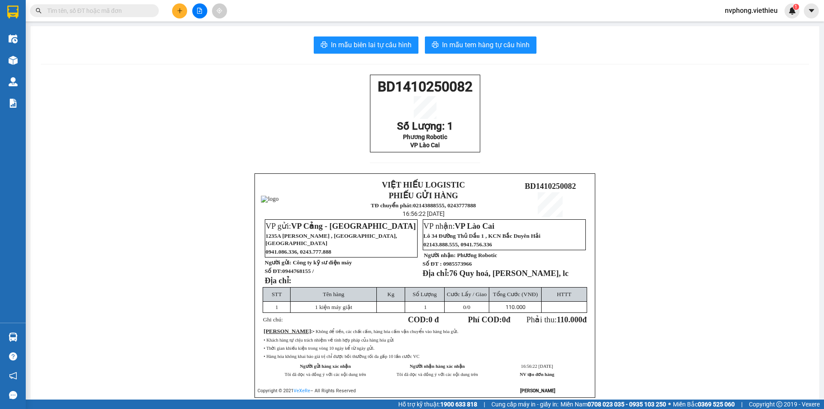
drag, startPoint x: 471, startPoint y: 163, endPoint x: 366, endPoint y: 84, distance: 131.5
click at [366, 84] on div "BD1410250082 Số Lượng: 1 Phương Robotic VP Lào Cai VIỆT HIẾU LOGISTIC PHIẾU GỬI…" at bounding box center [425, 247] width 768 height 344
click at [179, 6] on button at bounding box center [179, 10] width 15 height 15
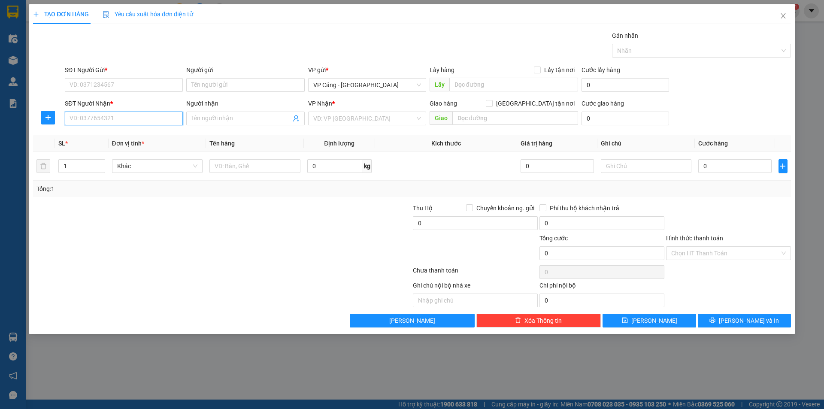
click at [123, 116] on input "SĐT Người Nhận *" at bounding box center [124, 119] width 118 height 14
click at [133, 88] on input "SĐT Người Gửi *" at bounding box center [124, 85] width 118 height 14
click at [212, 88] on input "Người gửi" at bounding box center [245, 85] width 118 height 14
click at [150, 223] on div at bounding box center [158, 218] width 253 height 30
click at [113, 91] on input "SĐT Người Gửi *" at bounding box center [124, 85] width 118 height 14
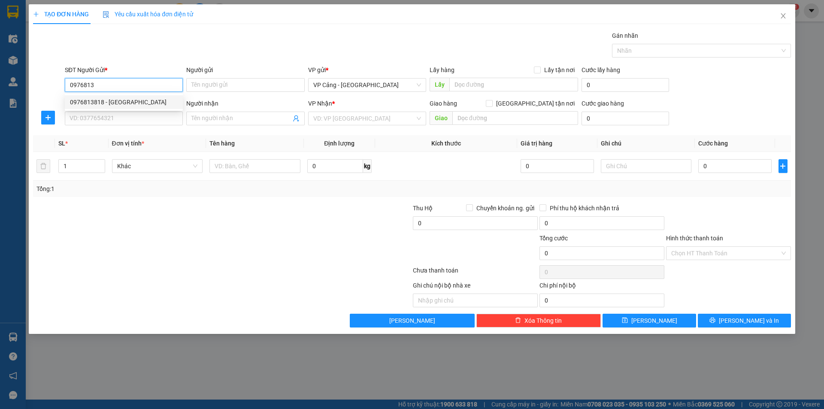
click at [106, 103] on div "0976813818 - [GEOGRAPHIC_DATA]" at bounding box center [124, 101] width 108 height 9
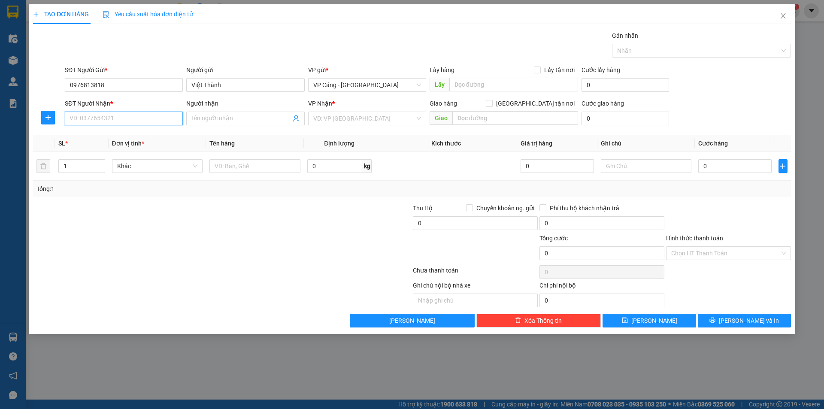
click at [102, 114] on input "SĐT Người Nhận *" at bounding box center [124, 119] width 118 height 14
click at [100, 132] on div "0988424290 - Đức giấy" at bounding box center [124, 135] width 108 height 9
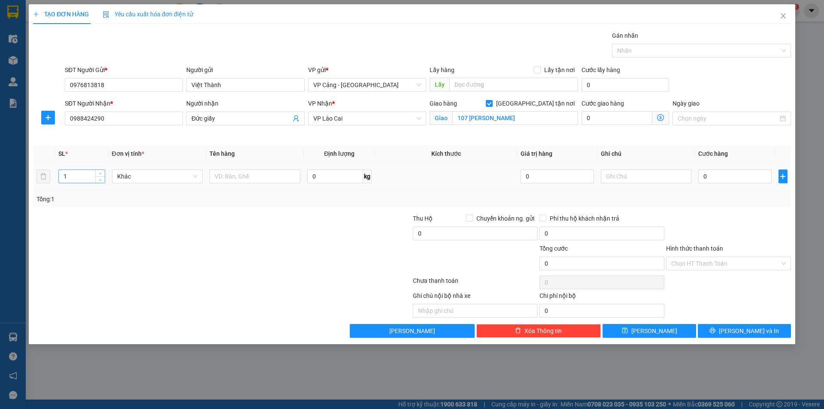
click at [70, 175] on input "1" at bounding box center [81, 176] width 45 height 13
click at [277, 171] on input "text" at bounding box center [254, 177] width 91 height 14
click at [711, 181] on input "0" at bounding box center [734, 177] width 73 height 14
click at [758, 333] on span "[PERSON_NAME] và In" at bounding box center [749, 330] width 60 height 9
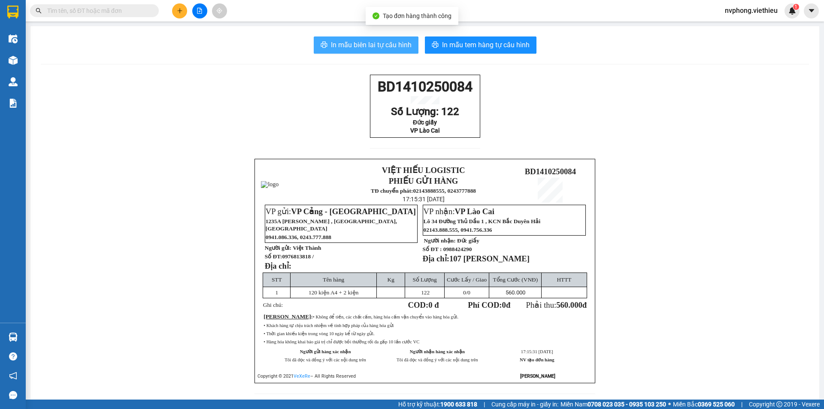
click at [367, 47] on span "In mẫu biên lai tự cấu hình" at bounding box center [371, 44] width 81 height 11
drag, startPoint x: 472, startPoint y: 138, endPoint x: 347, endPoint y: 96, distance: 131.8
click at [347, 96] on div "BD1410250084 Số Lượng: 122 Đức giấy VP Lào Cai VIỆT HIẾU LOGISTIC PHIẾU GỬI HÀN…" at bounding box center [425, 240] width 768 height 330
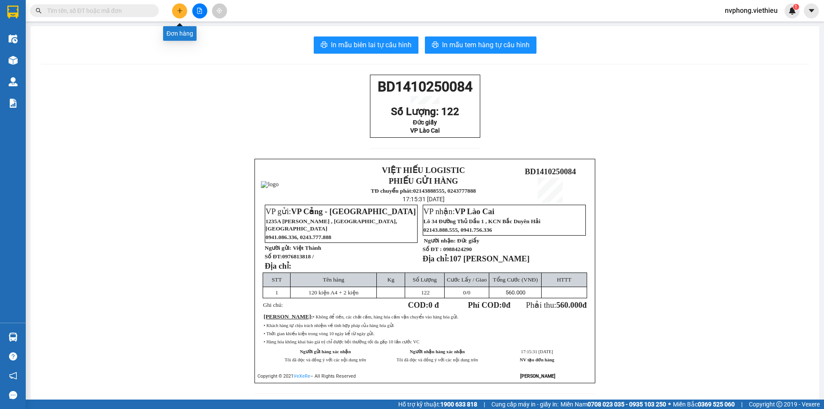
click at [179, 10] on icon "plus" at bounding box center [180, 11] width 6 height 6
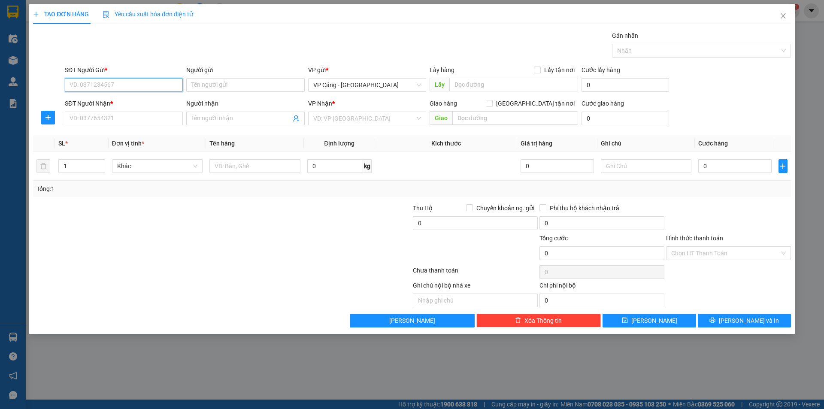
click at [105, 85] on input "SĐT Người Gửi *" at bounding box center [124, 85] width 118 height 14
click at [94, 82] on input "SĐT Người Gửi *" at bounding box center [124, 85] width 118 height 14
click at [118, 99] on div "0915437111 - [PERSON_NAME]" at bounding box center [124, 101] width 108 height 9
click at [101, 119] on input "SĐT Người Nhận *" at bounding box center [124, 119] width 118 height 14
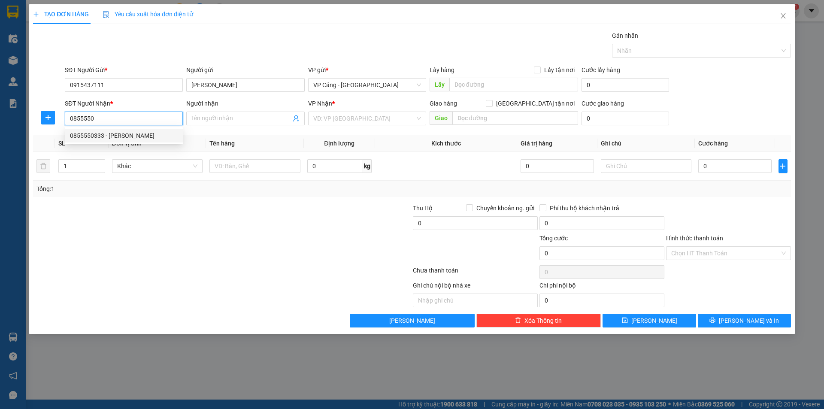
click at [100, 136] on div "0855550333 - [PERSON_NAME]" at bounding box center [124, 135] width 108 height 9
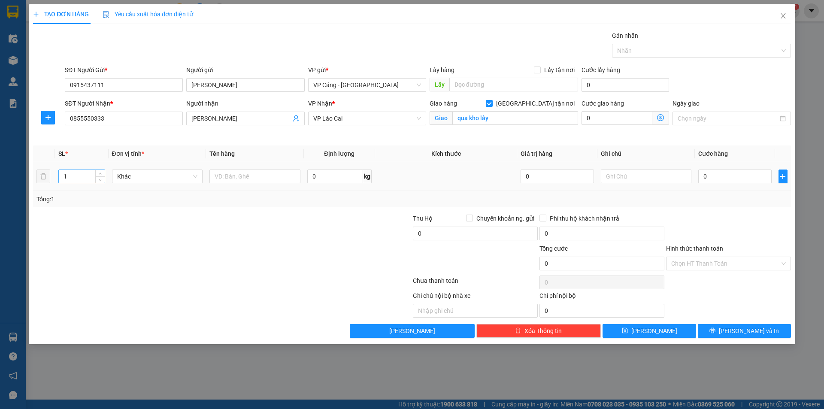
click at [76, 177] on input "1" at bounding box center [81, 176] width 45 height 13
click at [236, 173] on input "text" at bounding box center [254, 177] width 91 height 14
click at [716, 182] on input "0" at bounding box center [734, 177] width 73 height 14
click at [734, 325] on button "[PERSON_NAME] và In" at bounding box center [744, 331] width 93 height 14
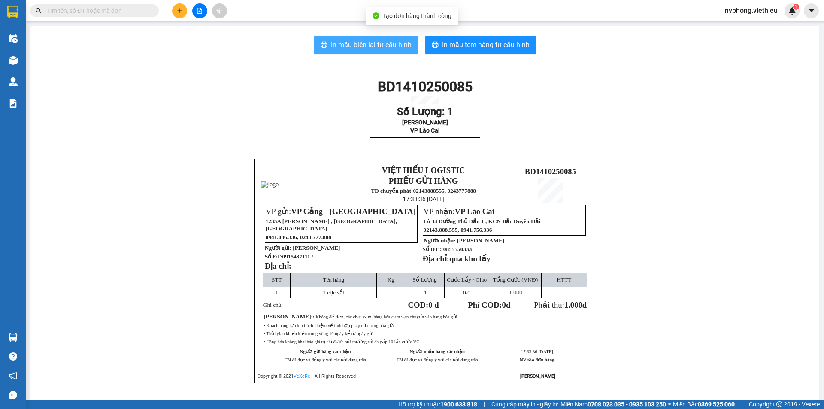
click at [375, 43] on span "In mẫu biên lai tự cấu hình" at bounding box center [371, 44] width 81 height 11
drag, startPoint x: 471, startPoint y: 141, endPoint x: 370, endPoint y: 89, distance: 113.2
click at [370, 89] on div "BD1410250085 Số Lượng: 1 Tuấn Linh VP Lào Cai" at bounding box center [425, 106] width 110 height 63
click at [178, 14] on button at bounding box center [179, 10] width 15 height 15
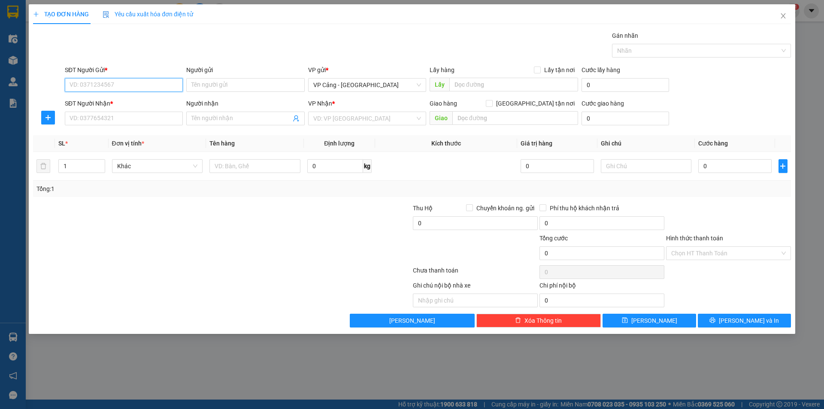
click at [104, 88] on input "SĐT Người Gửi *" at bounding box center [124, 85] width 118 height 14
click at [232, 90] on input "Người gửi" at bounding box center [245, 85] width 118 height 14
click at [112, 81] on input "SĐT Người Gửi *" at bounding box center [124, 85] width 118 height 14
drag, startPoint x: 160, startPoint y: 87, endPoint x: 147, endPoint y: 87, distance: 13.3
click at [154, 87] on input "SĐT Người Gửi *" at bounding box center [124, 85] width 118 height 14
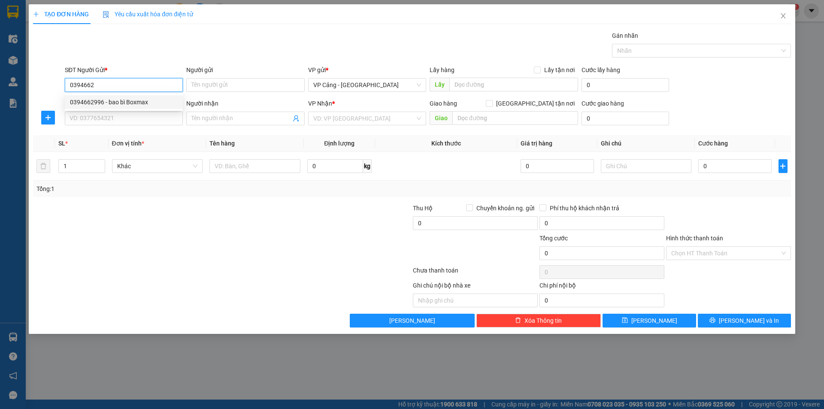
click at [138, 101] on div "0394662996 - bao bì Boxmax" at bounding box center [124, 101] width 108 height 9
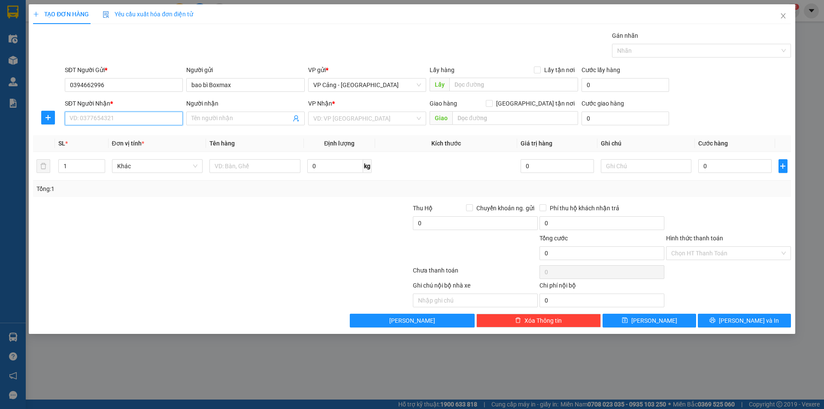
click at [104, 121] on input "SĐT Người Nhận *" at bounding box center [124, 119] width 118 height 14
click at [93, 133] on div "0972696270 - [PERSON_NAME]" at bounding box center [124, 135] width 108 height 9
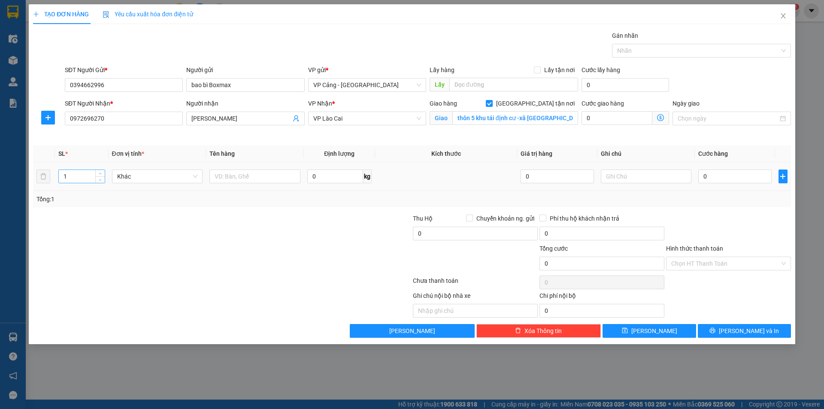
click at [81, 178] on input "1" at bounding box center [81, 176] width 45 height 13
click at [241, 181] on input "text" at bounding box center [254, 177] width 91 height 14
click at [728, 176] on input "0" at bounding box center [734, 177] width 73 height 14
click at [715, 173] on input "0" at bounding box center [734, 177] width 73 height 14
click at [709, 173] on input "0" at bounding box center [734, 177] width 73 height 14
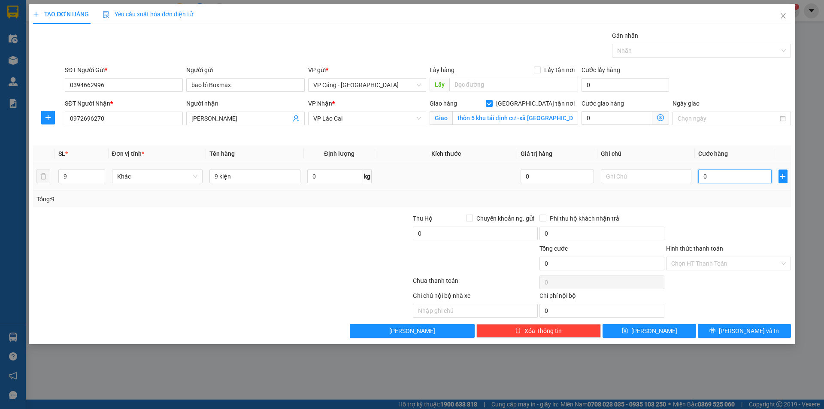
click at [709, 173] on input "0" at bounding box center [734, 177] width 73 height 14
click at [765, 334] on button "[PERSON_NAME] và In" at bounding box center [744, 331] width 93 height 14
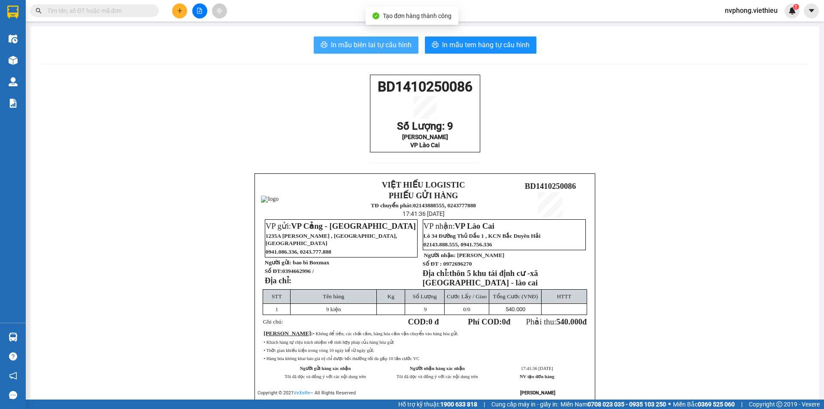
click at [366, 46] on span "In mẫu biên lai tự cấu hình" at bounding box center [371, 44] width 81 height 11
drag, startPoint x: 436, startPoint y: 158, endPoint x: 344, endPoint y: 77, distance: 122.8
click at [344, 77] on div "BD1410250086 Số Lượng: 9 Anh Khánh VP Lào Cai VIỆT HIẾU LOGISTIC PHIẾU GỬI HÀNG…" at bounding box center [425, 248] width 768 height 346
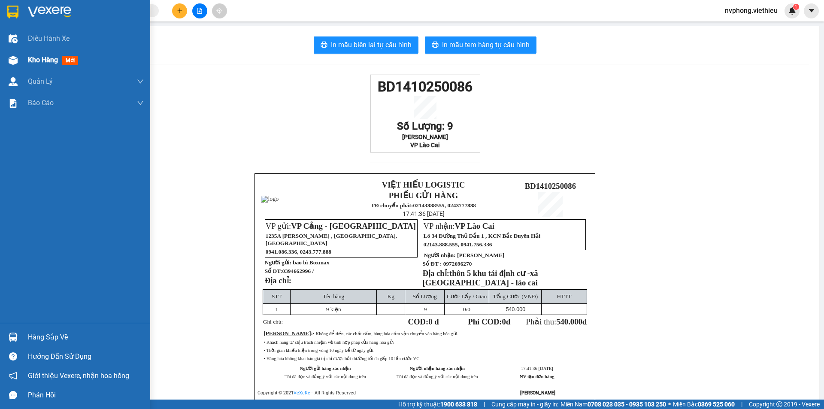
click at [22, 58] on div "Kho hàng mới" at bounding box center [75, 59] width 150 height 21
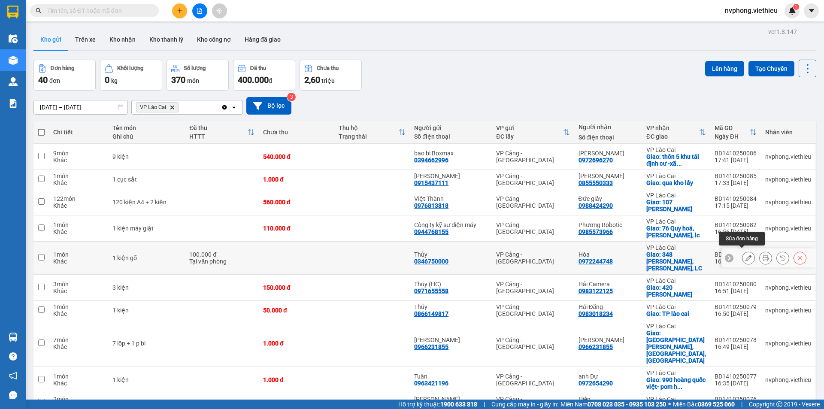
click at [745, 255] on icon at bounding box center [748, 258] width 6 height 6
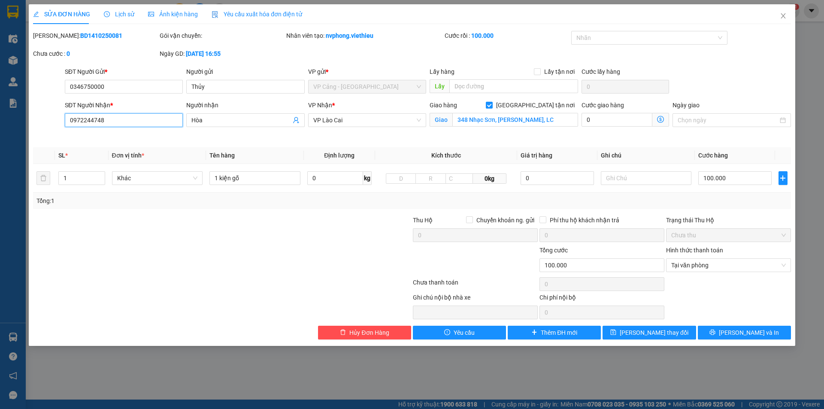
click at [129, 121] on input "0972244748" at bounding box center [124, 120] width 118 height 14
click at [667, 336] on span "[PERSON_NAME] thay đổi" at bounding box center [654, 332] width 69 height 9
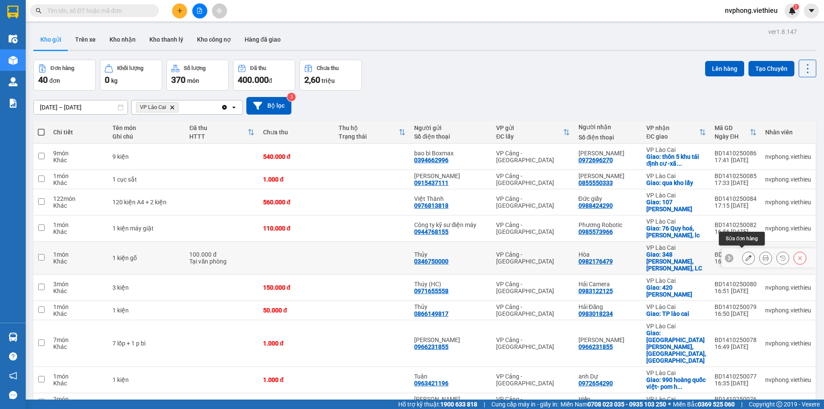
click at [745, 255] on icon at bounding box center [748, 258] width 6 height 6
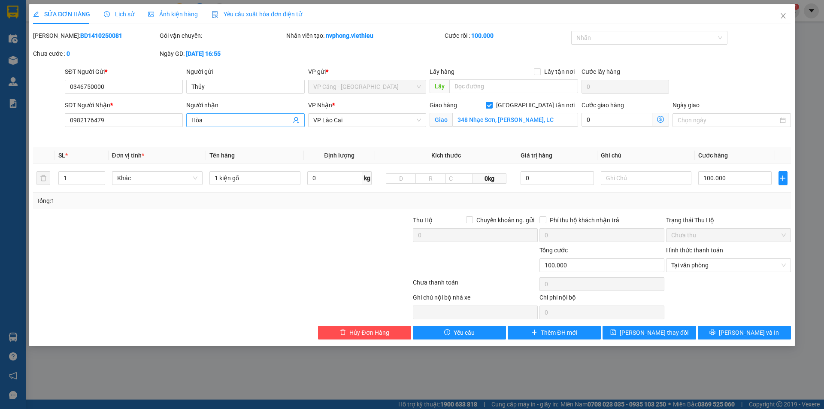
click at [231, 119] on input "Hòa" at bounding box center [240, 119] width 99 height 9
type input "H"
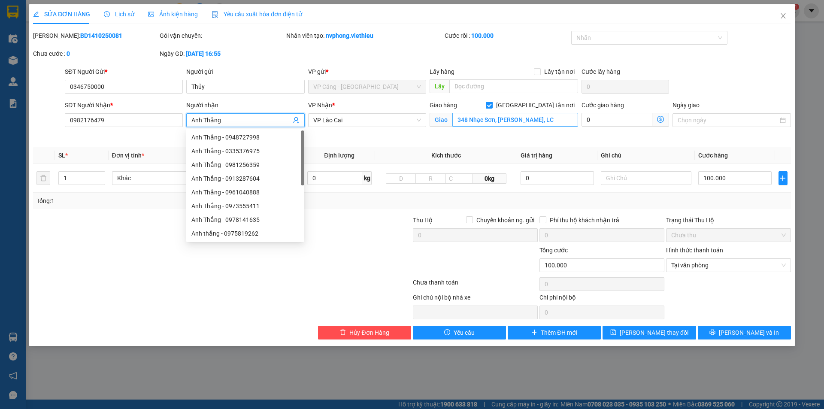
type input "Anh Thắng"
click at [523, 117] on input "348 Nhạc Sơn, [PERSON_NAME], LC" at bounding box center [515, 120] width 126 height 14
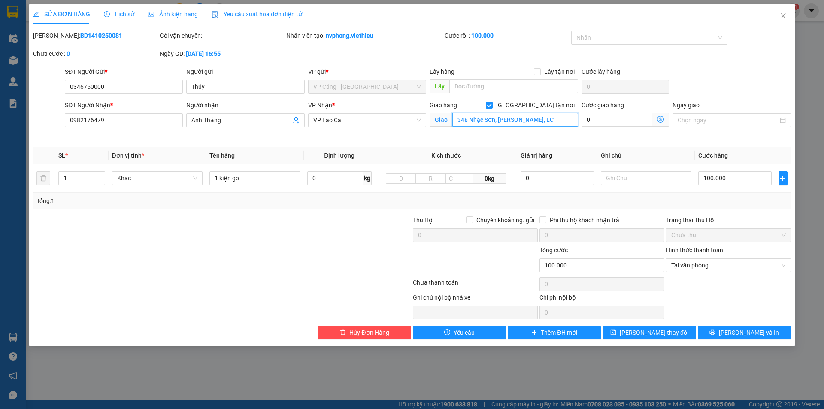
click at [521, 117] on input "348 Nhạc Sơn, [PERSON_NAME], LC" at bounding box center [515, 120] width 126 height 14
type input "LC"
click at [649, 331] on span "[PERSON_NAME] thay đổi" at bounding box center [654, 332] width 69 height 9
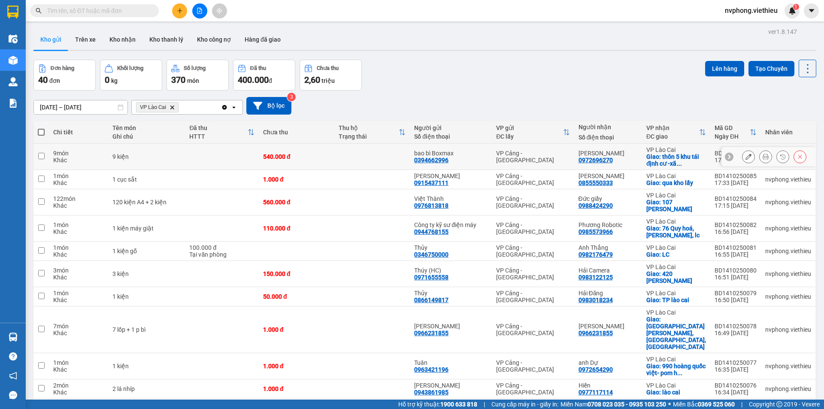
click at [763, 155] on button at bounding box center [766, 156] width 12 height 15
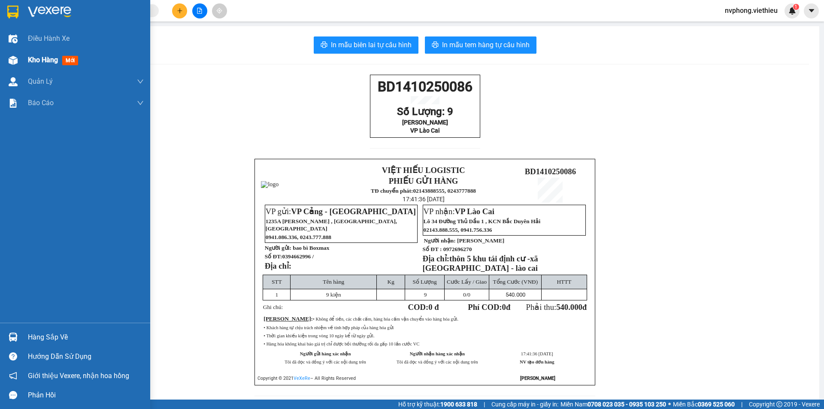
click at [30, 61] on span "Kho hàng" at bounding box center [43, 60] width 30 height 8
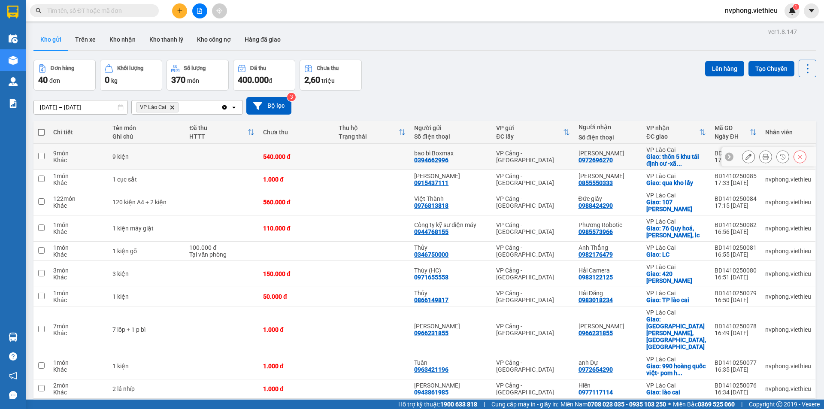
click at [763, 159] on icon at bounding box center [766, 157] width 6 height 6
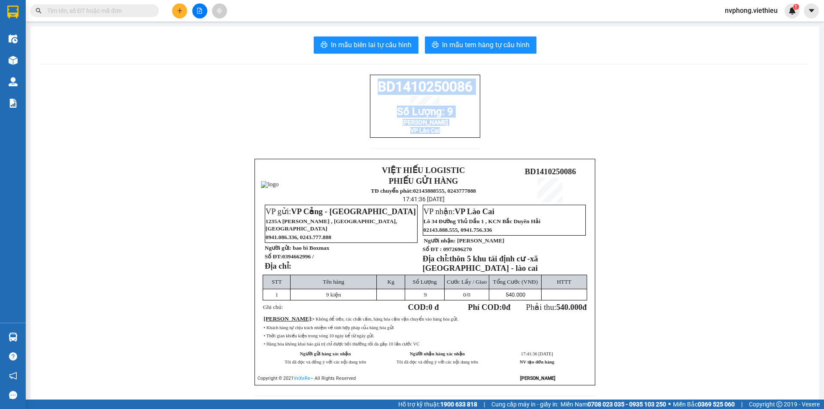
drag, startPoint x: 475, startPoint y: 138, endPoint x: 351, endPoint y: 85, distance: 135.3
click at [351, 85] on div "BD1410250086 Số Lượng: 9 Anh Khánh VP Lào Cai VIỆT HIẾU LOGISTIC PHIẾU GỬI HÀNG…" at bounding box center [425, 241] width 768 height 332
copy div "BD1410250086 Số Lượng: 9 Anh Khánh VP Lào Cai"
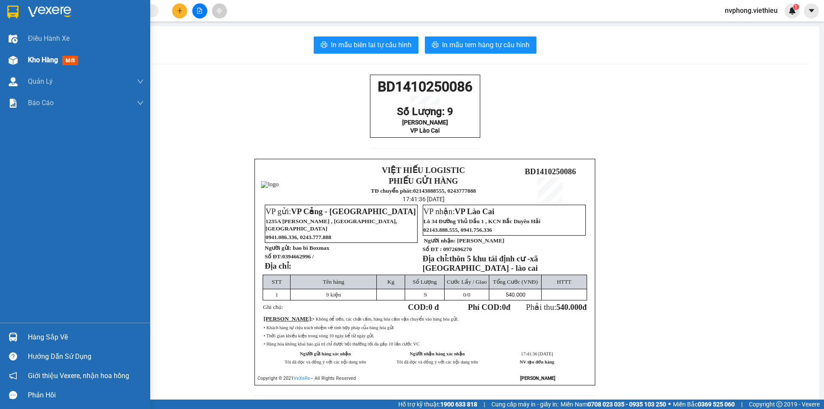
click at [24, 59] on div "Kho hàng mới" at bounding box center [75, 59] width 150 height 21
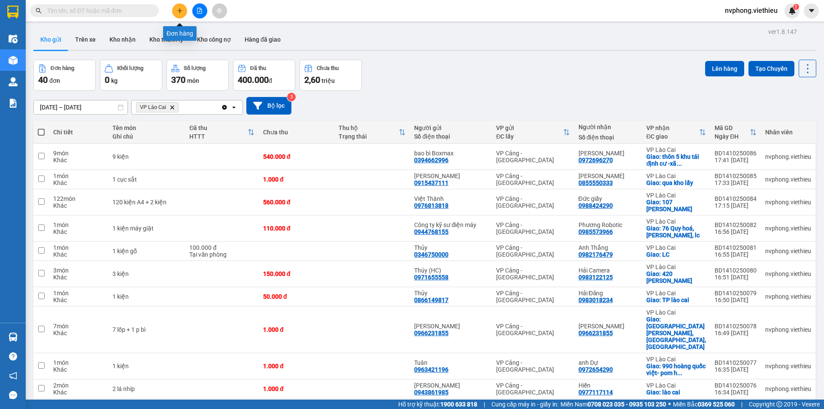
click at [176, 7] on button at bounding box center [179, 10] width 15 height 15
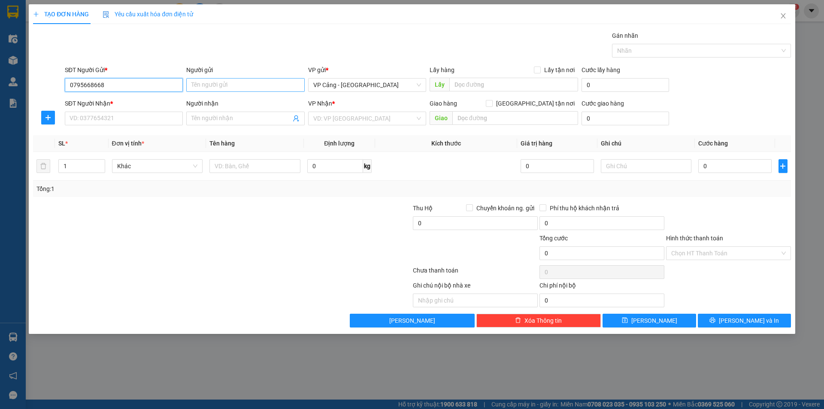
type input "0795668668"
click at [224, 87] on input "Người gửi" at bounding box center [245, 85] width 118 height 14
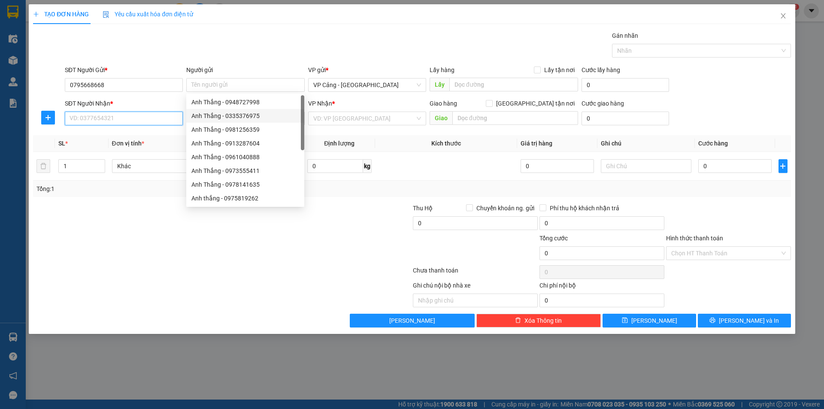
click at [98, 124] on input "SĐT Người Nhận *" at bounding box center [124, 119] width 118 height 14
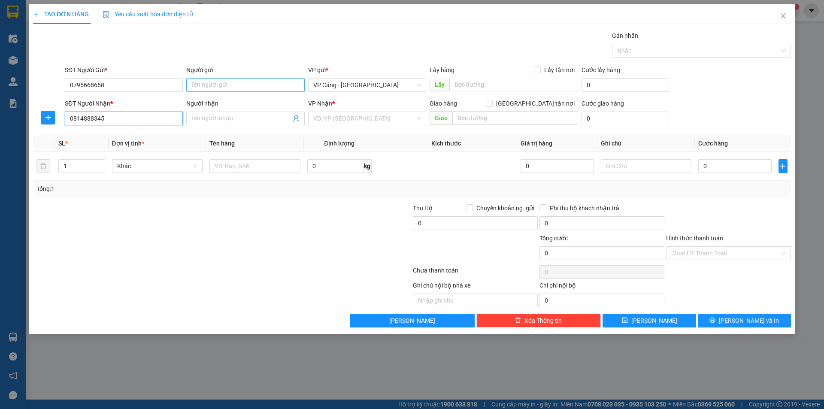
type input "0814888345"
click at [208, 79] on input "Người gửi" at bounding box center [245, 85] width 118 height 14
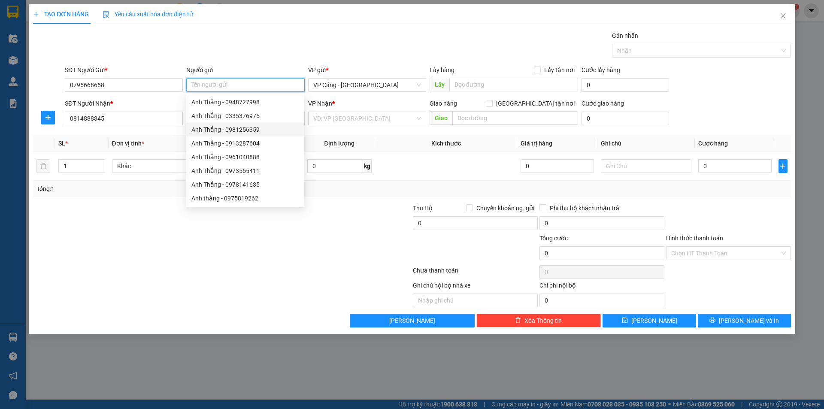
click at [196, 87] on input "Người gửi" at bounding box center [245, 85] width 118 height 14
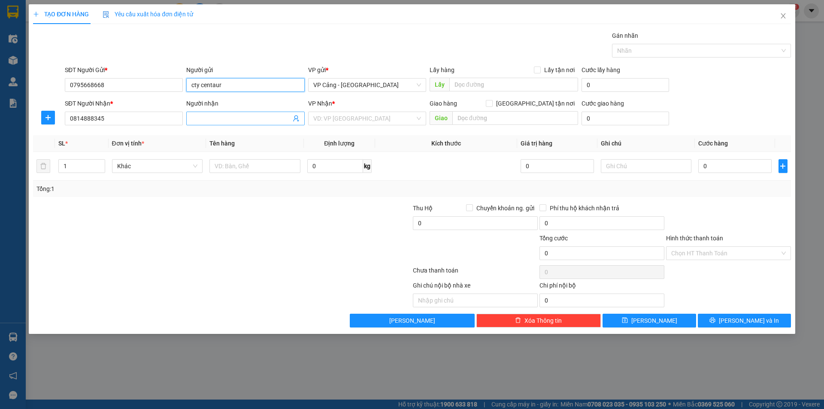
type input "cty centaur"
click at [202, 120] on input "Người nhận" at bounding box center [240, 118] width 99 height 9
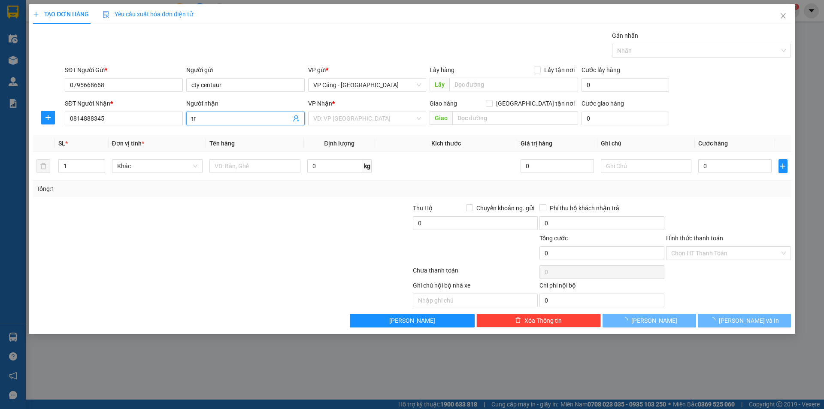
type input "t"
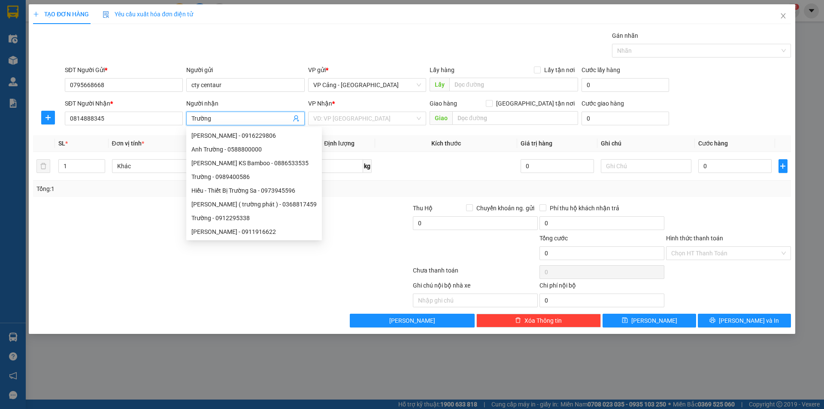
type input "Trường"
click at [140, 258] on div at bounding box center [158, 248] width 253 height 30
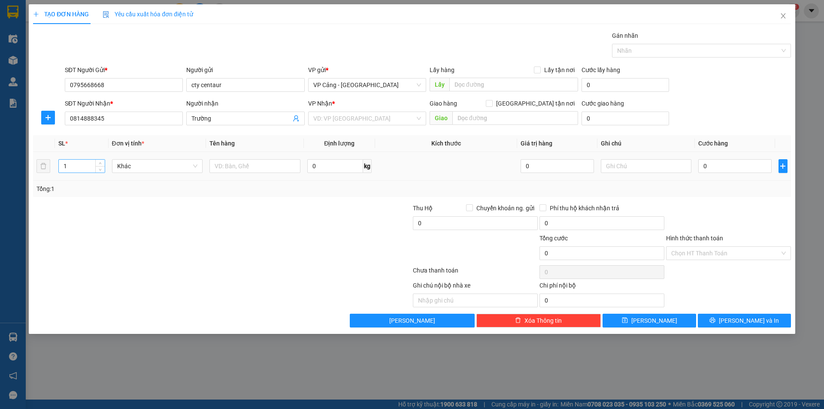
click at [79, 170] on input "1" at bounding box center [81, 166] width 45 height 13
type input "24"
click at [233, 160] on input "text" at bounding box center [254, 166] width 91 height 14
type input "24 kiện"
click at [363, 116] on input "search" at bounding box center [364, 118] width 102 height 13
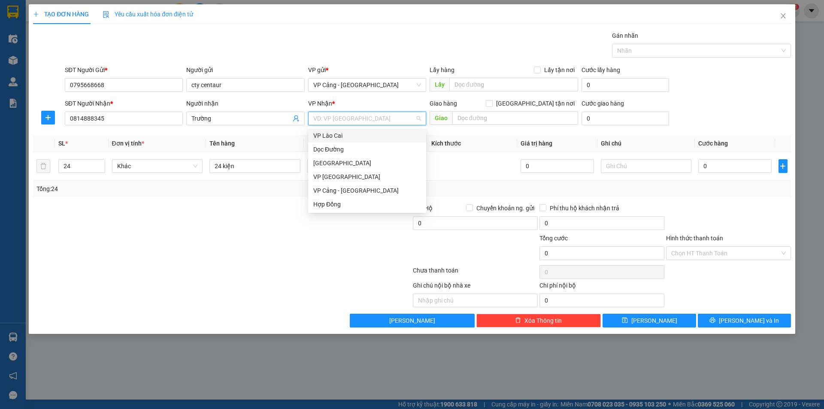
click at [318, 136] on div "VP Lào Cai" at bounding box center [367, 135] width 108 height 9
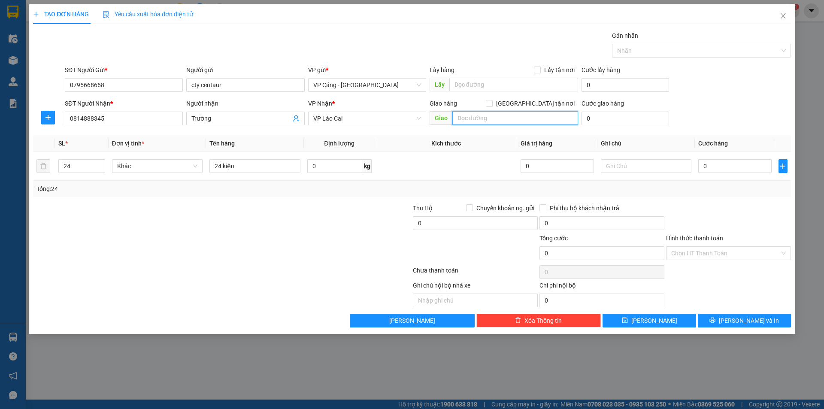
click at [504, 116] on input "text" at bounding box center [515, 118] width 126 height 14
type input "lào cai"
click at [724, 170] on input "0" at bounding box center [734, 166] width 73 height 14
click at [492, 103] on input "[GEOGRAPHIC_DATA] tận nơi" at bounding box center [489, 103] width 6 height 6
checkbox input "true"
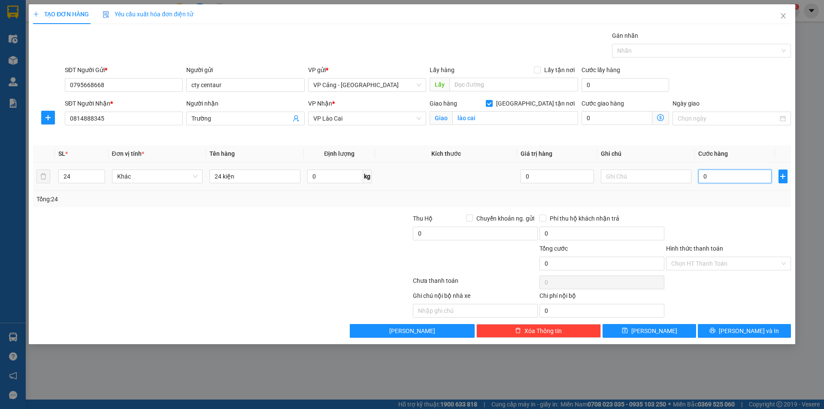
click at [717, 180] on input "0" at bounding box center [734, 177] width 73 height 14
type input "01"
type input "1"
type input "1.000"
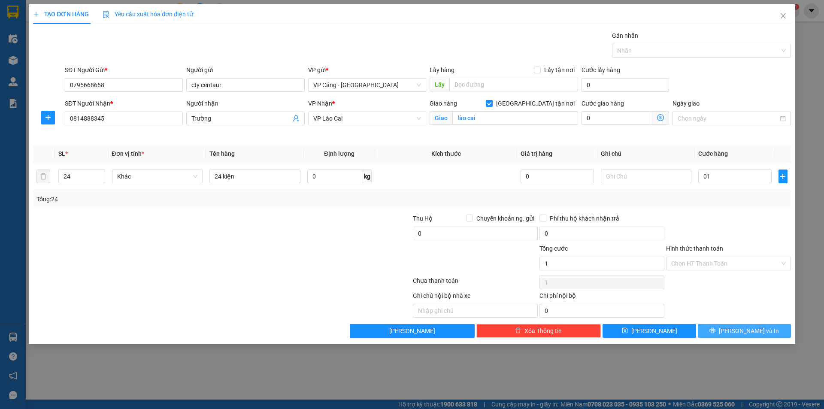
type input "1.000"
click at [715, 330] on icon "printer" at bounding box center [713, 331] width 6 height 6
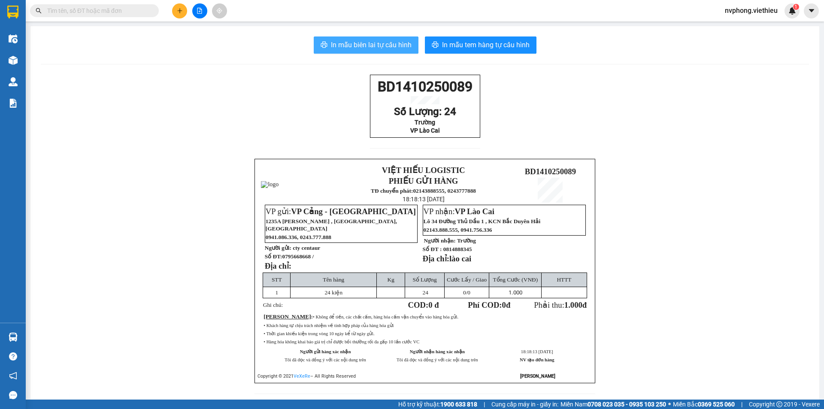
click at [347, 43] on span "In mẫu biên lai tự cấu hình" at bounding box center [371, 44] width 81 height 11
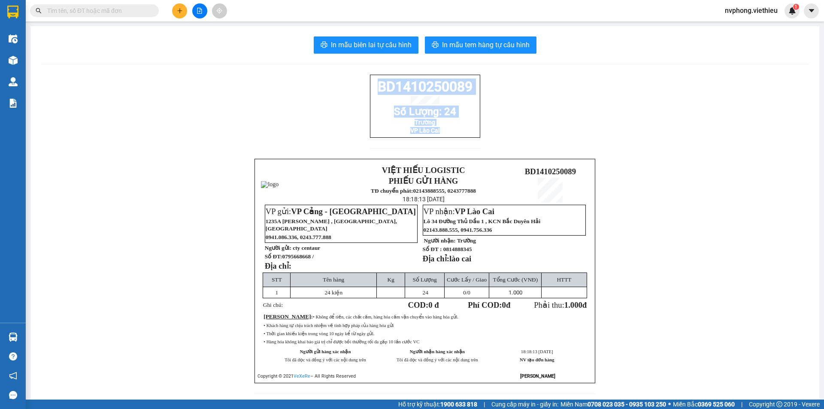
drag, startPoint x: 473, startPoint y: 145, endPoint x: 374, endPoint y: 89, distance: 113.5
click at [374, 89] on div "BD1410250089 Số Lượng: 24 Trường VP Lào Cai" at bounding box center [425, 117] width 110 height 84
copy div "BD1410250089 Số Lượng: 24 Trường VP Lào Cai"
